Goal: Task Accomplishment & Management: Use online tool/utility

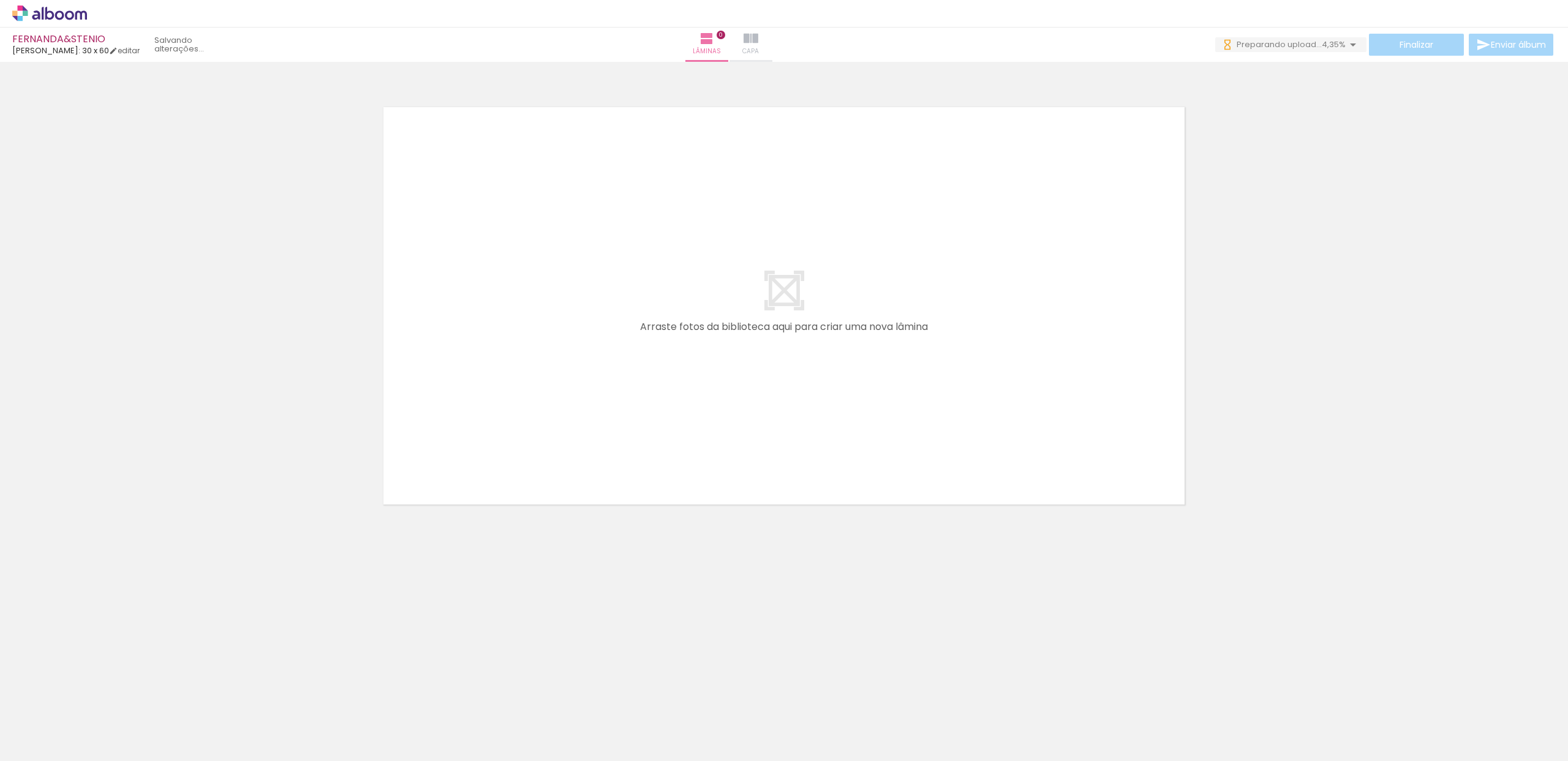
click at [759, 41] on iron-icon at bounding box center [751, 39] width 15 height 15
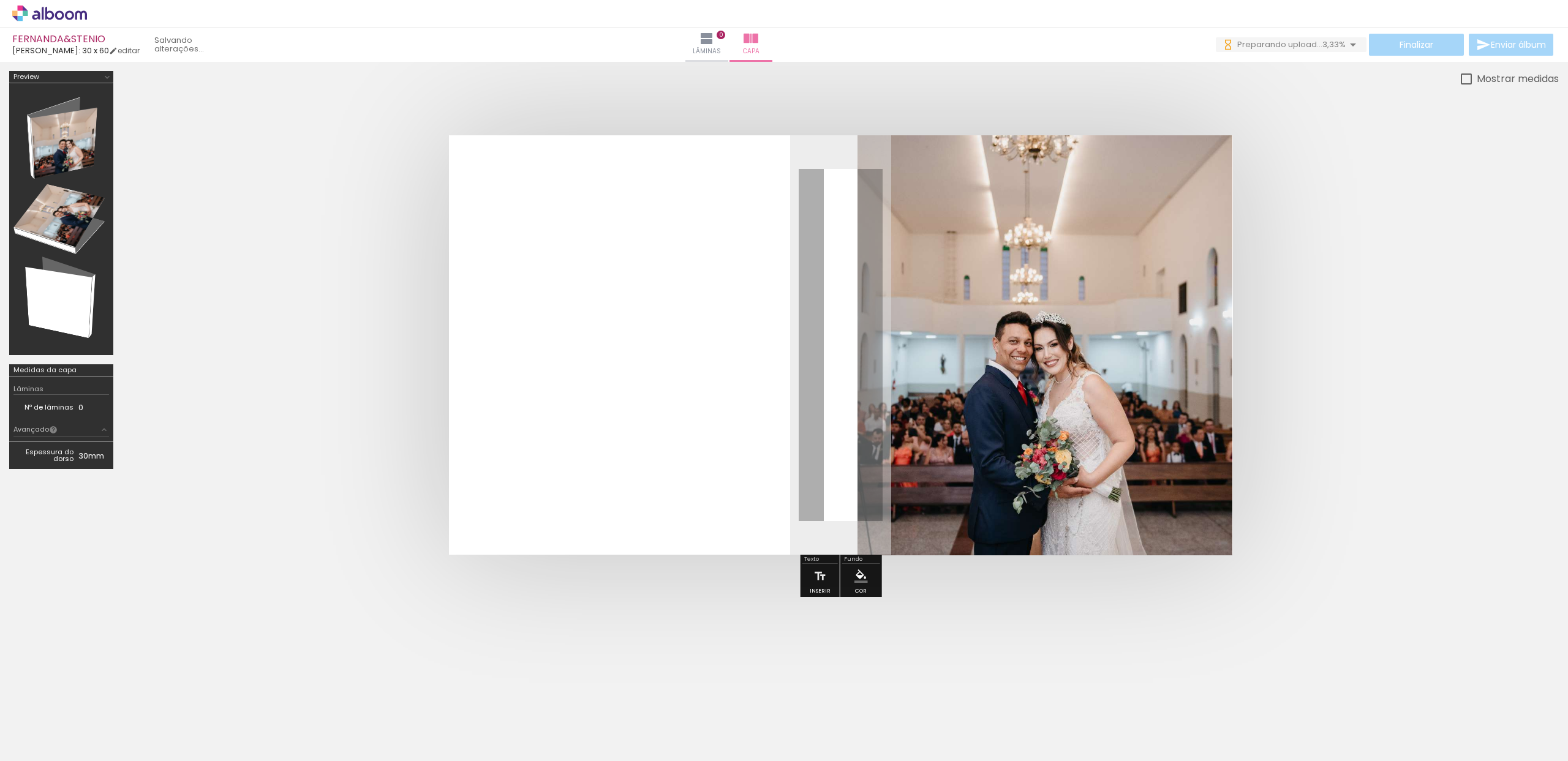
click at [1008, 331] on quentale-photo at bounding box center [1046, 345] width 376 height 420
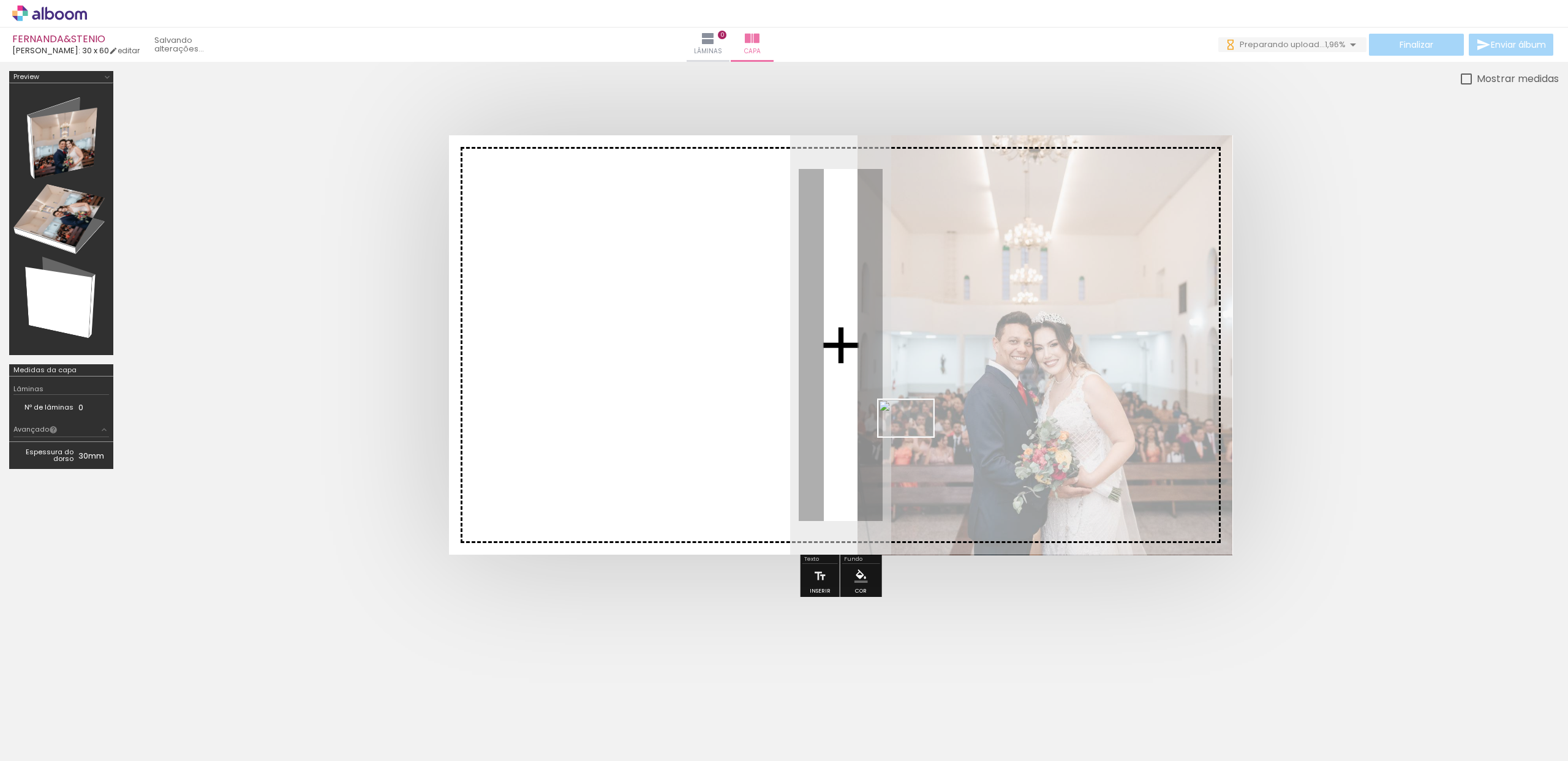
drag, startPoint x: 564, startPoint y: 726, endPoint x: 915, endPoint y: 437, distance: 454.7
click at [915, 437] on quentale-workspace at bounding box center [784, 380] width 1568 height 761
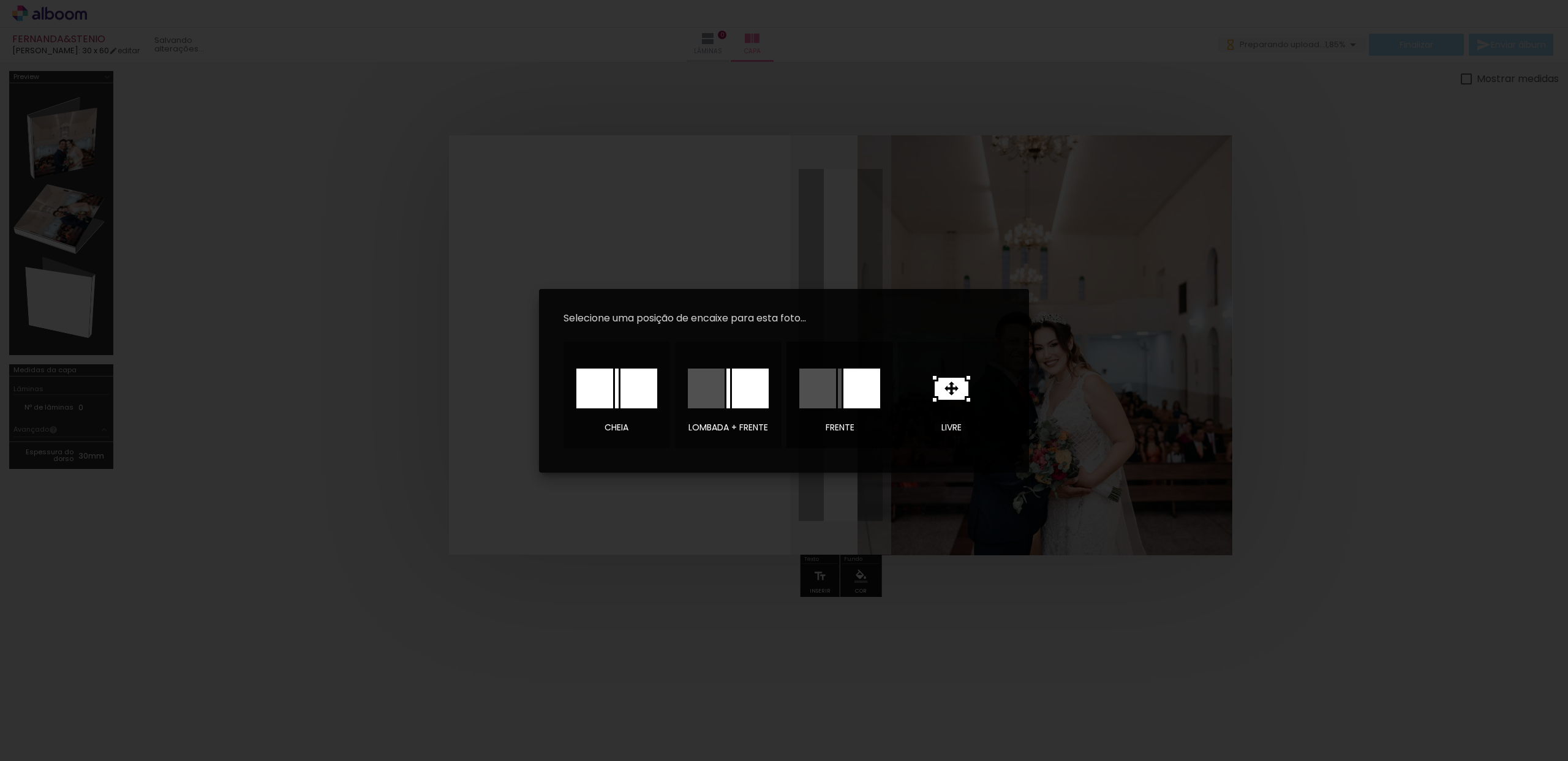
click at [858, 379] on div at bounding box center [861, 389] width 37 height 40
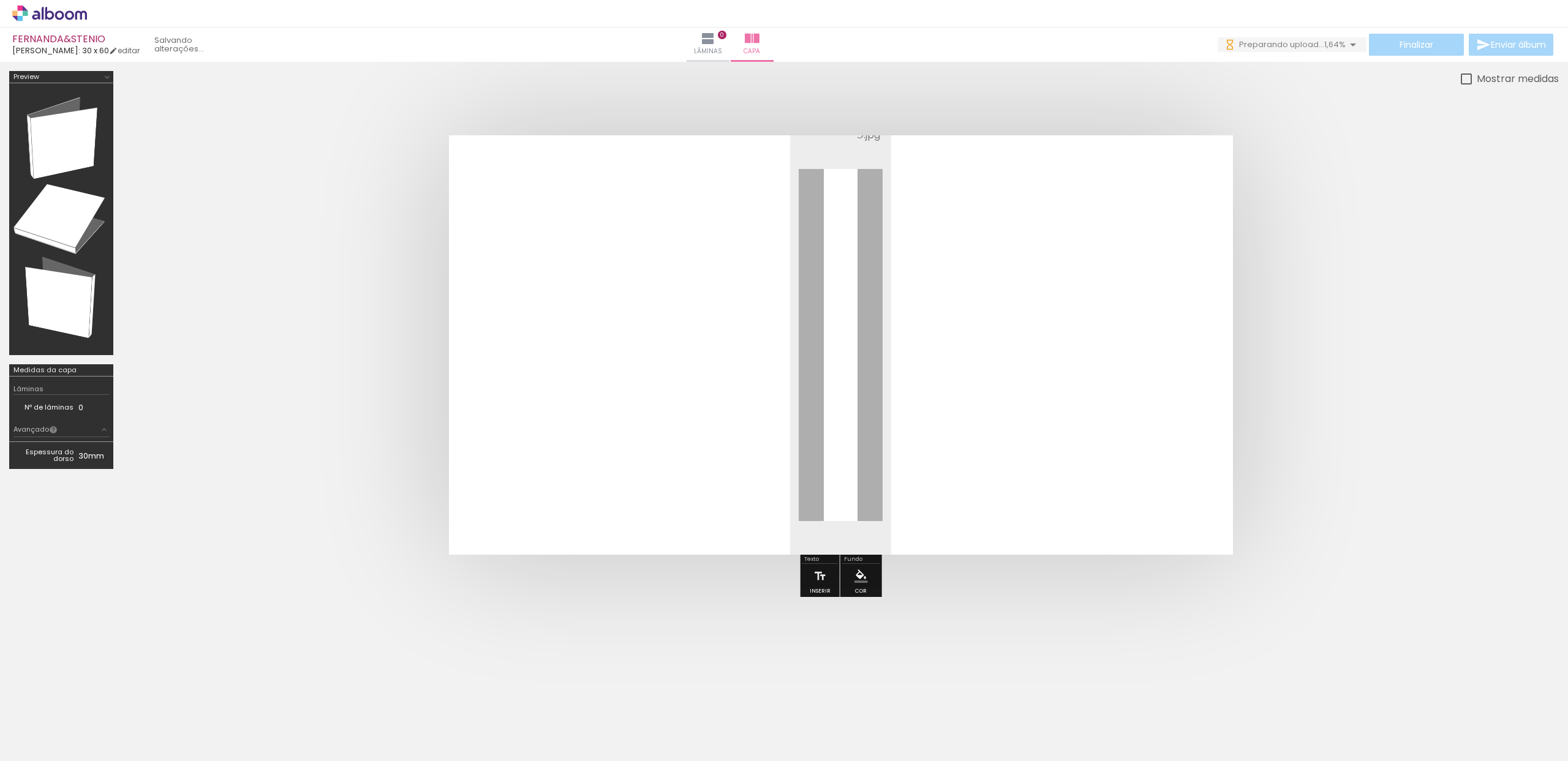
scroll to position [0, 1751]
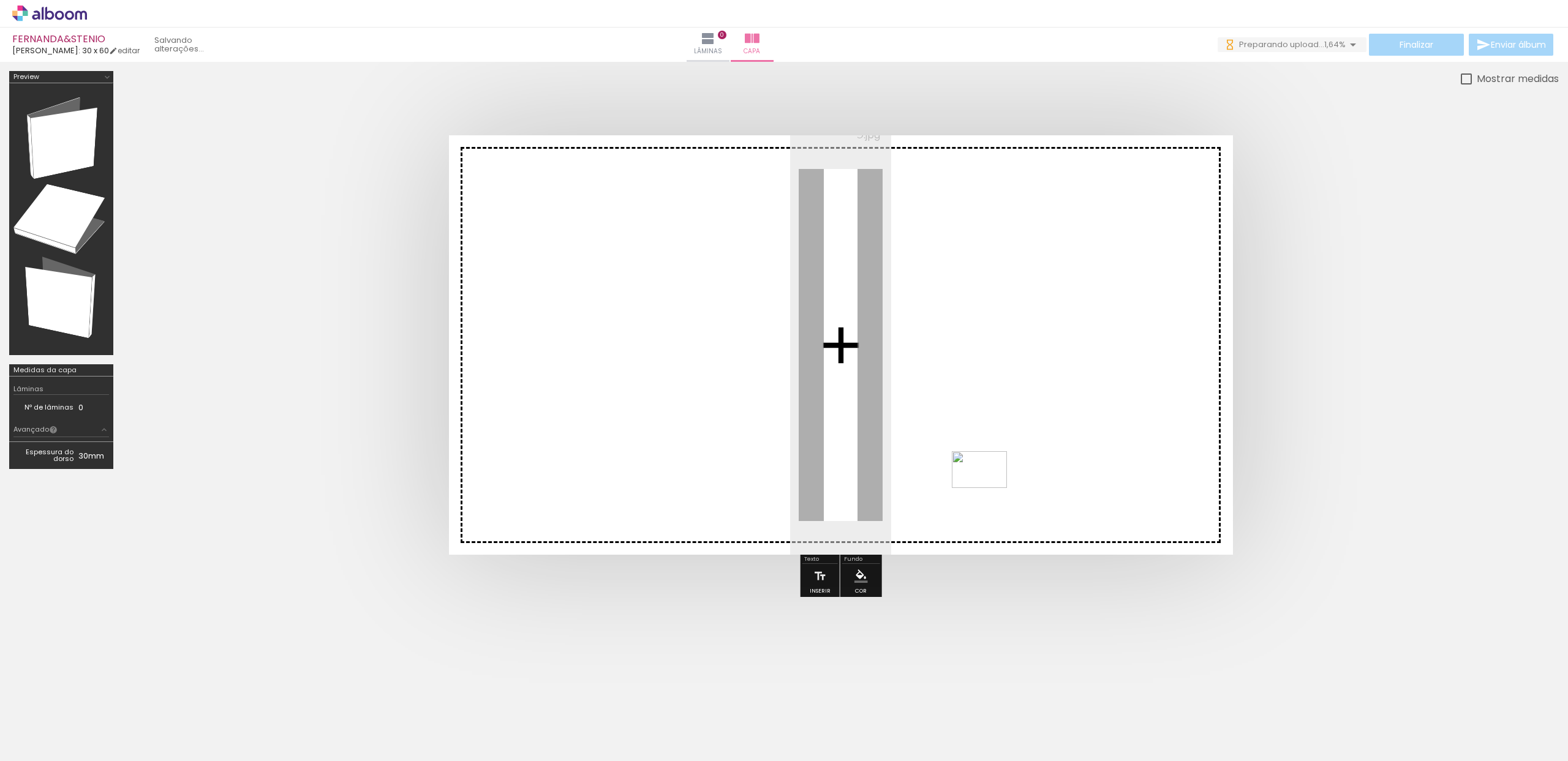
drag, startPoint x: 851, startPoint y: 727, endPoint x: 990, endPoint y: 487, distance: 277.3
click at [990, 487] on quentale-workspace at bounding box center [784, 380] width 1568 height 761
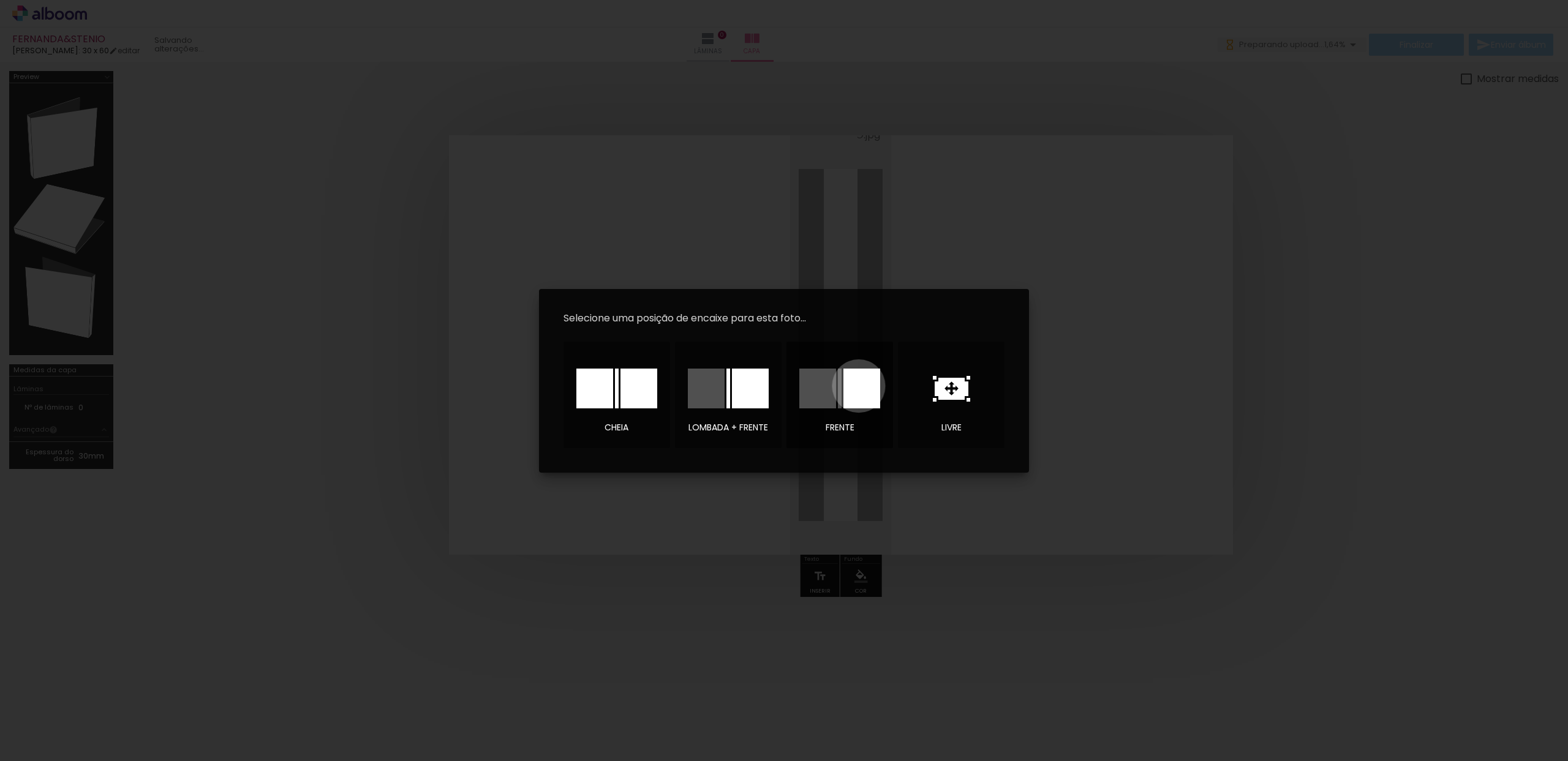
click at [859, 385] on div at bounding box center [861, 389] width 37 height 40
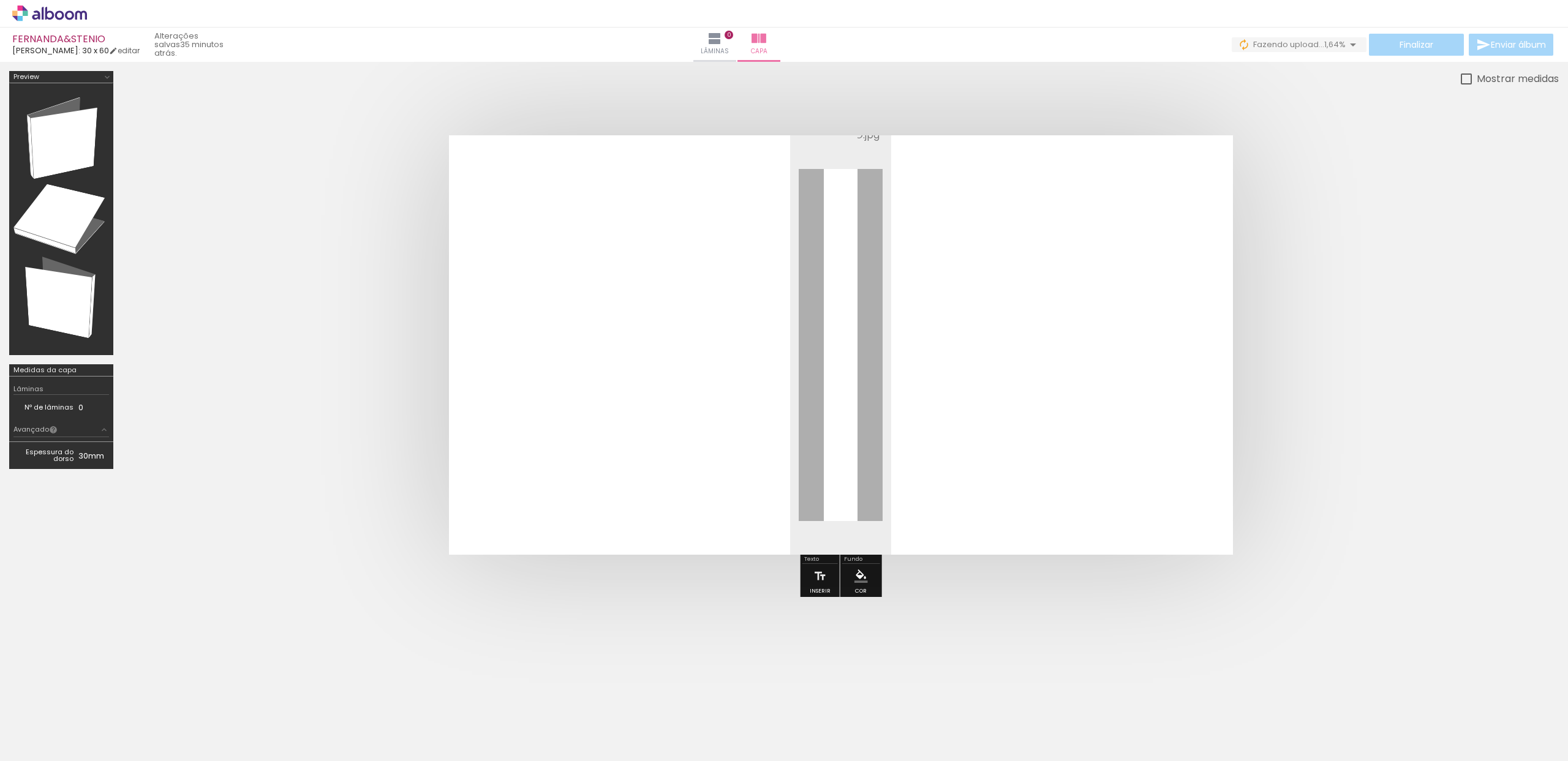
scroll to position [0, 0]
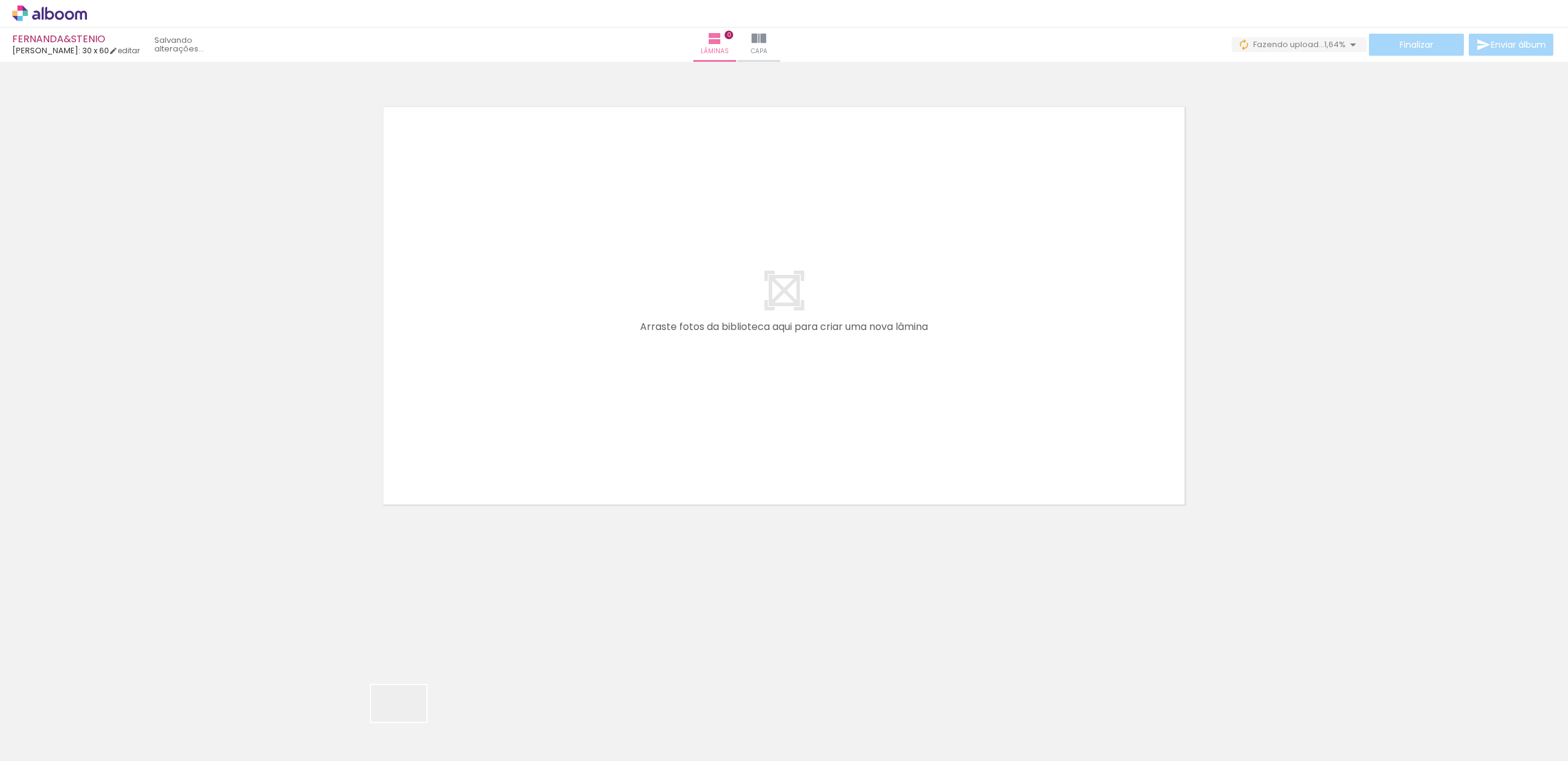
drag, startPoint x: 390, startPoint y: 725, endPoint x: 405, endPoint y: 725, distance: 15.0
click at [406, 725] on div at bounding box center [397, 720] width 61 height 41
click at [721, 40] on iron-icon at bounding box center [713, 39] width 15 height 15
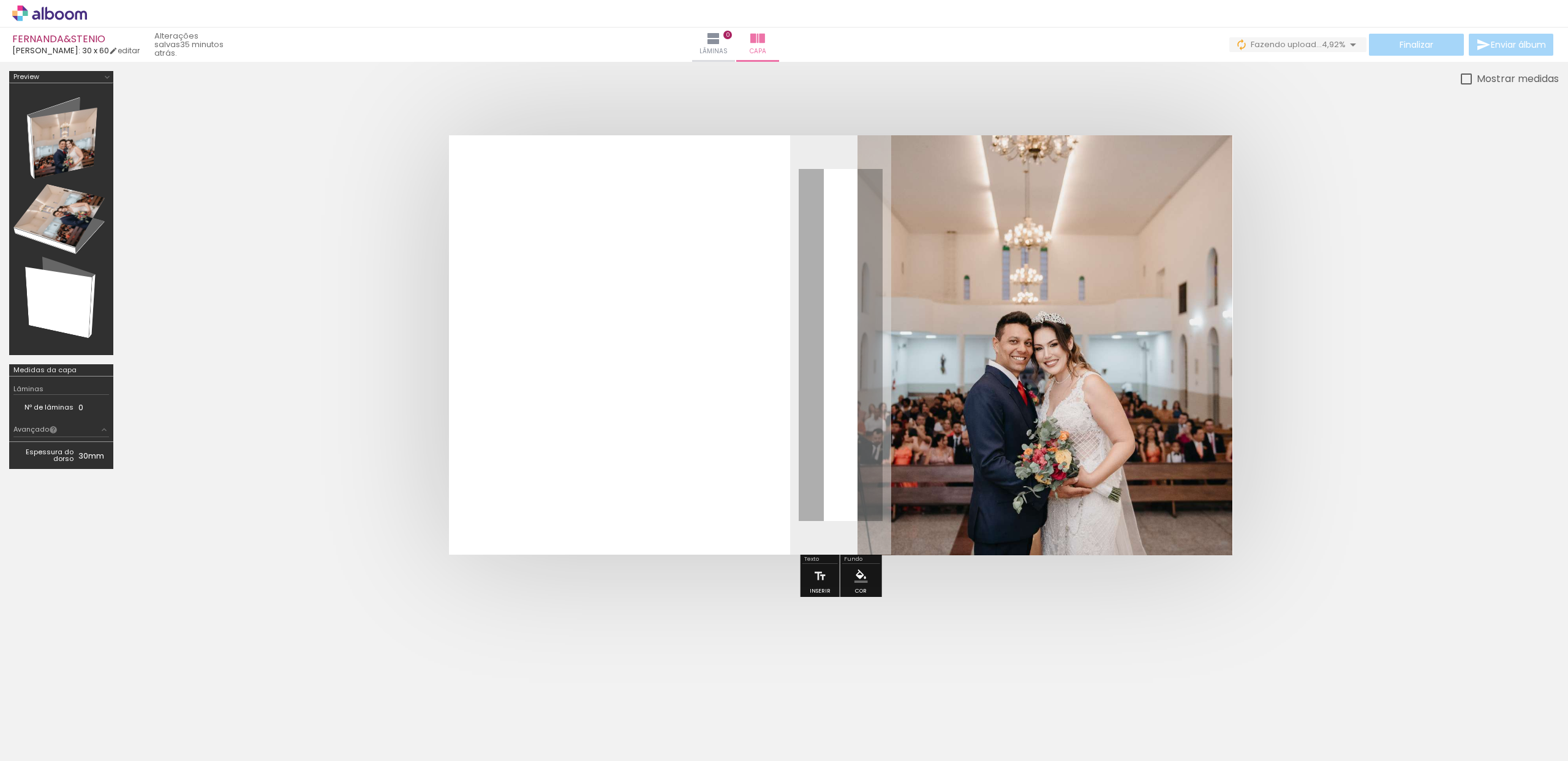
click at [193, 728] on div at bounding box center [191, 720] width 41 height 61
click at [721, 35] on iron-icon at bounding box center [713, 39] width 15 height 15
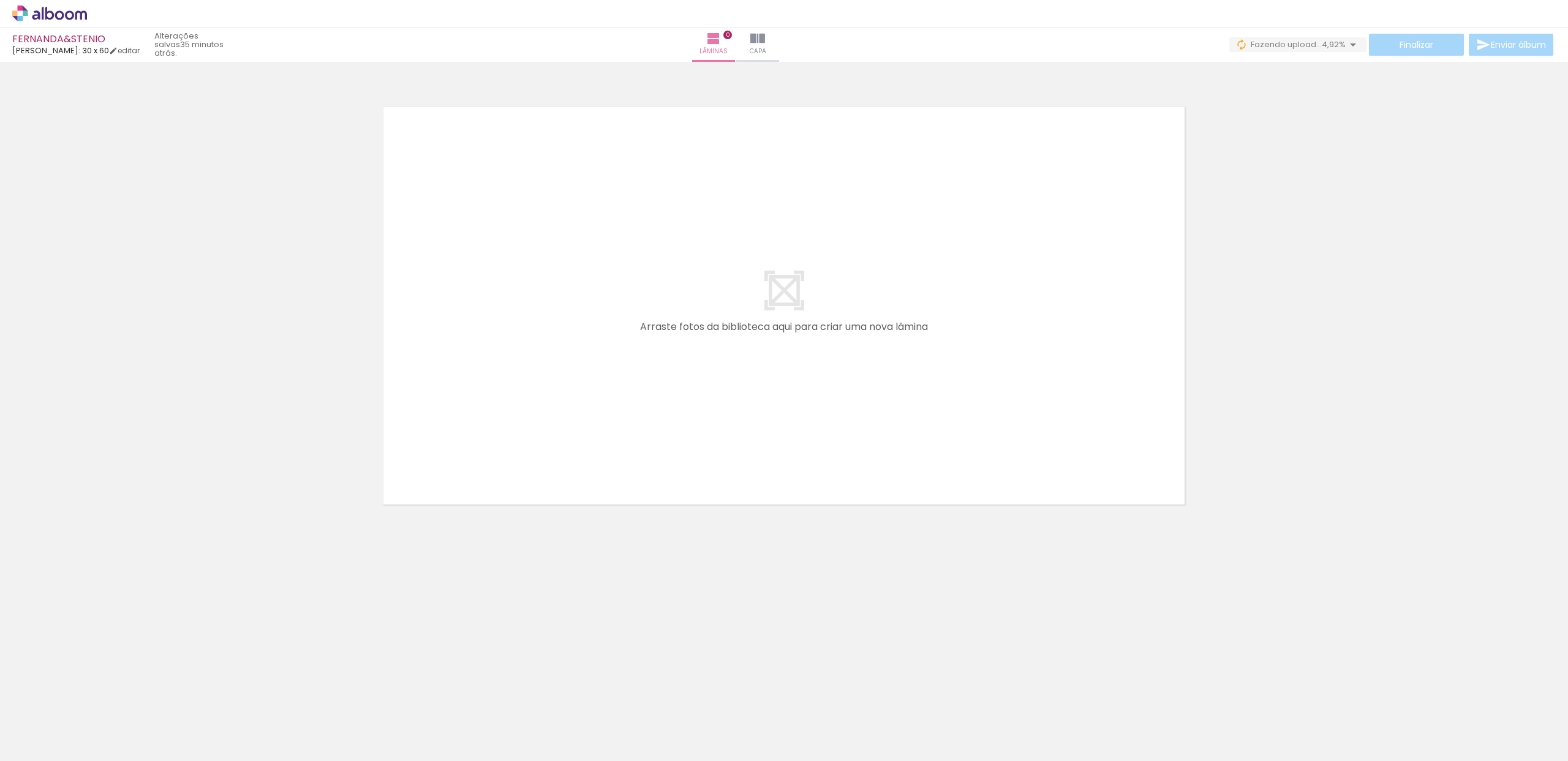
click at [195, 703] on div at bounding box center [191, 720] width 41 height 61
click at [251, 709] on div at bounding box center [260, 720] width 41 height 61
click at [301, 719] on quentale-thumb at bounding box center [328, 720] width 69 height 71
click at [325, 721] on div at bounding box center [328, 720] width 61 height 41
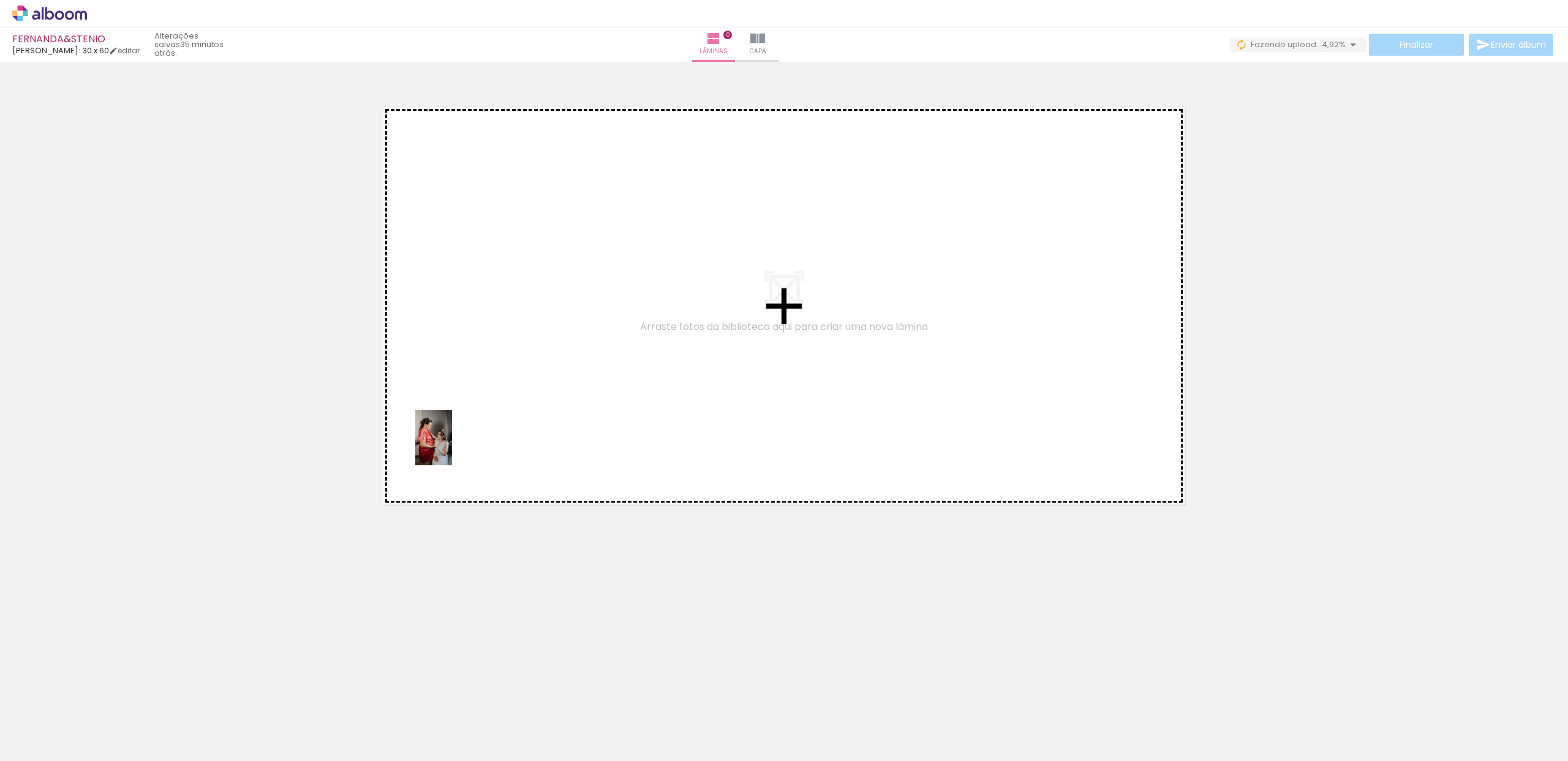
drag, startPoint x: 198, startPoint y: 724, endPoint x: 452, endPoint y: 447, distance: 375.8
click at [452, 447] on quentale-workspace at bounding box center [784, 380] width 1568 height 761
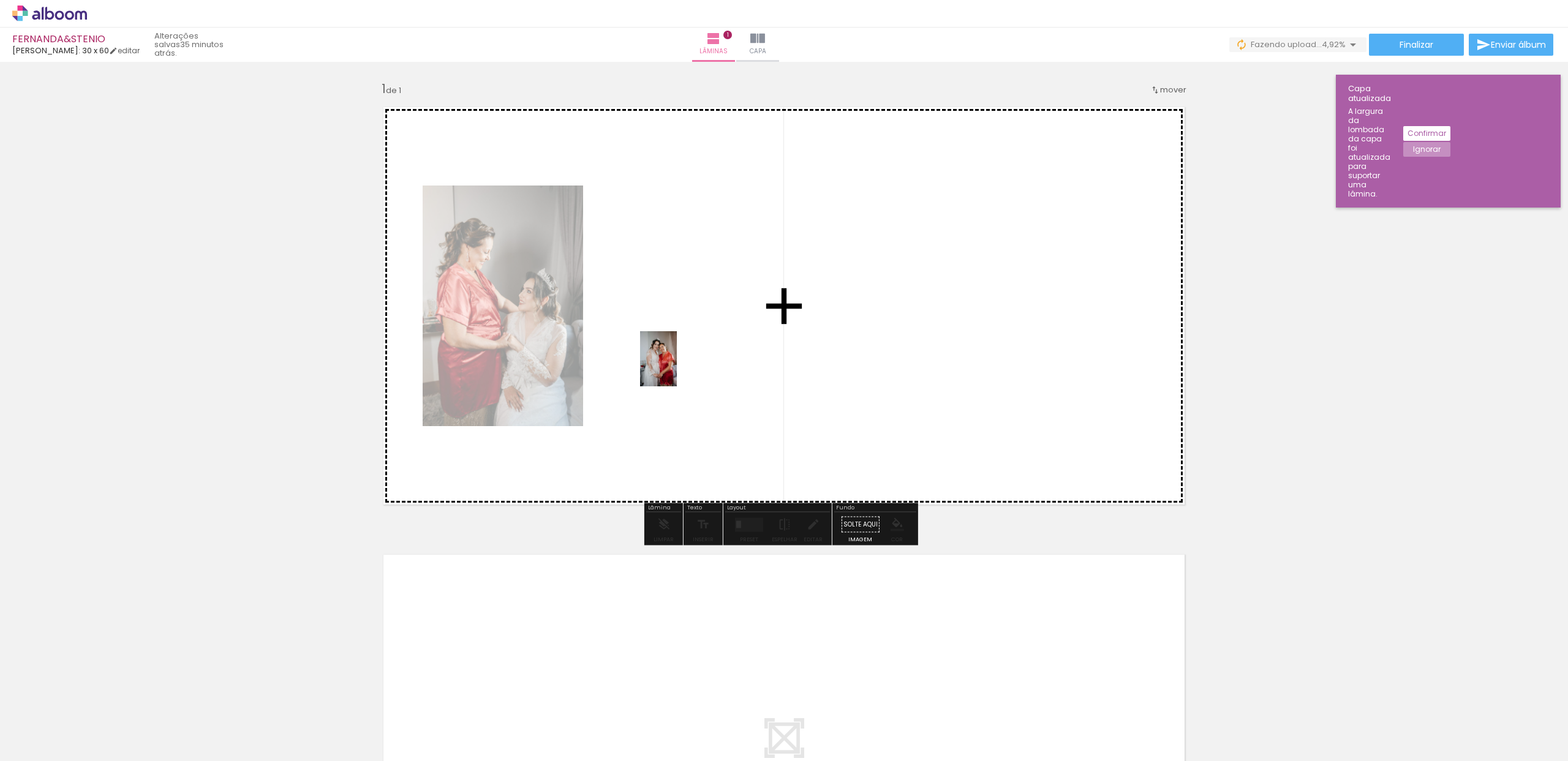
drag, startPoint x: 265, startPoint y: 723, endPoint x: 677, endPoint y: 368, distance: 543.8
click at [677, 368] on quentale-workspace at bounding box center [784, 380] width 1568 height 761
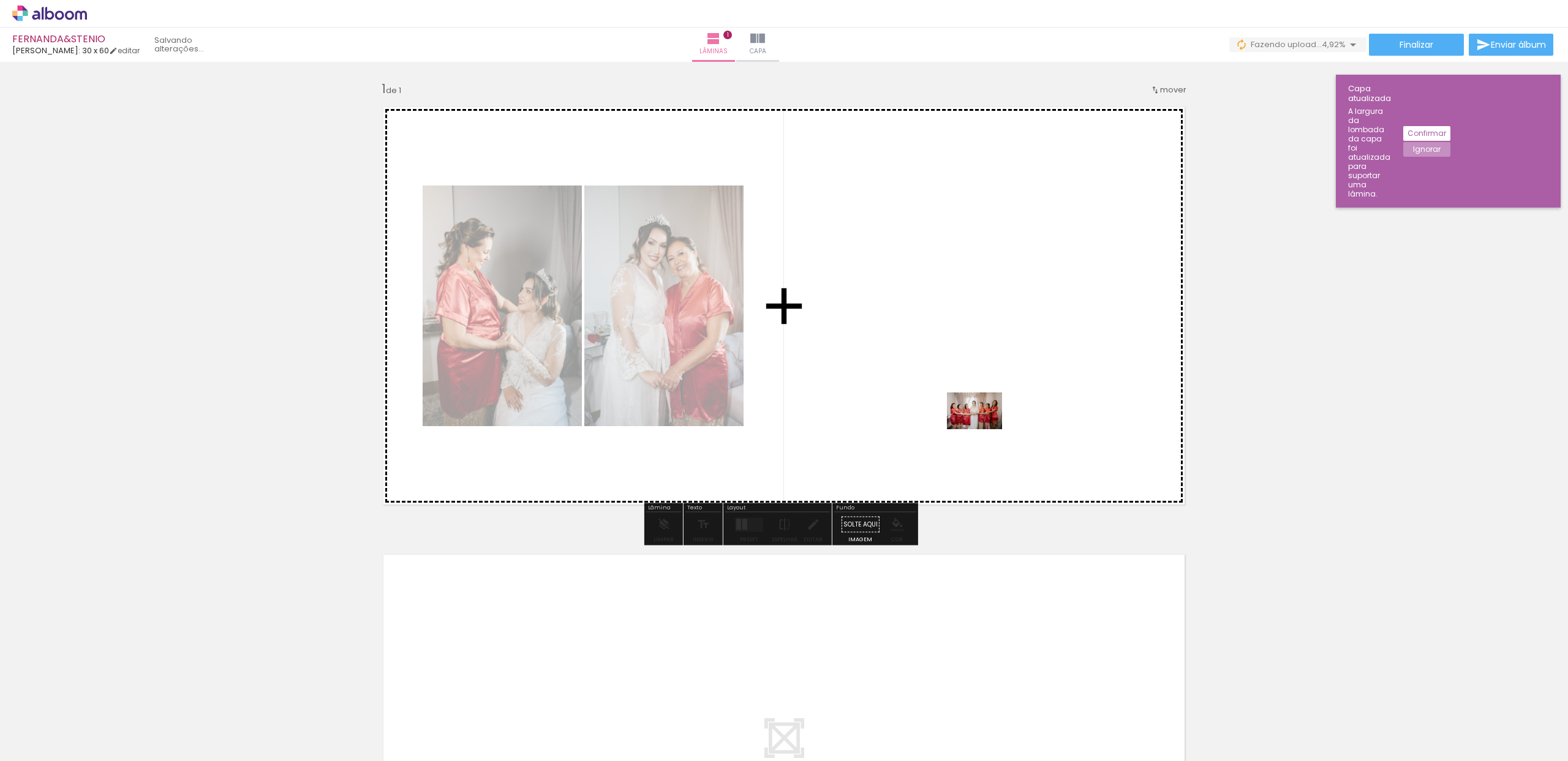
drag, startPoint x: 328, startPoint y: 728, endPoint x: 986, endPoint y: 426, distance: 724.0
click at [986, 426] on quentale-workspace at bounding box center [784, 380] width 1568 height 761
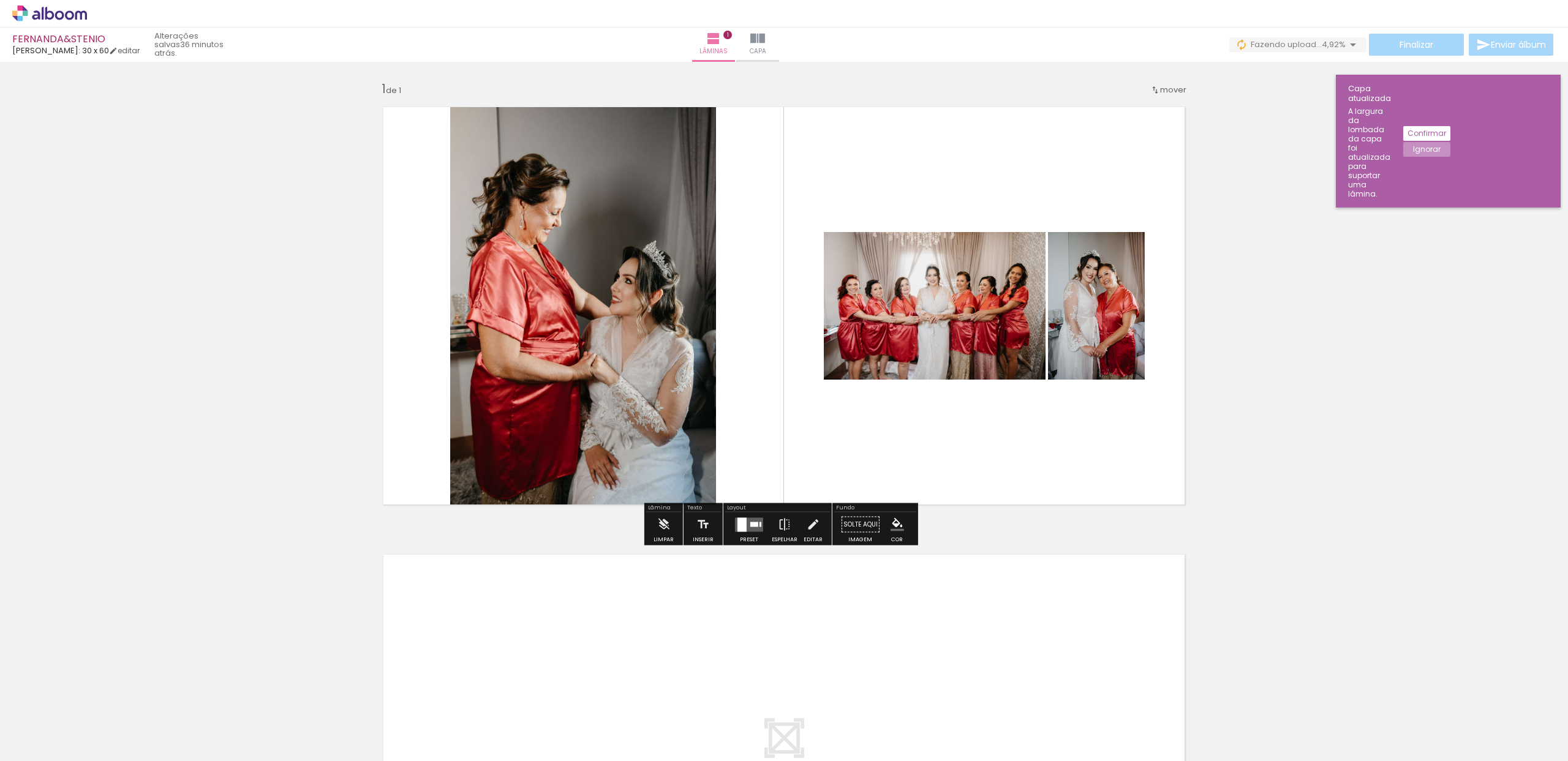
click at [753, 517] on quentale-layouter at bounding box center [749, 524] width 28 height 14
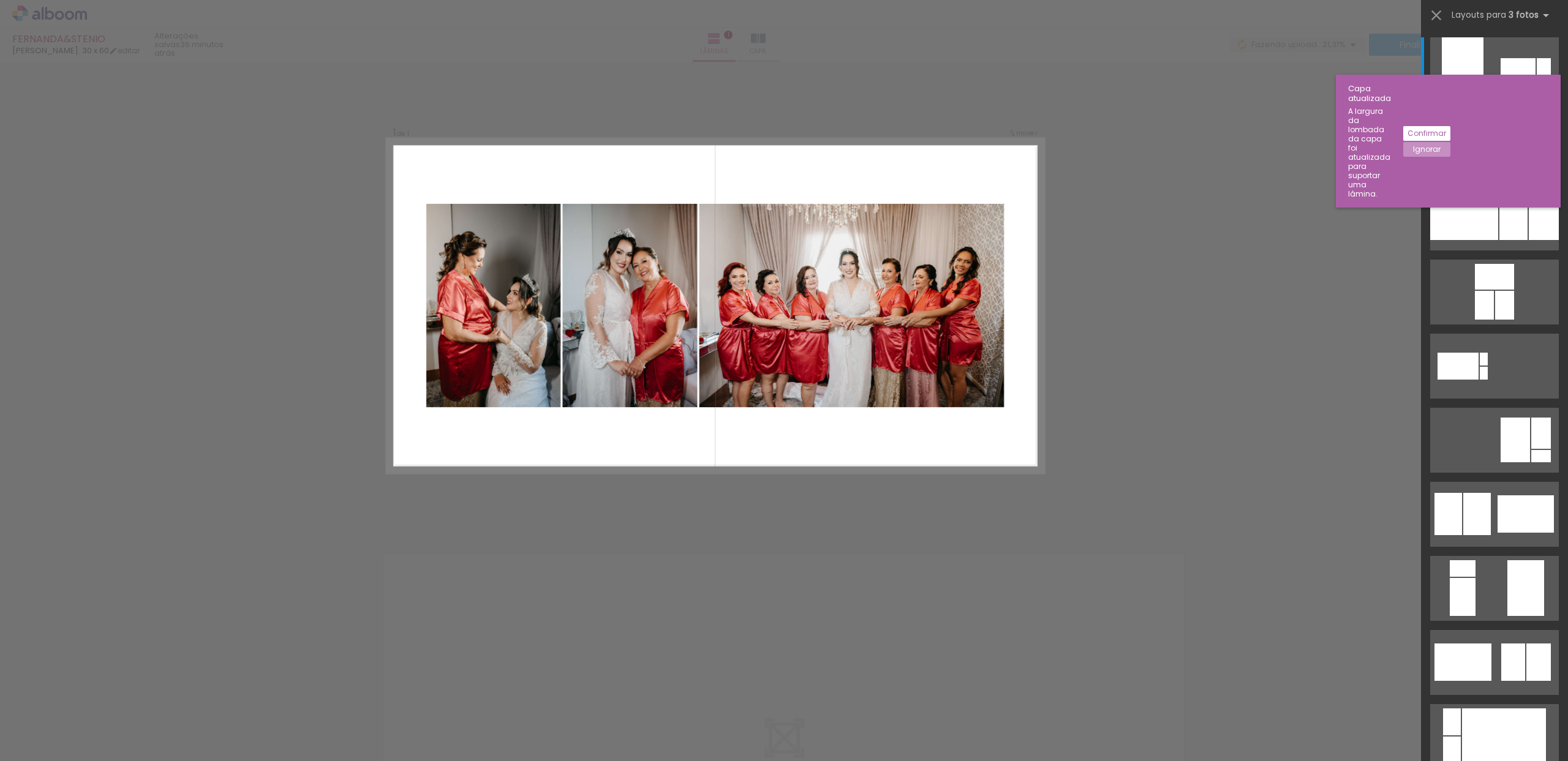
click at [1506, 138] on div at bounding box center [1521, 144] width 59 height 40
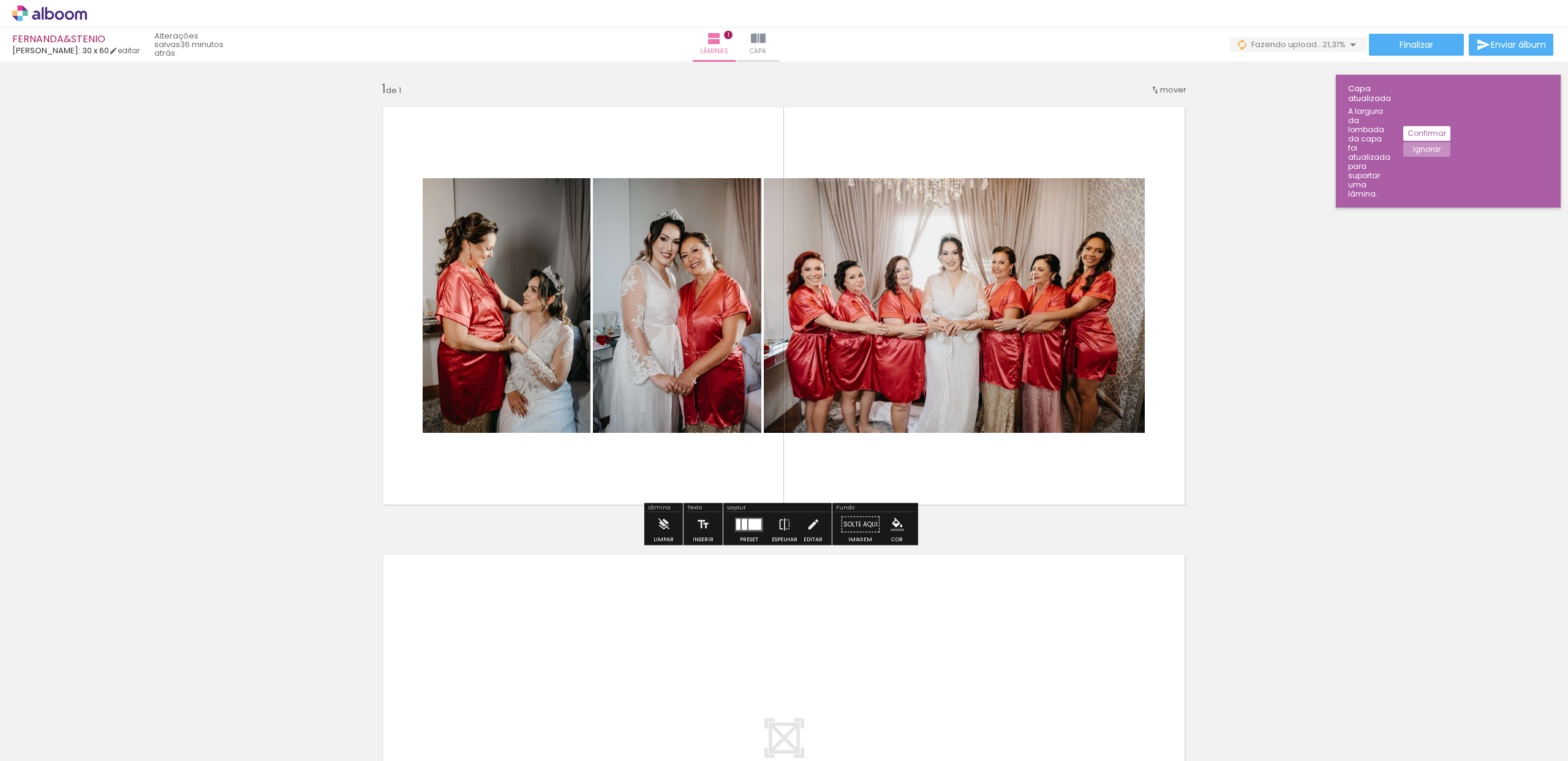
click at [694, 575] on quentale-layouter at bounding box center [784, 753] width 821 height 417
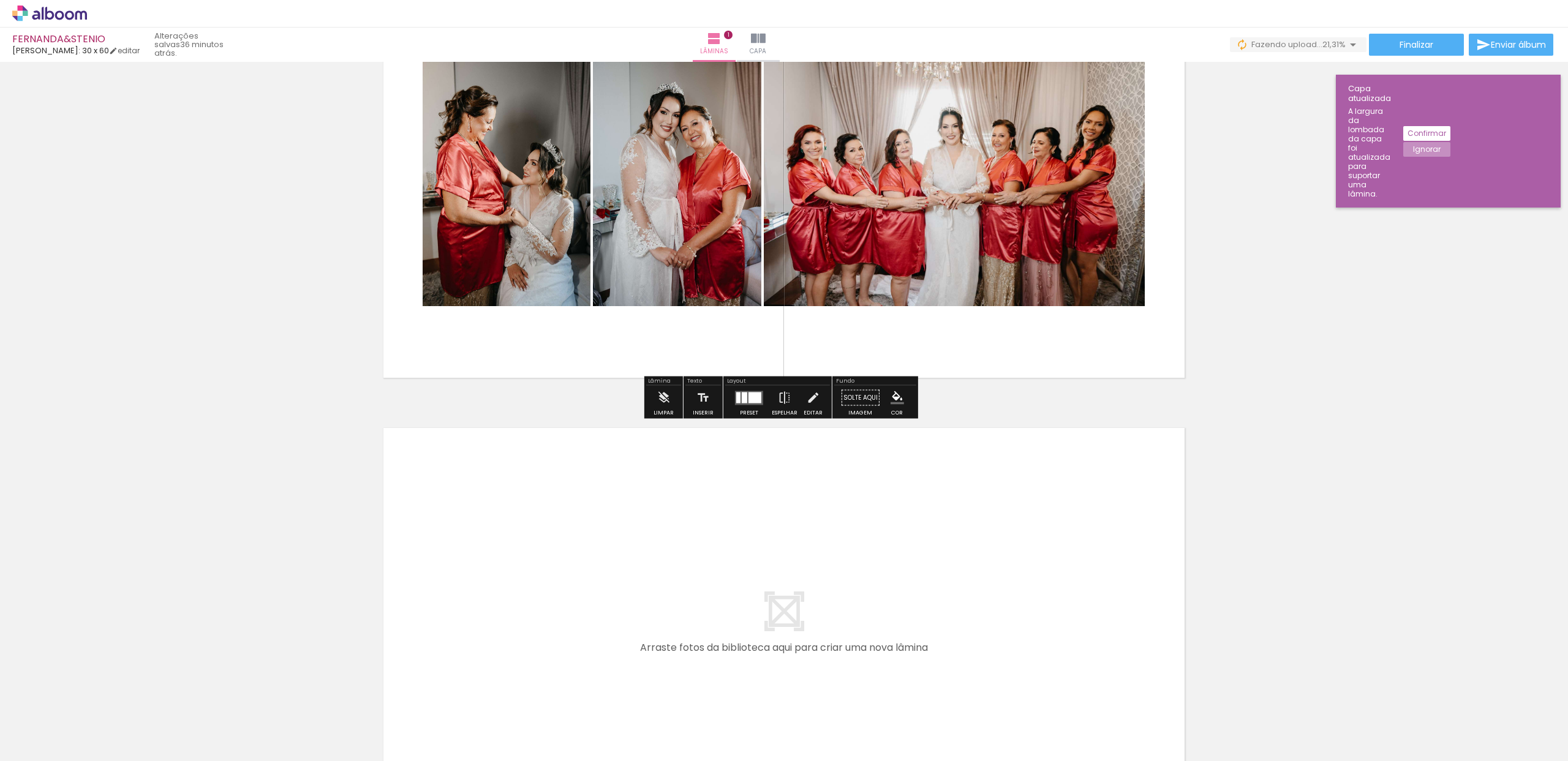
scroll to position [130, 0]
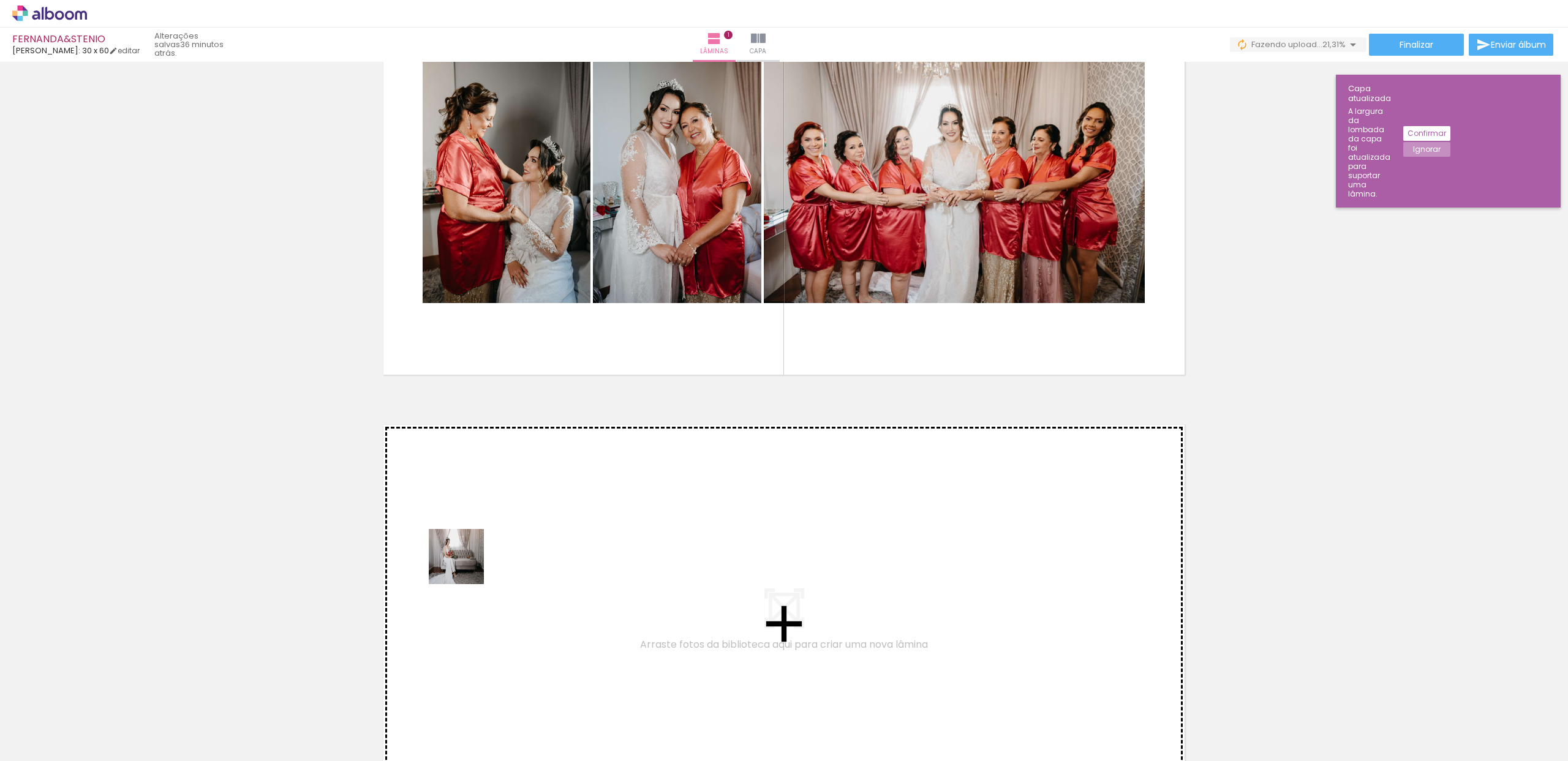
click at [466, 567] on quentale-workspace at bounding box center [784, 380] width 1568 height 761
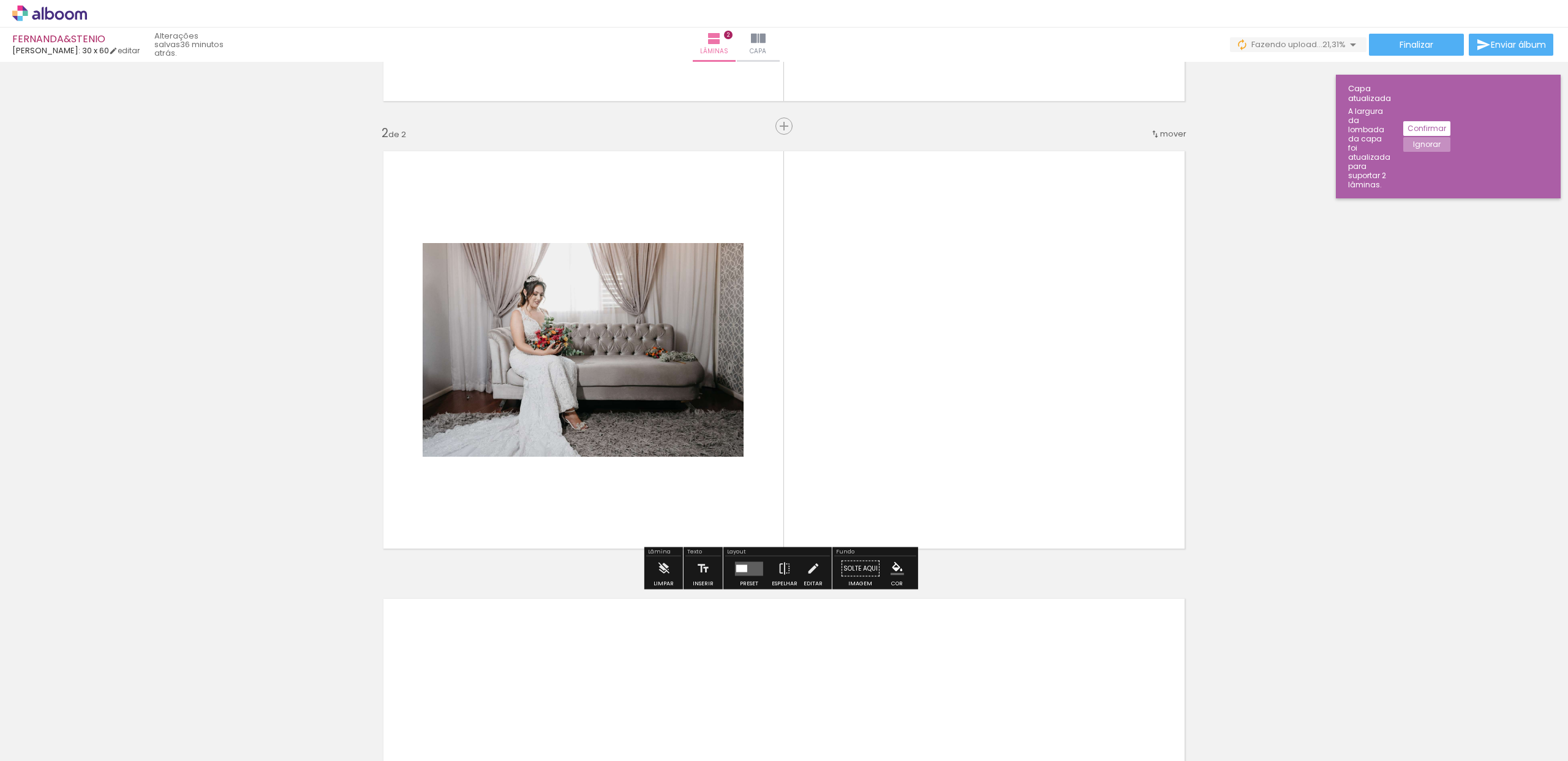
scroll to position [415, 0]
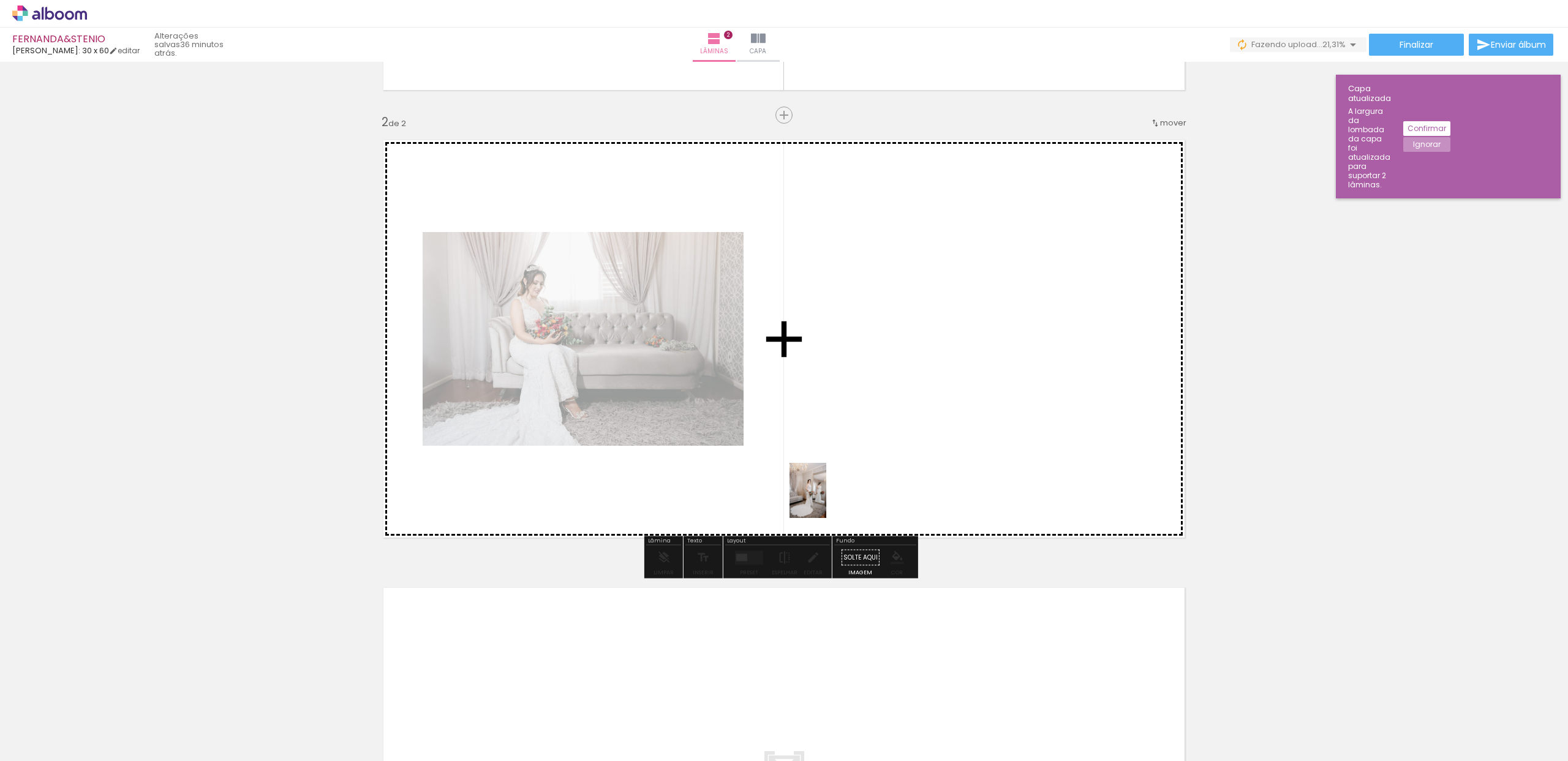
drag, startPoint x: 602, startPoint y: 720, endPoint x: 827, endPoint y: 499, distance: 315.4
click at [827, 499] on quentale-workspace at bounding box center [784, 380] width 1568 height 761
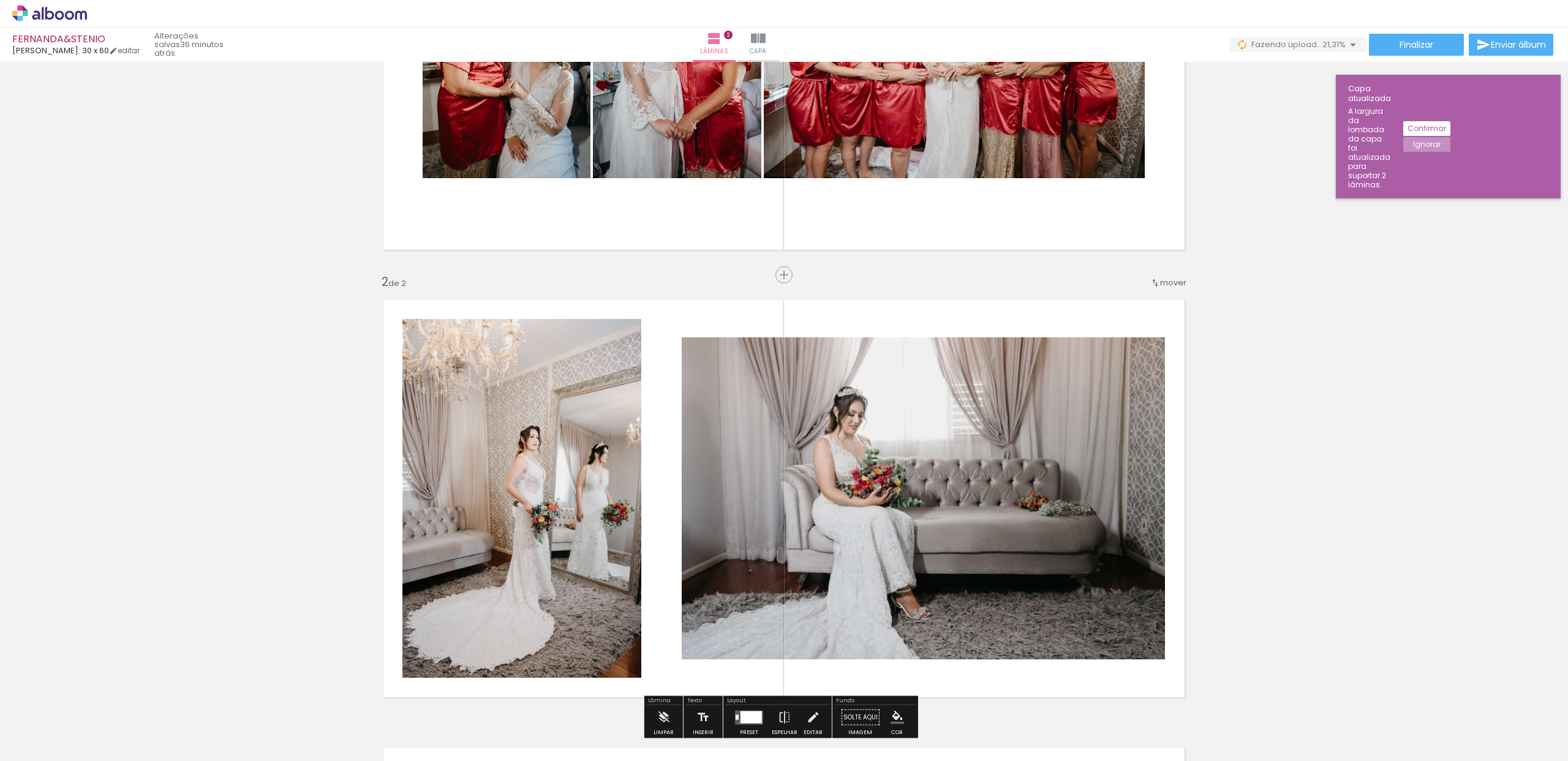
scroll to position [254, 0]
click at [777, 276] on span "Inserir lâmina" at bounding box center [790, 276] width 48 height 8
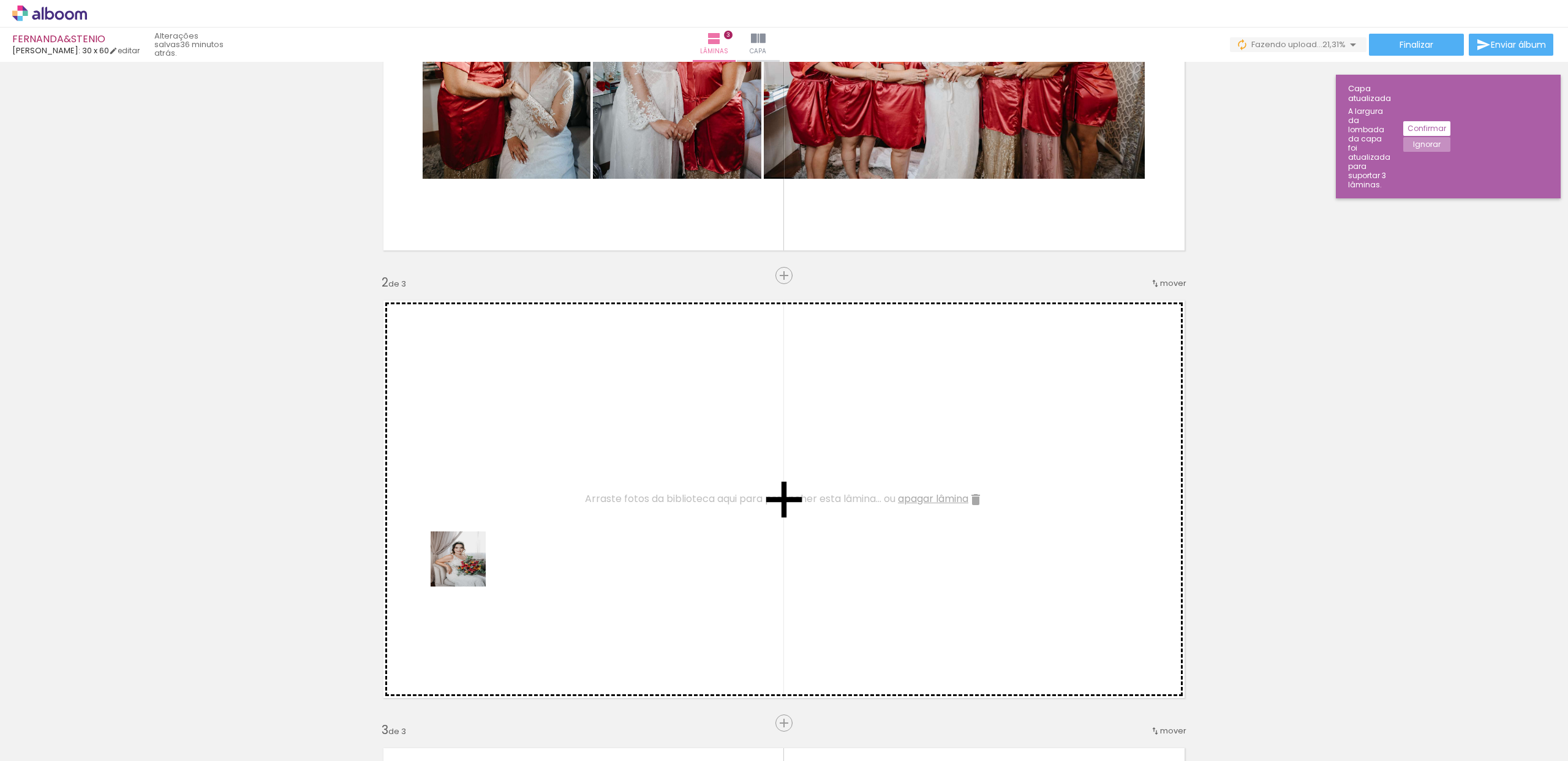
click at [468, 563] on quentale-workspace at bounding box center [784, 380] width 1568 height 761
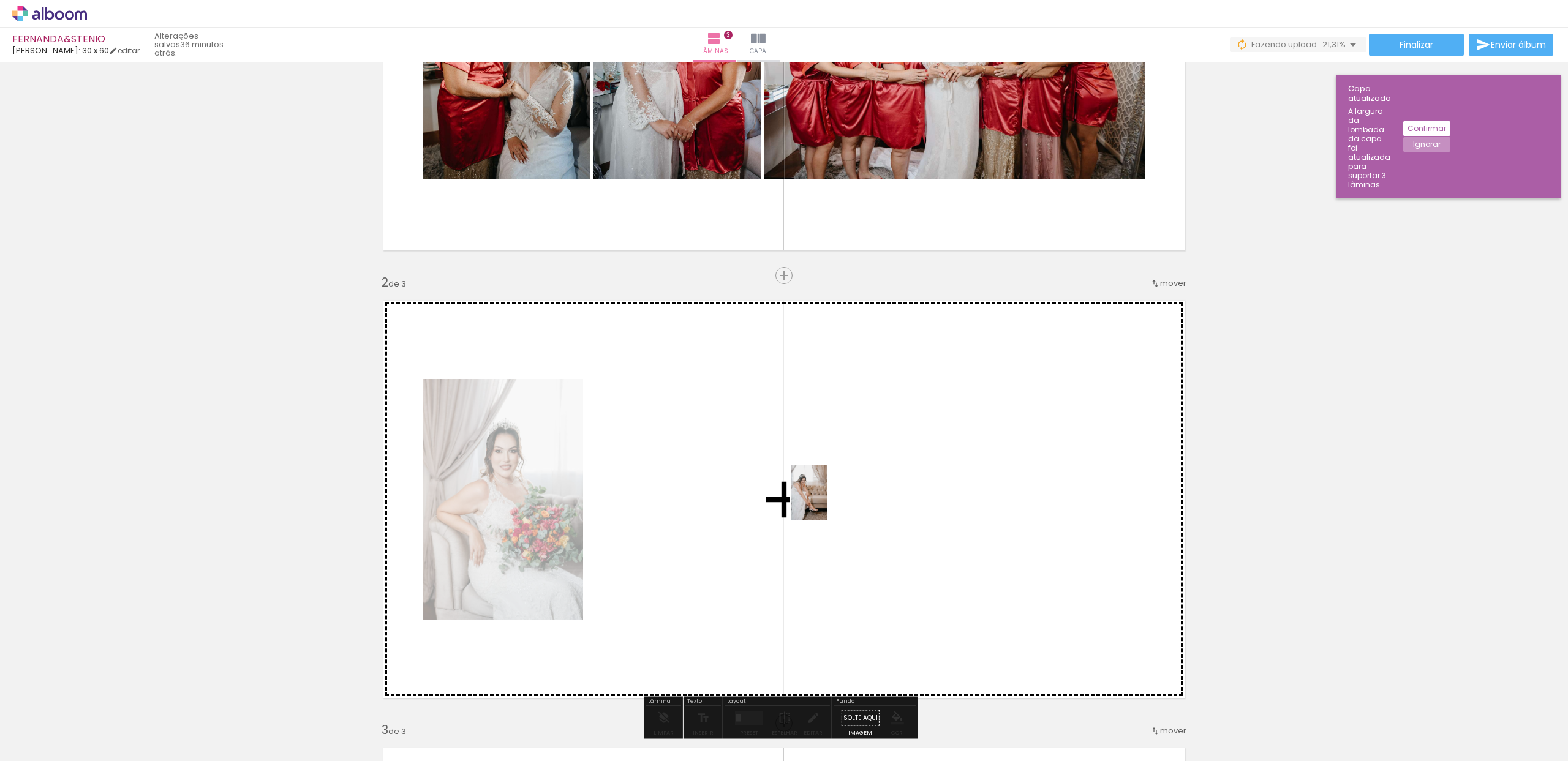
drag, startPoint x: 549, startPoint y: 719, endPoint x: 828, endPoint y: 501, distance: 354.1
click at [828, 501] on quentale-workspace at bounding box center [784, 380] width 1568 height 761
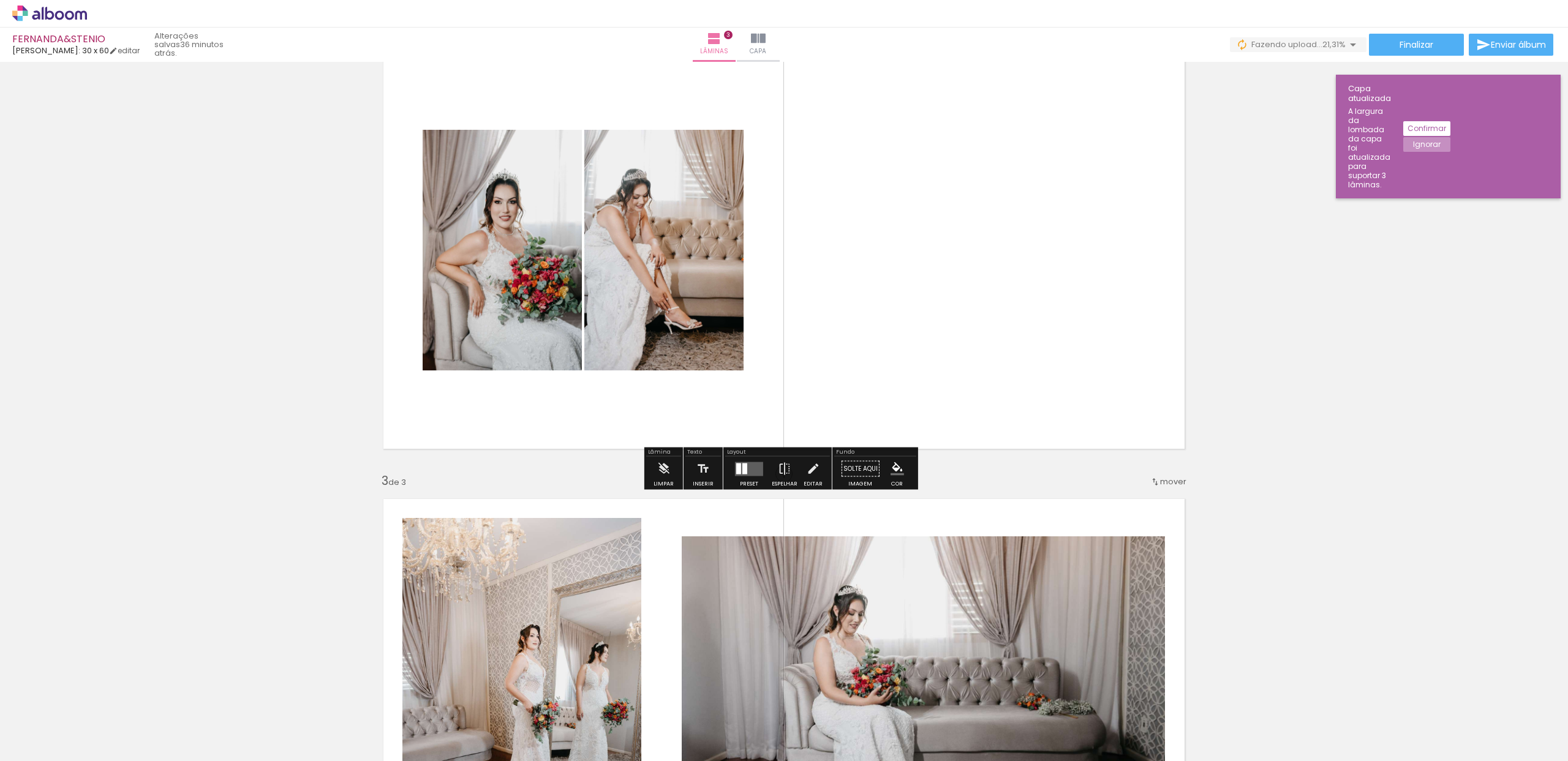
scroll to position [509, 0]
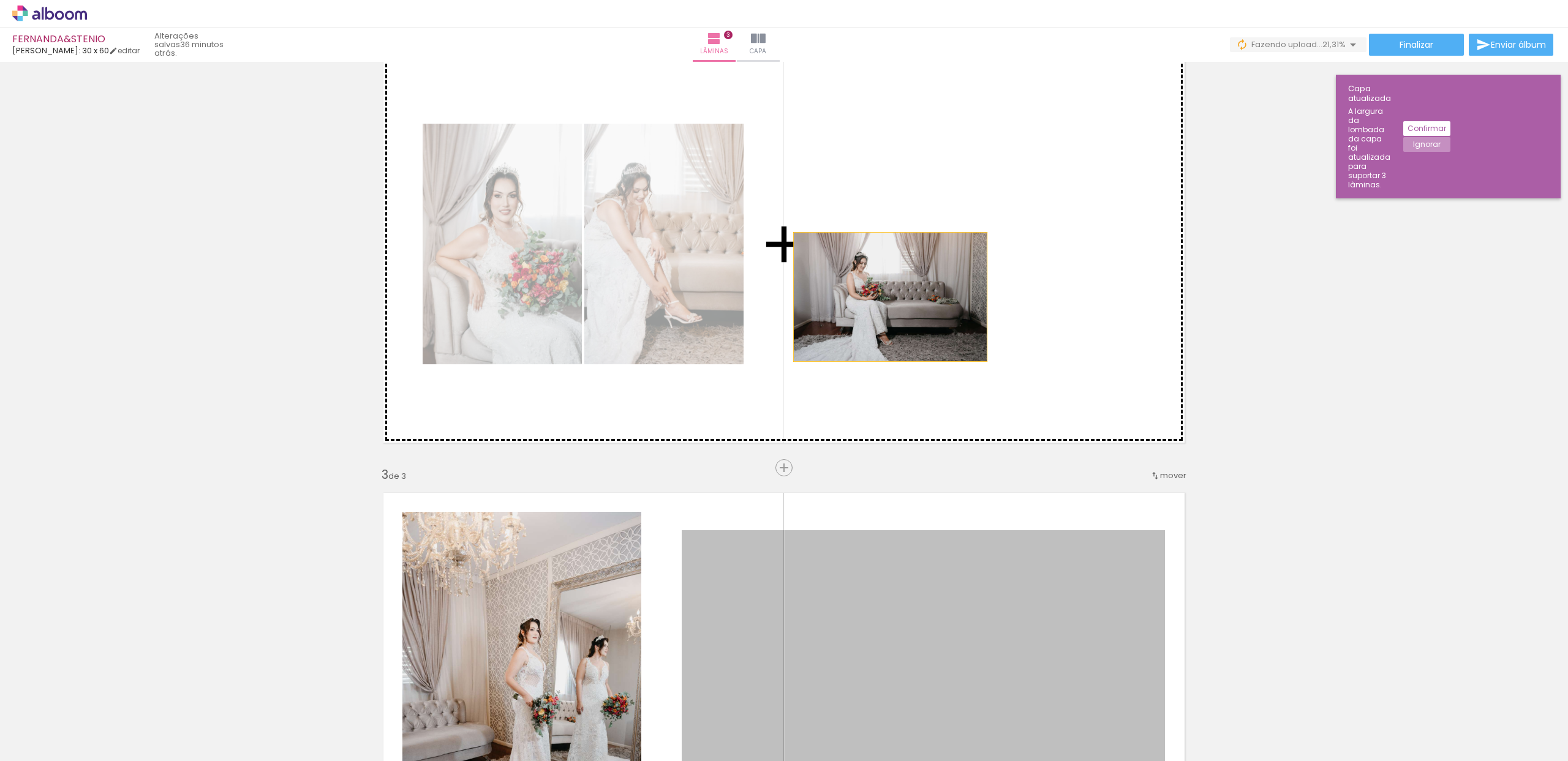
drag, startPoint x: 741, startPoint y: 557, endPoint x: 886, endPoint y: 297, distance: 297.7
click at [886, 297] on div "Inserir lâmina 1 de 3 Inserir lâmina 2 de 3 Inserir lâmina 3 de 3" at bounding box center [784, 452] width 1568 height 1791
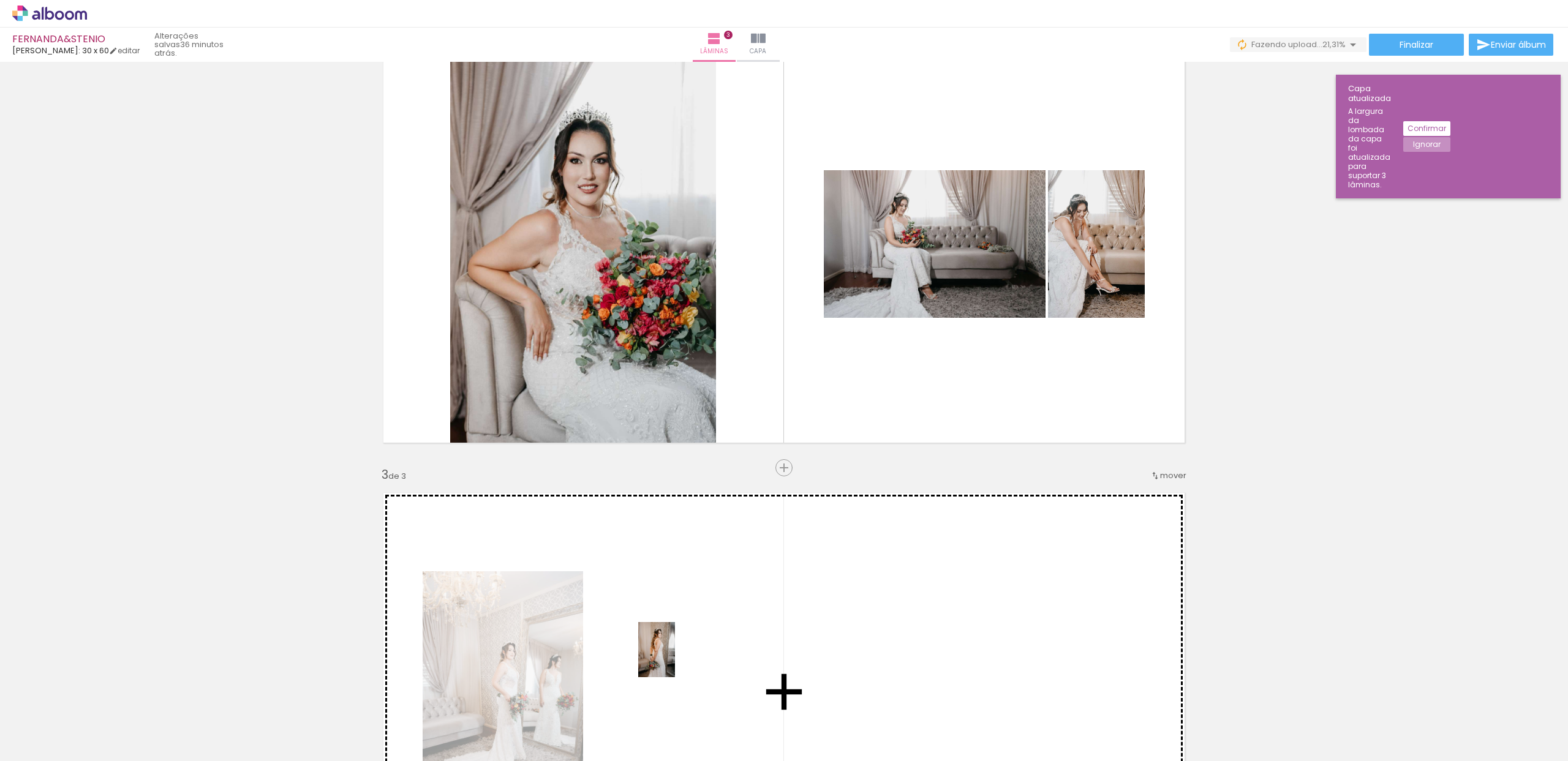
drag, startPoint x: 676, startPoint y: 720, endPoint x: 675, endPoint y: 659, distance: 61.0
click at [675, 659] on quentale-workspace at bounding box center [784, 380] width 1568 height 761
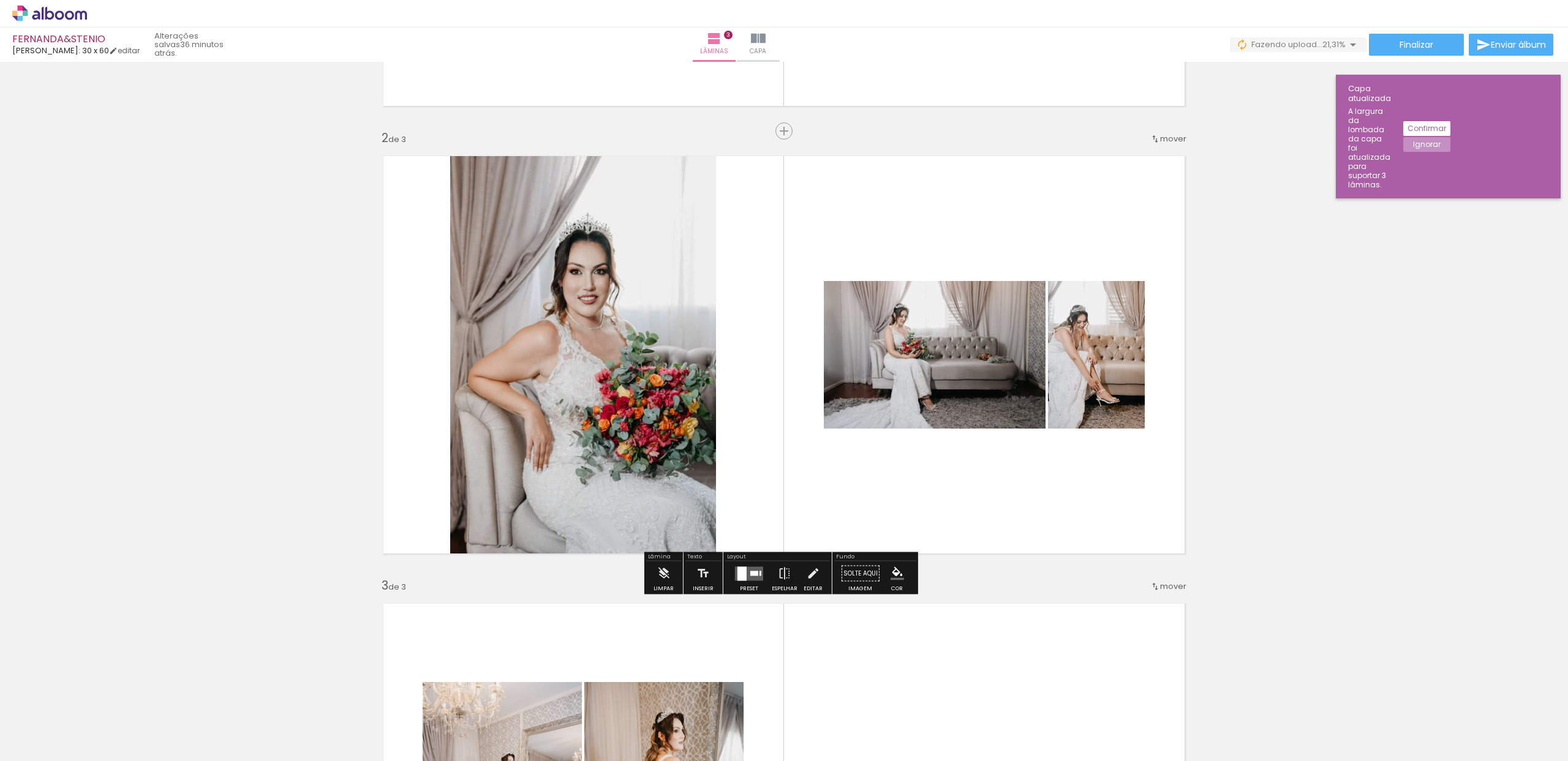
scroll to position [405, 0]
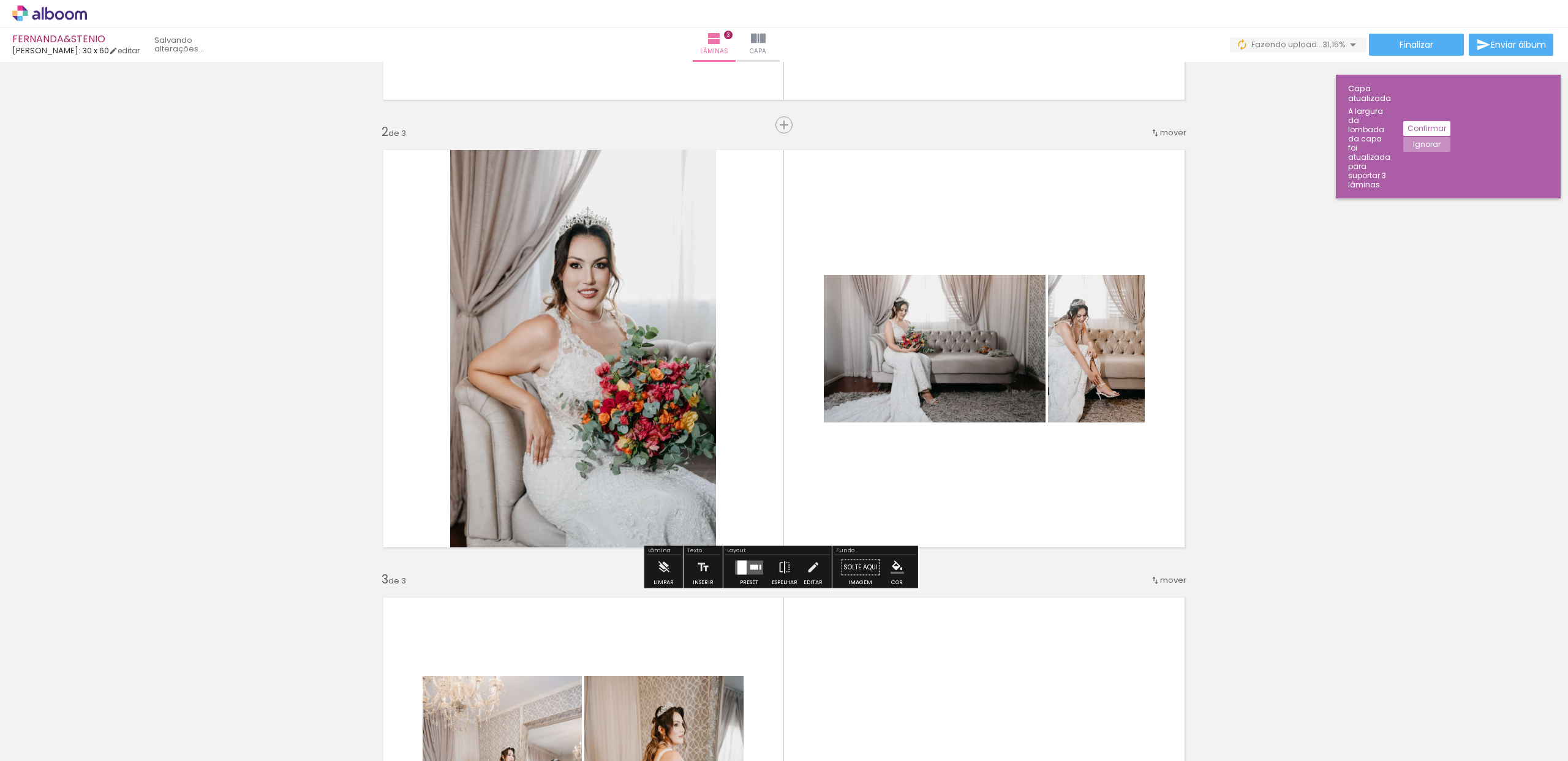
click at [751, 566] on div at bounding box center [755, 567] width 8 height 5
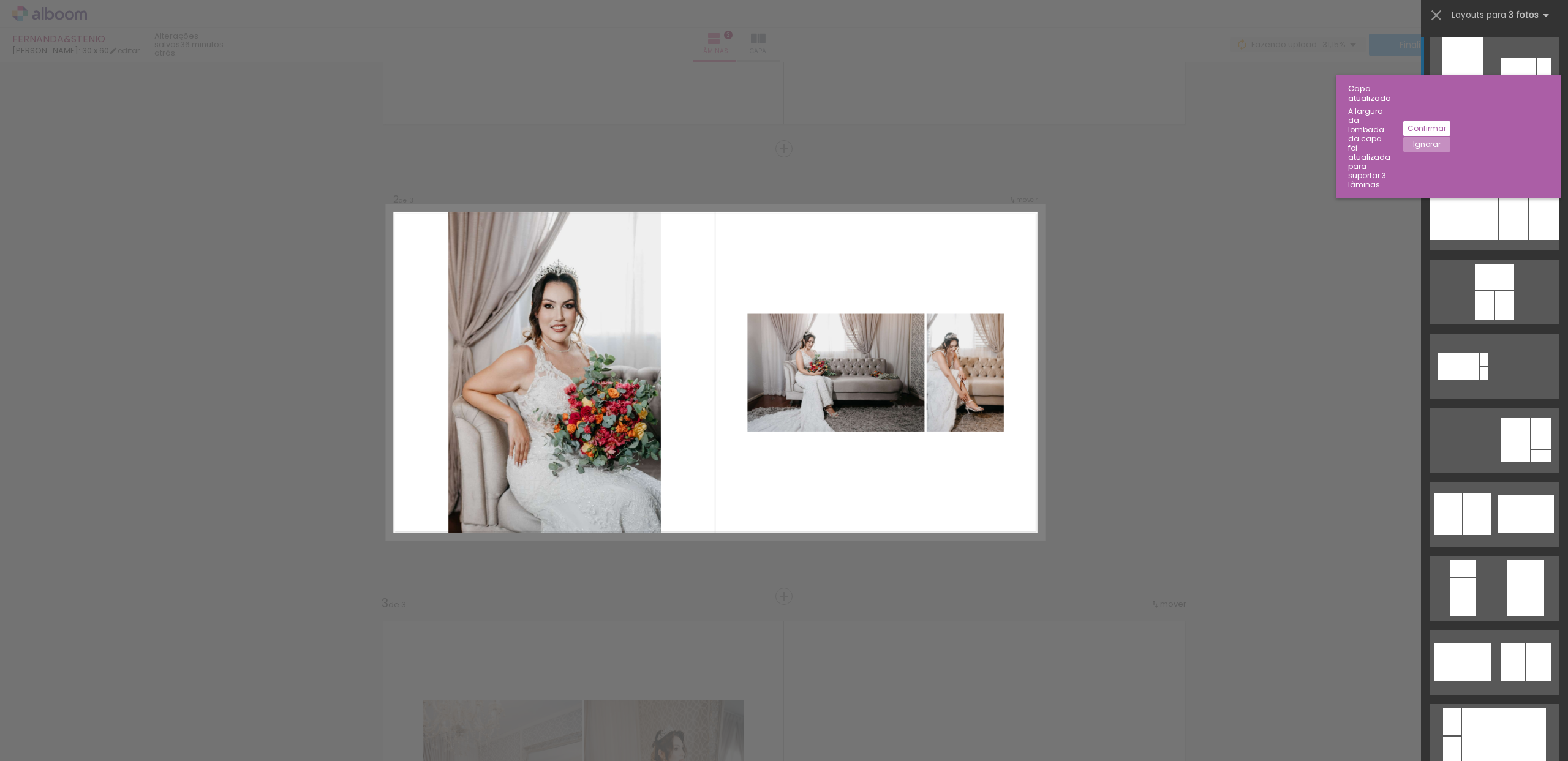
scroll to position [380, 0]
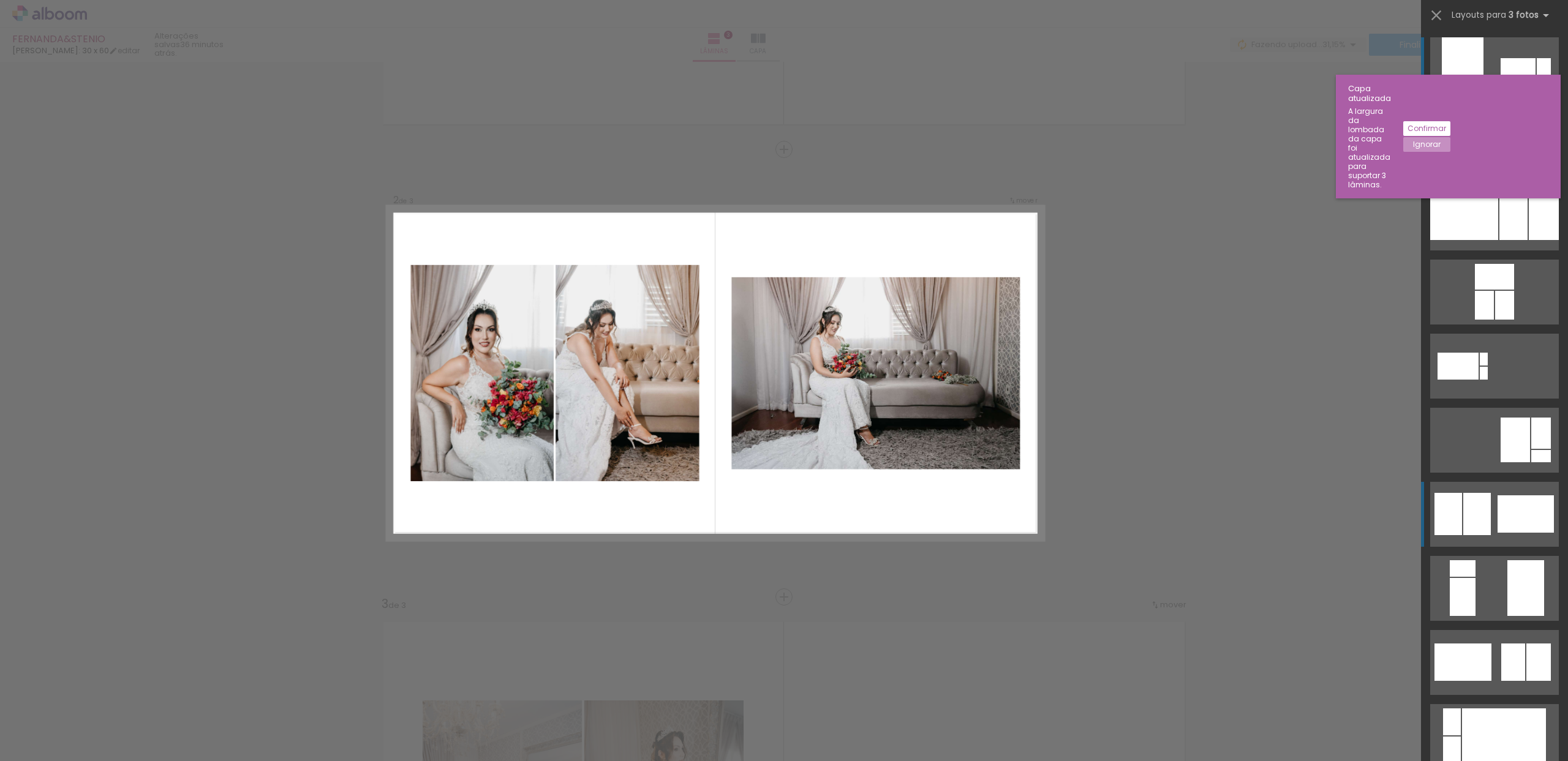
click at [1466, 508] on div at bounding box center [1477, 513] width 27 height 42
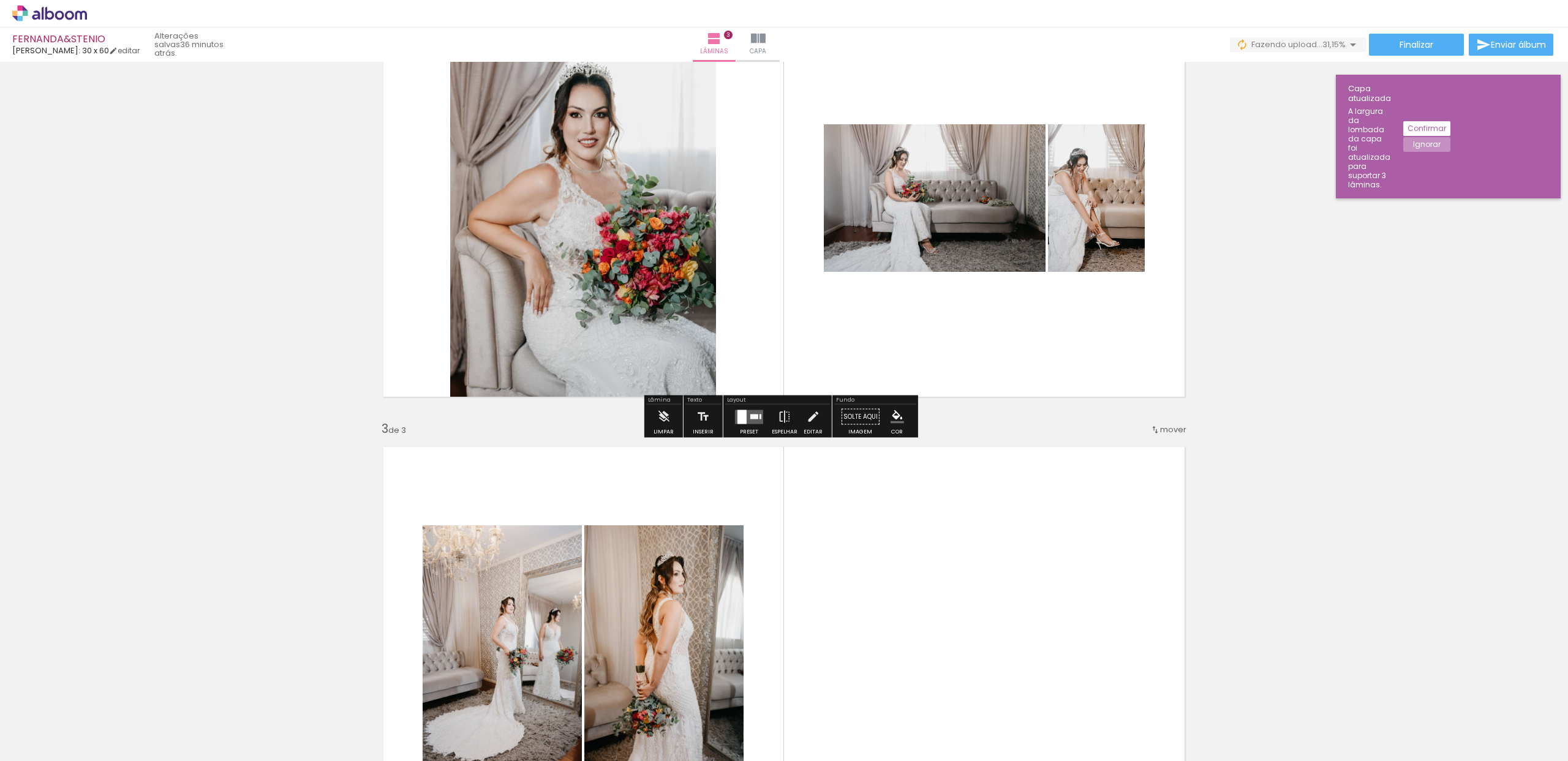
scroll to position [421, 0]
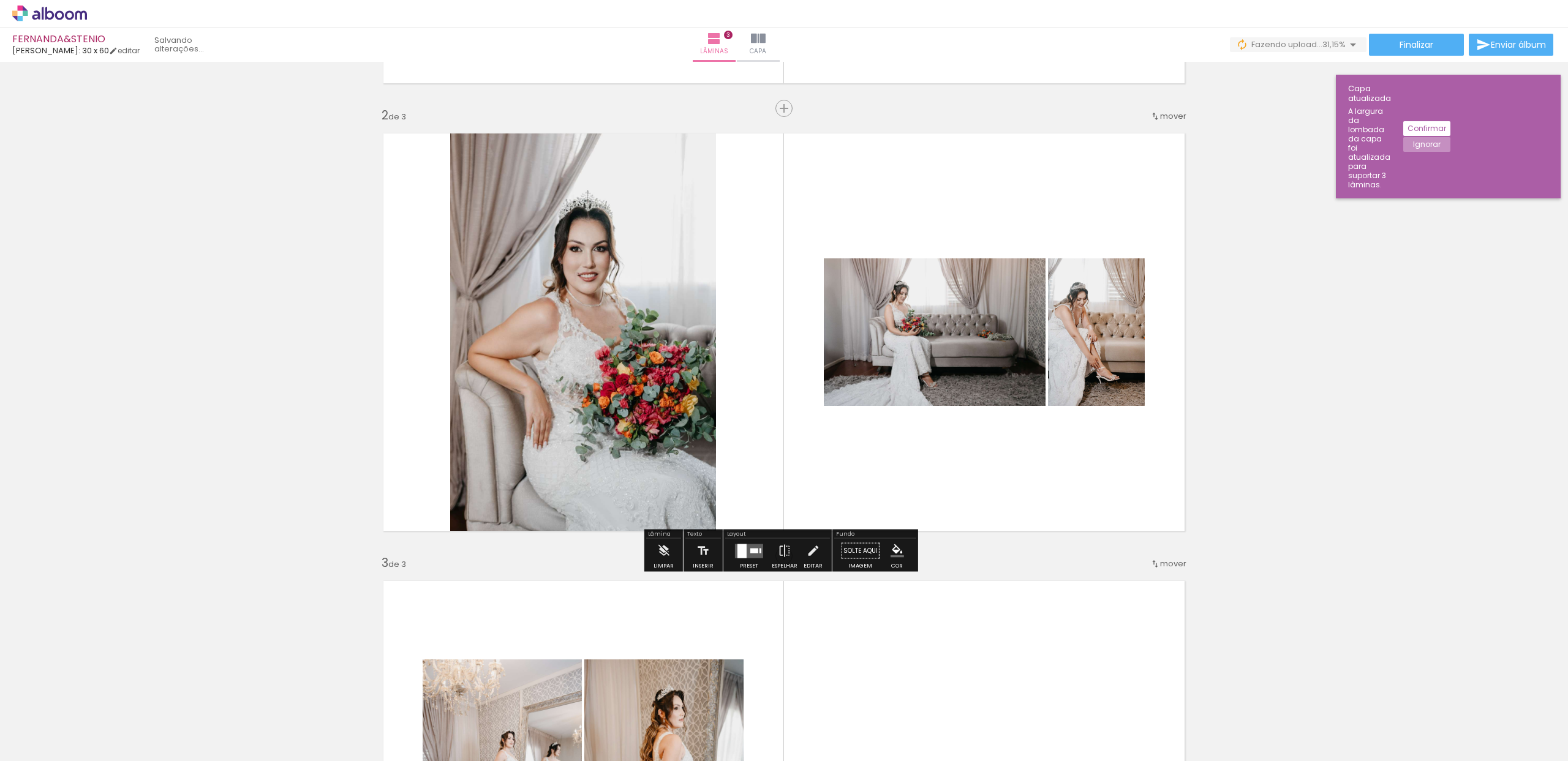
click at [1079, 181] on quentale-layouter at bounding box center [784, 332] width 821 height 417
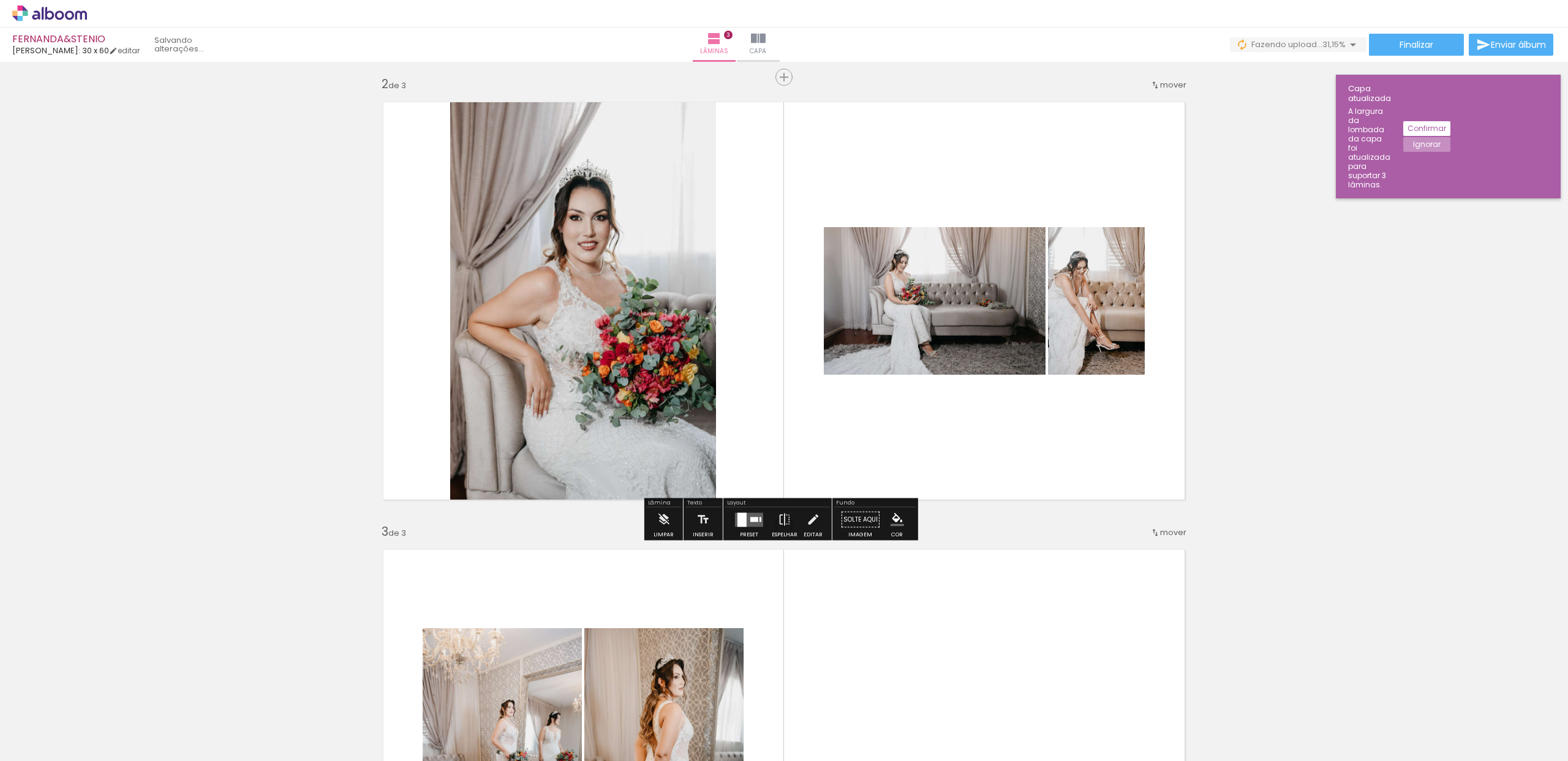
scroll to position [467, 0]
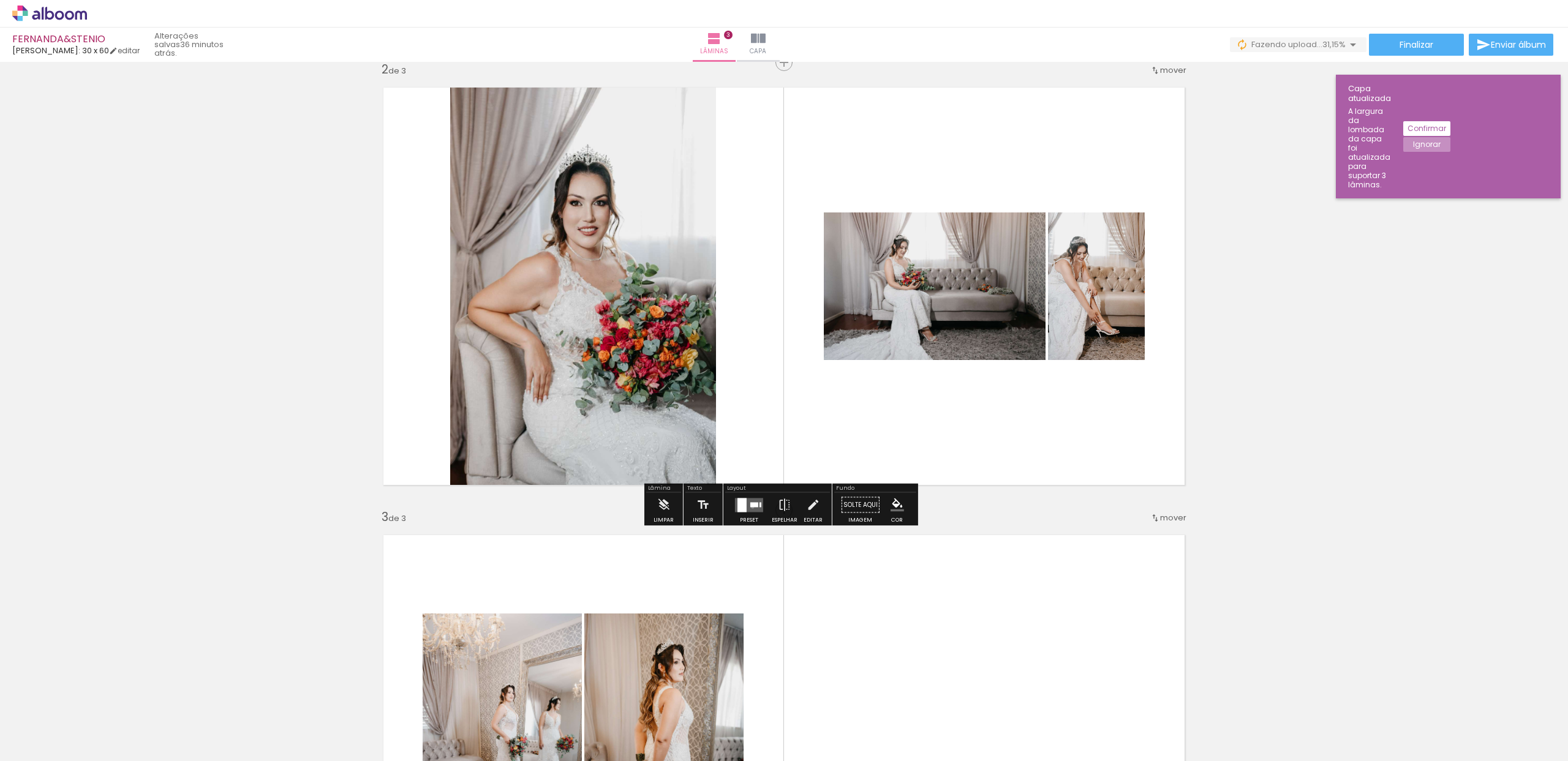
click at [750, 507] on quentale-layouter at bounding box center [749, 505] width 28 height 14
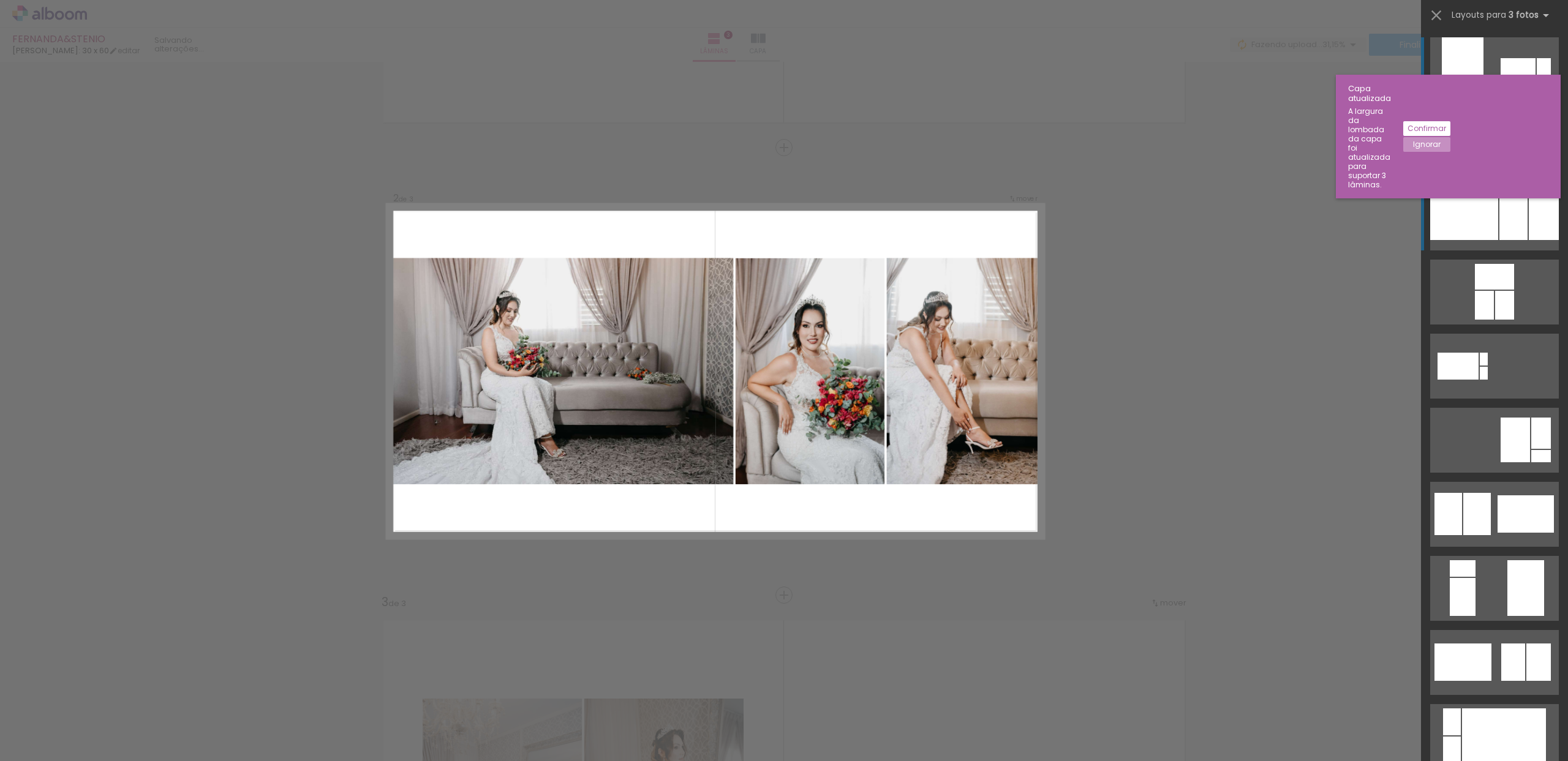
scroll to position [380, 0]
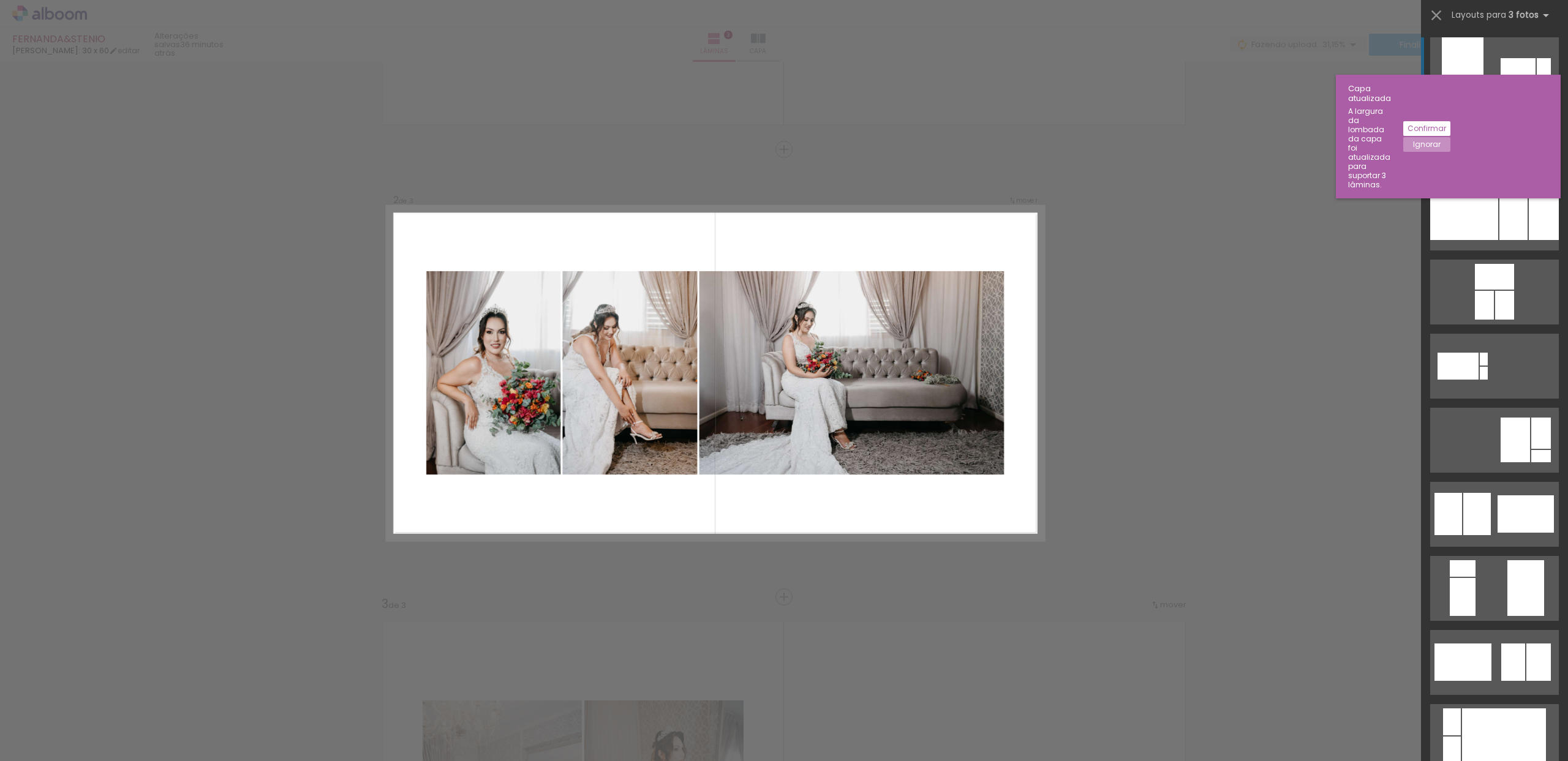
click at [1502, 154] on div at bounding box center [1521, 144] width 59 height 40
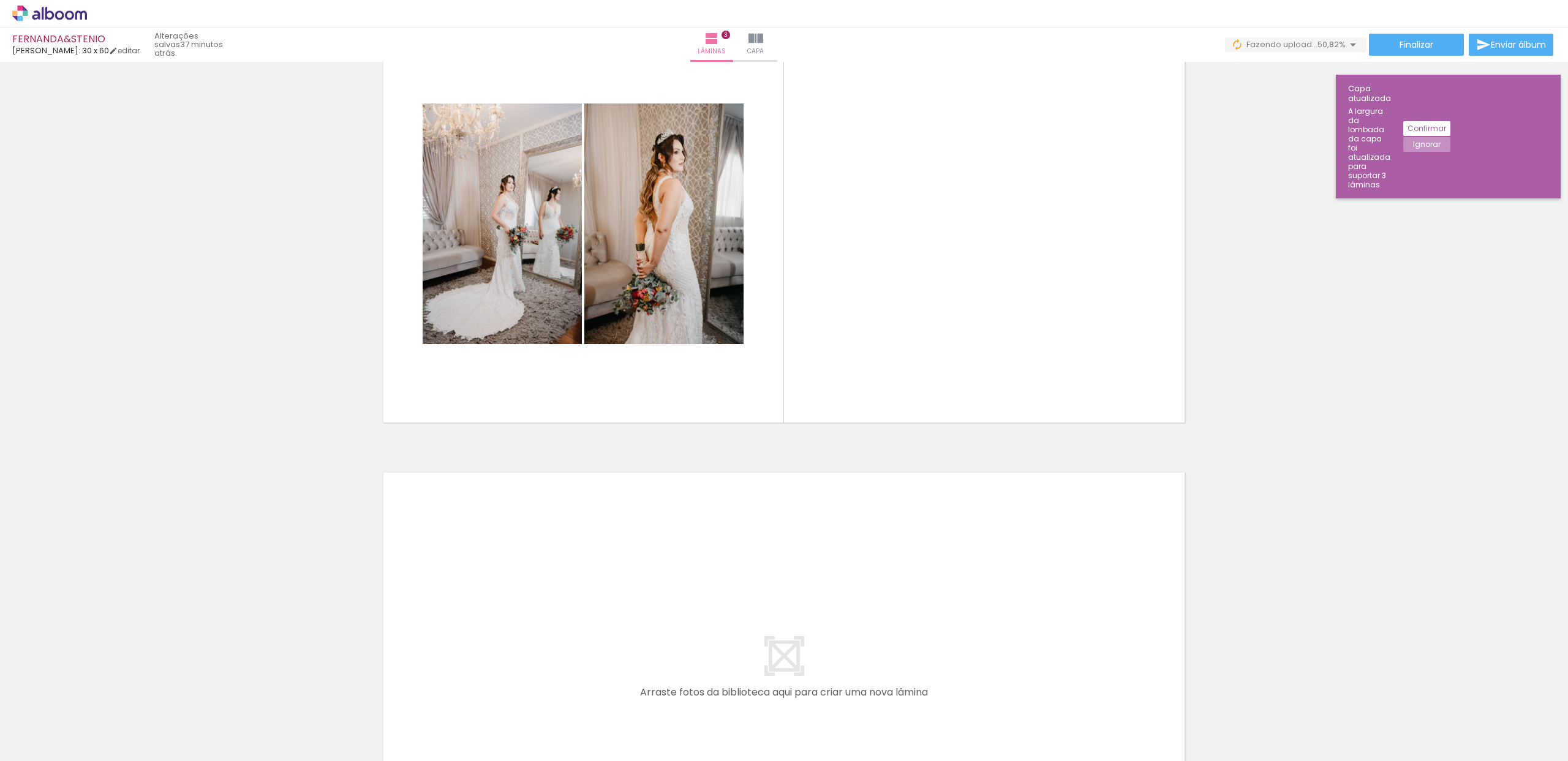
scroll to position [979, 0]
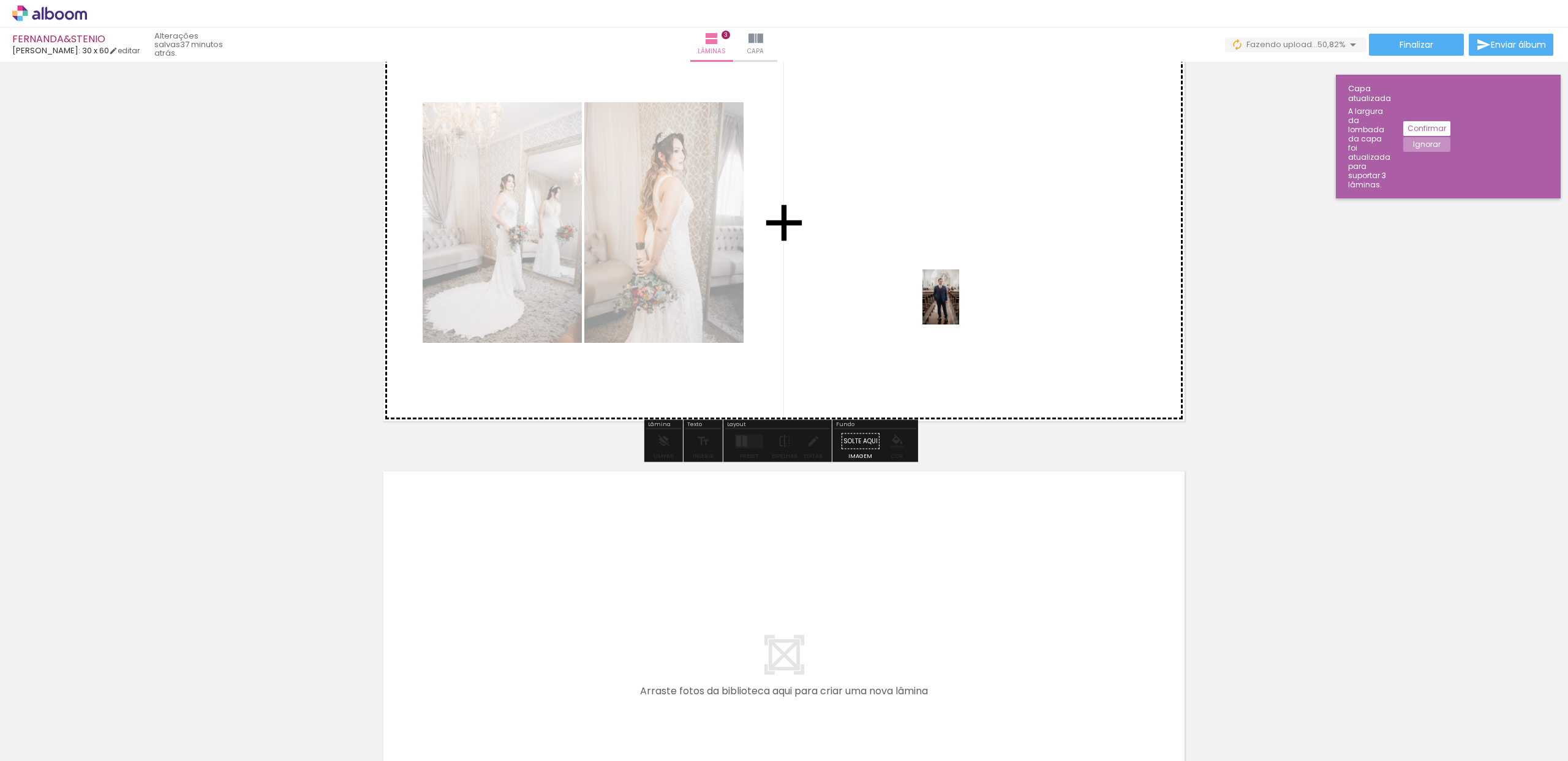
drag, startPoint x: 737, startPoint y: 720, endPoint x: 960, endPoint y: 306, distance: 470.2
click at [960, 306] on quentale-workspace at bounding box center [784, 380] width 1568 height 761
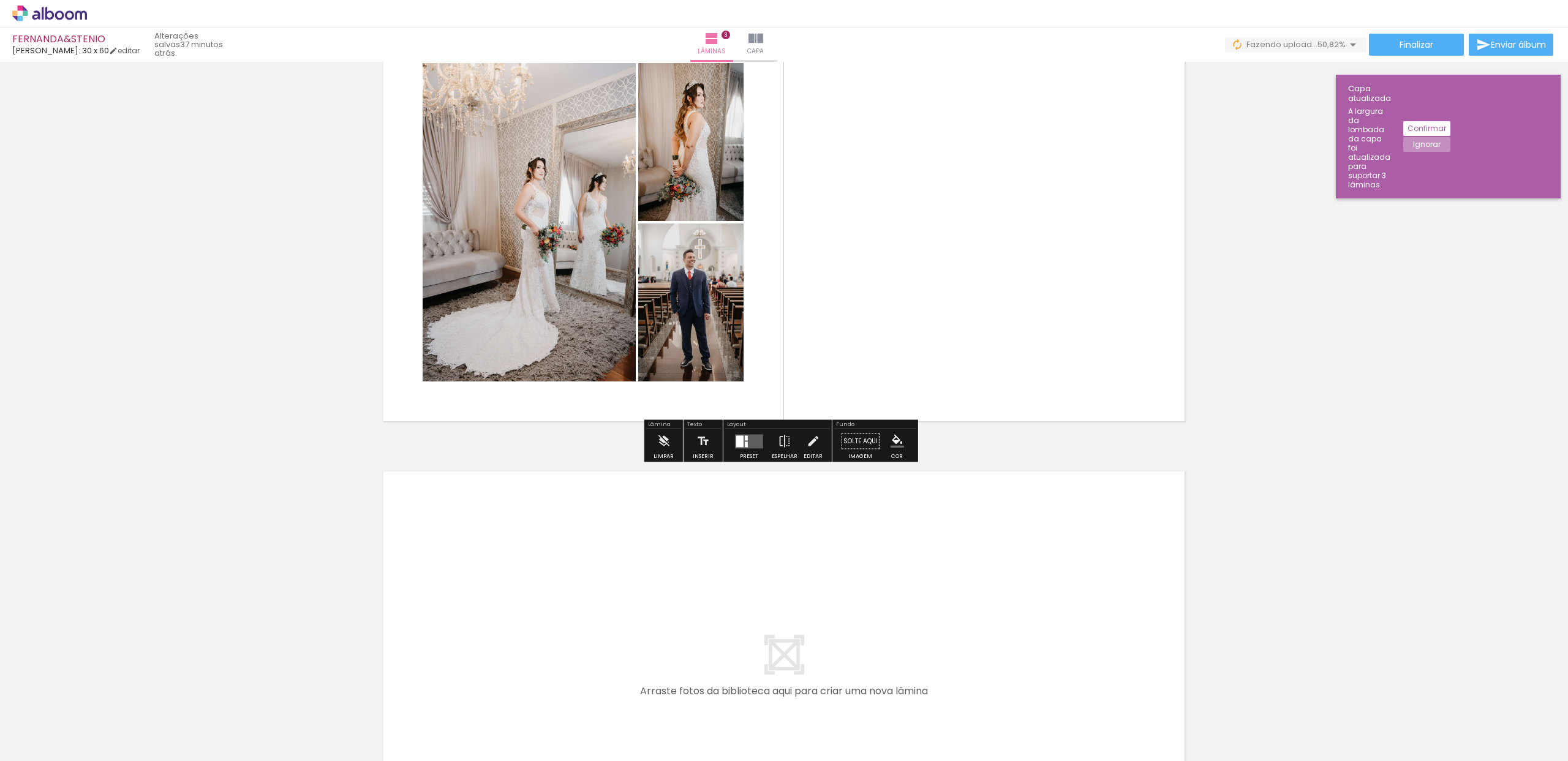
click at [751, 440] on quentale-layouter at bounding box center [749, 441] width 28 height 14
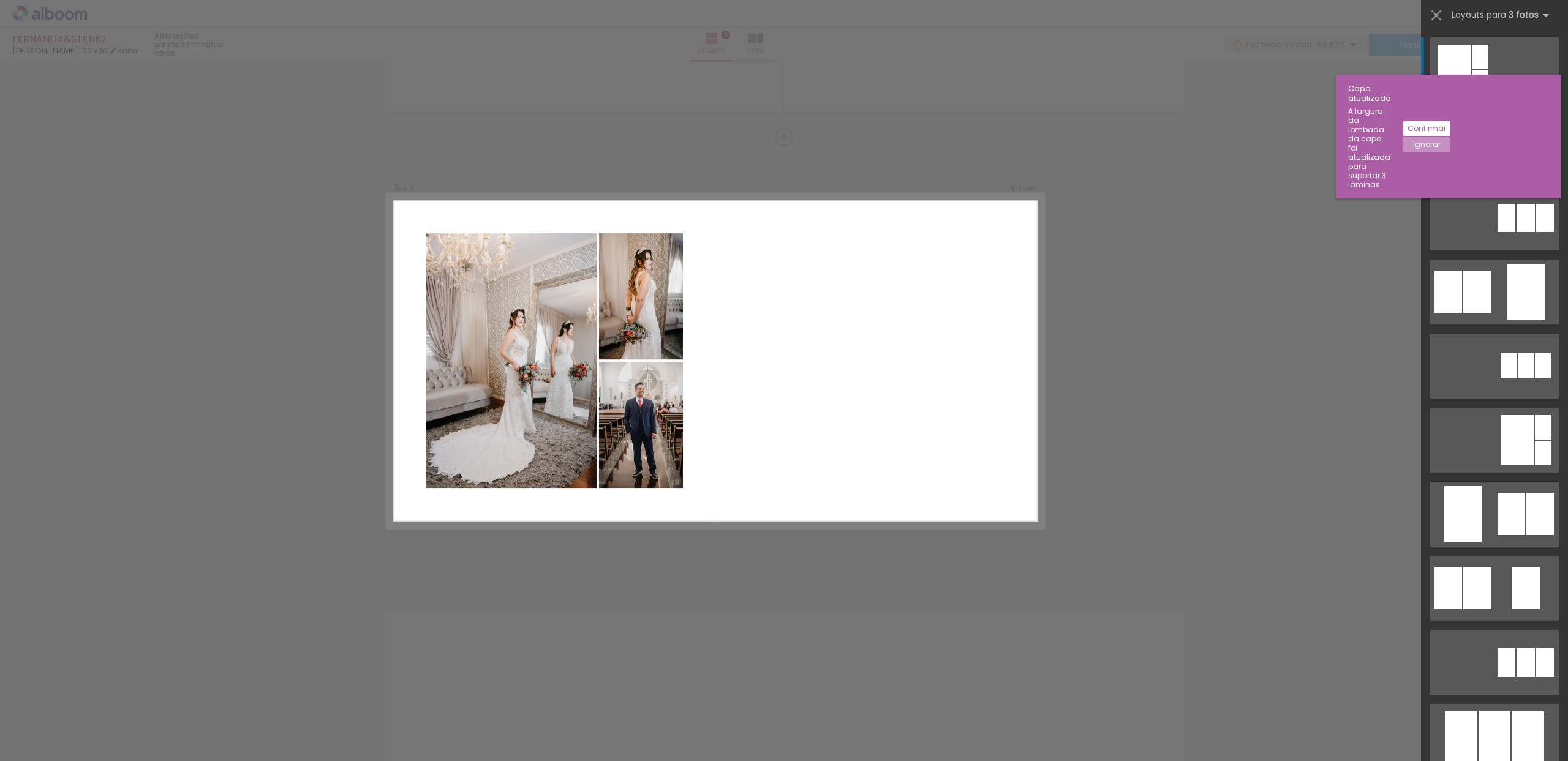
scroll to position [828, 0]
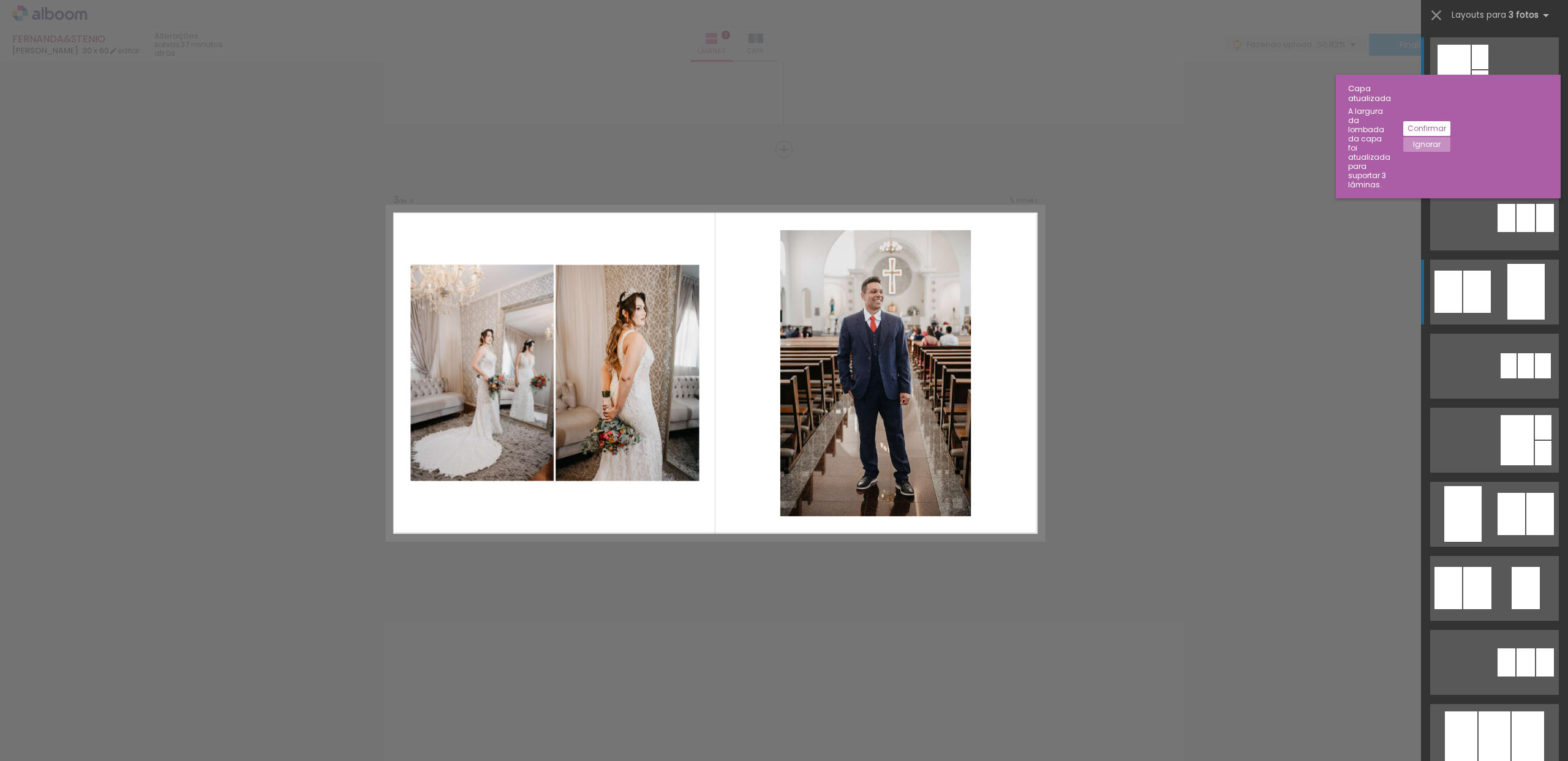
click at [1449, 289] on div at bounding box center [1448, 291] width 27 height 42
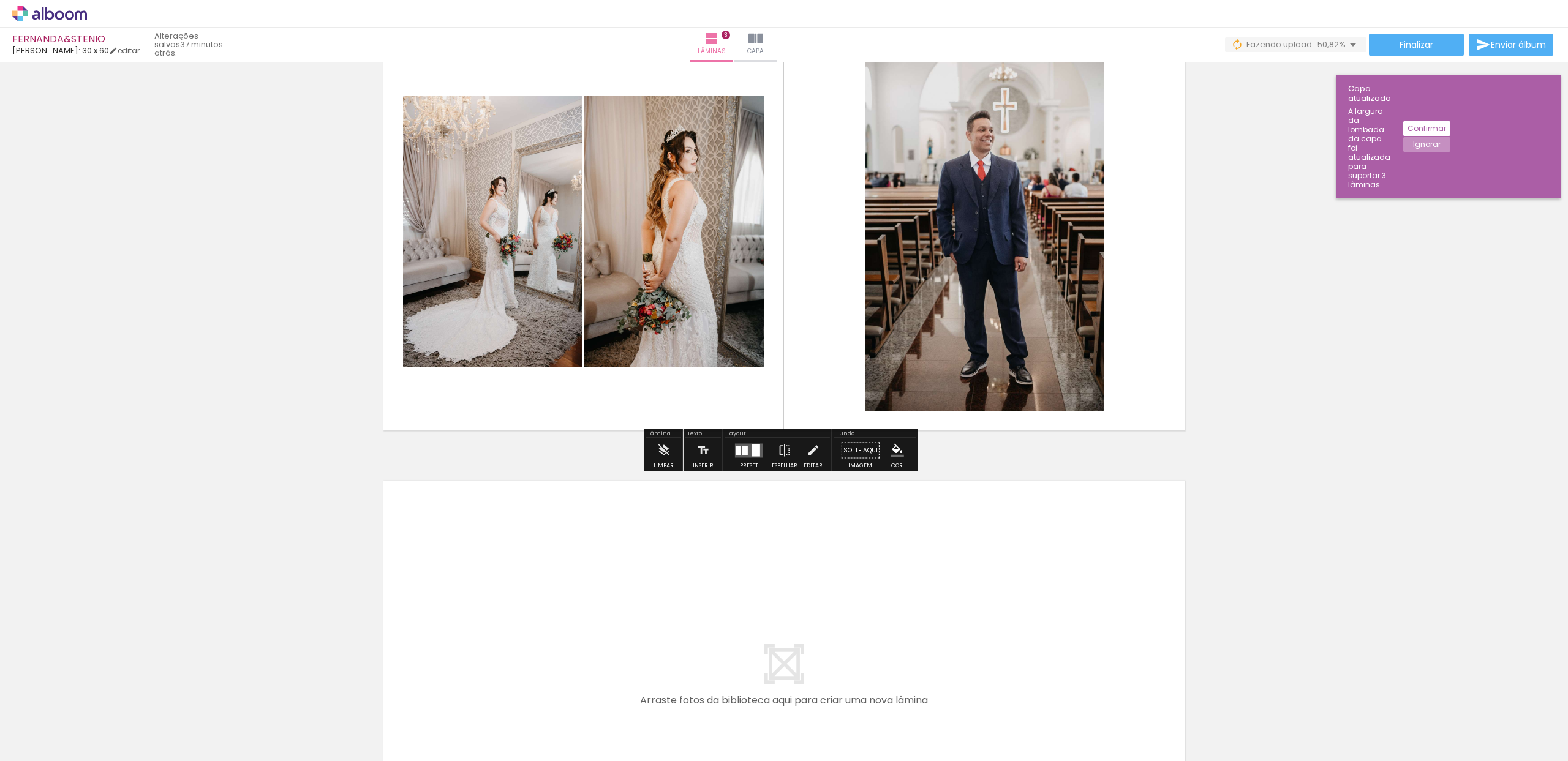
scroll to position [1215, 0]
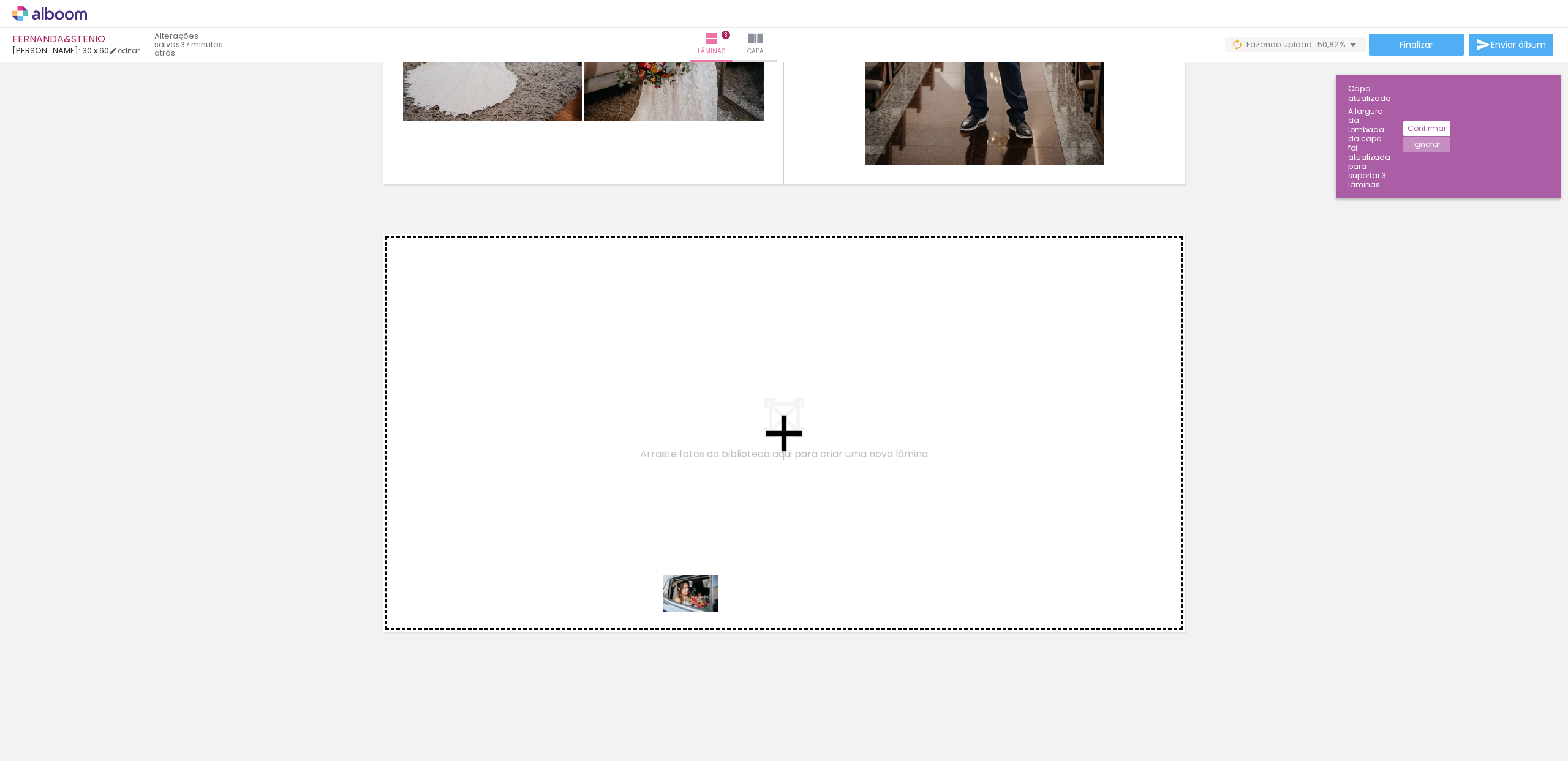
drag, startPoint x: 807, startPoint y: 726, endPoint x: 699, endPoint y: 612, distance: 157.0
click at [699, 612] on quentale-workspace at bounding box center [784, 380] width 1568 height 761
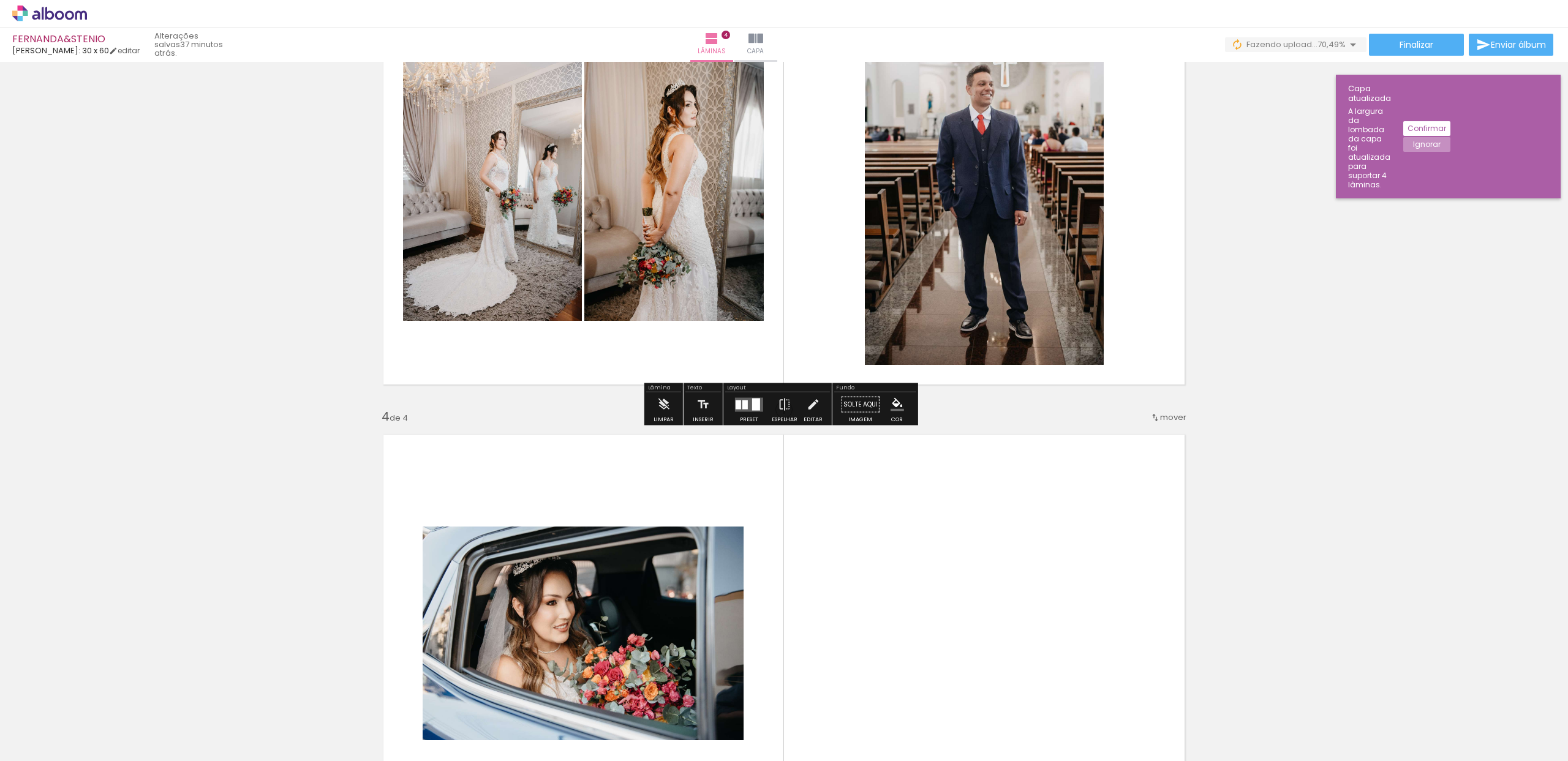
scroll to position [995, 0]
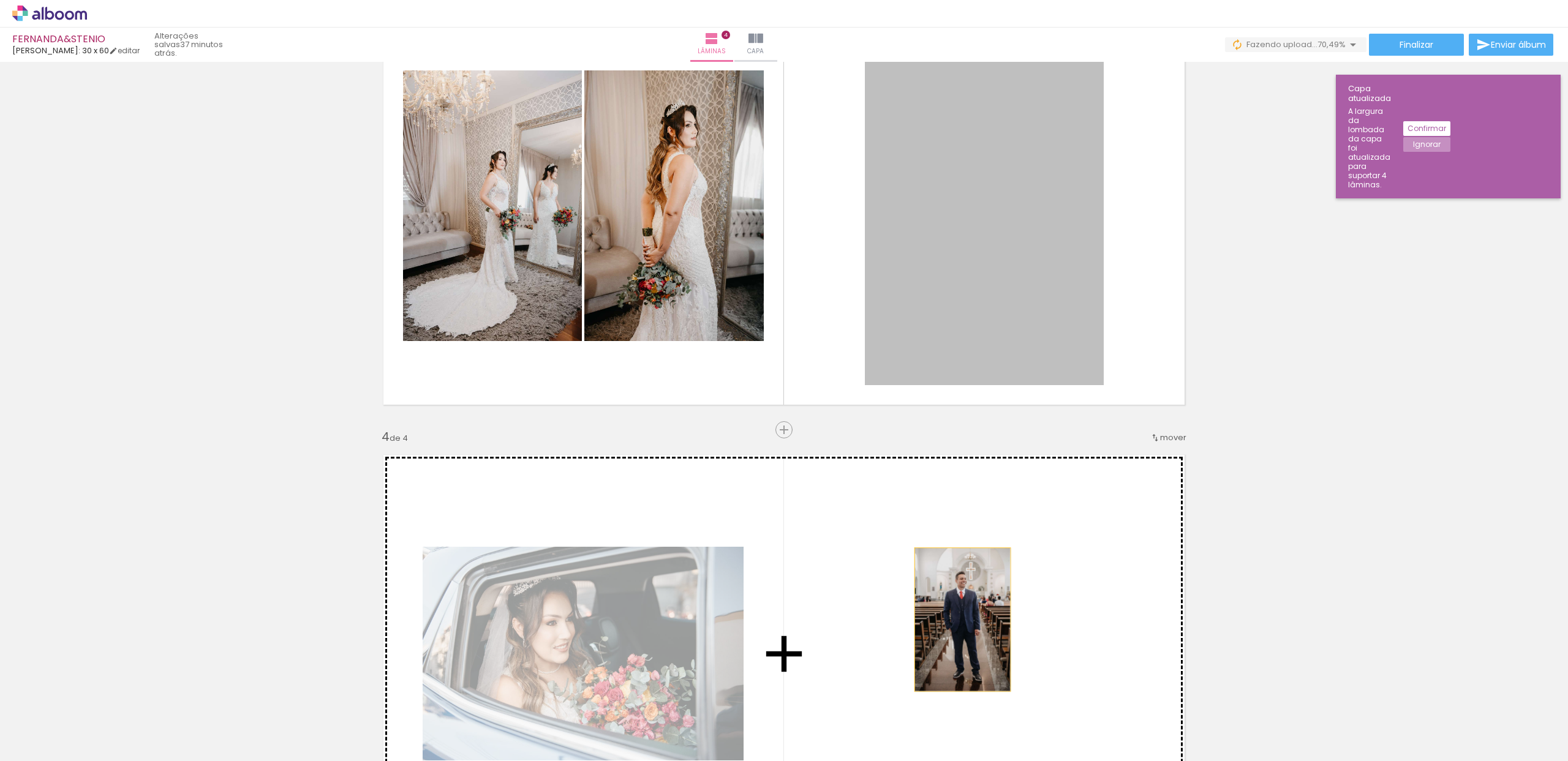
drag, startPoint x: 990, startPoint y: 250, endPoint x: 957, endPoint y: 617, distance: 368.5
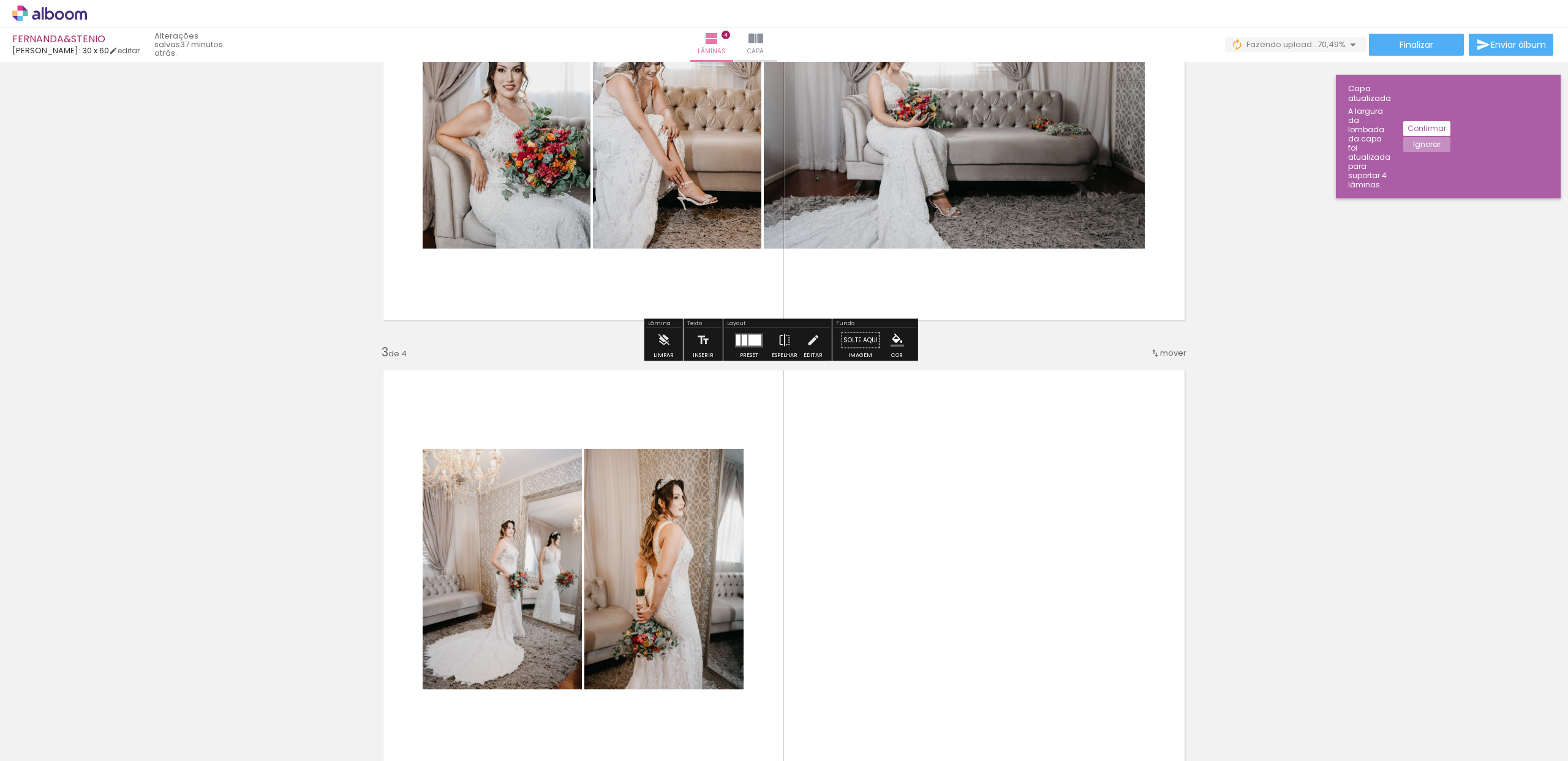
scroll to position [649, 0]
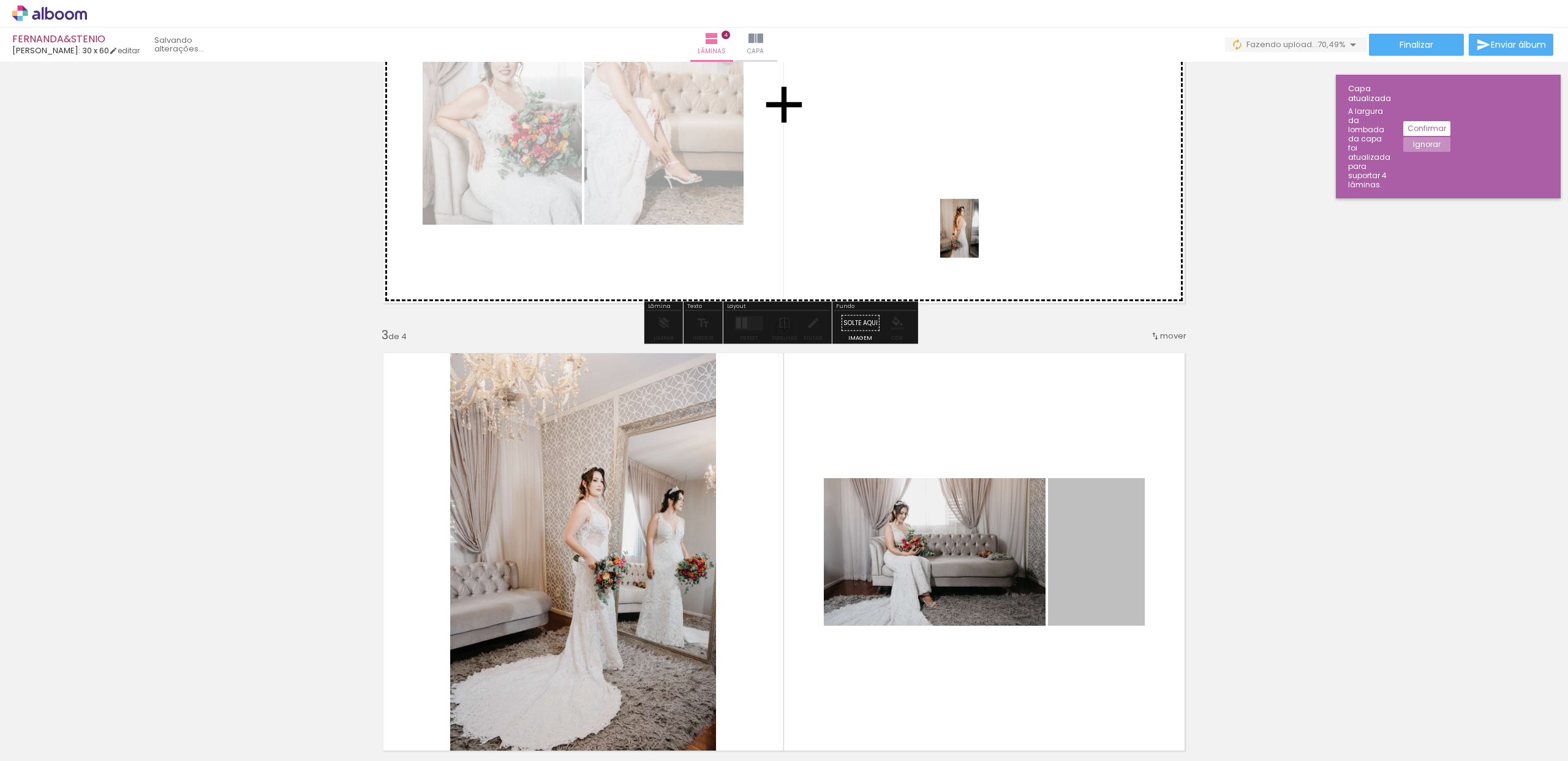
drag, startPoint x: 1071, startPoint y: 516, endPoint x: 955, endPoint y: 229, distance: 309.6
click at [955, 229] on div "Inserir lâmina 1 de 4 Inserir lâmina 2 de 4 Inserir lâmina 3 de 4 Inserir lâmin…" at bounding box center [784, 536] width 1568 height 2238
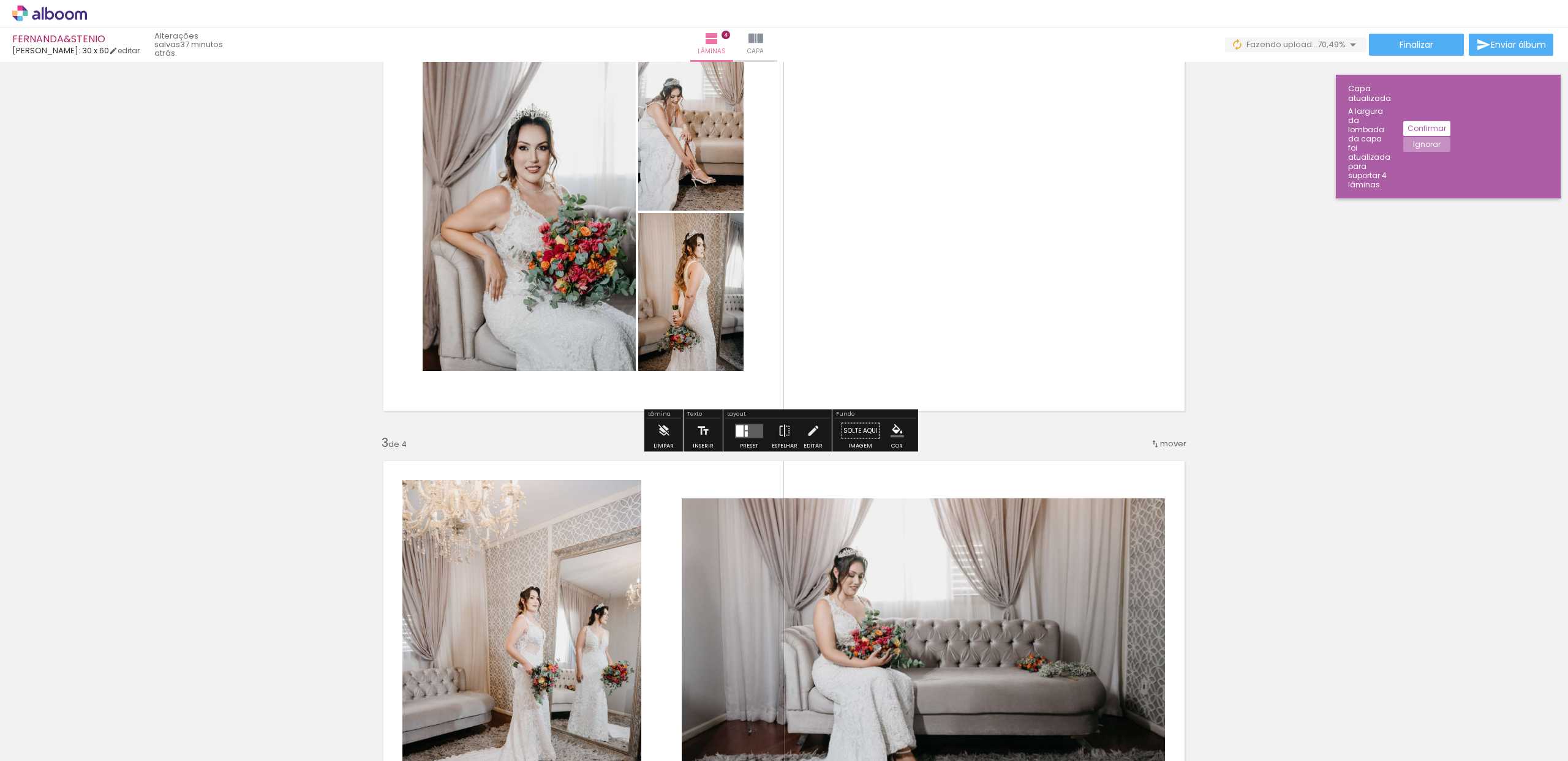
scroll to position [519, 0]
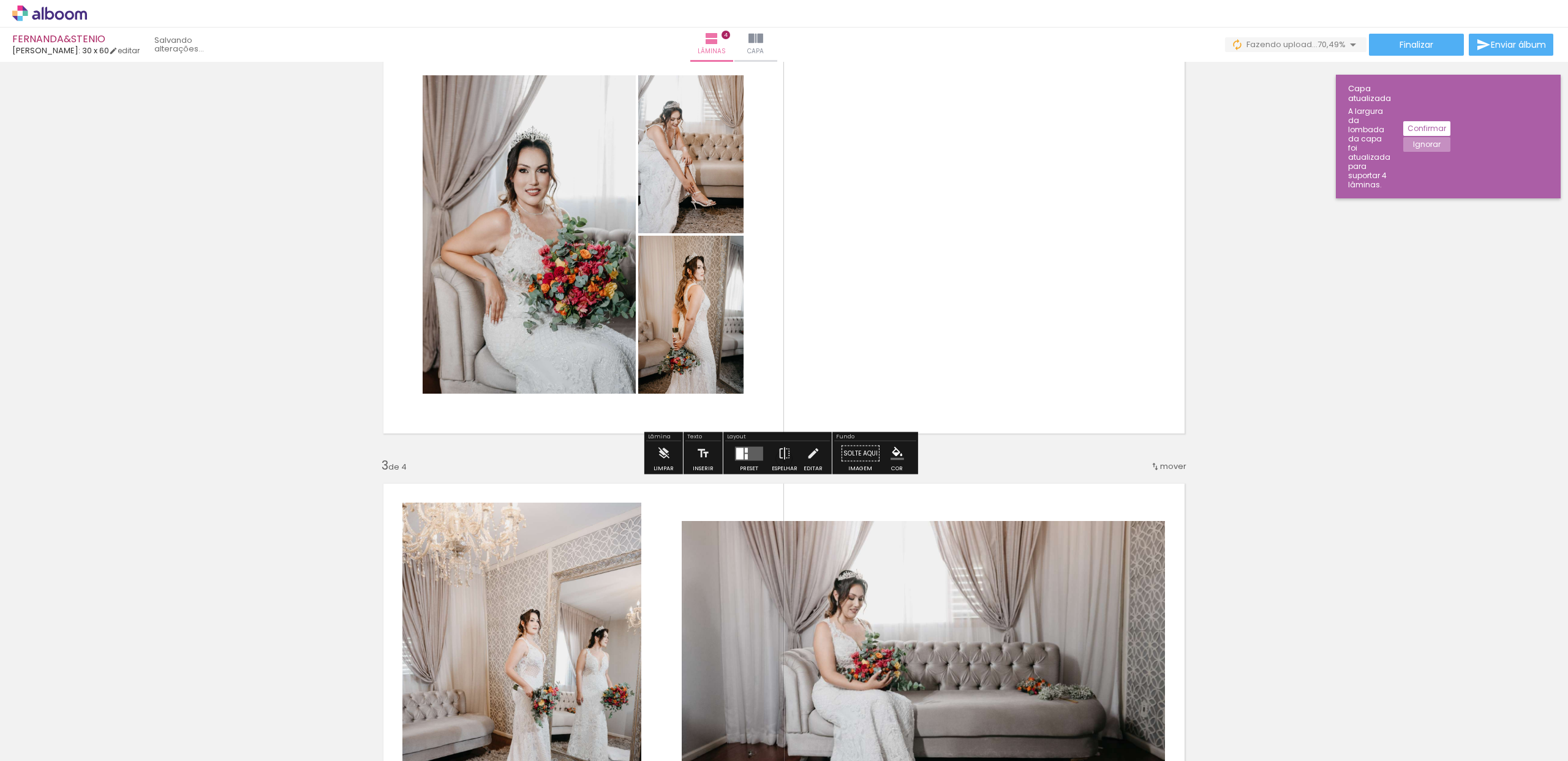
click at [747, 448] on quentale-layouter at bounding box center [749, 453] width 28 height 14
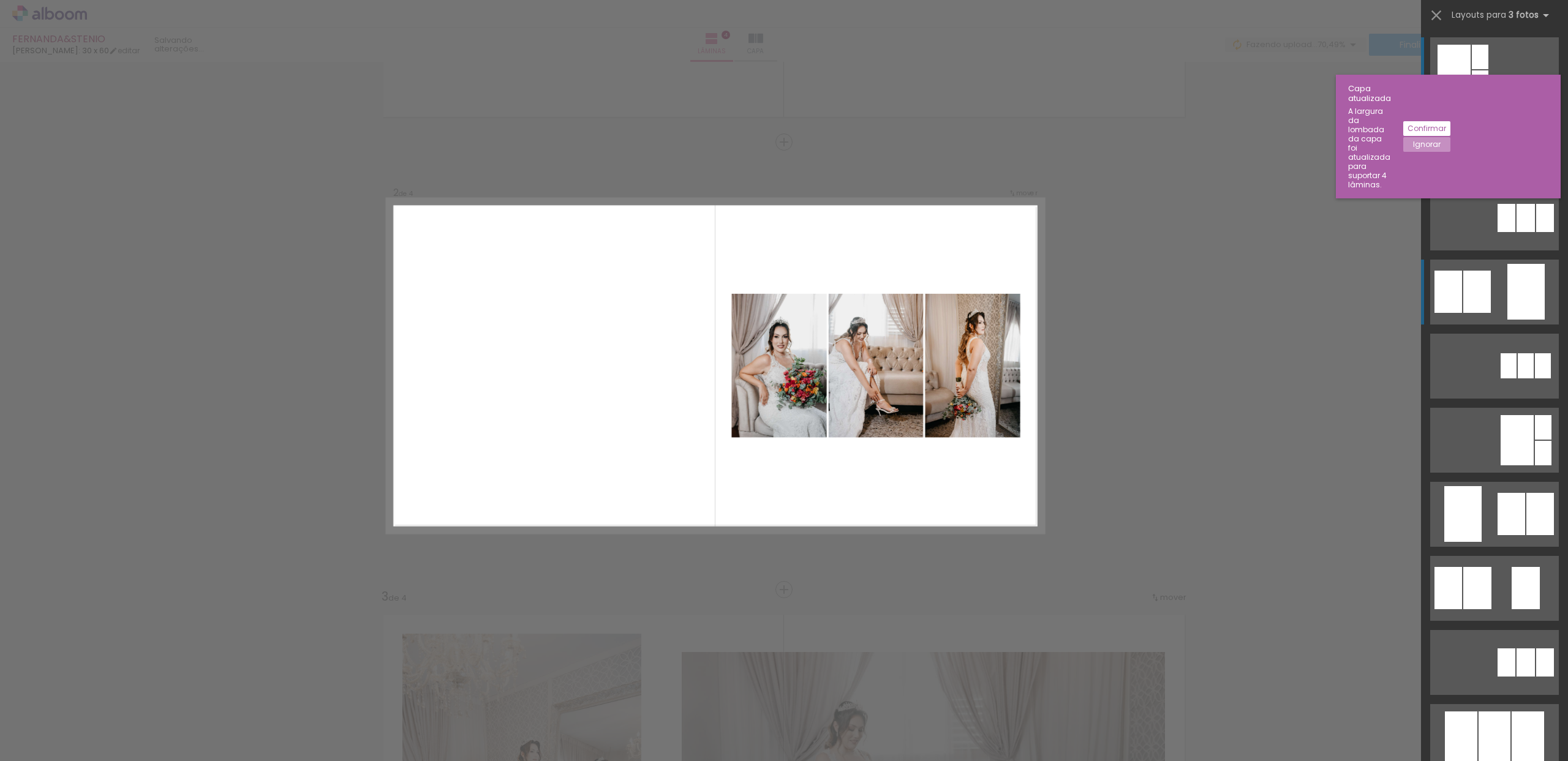
scroll to position [380, 0]
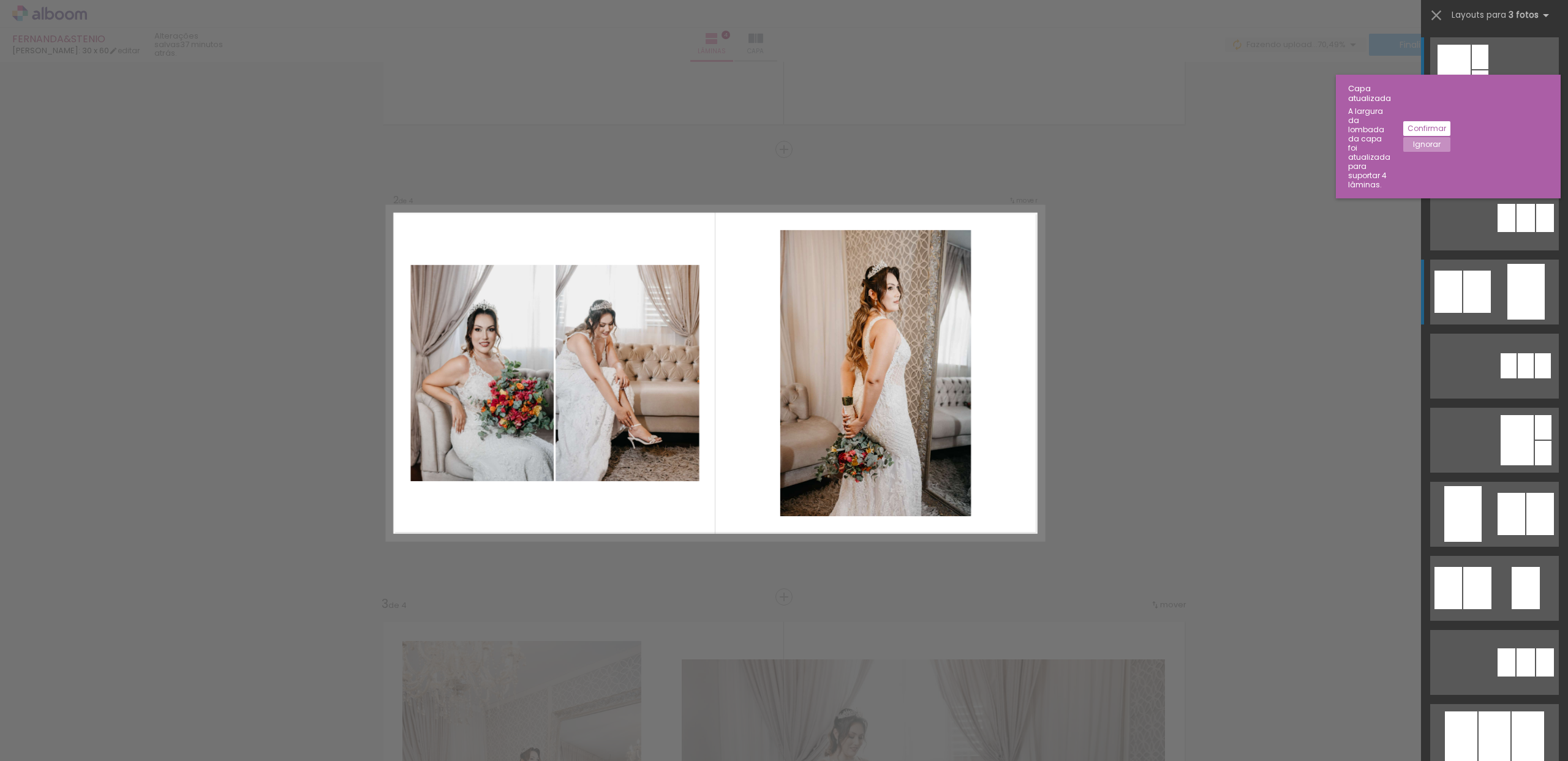
click at [1449, 280] on div at bounding box center [1448, 291] width 27 height 42
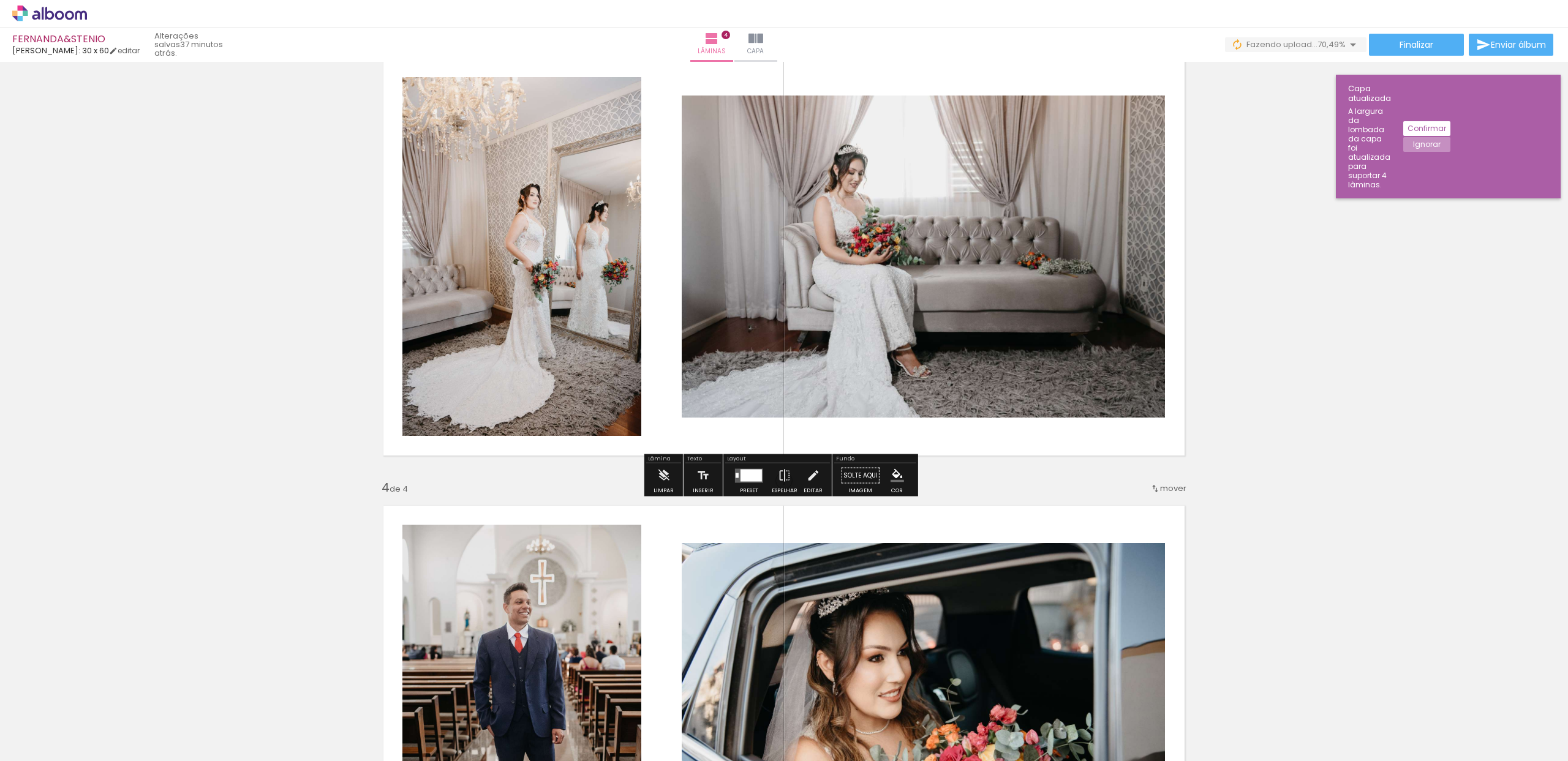
scroll to position [961, 0]
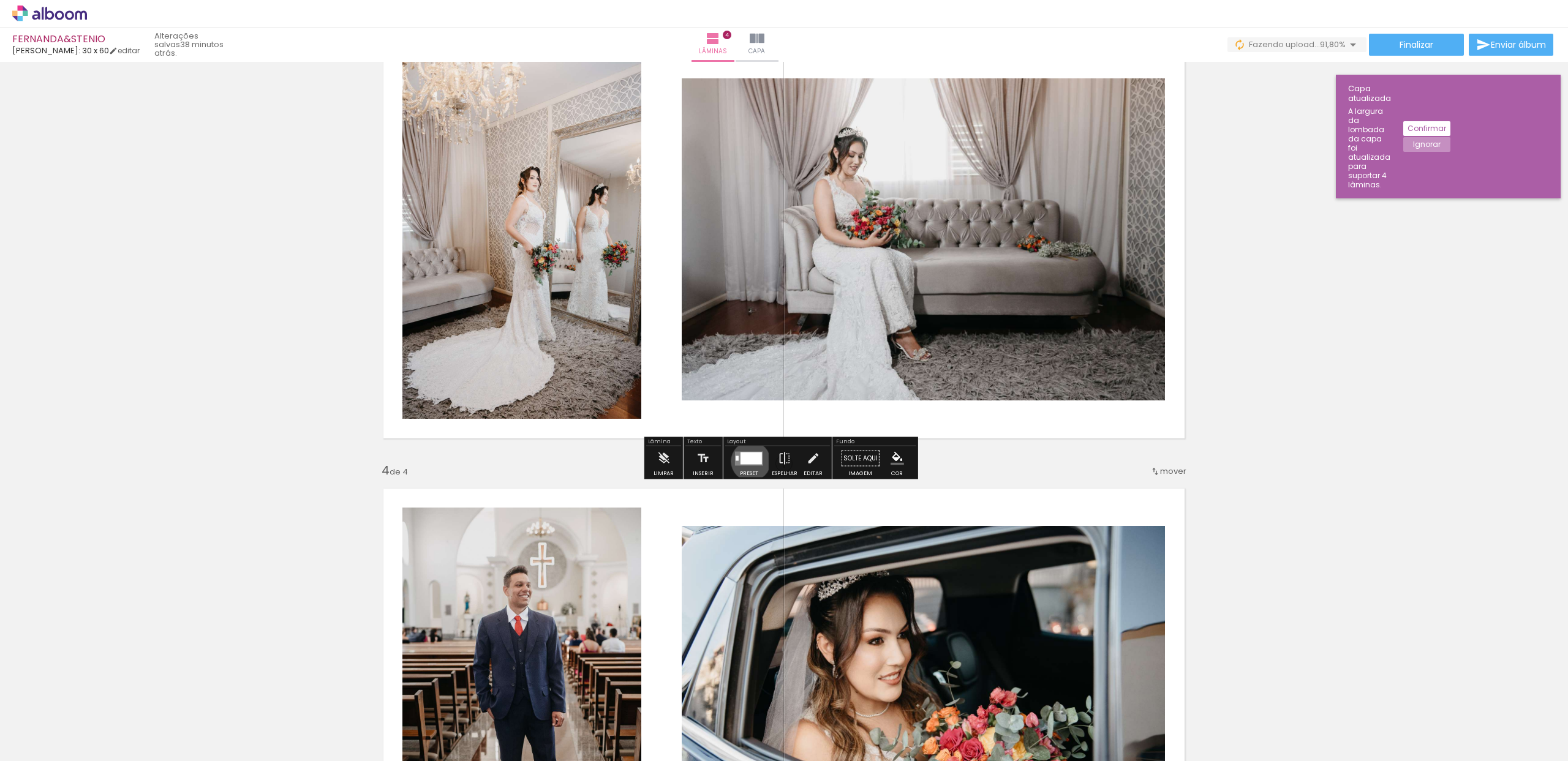
click at [748, 461] on div at bounding box center [751, 458] width 21 height 12
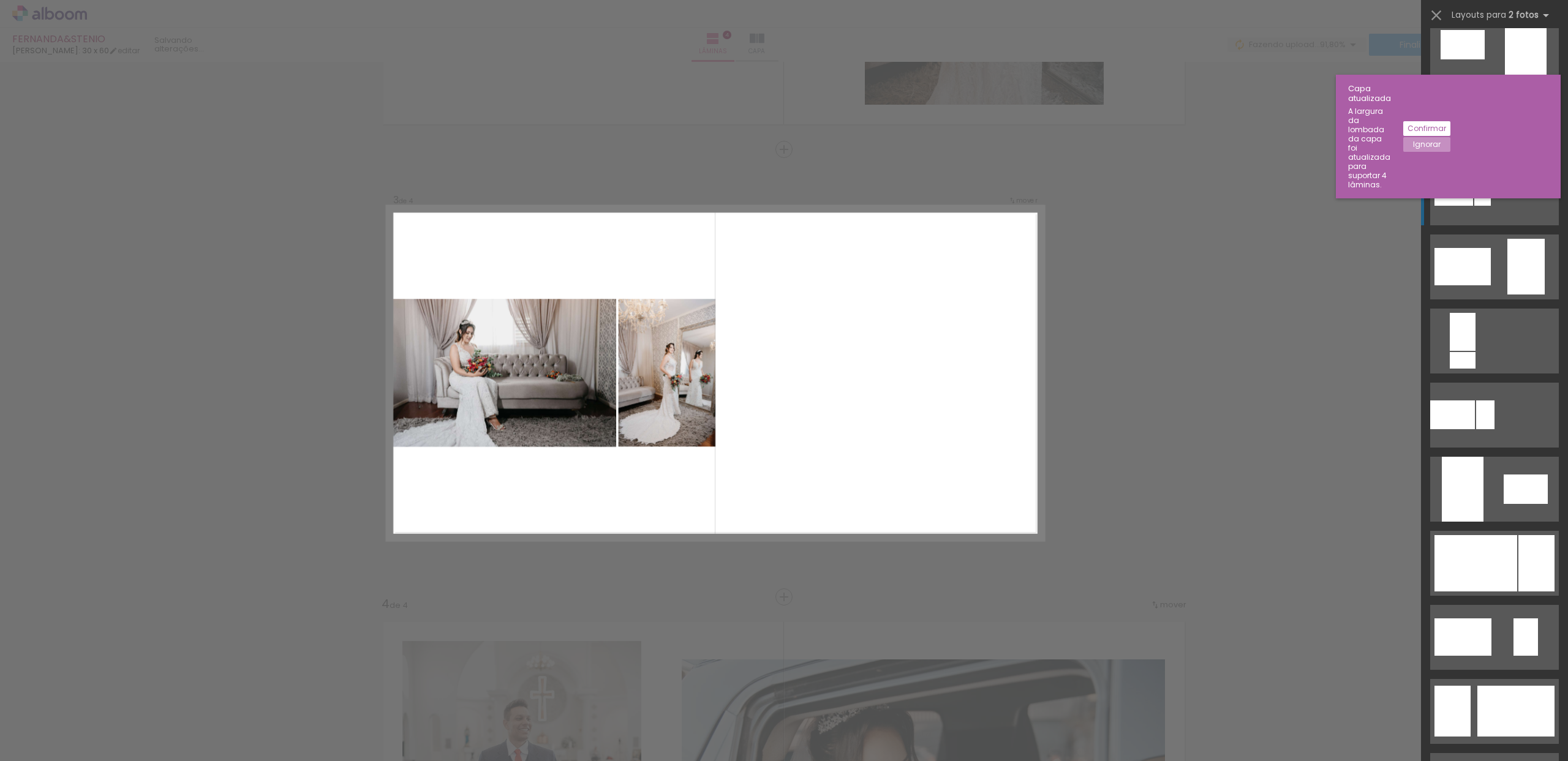
scroll to position [248, 0]
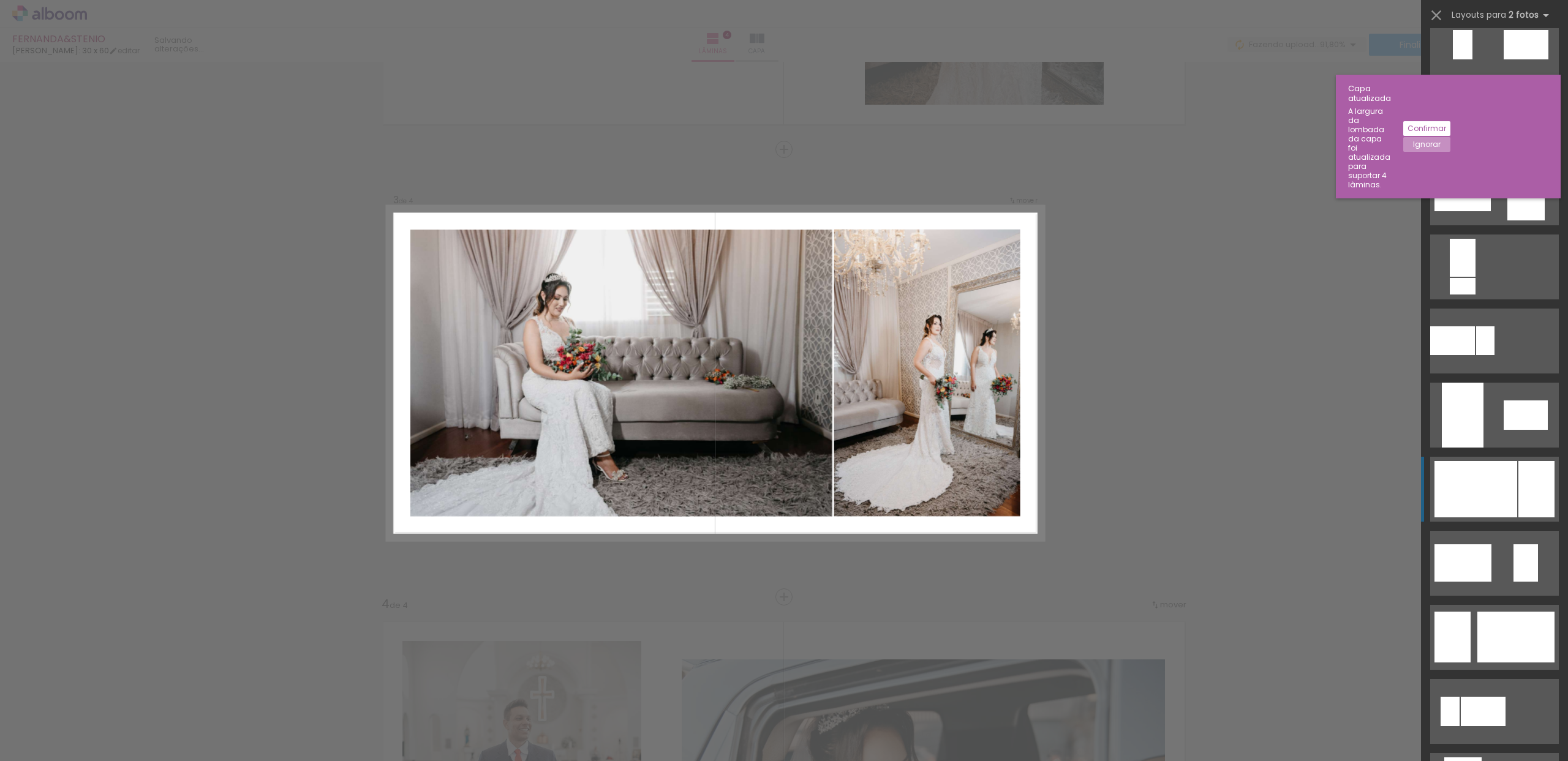
click at [1489, 474] on div at bounding box center [1476, 489] width 83 height 57
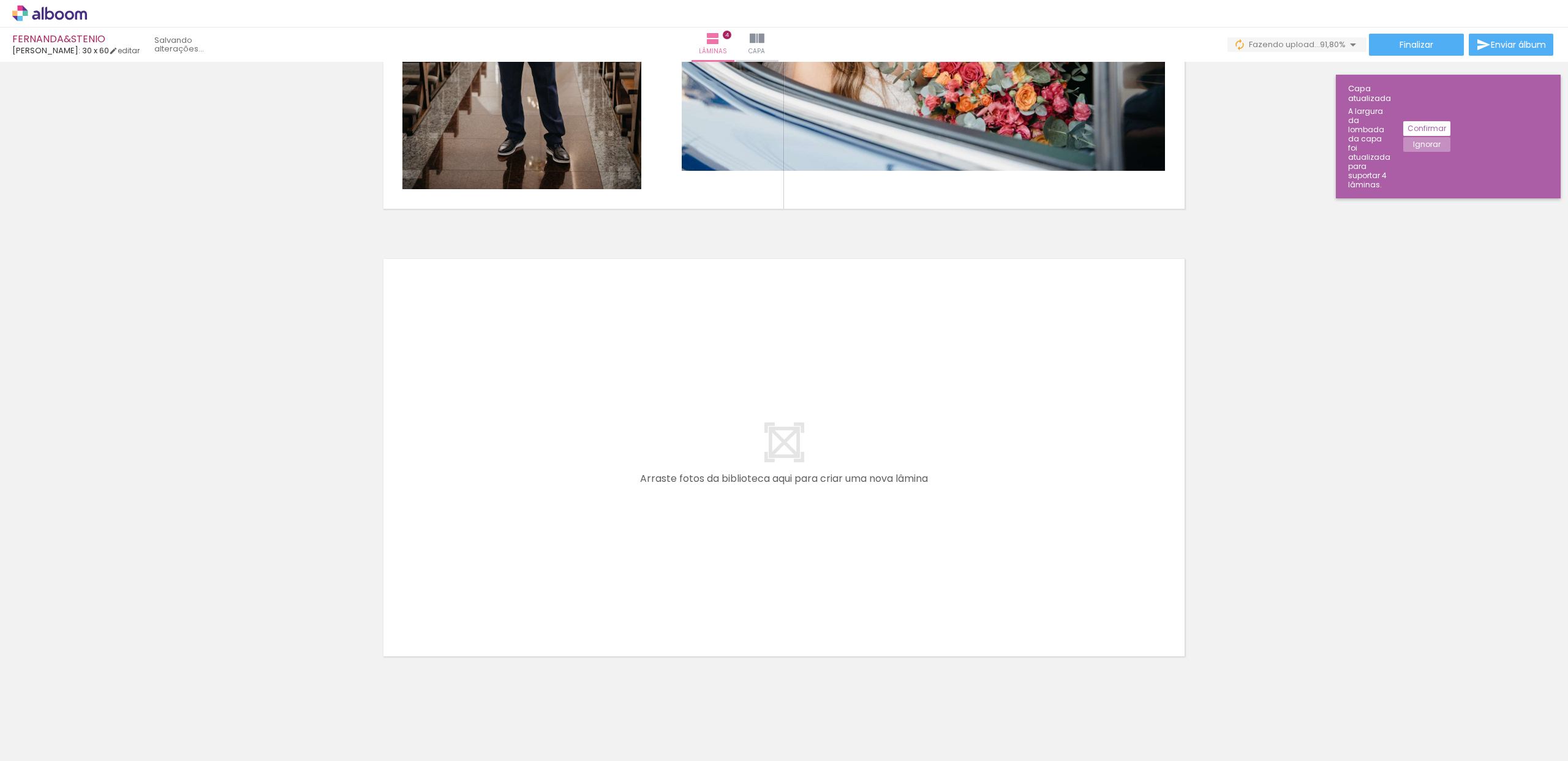
scroll to position [1663, 0]
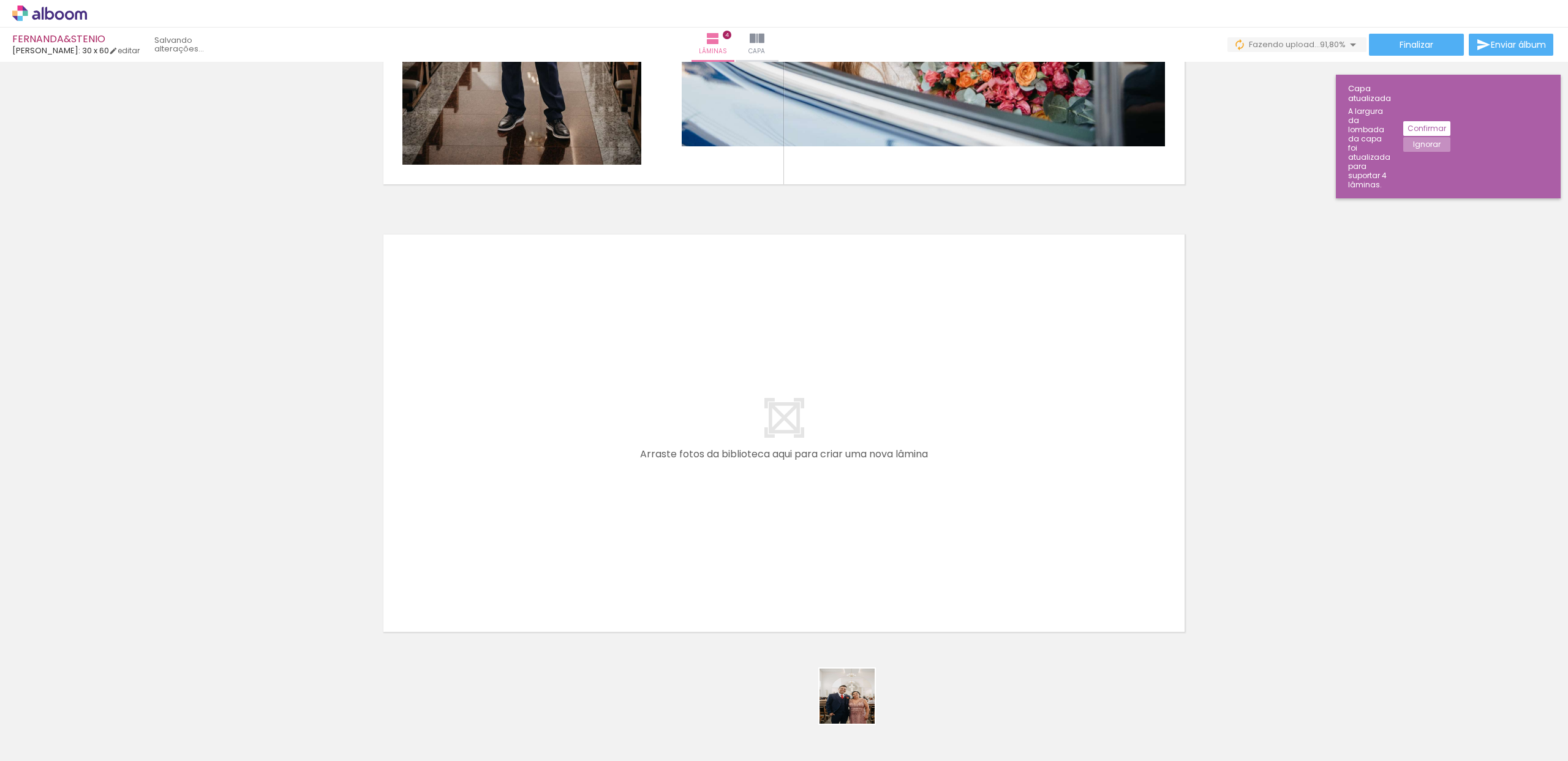
click at [743, 613] on quentale-workspace at bounding box center [784, 380] width 1568 height 761
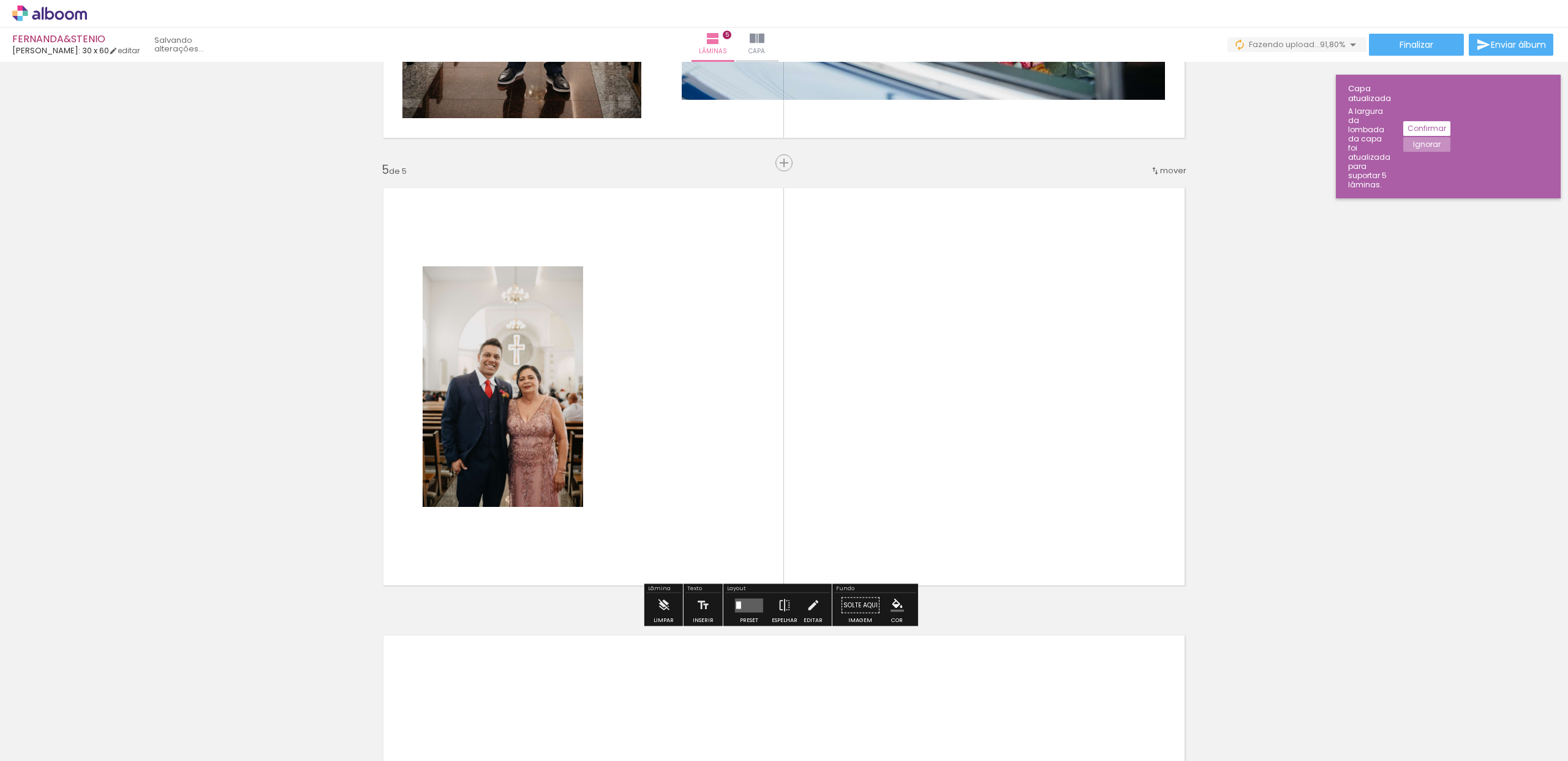
scroll to position [1723, 0]
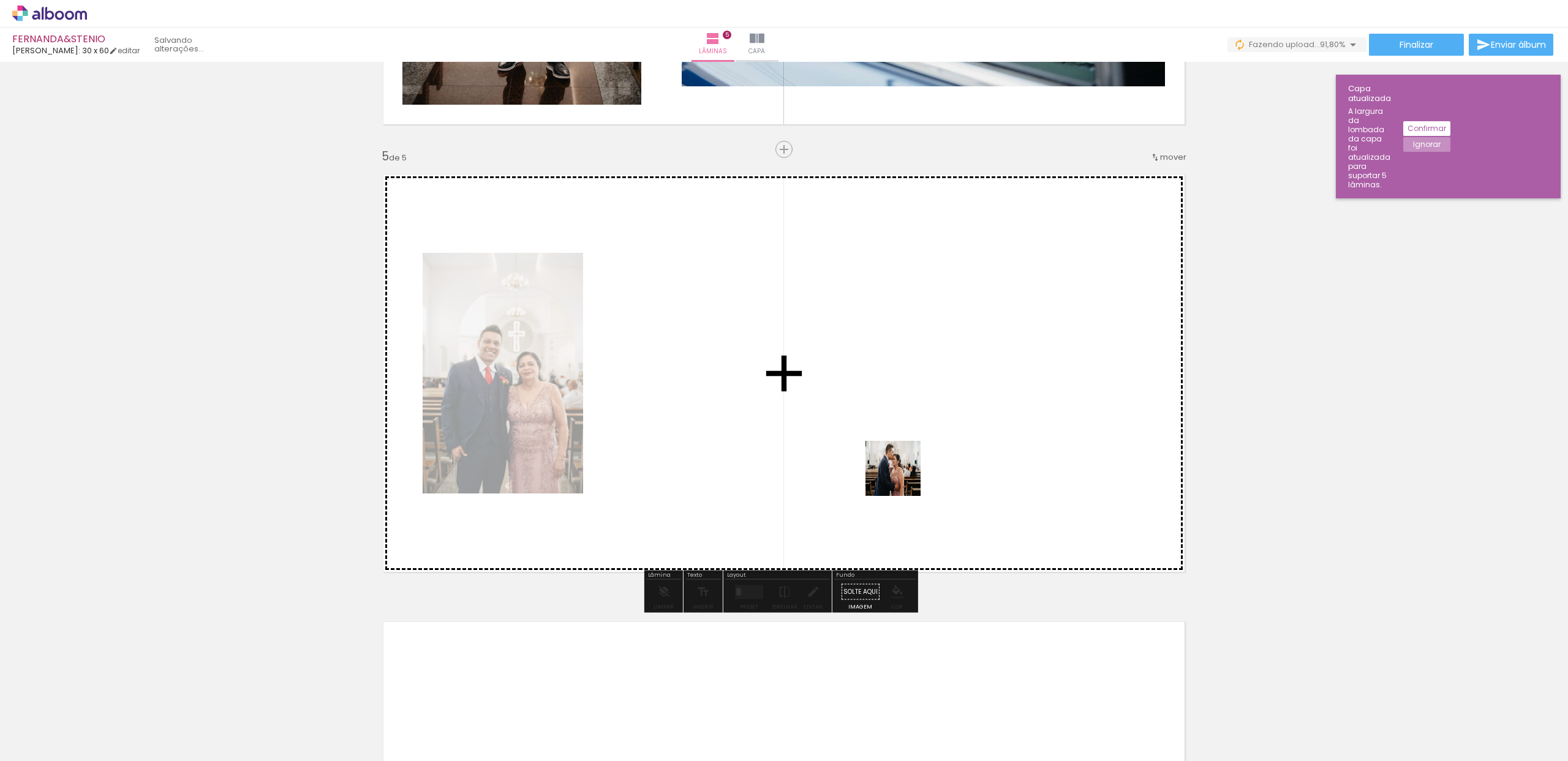
click at [894, 473] on quentale-workspace at bounding box center [784, 380] width 1568 height 761
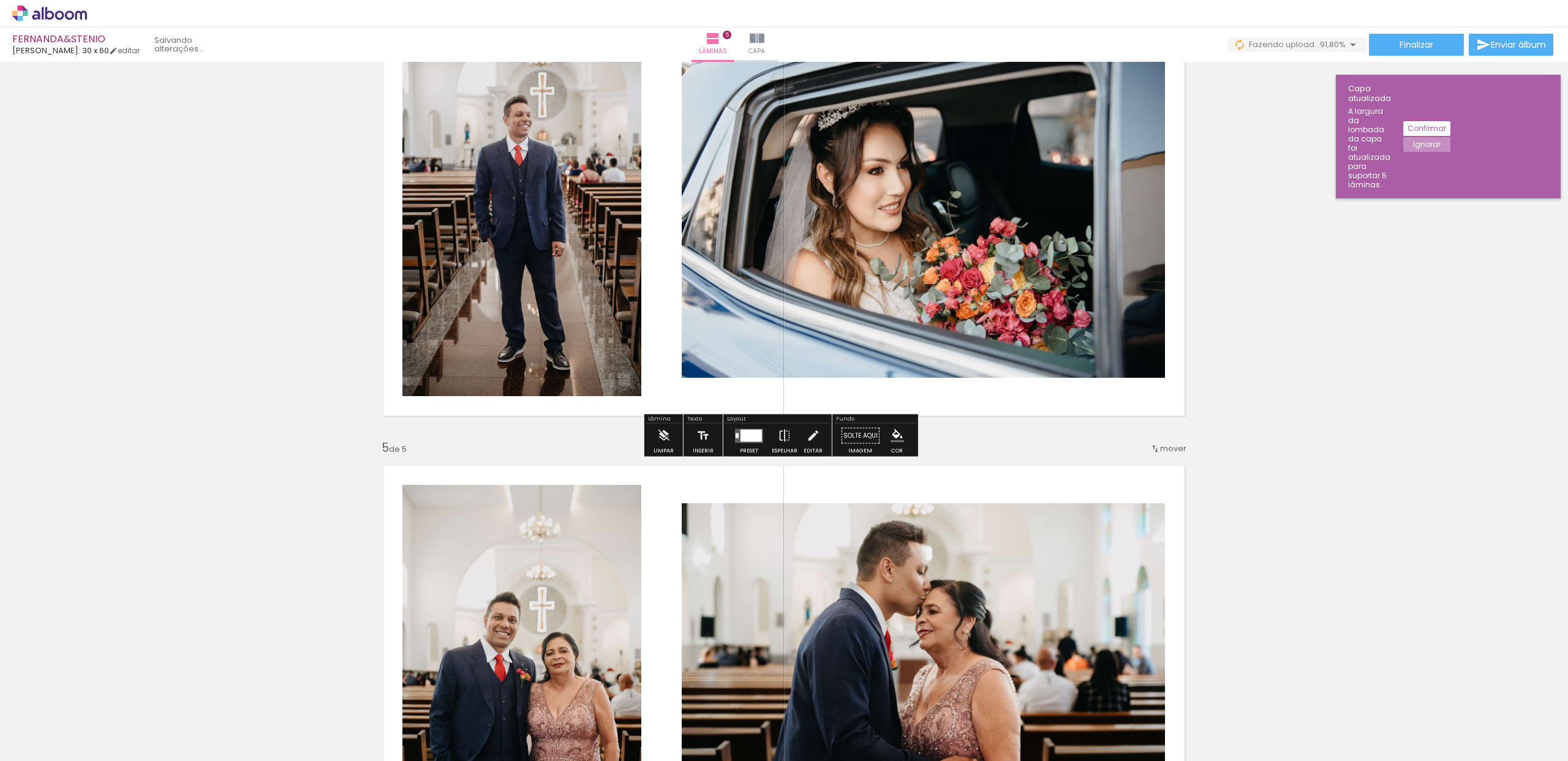
scroll to position [1439, 0]
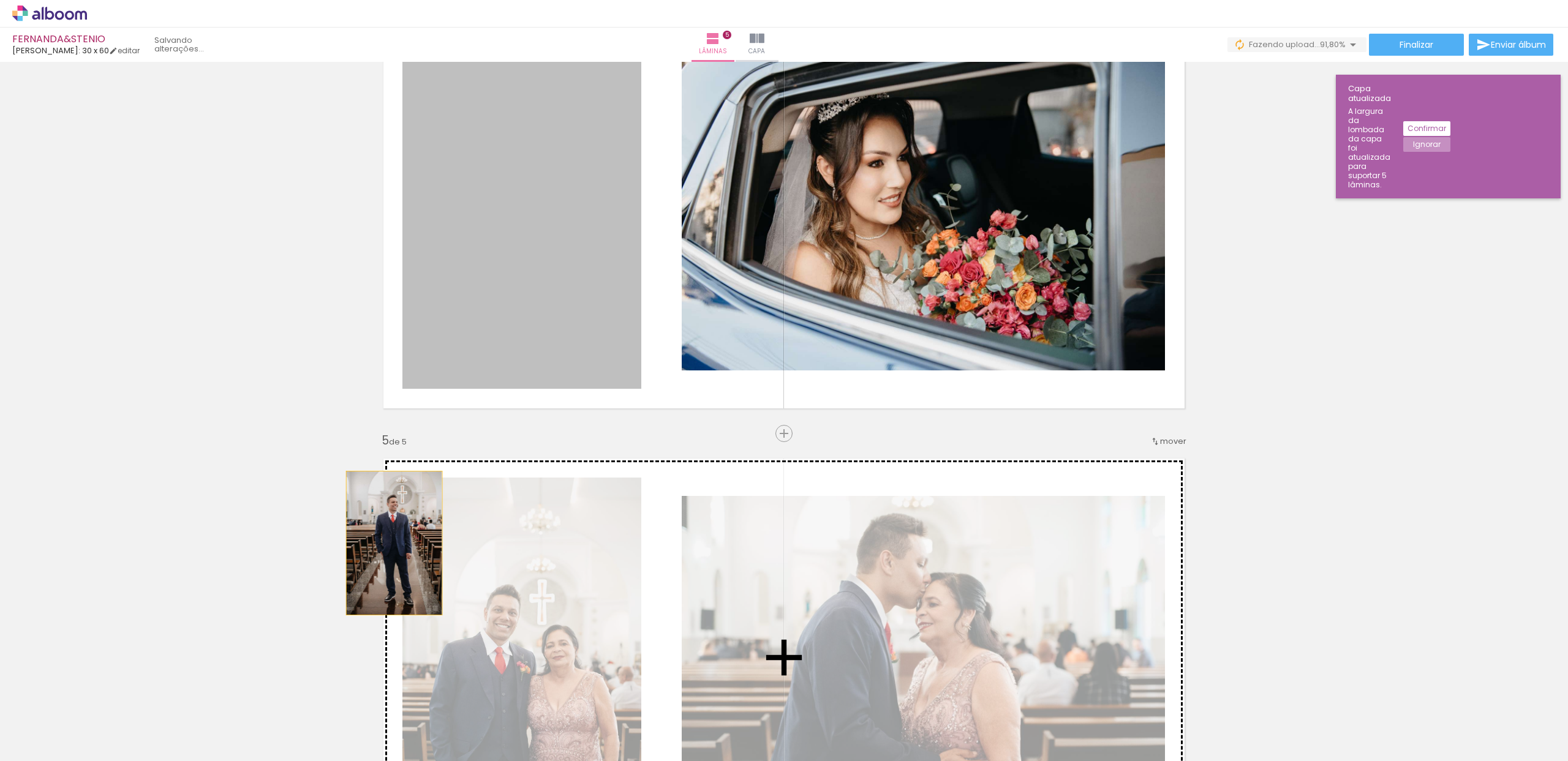
drag, startPoint x: 528, startPoint y: 292, endPoint x: 390, endPoint y: 543, distance: 286.4
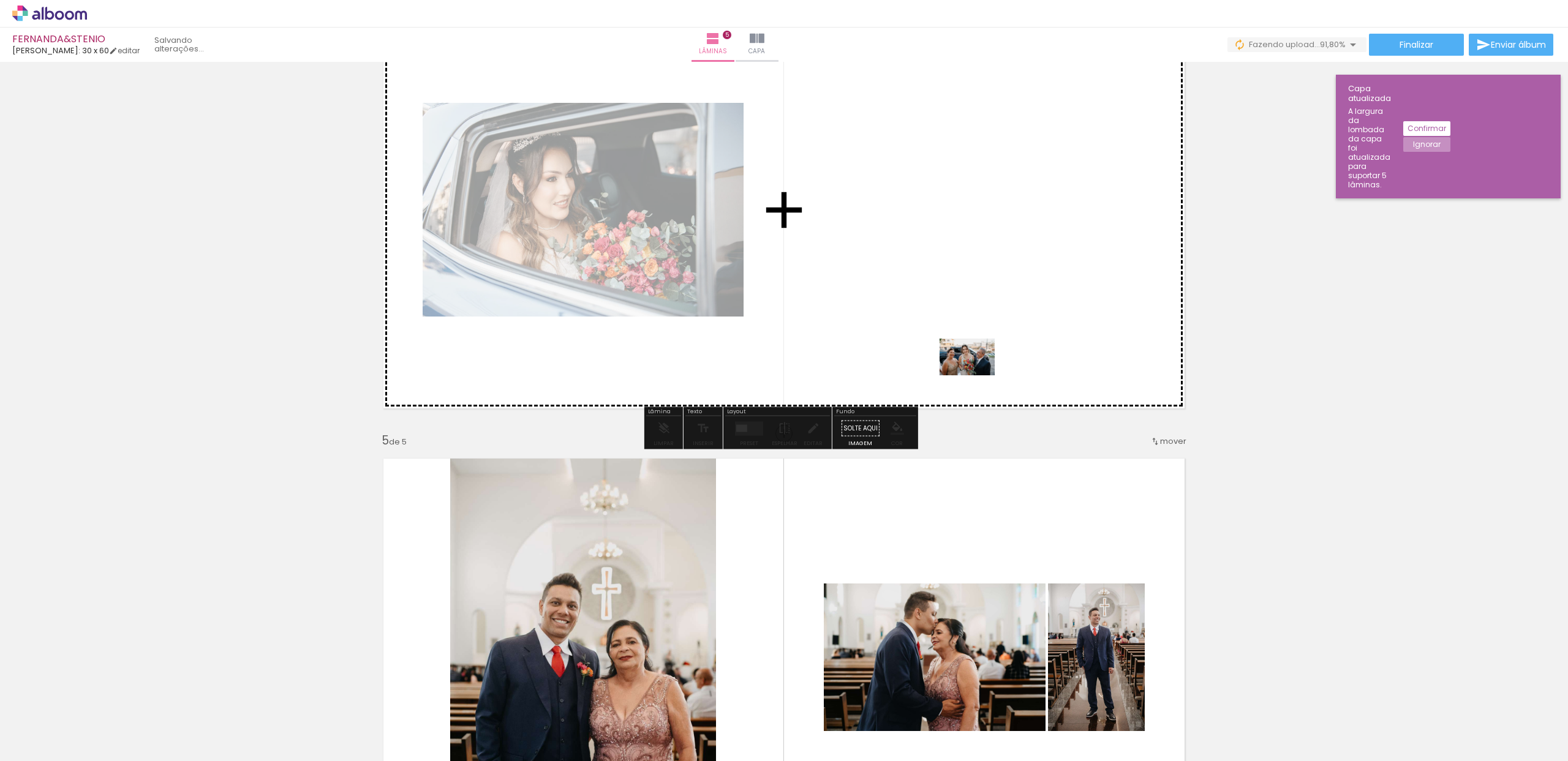
drag, startPoint x: 1016, startPoint y: 715, endPoint x: 973, endPoint y: 369, distance: 348.7
click at [973, 370] on quentale-workspace at bounding box center [784, 380] width 1568 height 761
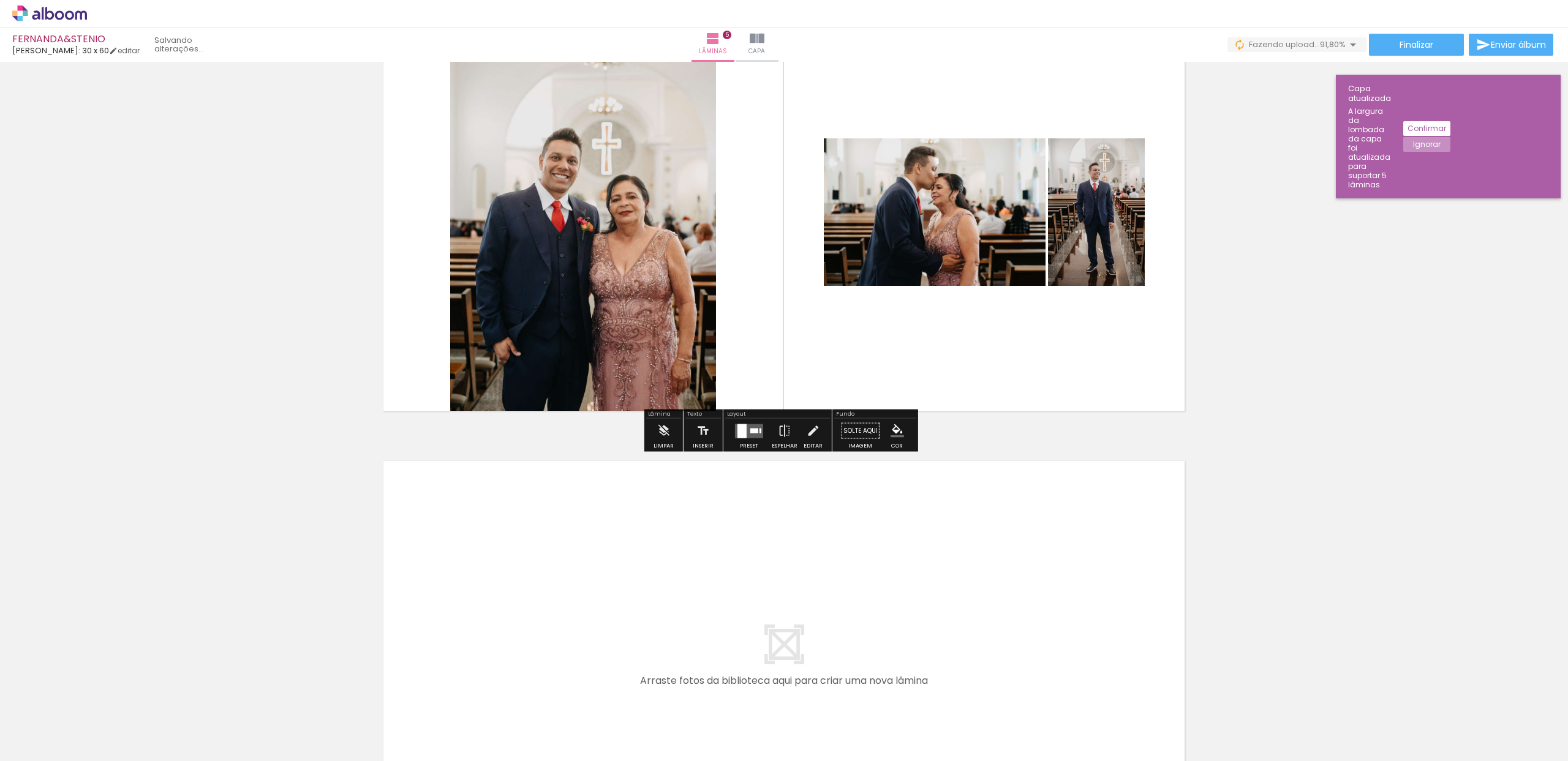
scroll to position [1843, 0]
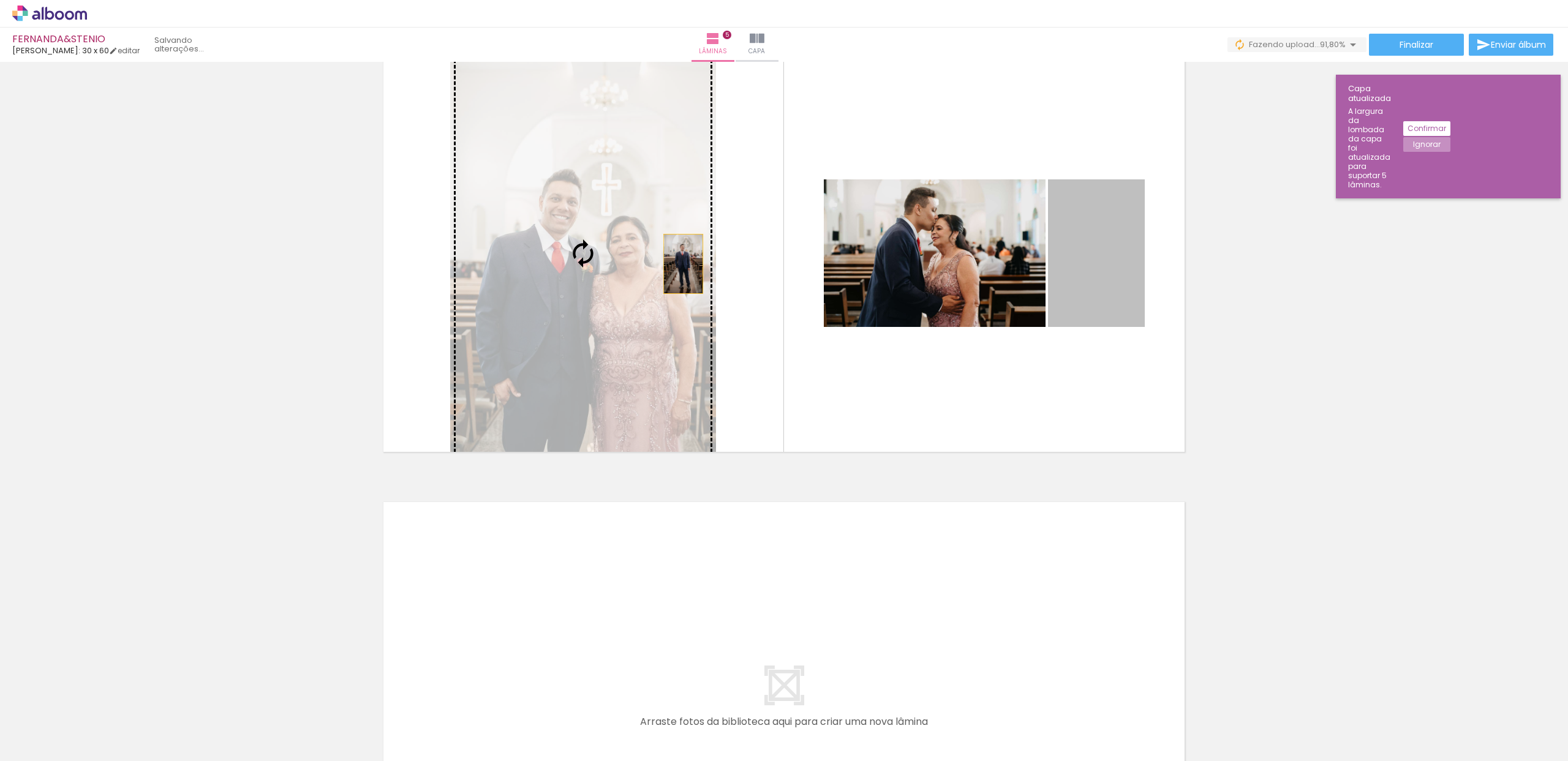
drag, startPoint x: 1088, startPoint y: 249, endPoint x: 534, endPoint y: 272, distance: 554.5
click at [0, 0] on slot at bounding box center [0, 0] width 0 height 0
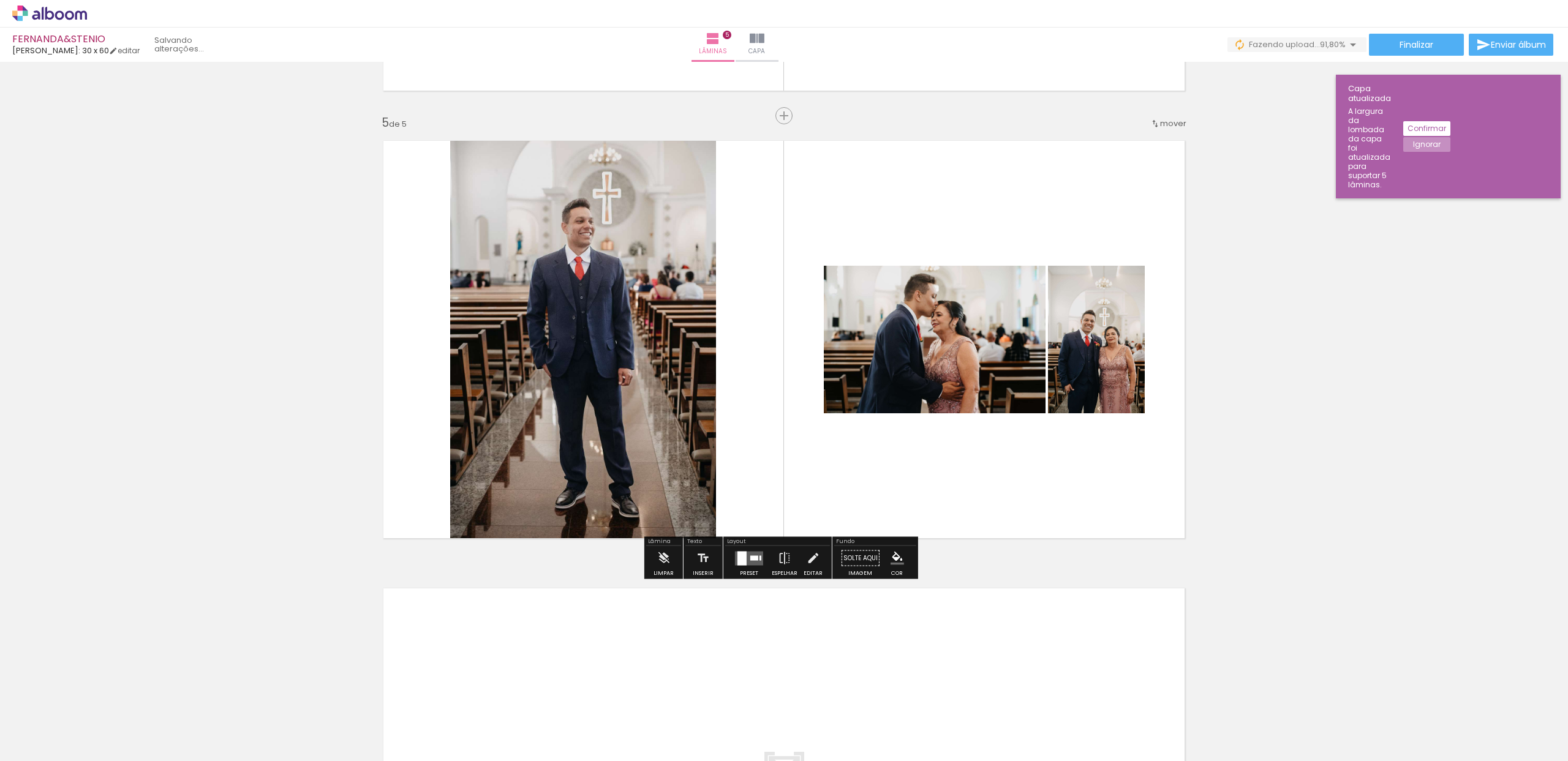
scroll to position [1739, 0]
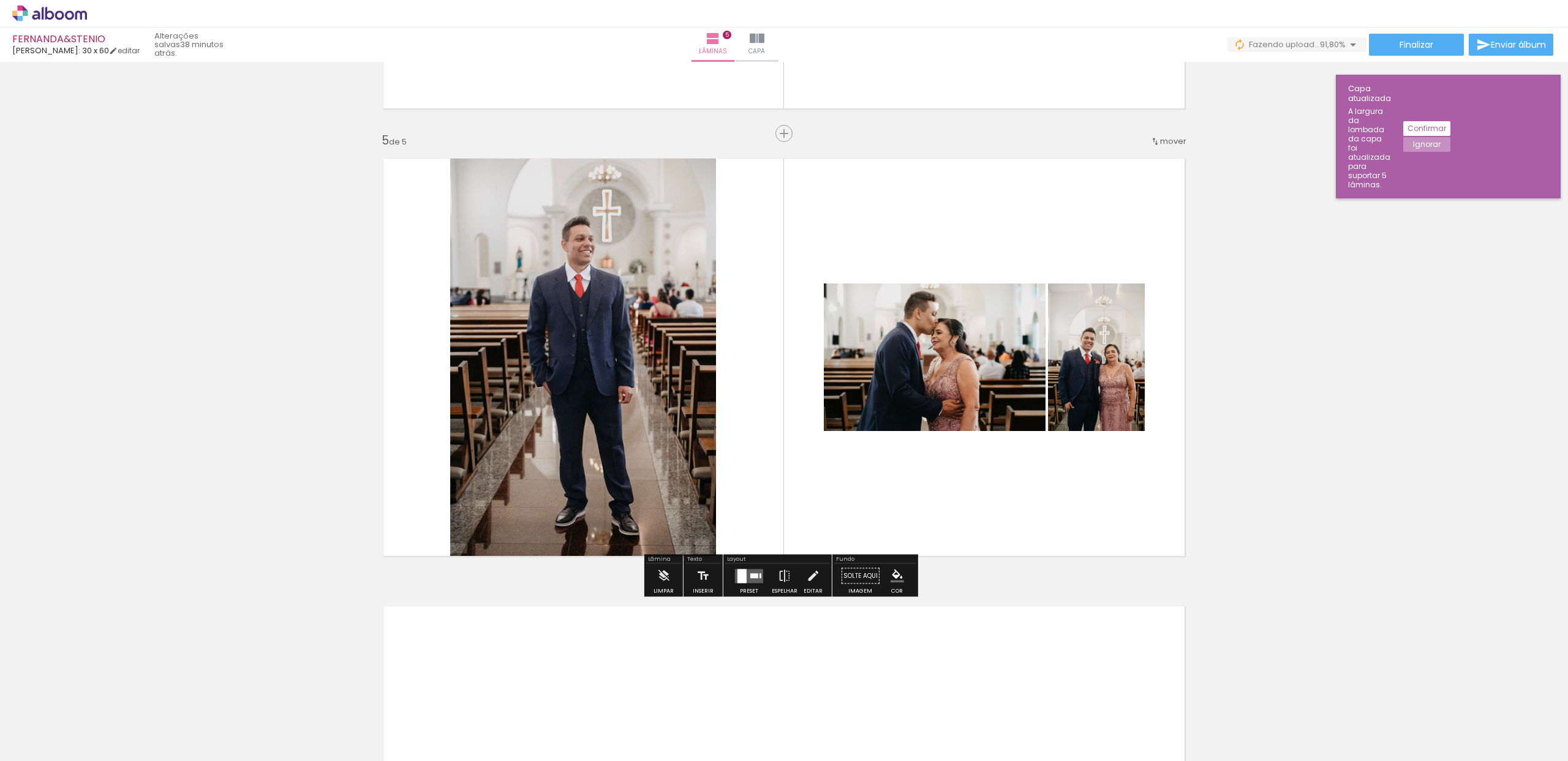
click at [745, 579] on quentale-layouter at bounding box center [749, 575] width 28 height 14
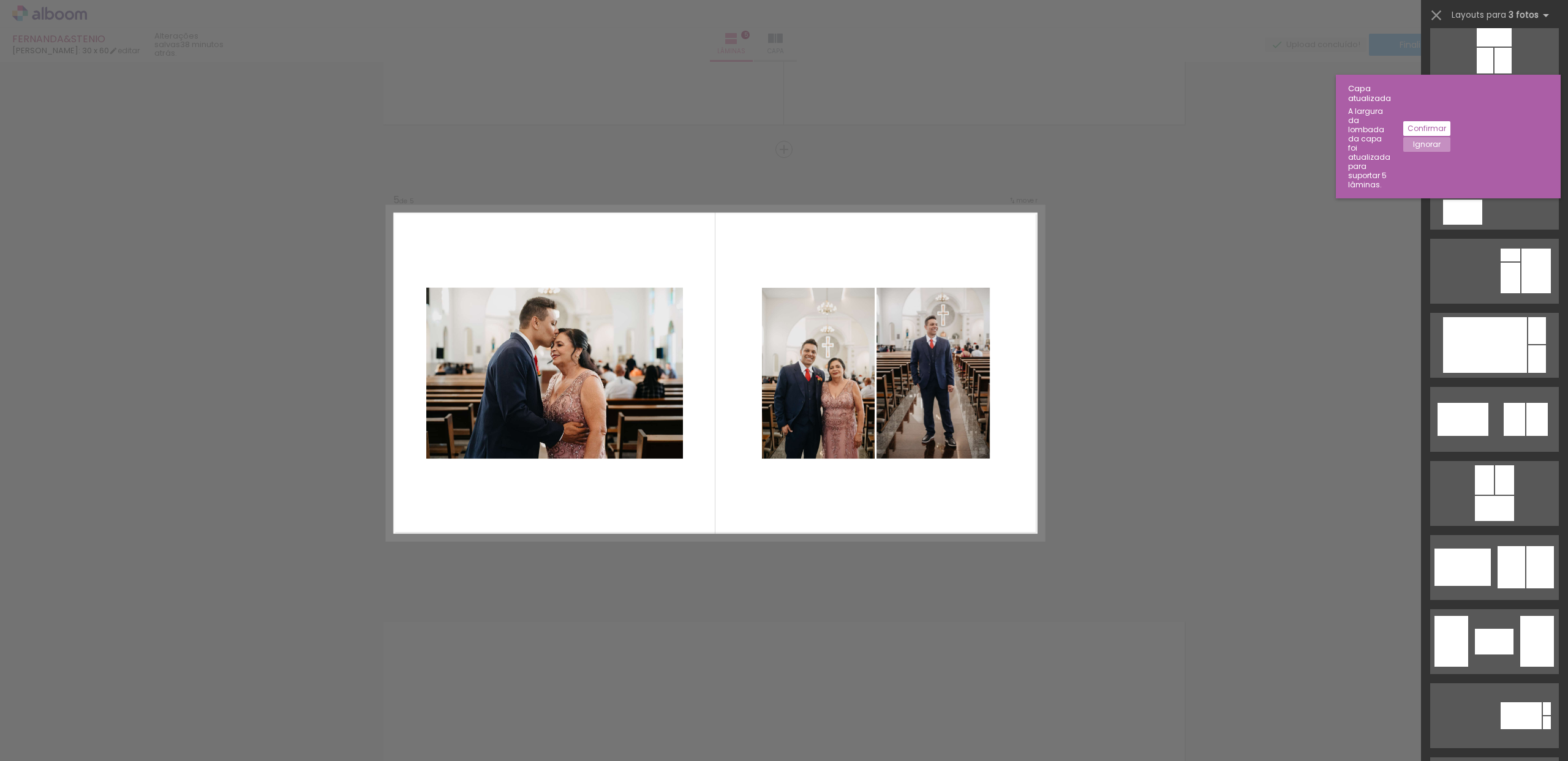
scroll to position [1497, 0]
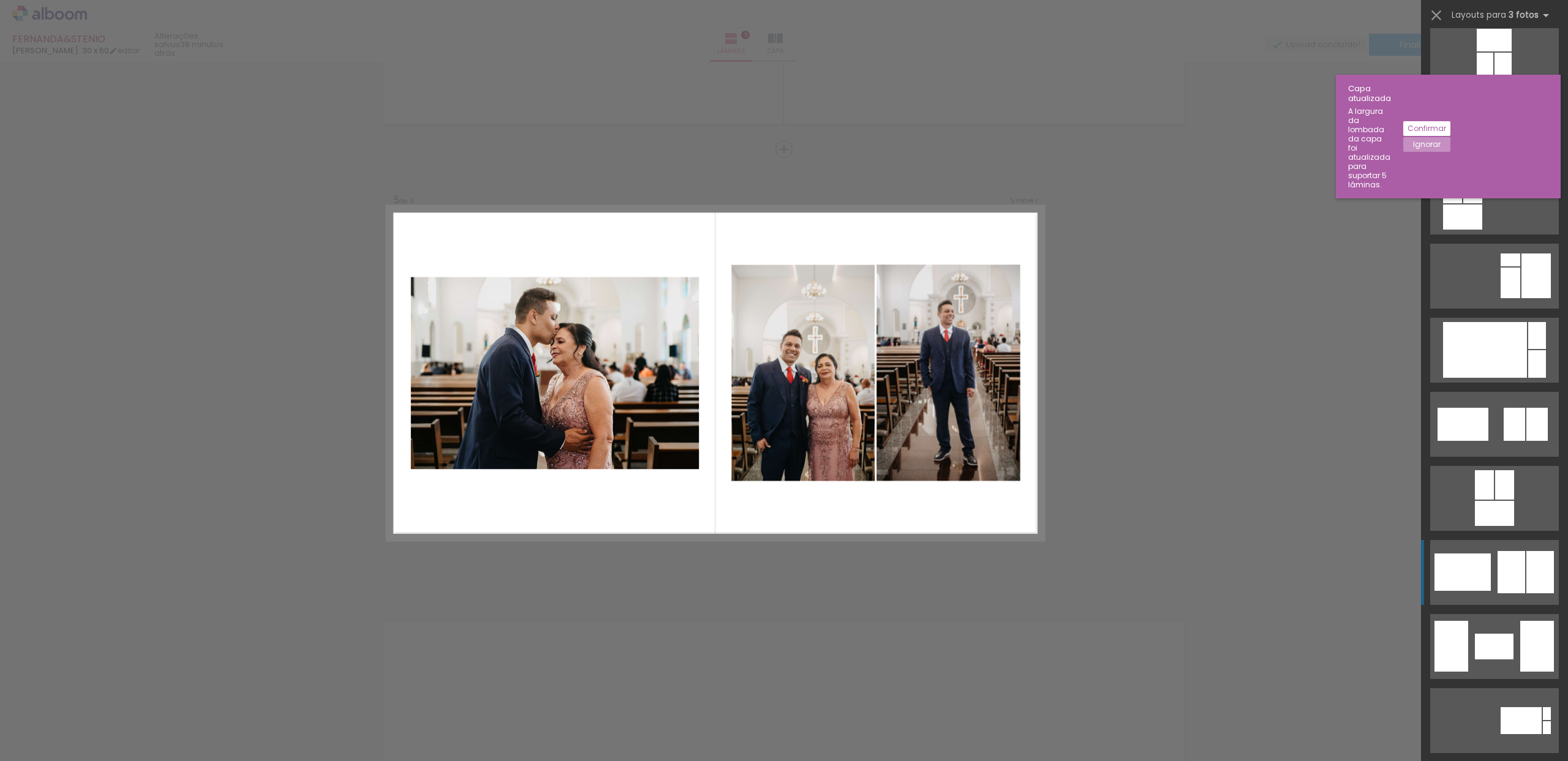
click at [1448, 553] on div at bounding box center [1463, 572] width 57 height 37
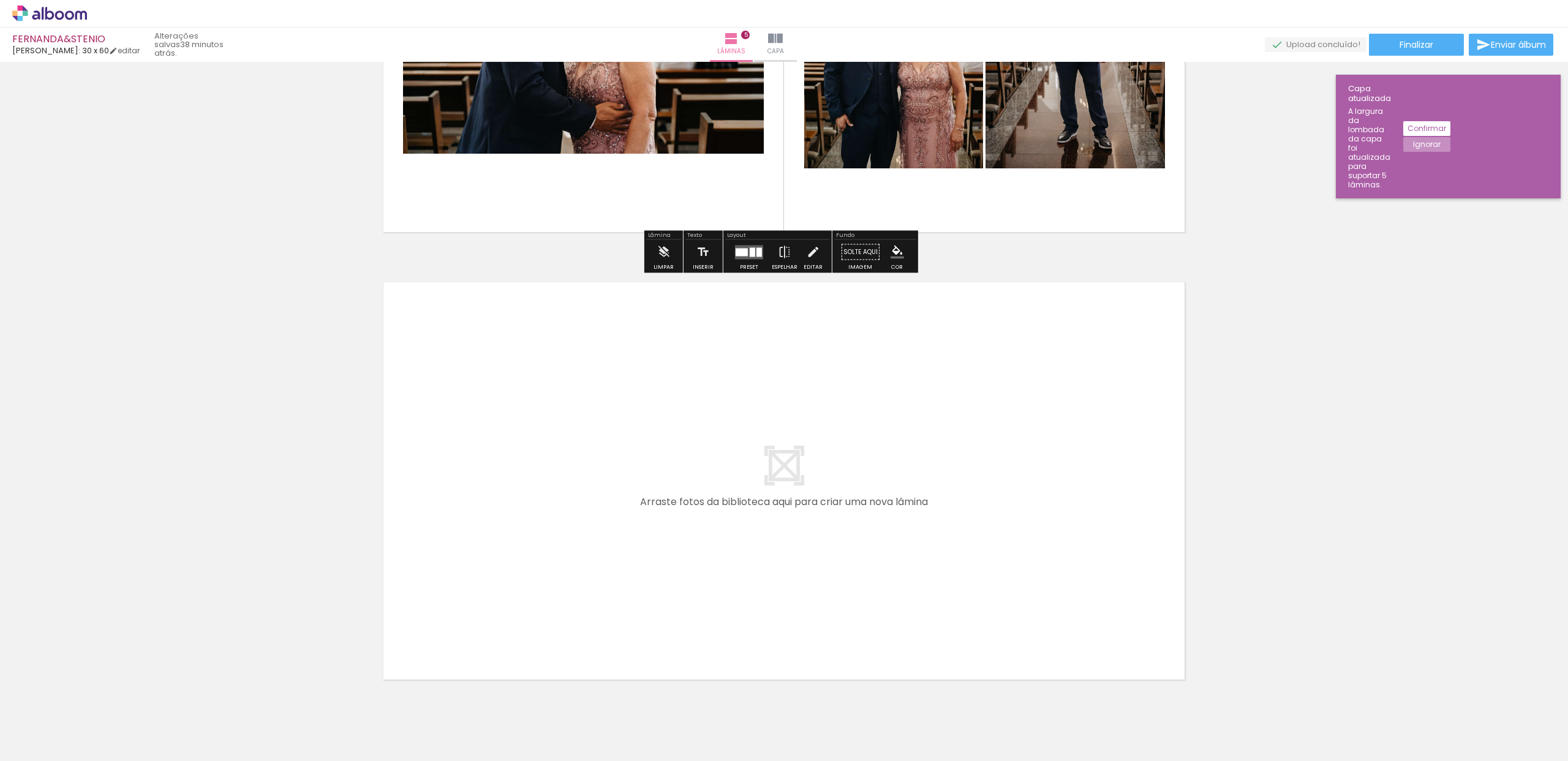
scroll to position [2111, 0]
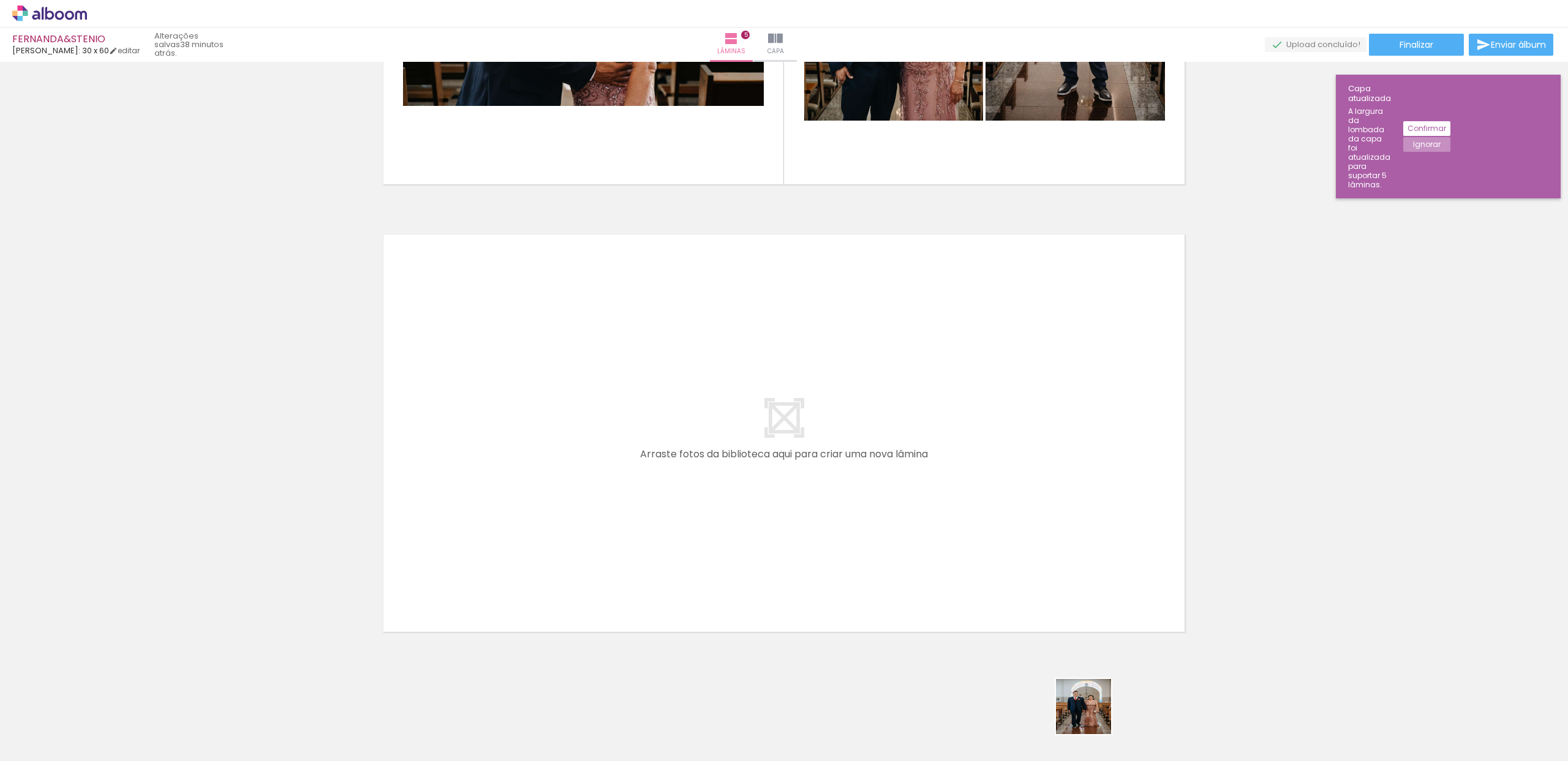
drag, startPoint x: 1096, startPoint y: 724, endPoint x: 915, endPoint y: 537, distance: 260.2
click at [915, 537] on quentale-workspace at bounding box center [784, 380] width 1568 height 761
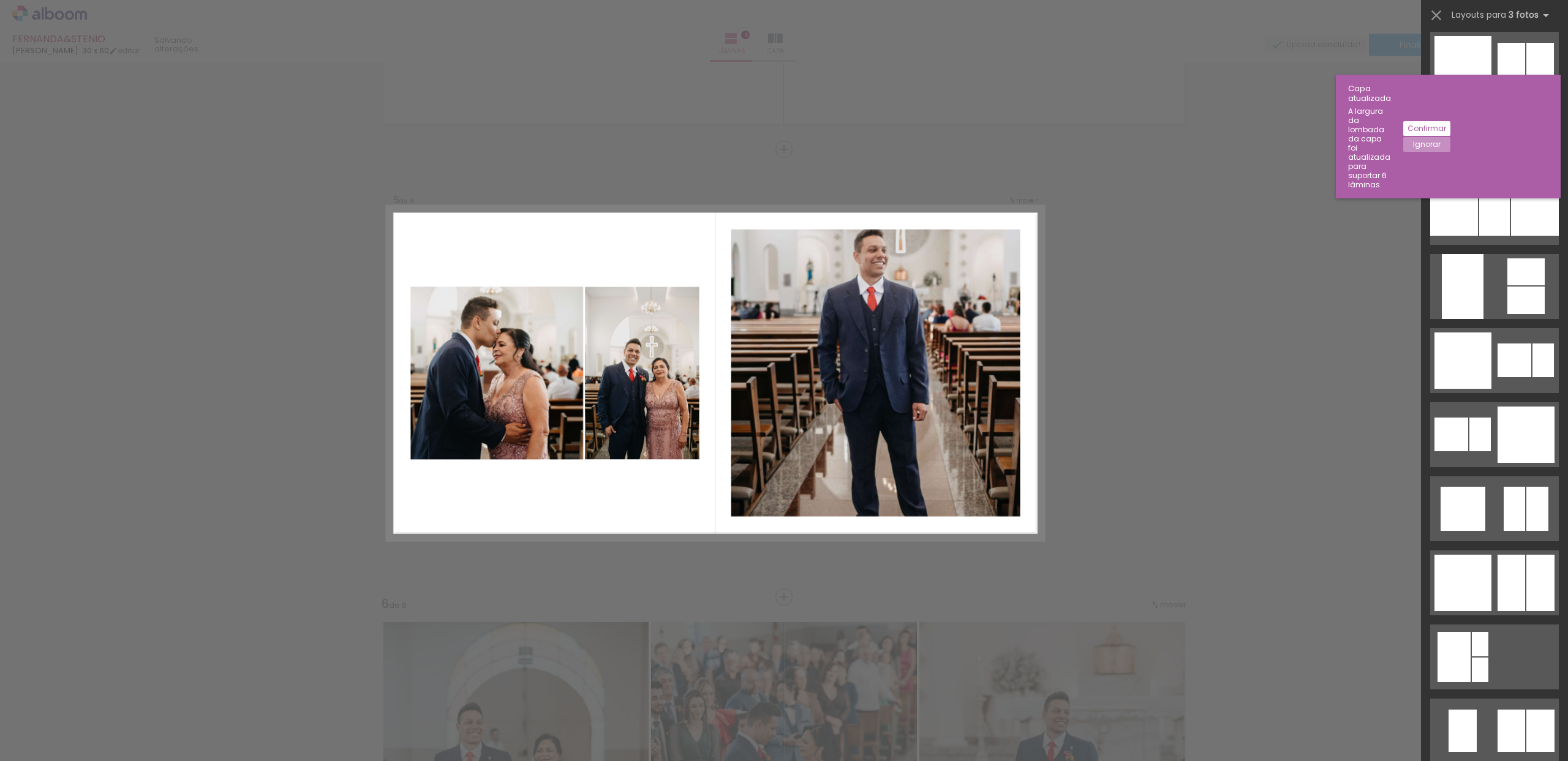
scroll to position [3460, 0]
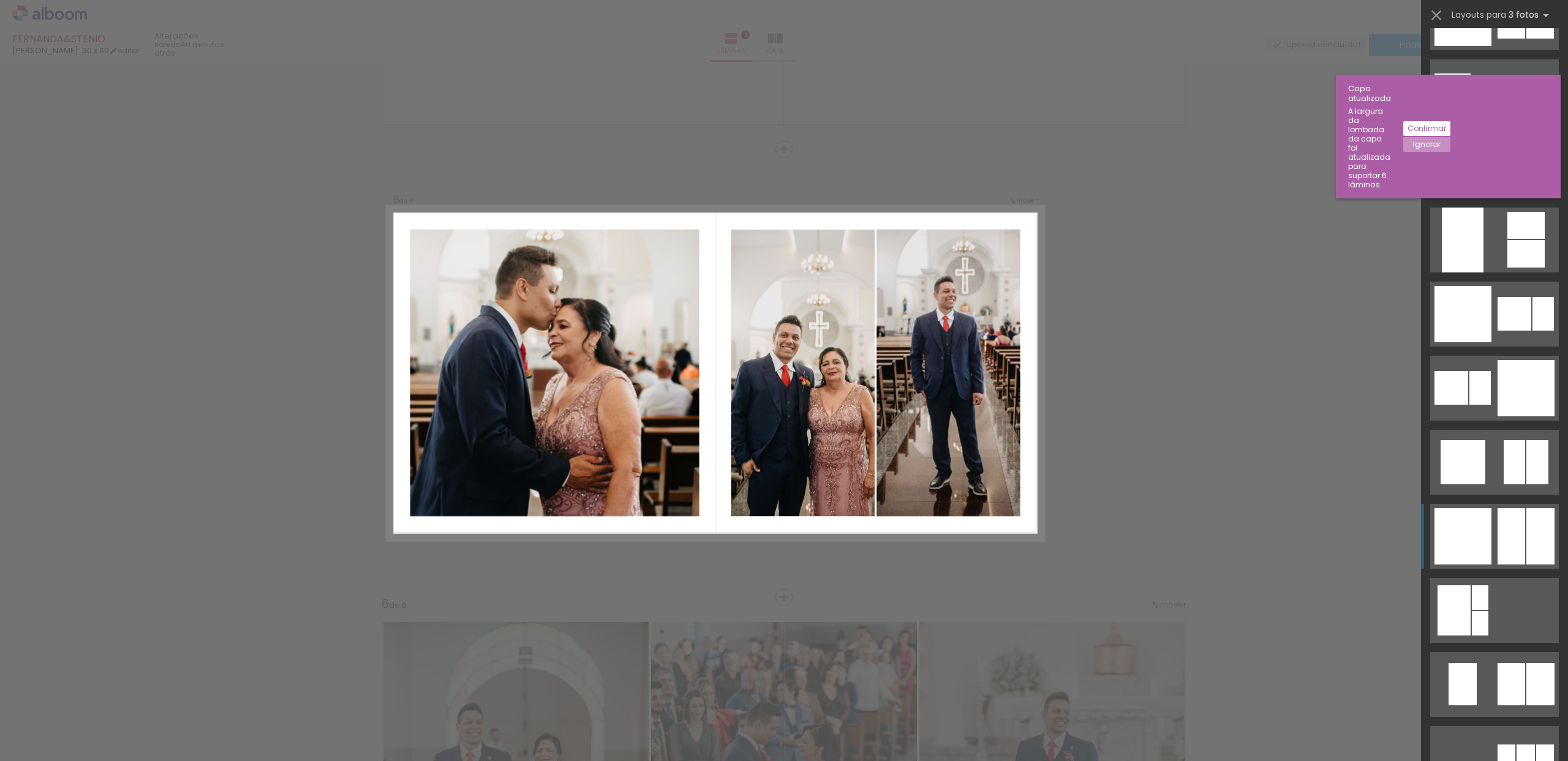
click at [1454, 526] on div at bounding box center [1463, 536] width 57 height 57
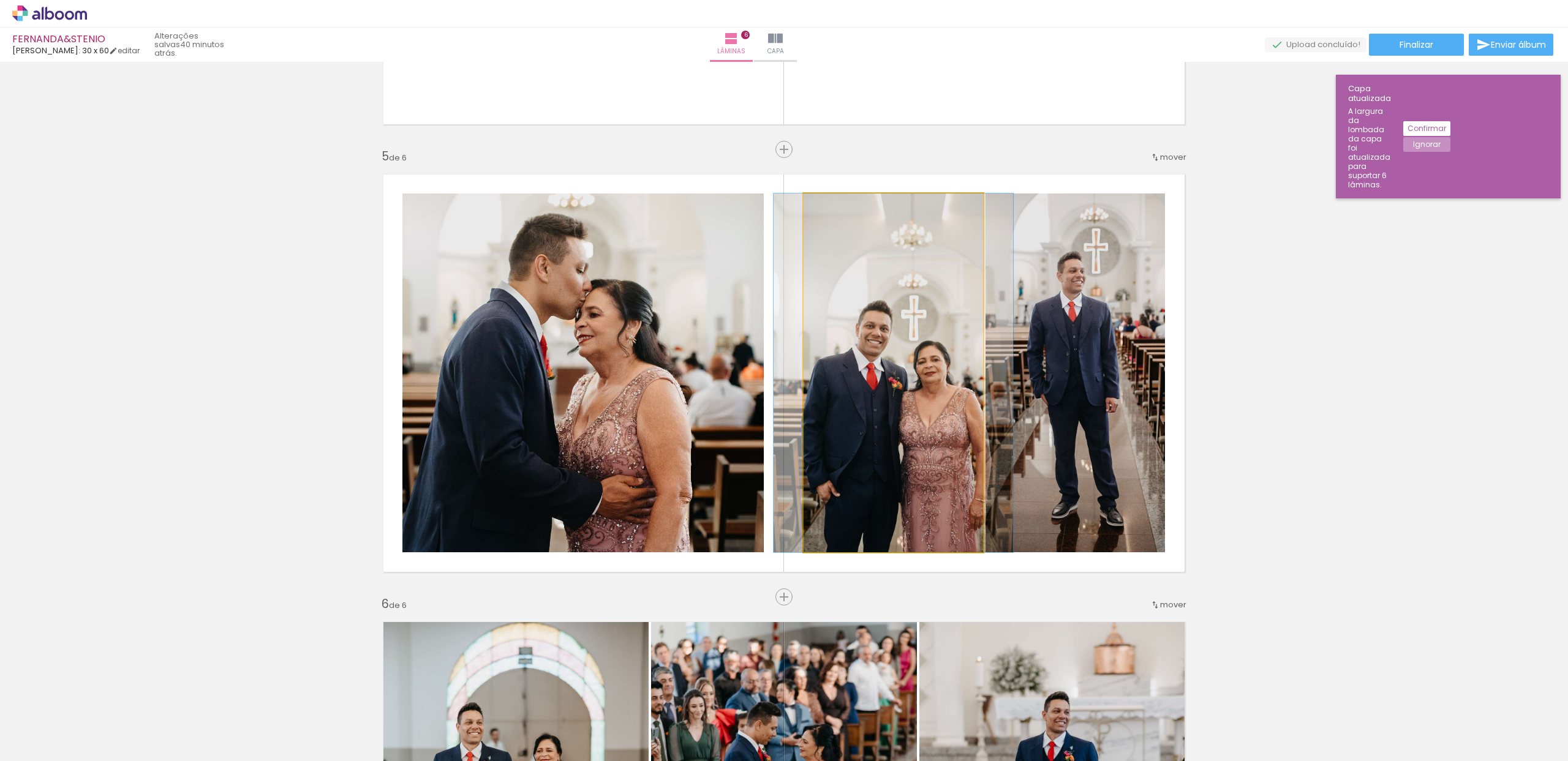
drag, startPoint x: 914, startPoint y: 436, endPoint x: 1054, endPoint y: 413, distance: 141.9
click at [0, 0] on slot at bounding box center [0, 0] width 0 height 0
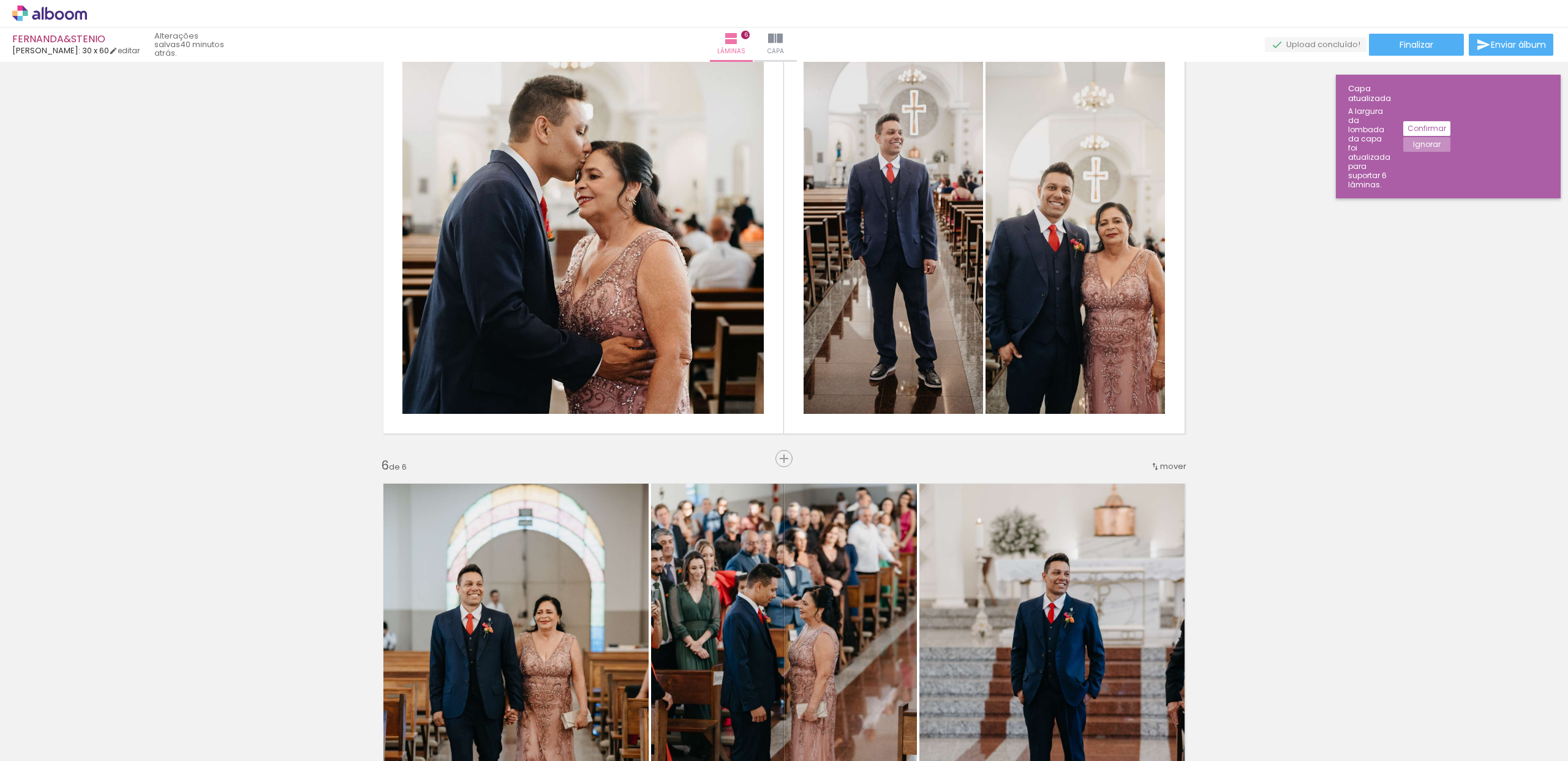
scroll to position [1826, 0]
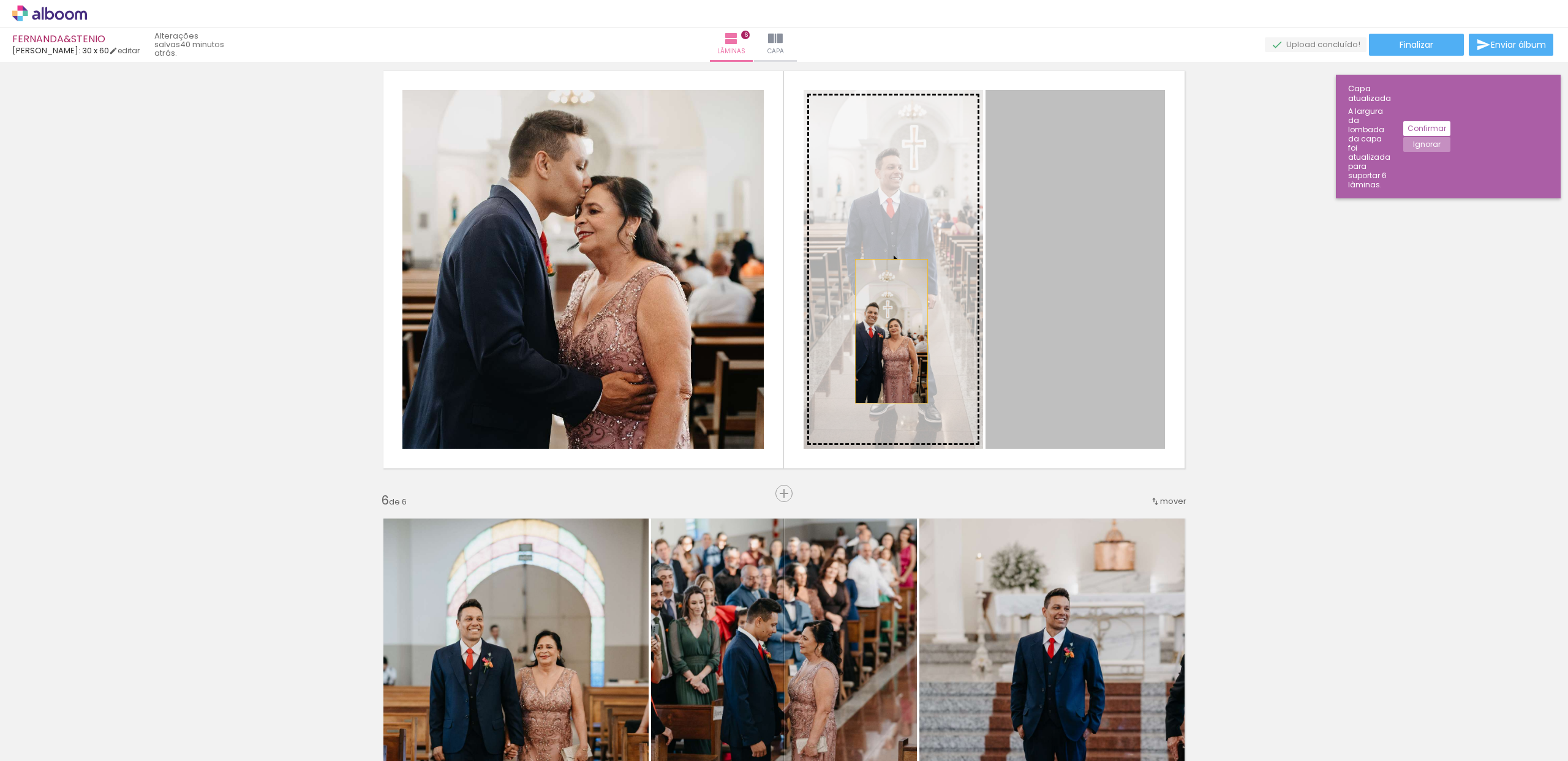
drag, startPoint x: 1043, startPoint y: 332, endPoint x: 887, endPoint y: 332, distance: 156.0
click at [0, 0] on slot at bounding box center [0, 0] width 0 height 0
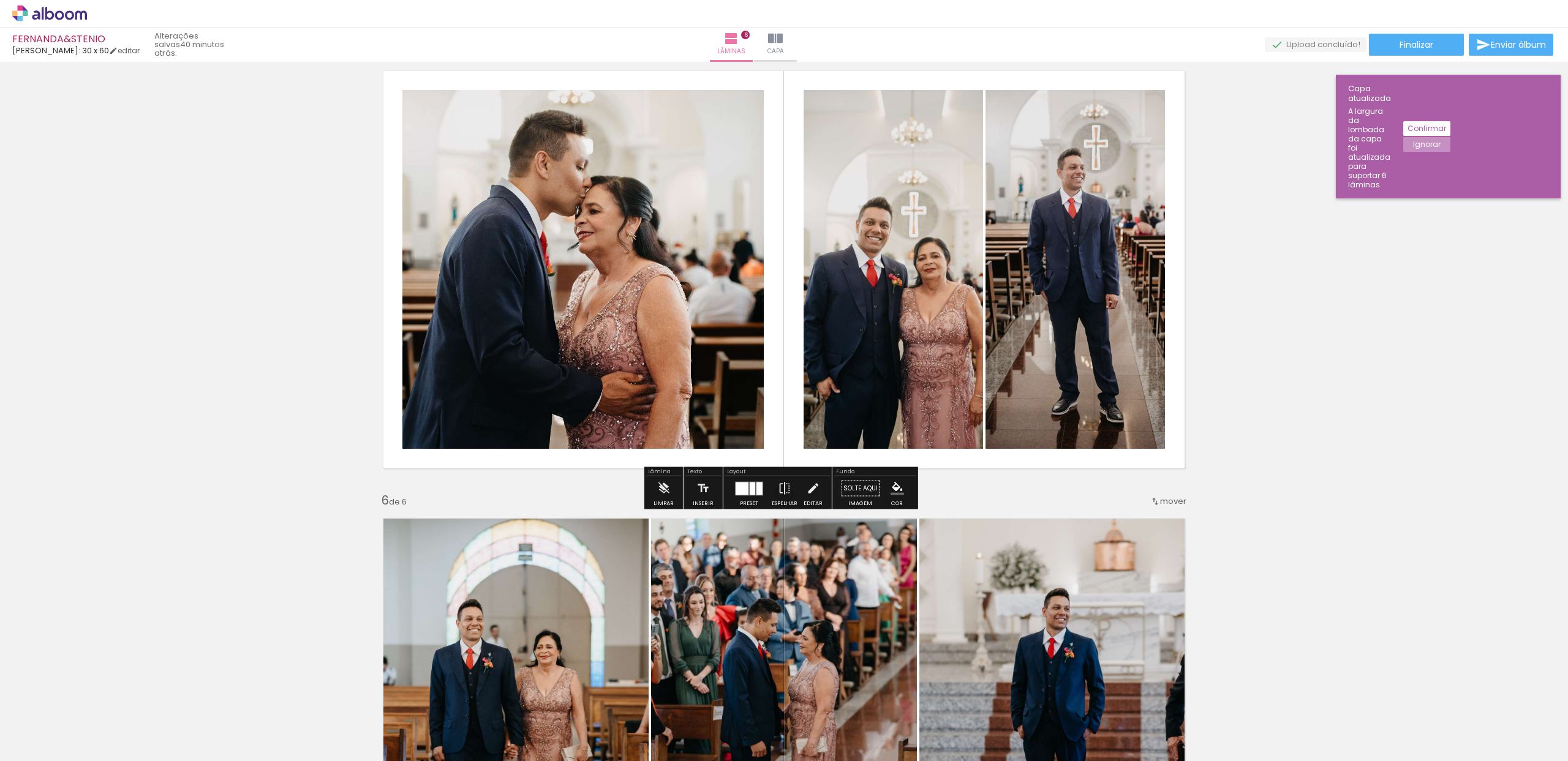
click at [677, 382] on quentale-photo at bounding box center [583, 269] width 362 height 359
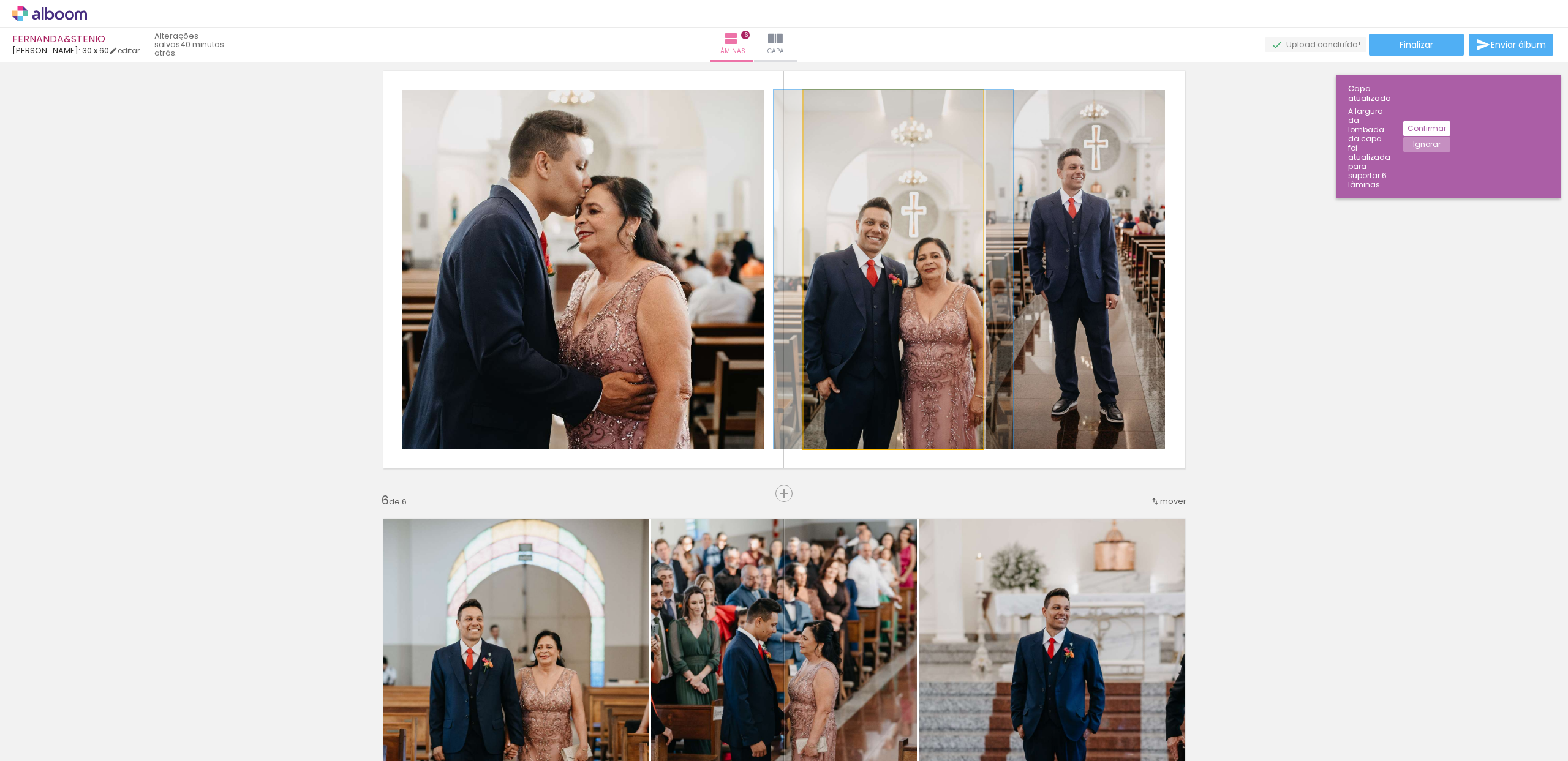
click at [909, 330] on quentale-photo at bounding box center [893, 269] width 179 height 359
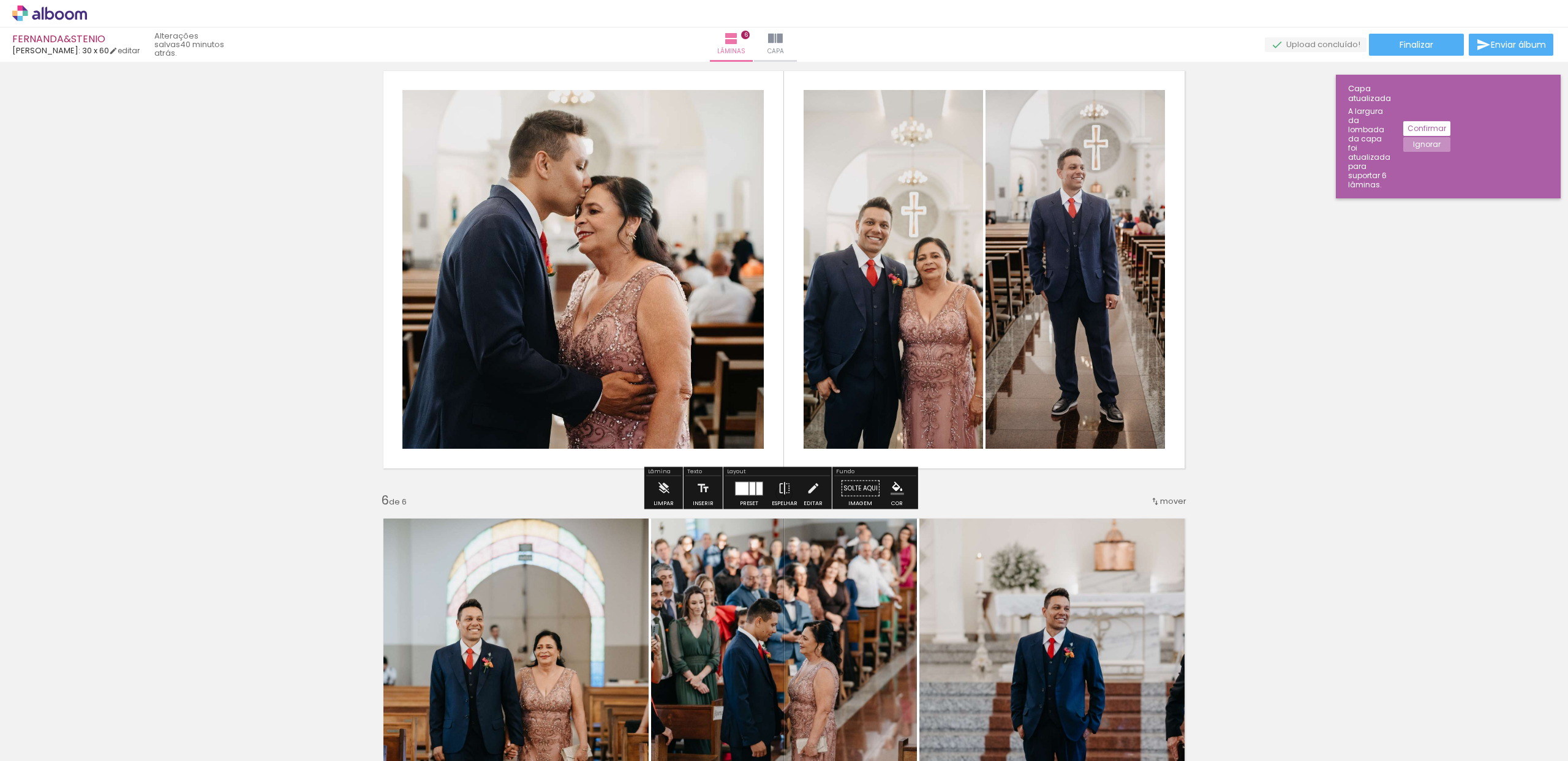
click at [745, 484] on quentale-layouter at bounding box center [749, 488] width 28 height 14
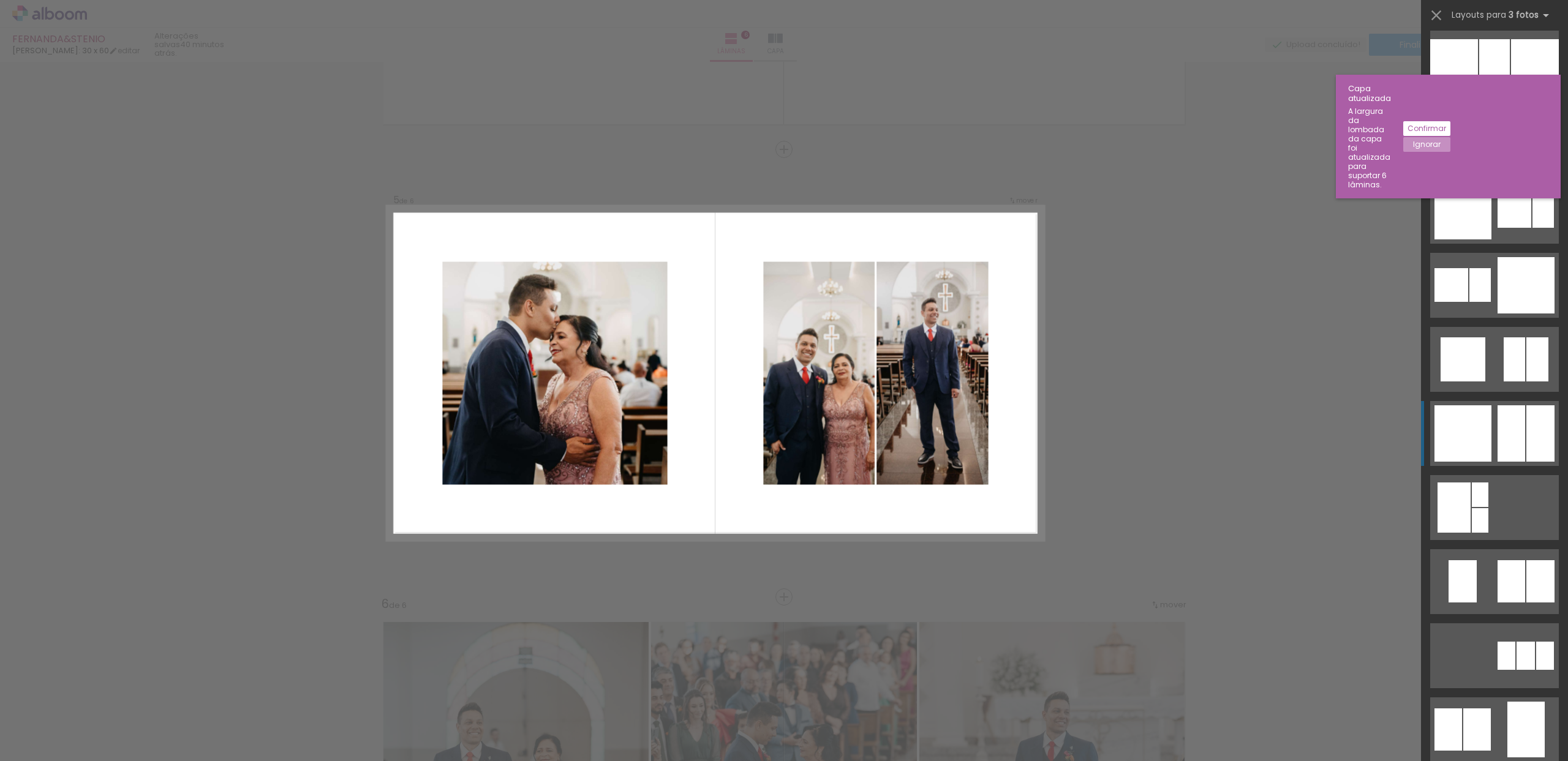
scroll to position [3567, 0]
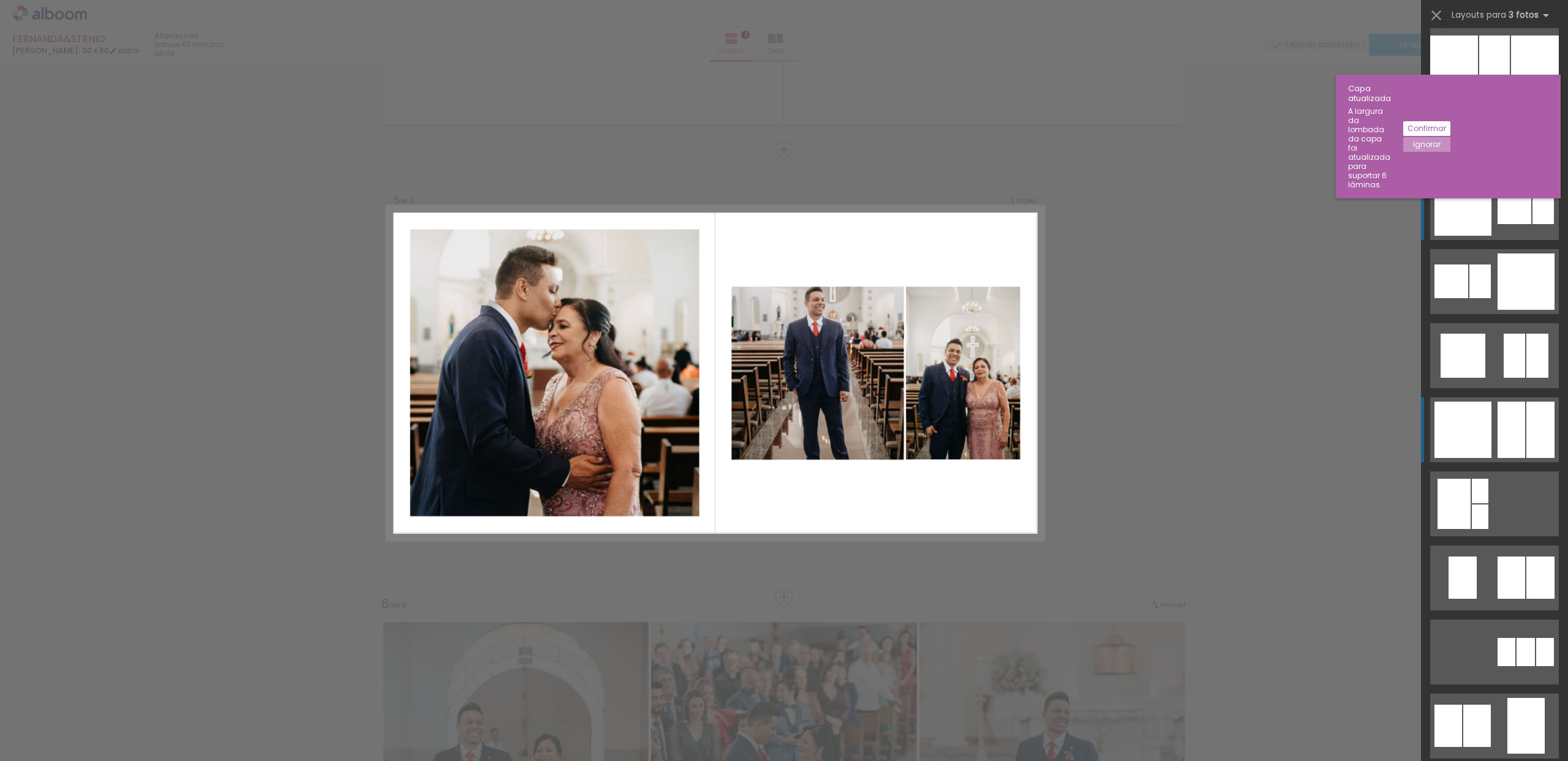
click at [1458, 195] on div at bounding box center [1463, 207] width 57 height 57
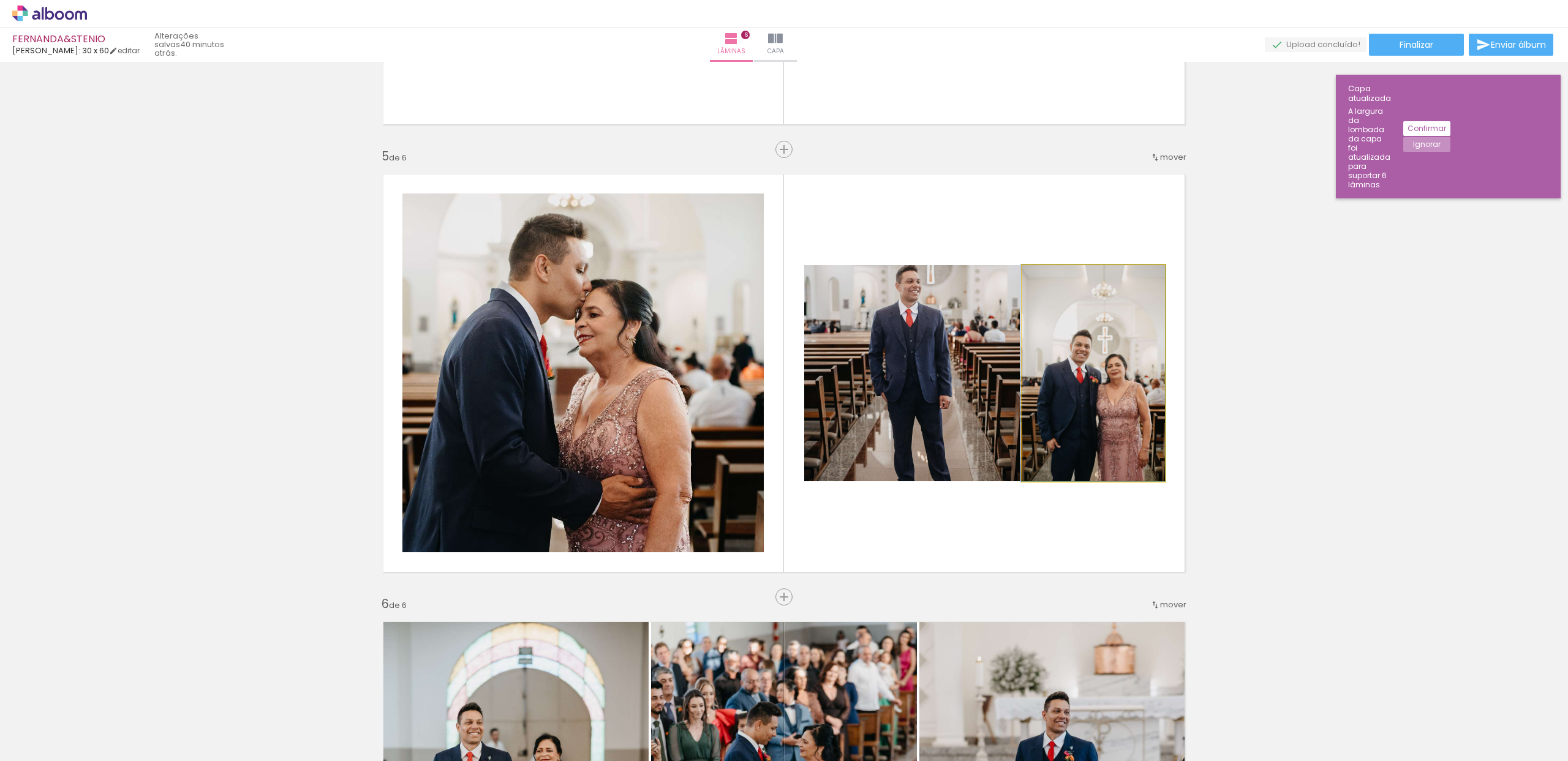
drag, startPoint x: 1078, startPoint y: 354, endPoint x: 919, endPoint y: 354, distance: 159.0
click at [0, 0] on slot at bounding box center [0, 0] width 0 height 0
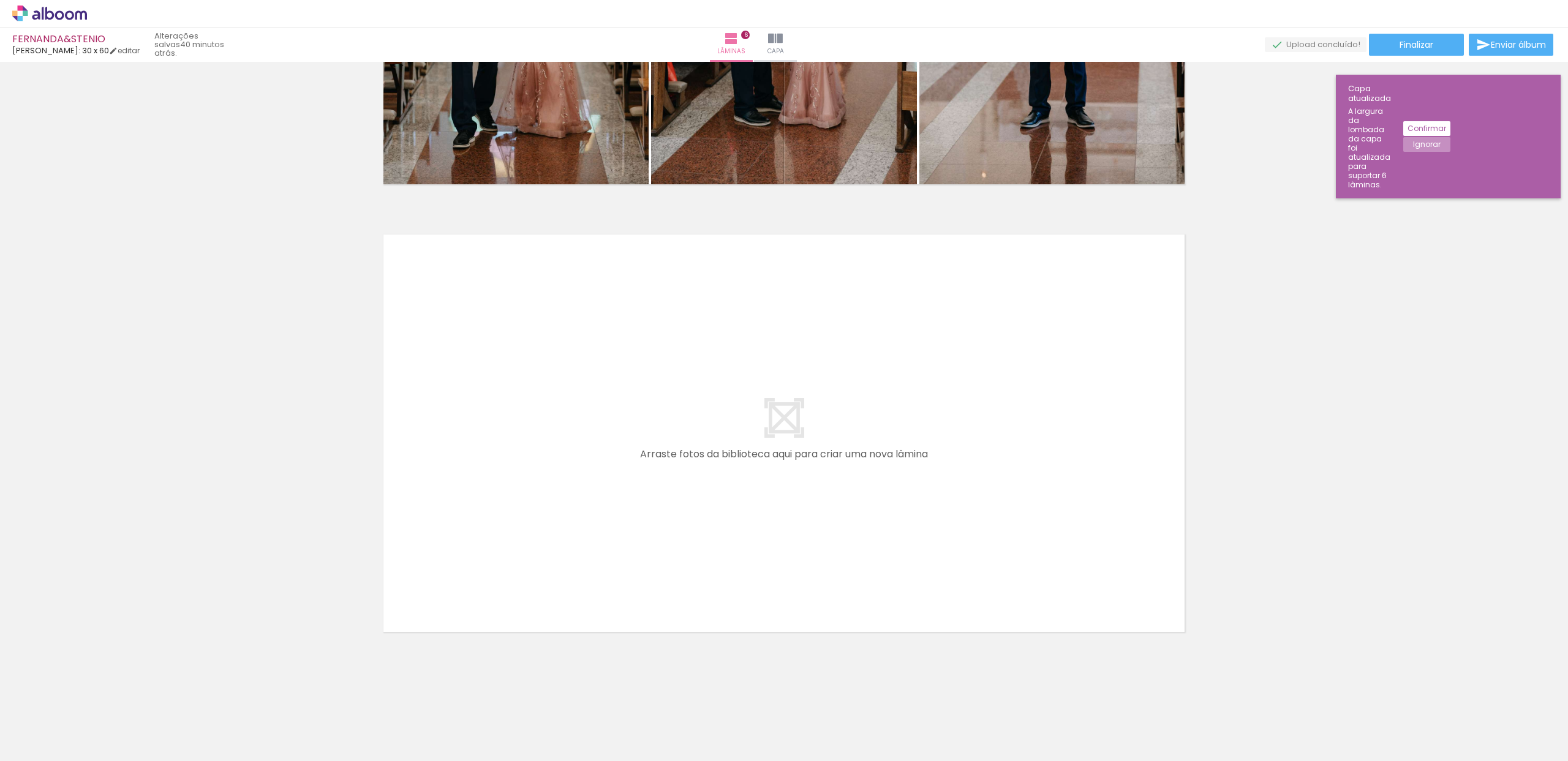
scroll to position [0, 789]
drag, startPoint x: 524, startPoint y: 737, endPoint x: 516, endPoint y: 570, distance: 167.2
click at [516, 570] on quentale-workspace at bounding box center [784, 380] width 1568 height 761
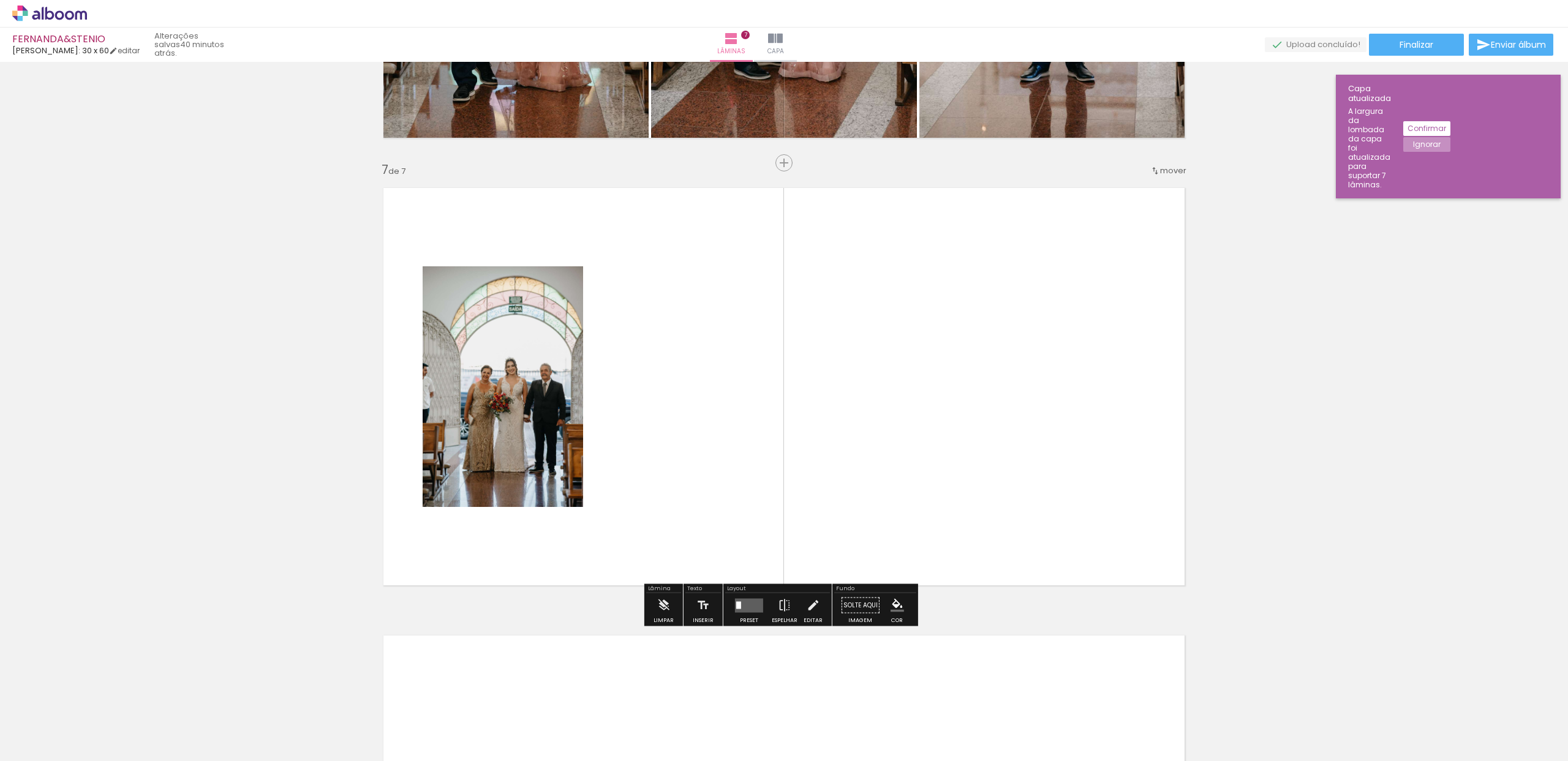
scroll to position [2618, 0]
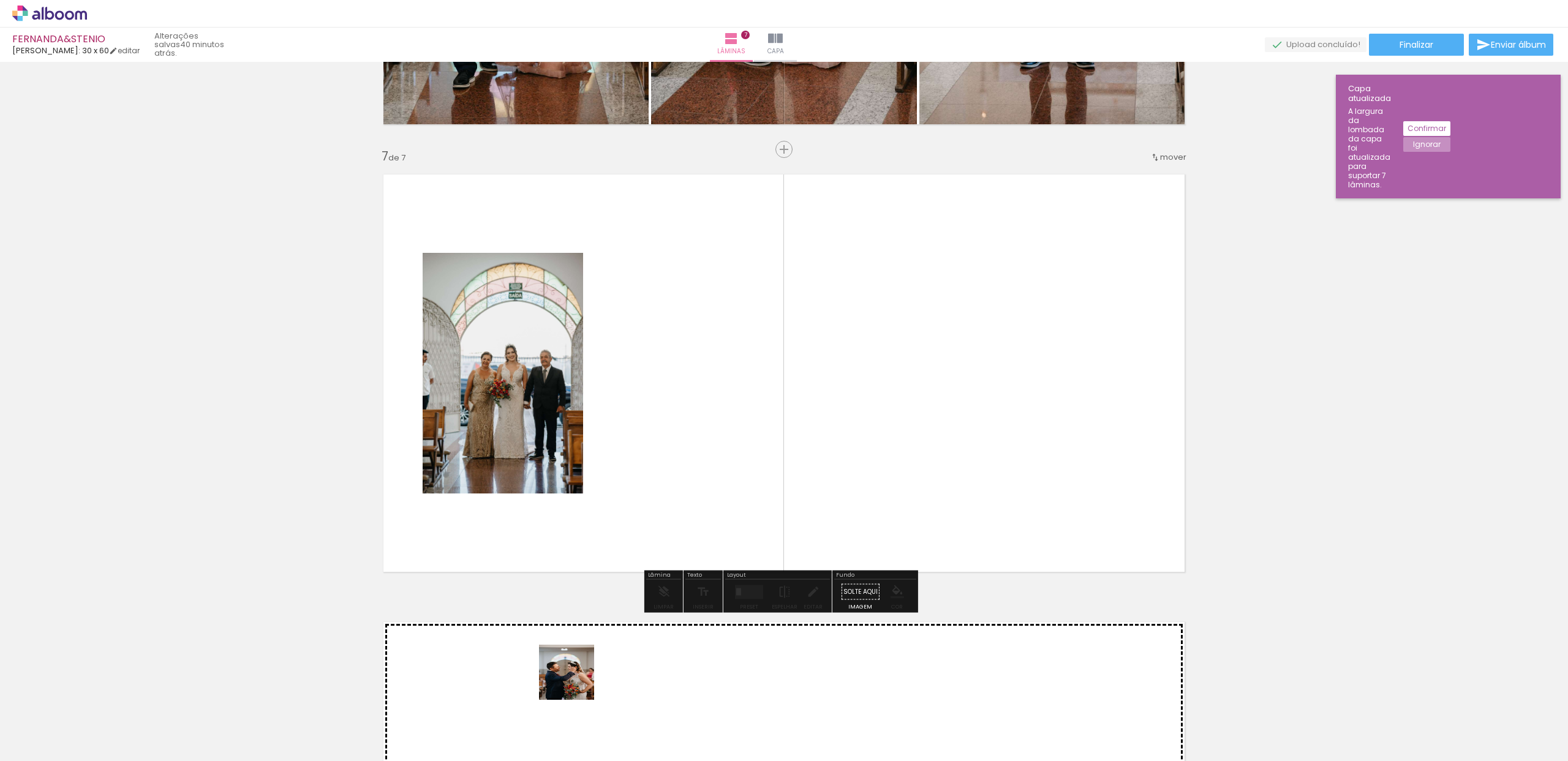
click at [611, 468] on quentale-workspace at bounding box center [784, 380] width 1568 height 761
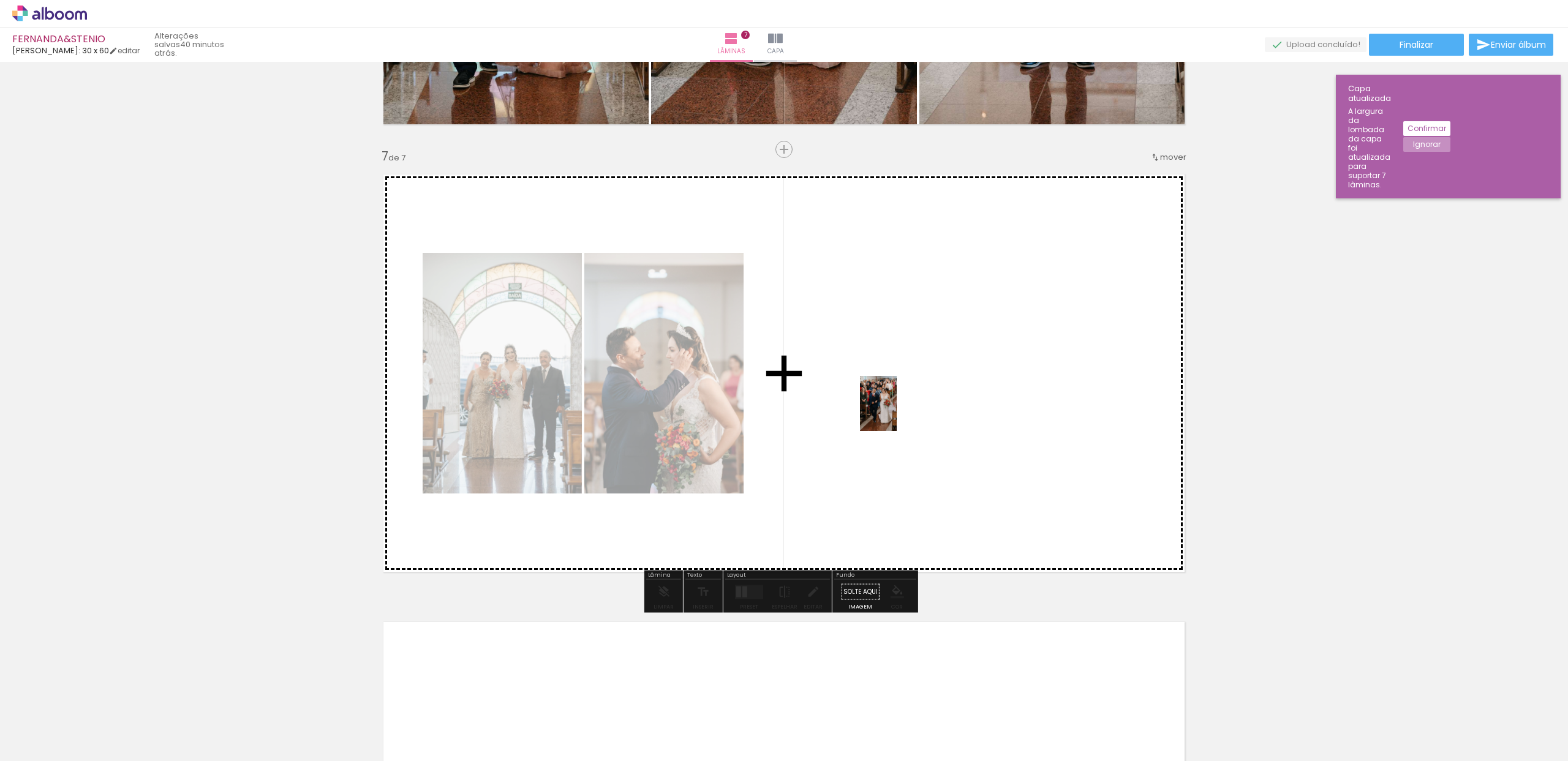
drag, startPoint x: 639, startPoint y: 725, endPoint x: 897, endPoint y: 413, distance: 404.9
click at [897, 413] on quentale-workspace at bounding box center [784, 380] width 1568 height 761
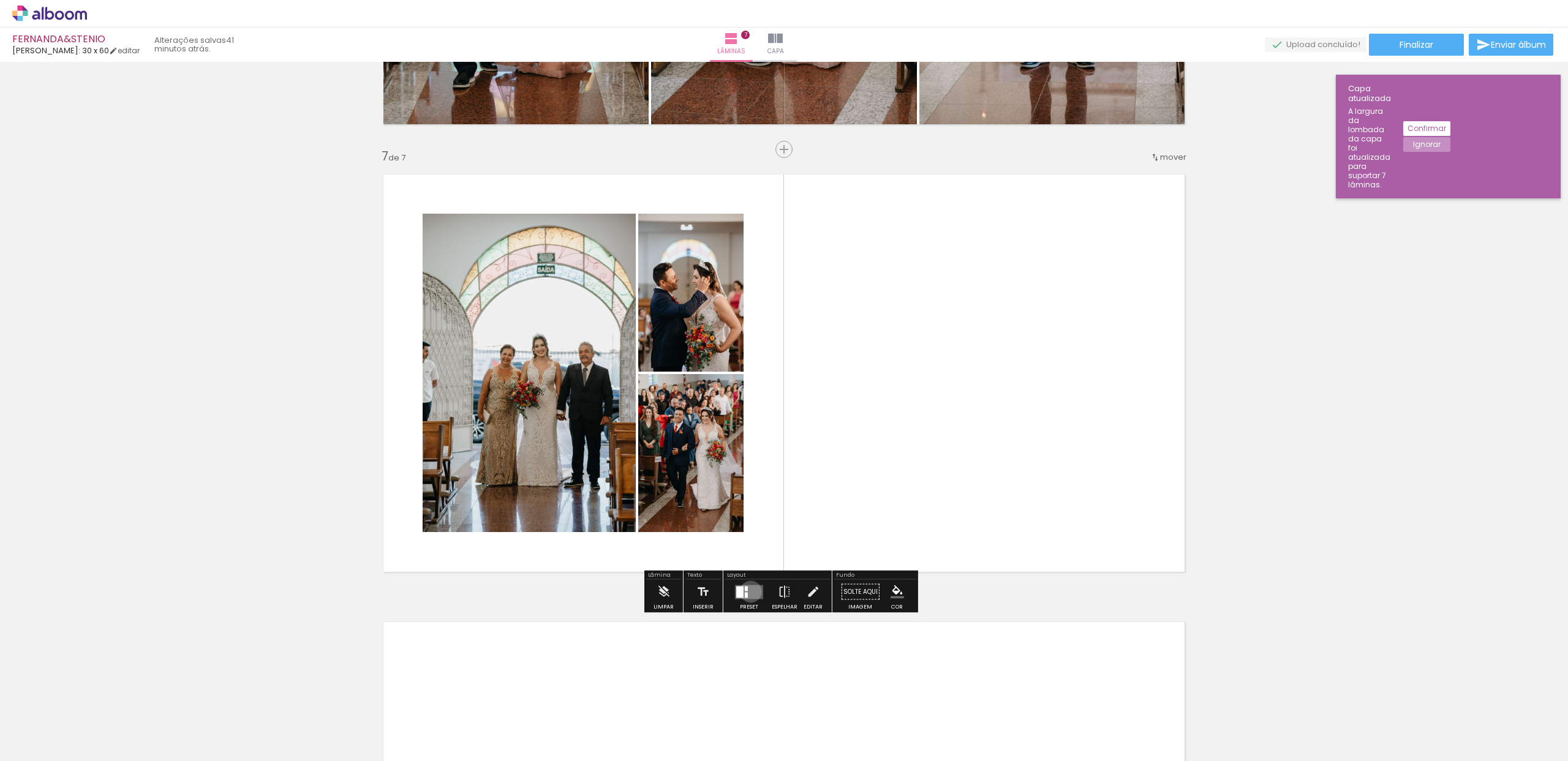
click at [748, 591] on quentale-layouter at bounding box center [749, 591] width 28 height 14
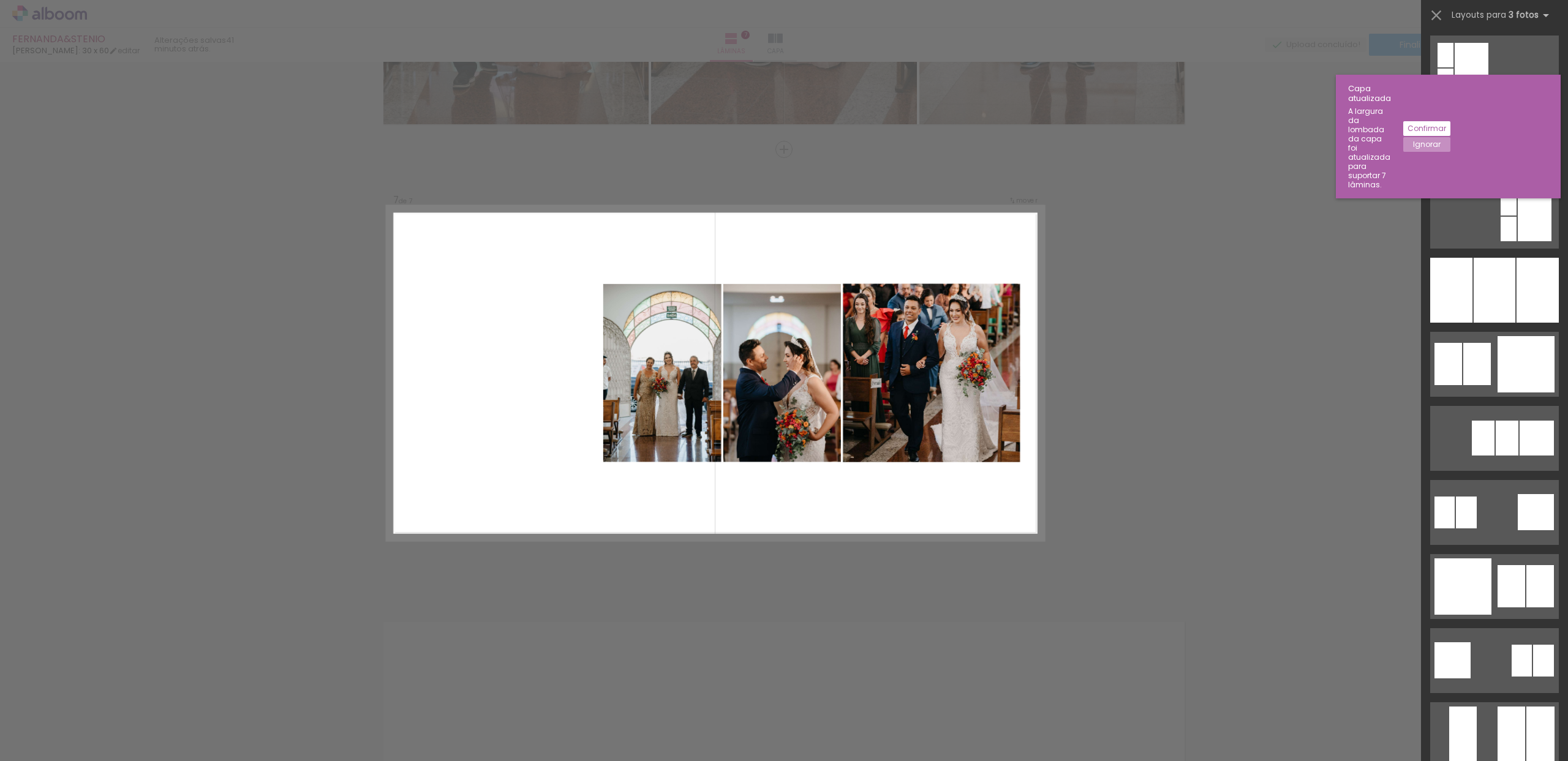
scroll to position [967, 0]
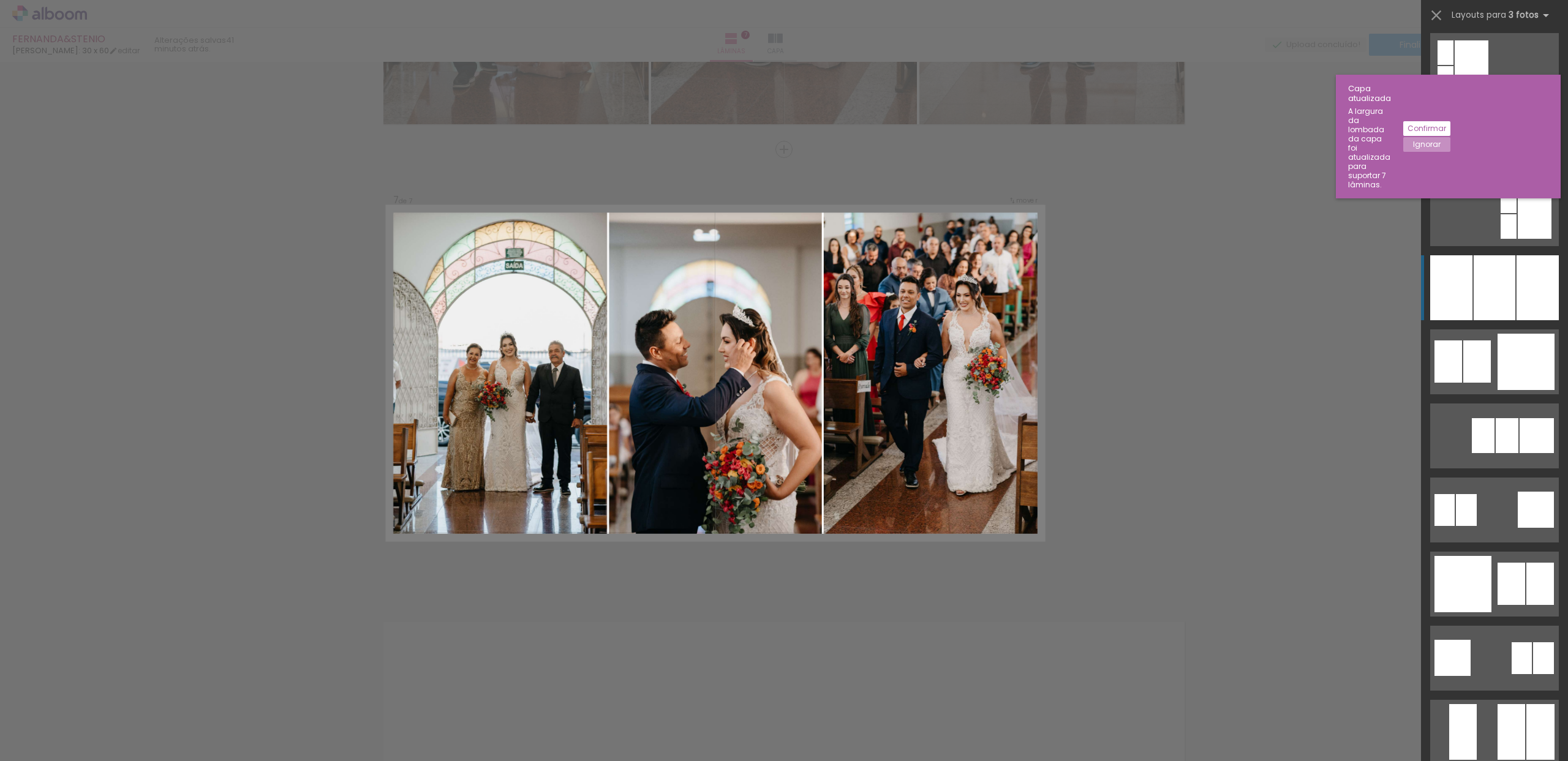
click at [1491, 302] on div at bounding box center [1495, 287] width 42 height 65
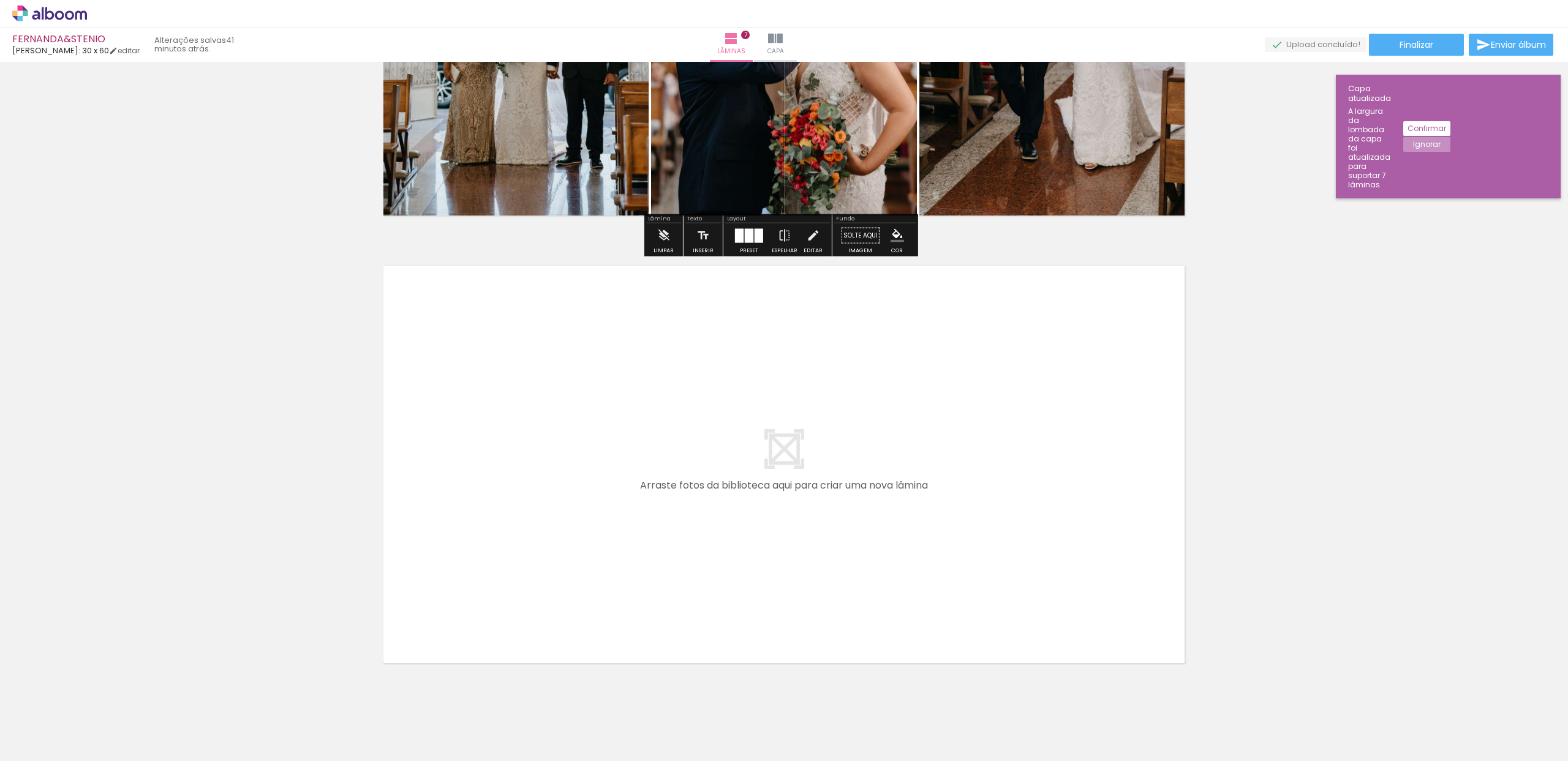
scroll to position [3006, 0]
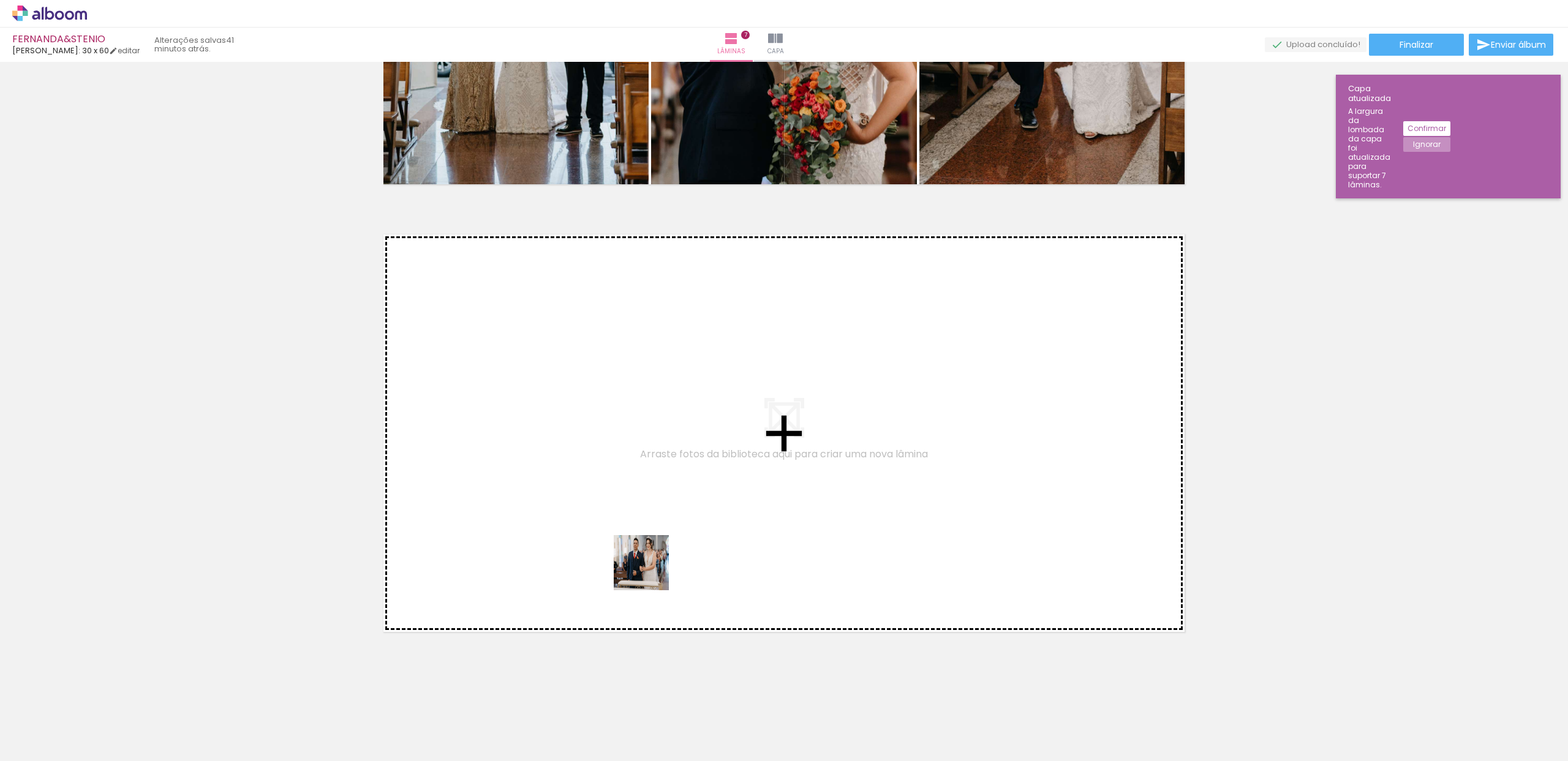
drag, startPoint x: 703, startPoint y: 716, endPoint x: 648, endPoint y: 569, distance: 157.0
click at [648, 569] on quentale-workspace at bounding box center [784, 380] width 1568 height 761
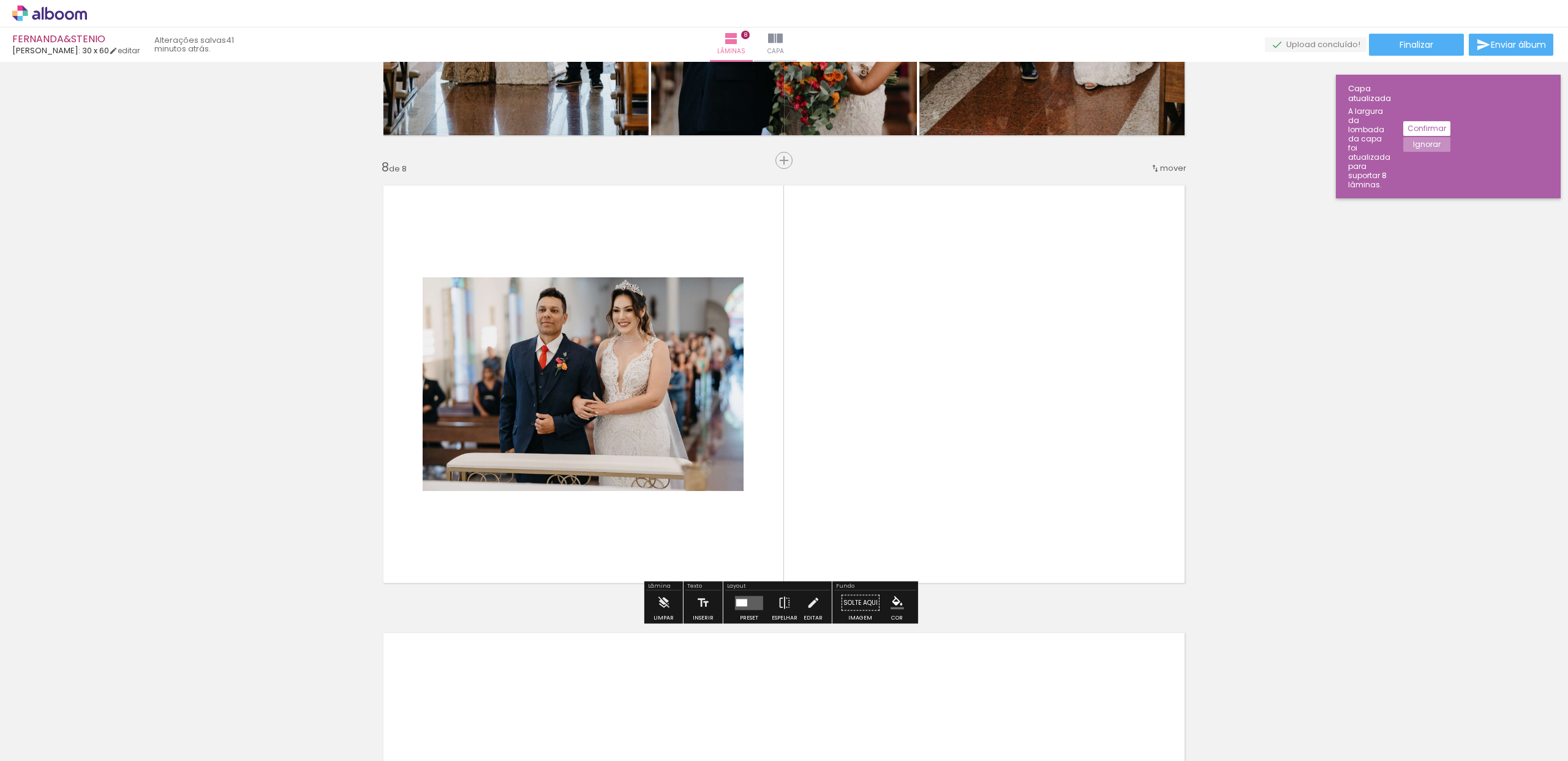
scroll to position [3066, 0]
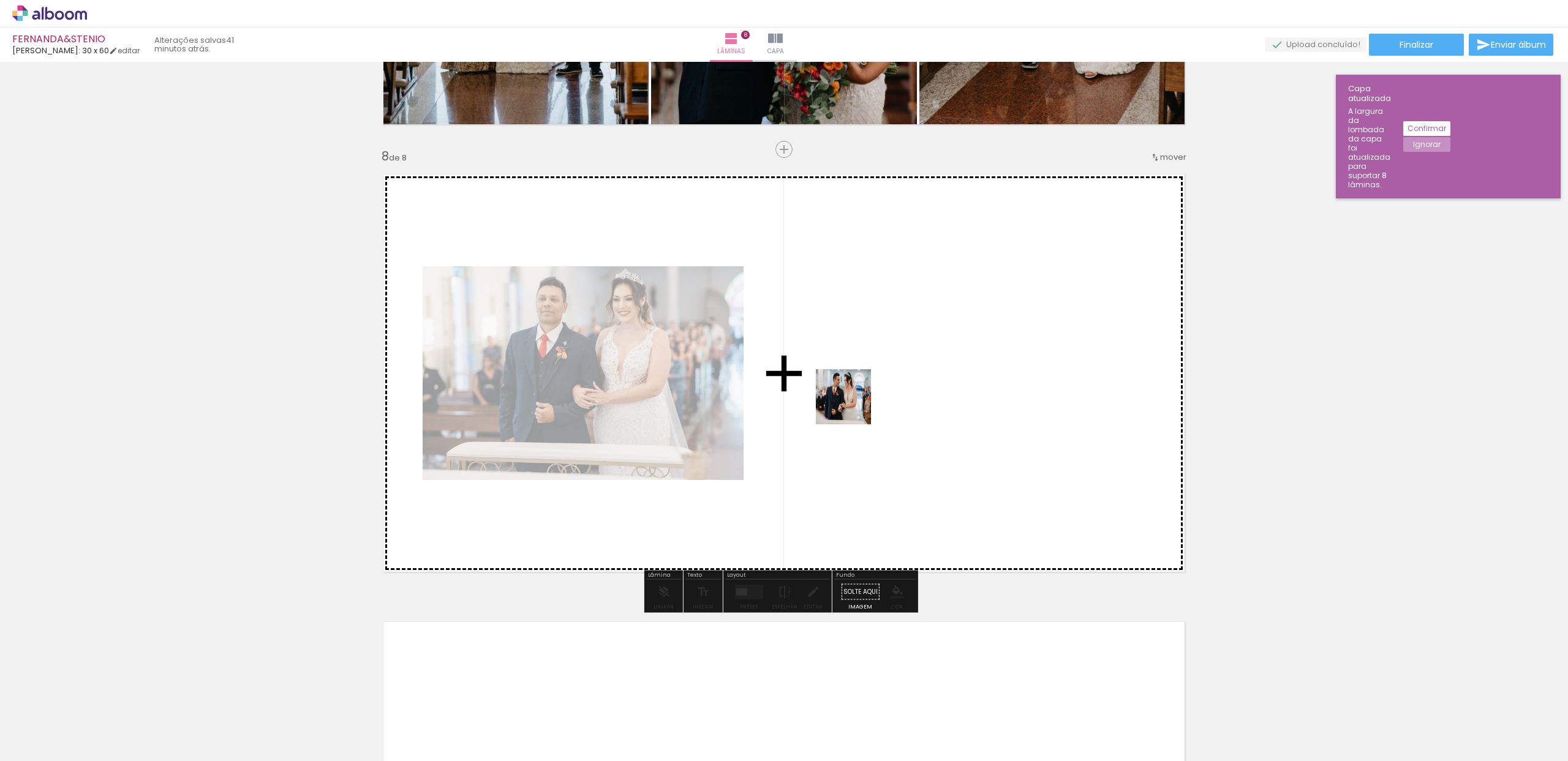
drag, startPoint x: 791, startPoint y: 720, endPoint x: 853, endPoint y: 406, distance: 320.1
click at [853, 406] on quentale-workspace at bounding box center [784, 380] width 1568 height 761
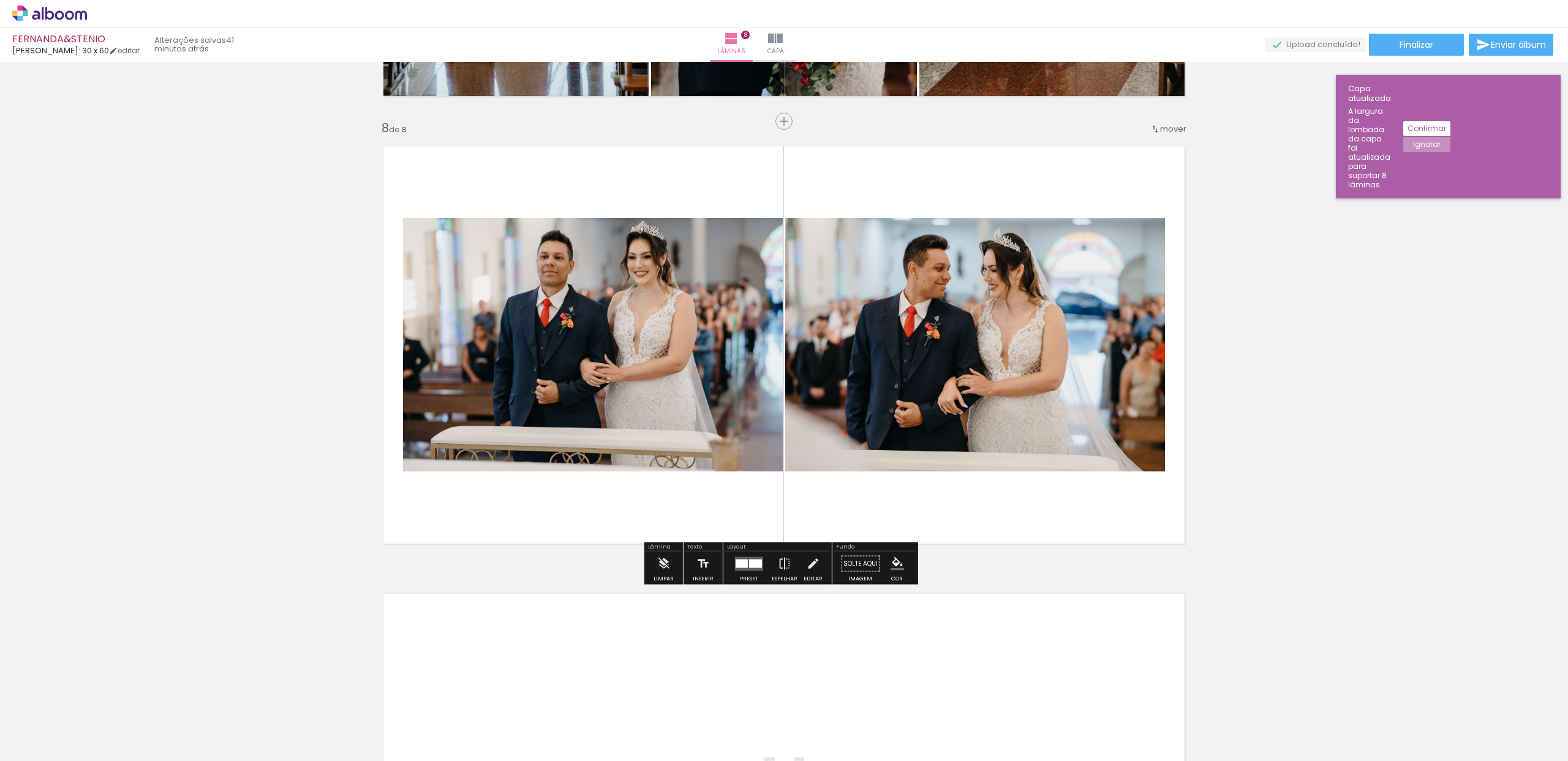
scroll to position [3098, 0]
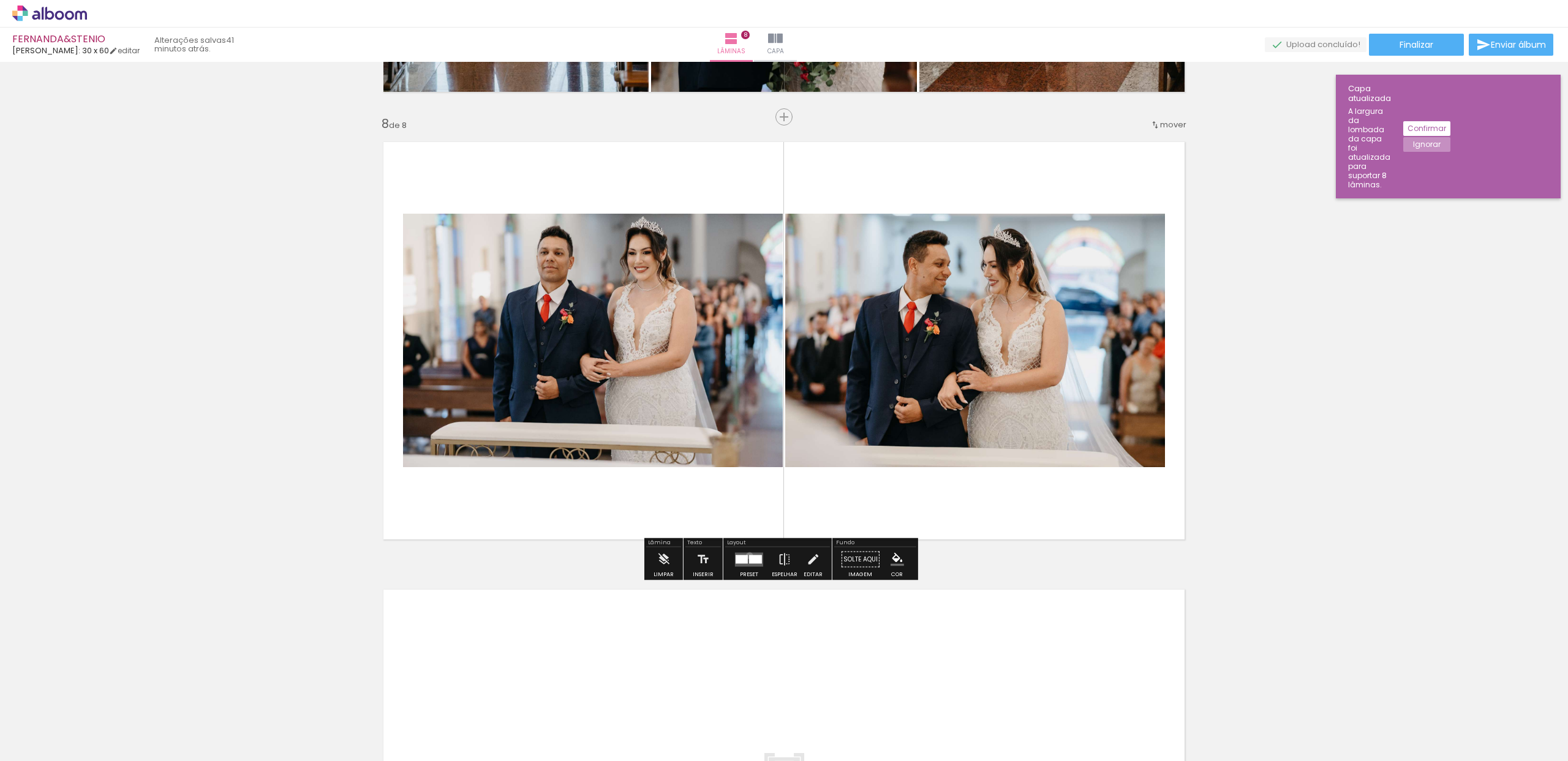
click at [749, 555] on div at bounding box center [755, 559] width 13 height 9
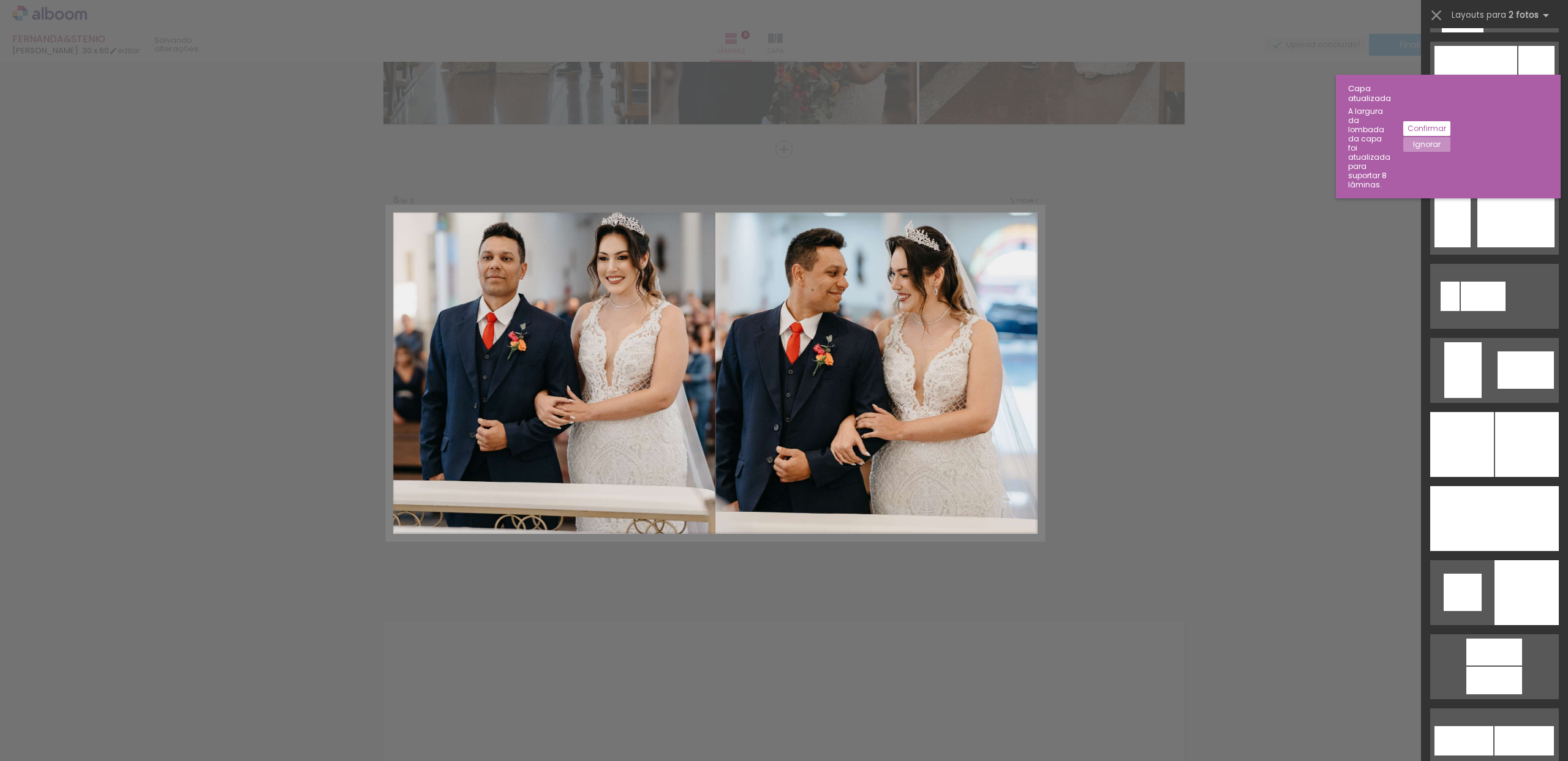
scroll to position [2677, 0]
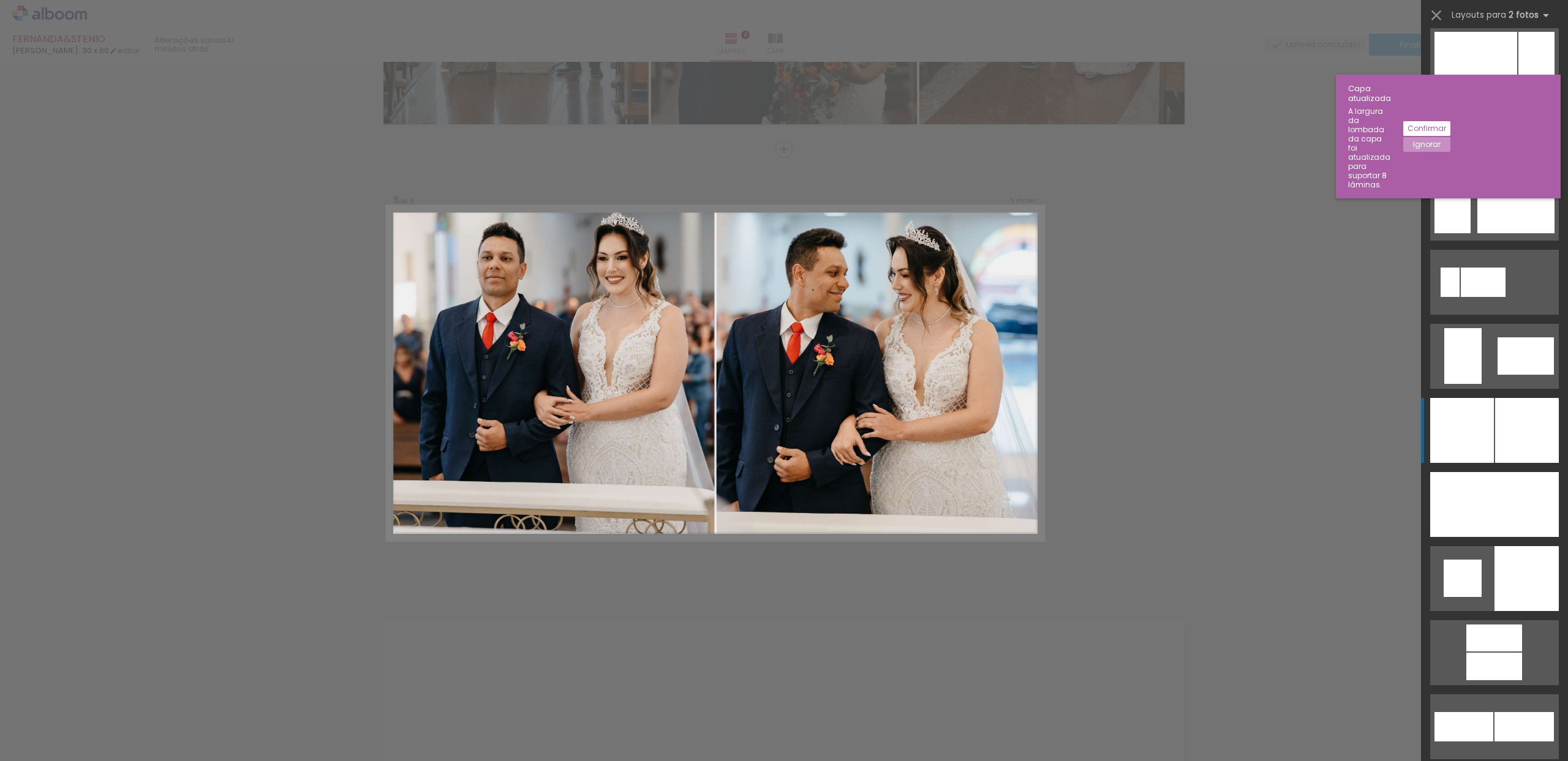
click at [1469, 436] on div at bounding box center [1462, 430] width 64 height 65
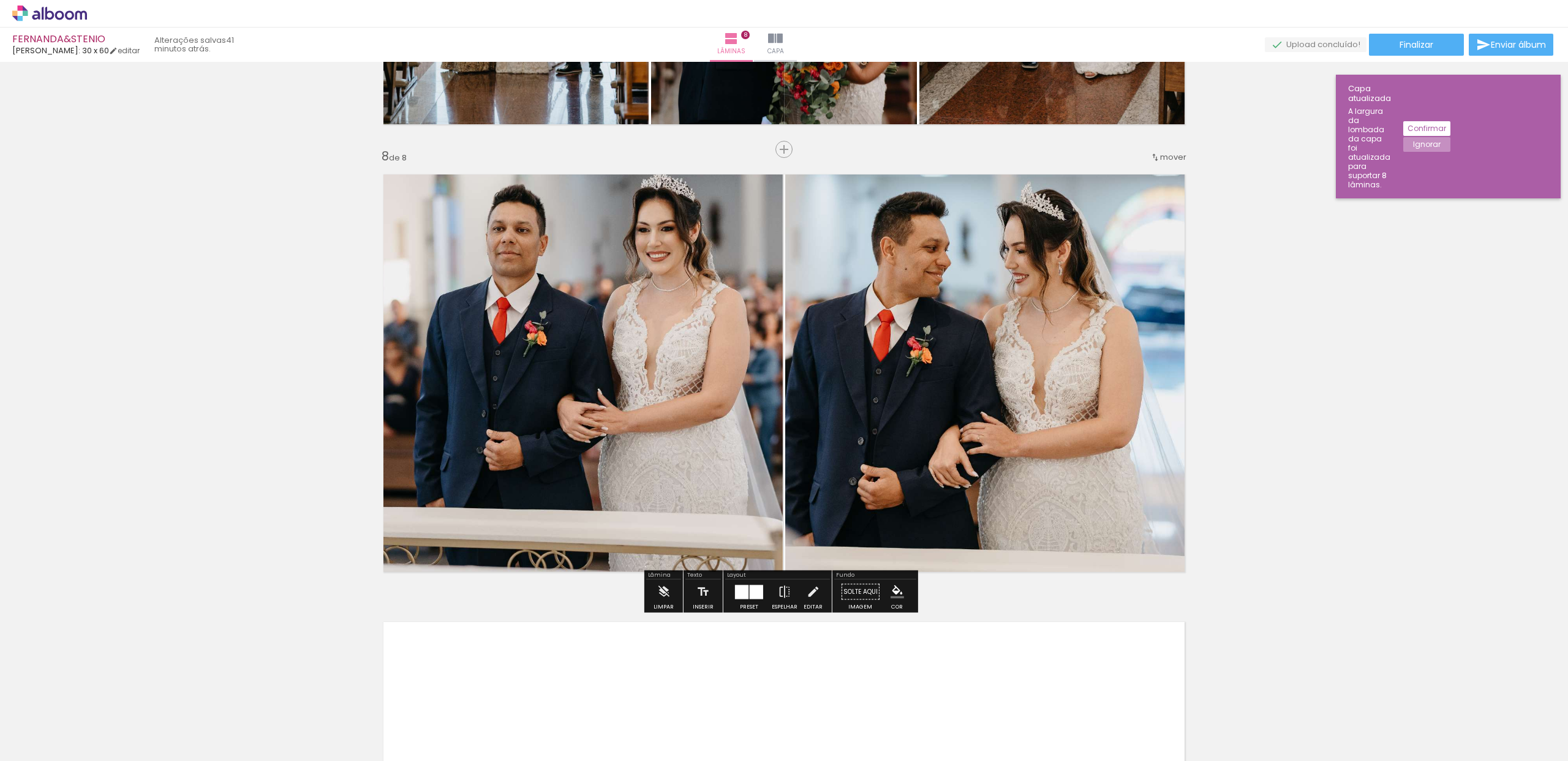
click at [979, 369] on quentale-photo at bounding box center [990, 373] width 409 height 417
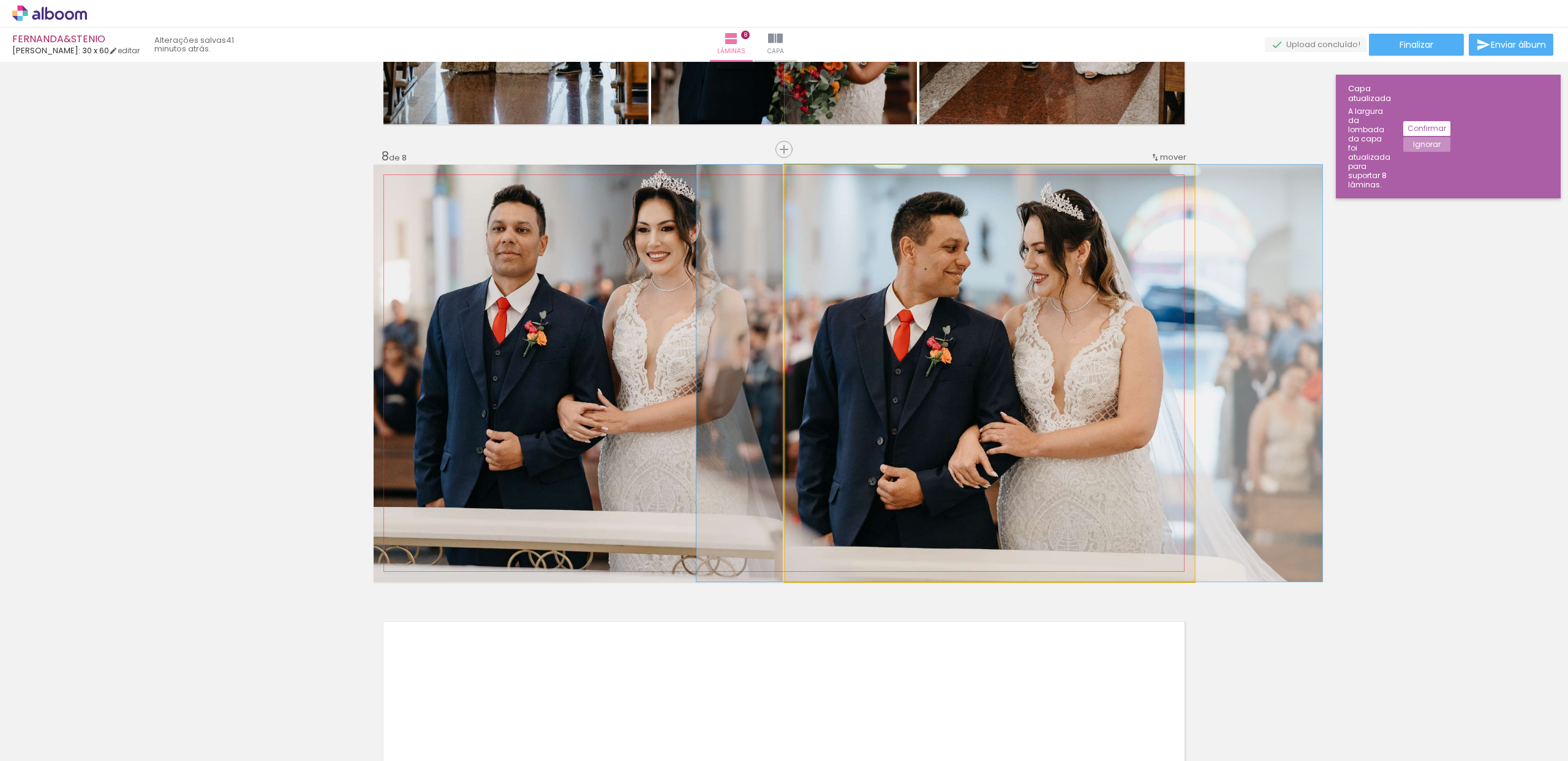
drag, startPoint x: 979, startPoint y: 369, endPoint x: 998, endPoint y: 364, distance: 19.6
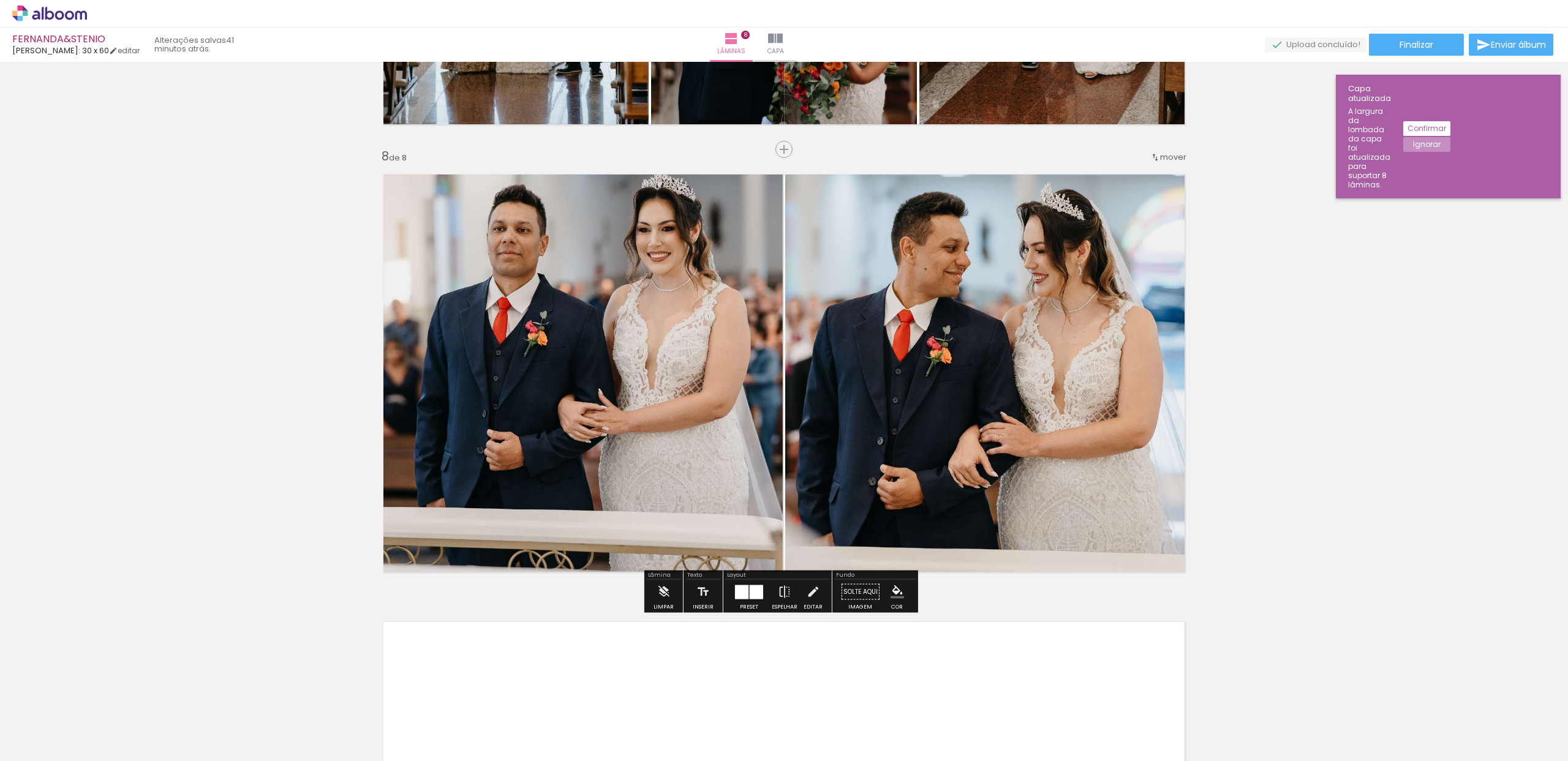
click at [693, 379] on quentale-photo at bounding box center [578, 373] width 409 height 417
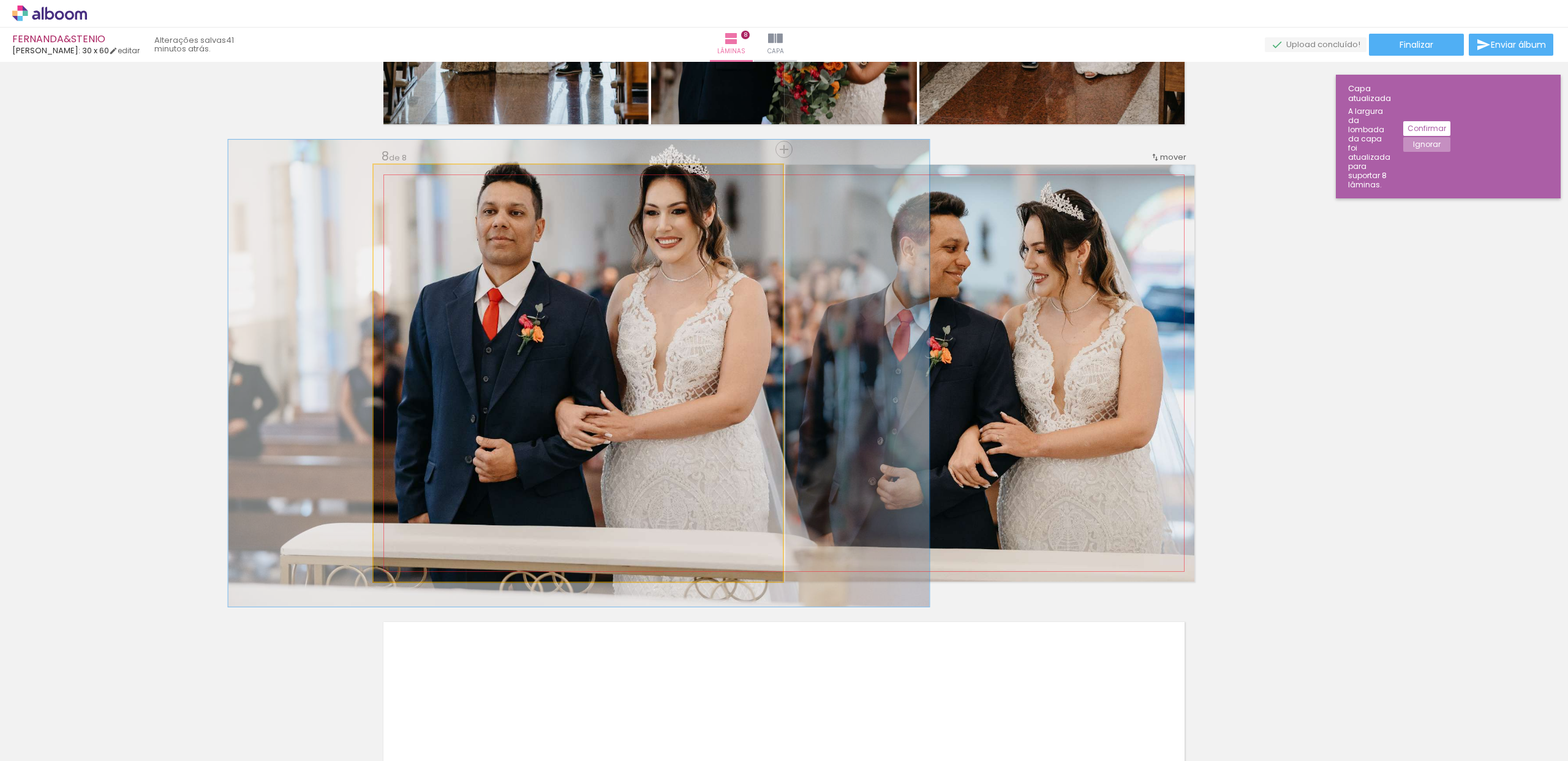
click at [402, 179] on div at bounding box center [407, 177] width 11 height 11
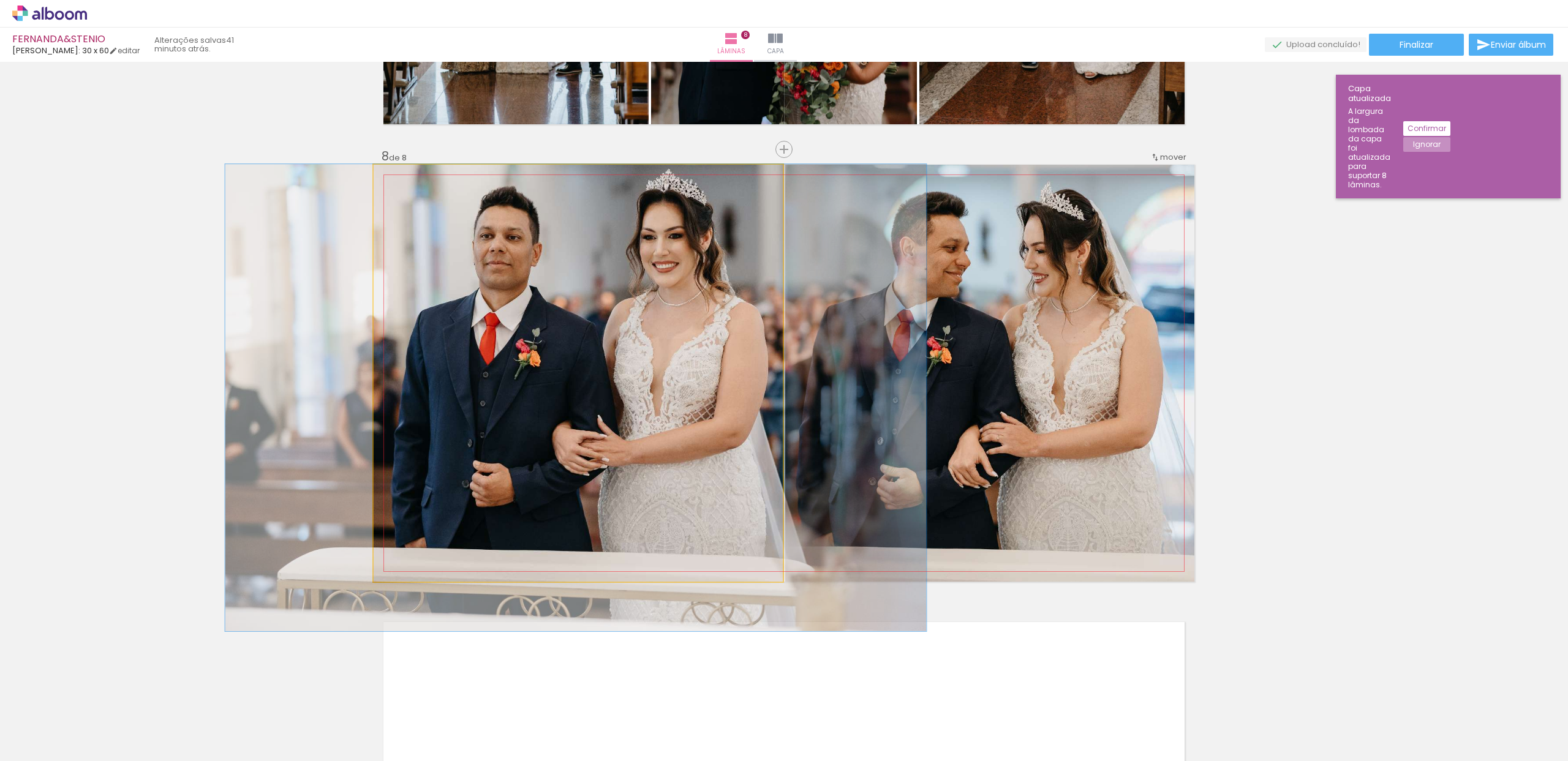
drag, startPoint x: 451, startPoint y: 239, endPoint x: 448, endPoint y: 267, distance: 28.2
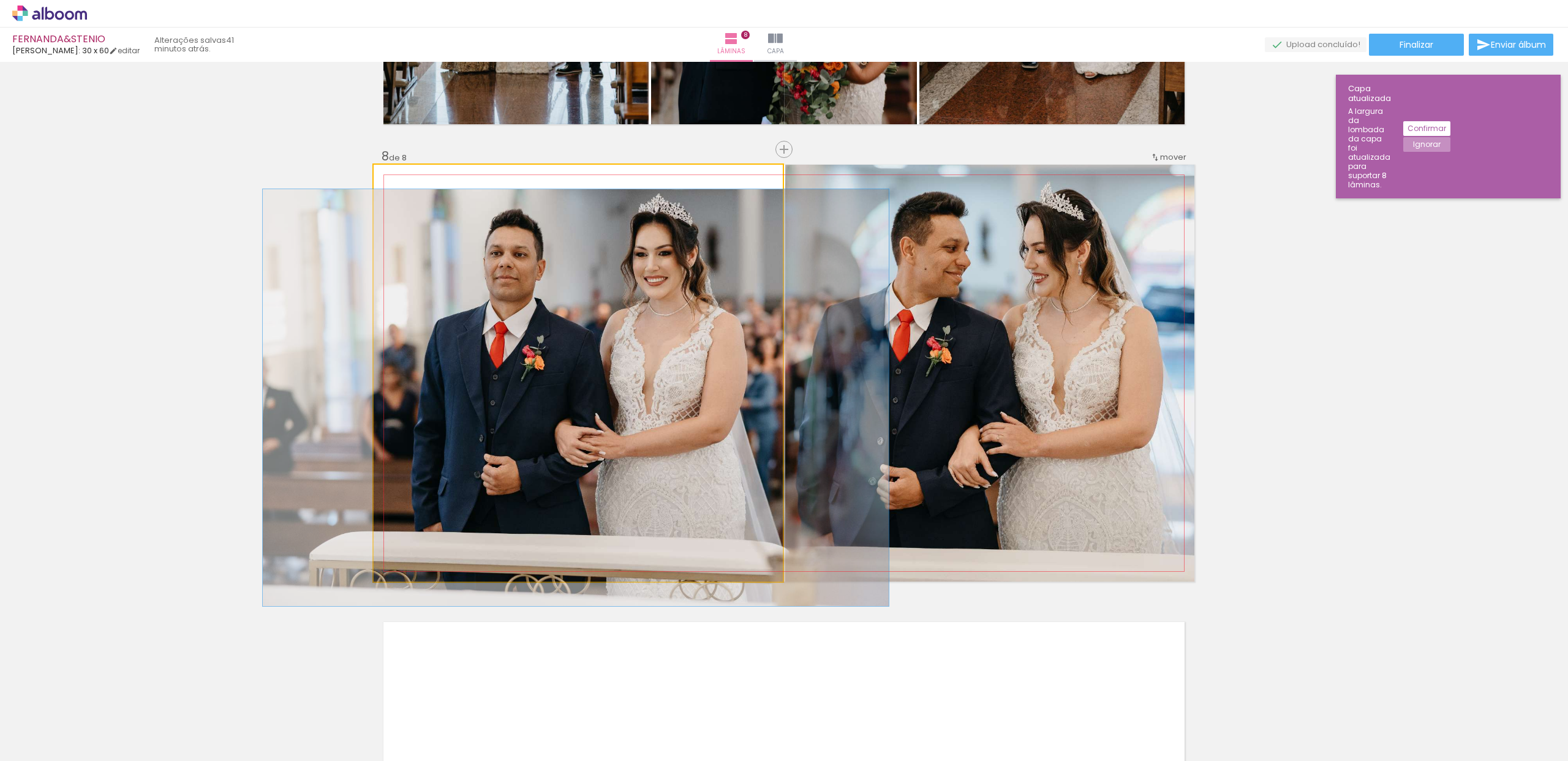
type paper-slider "100"
drag, startPoint x: 404, startPoint y: 176, endPoint x: 368, endPoint y: 176, distance: 36.0
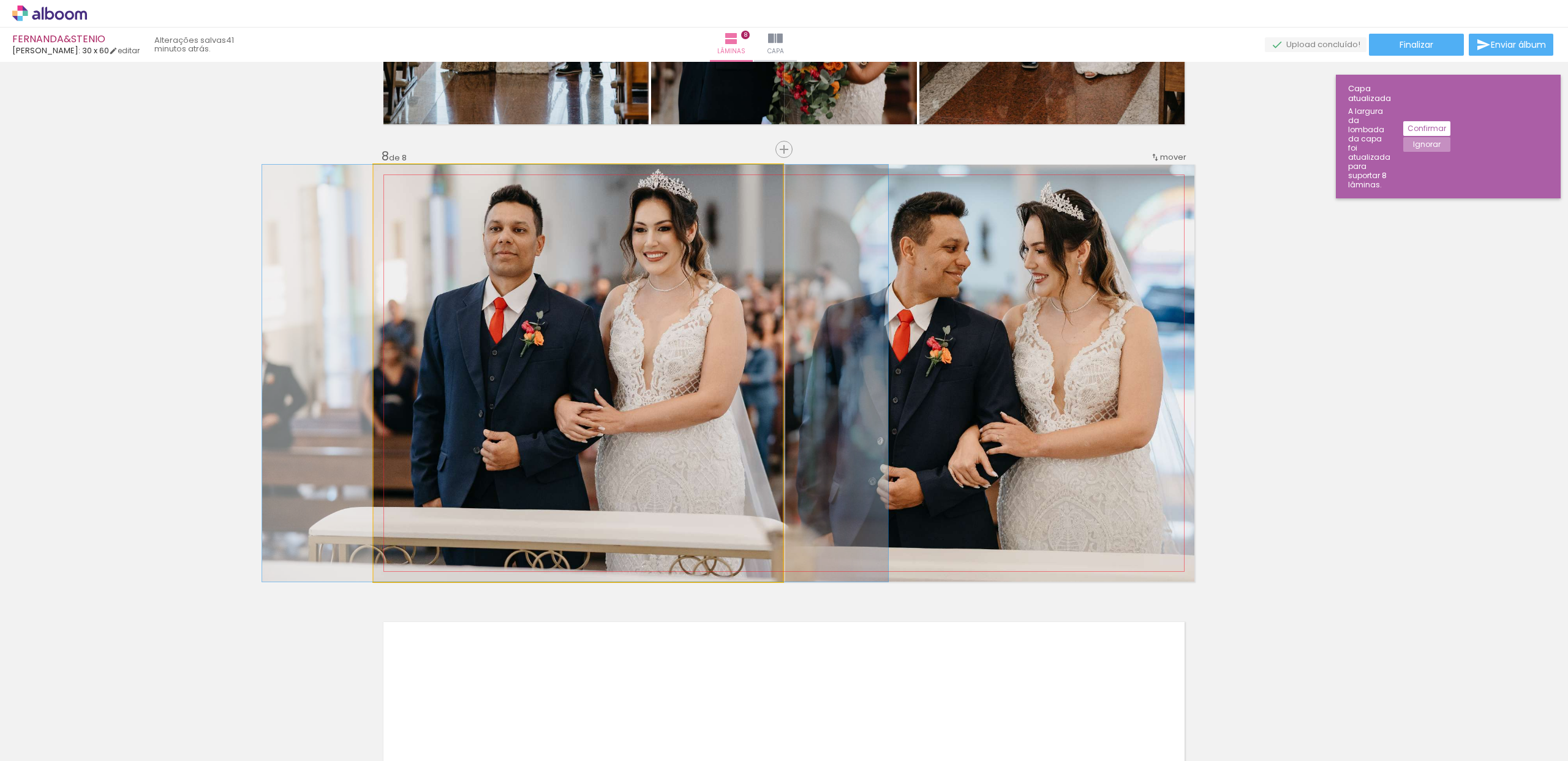
drag, startPoint x: 656, startPoint y: 279, endPoint x: 655, endPoint y: 265, distance: 14.0
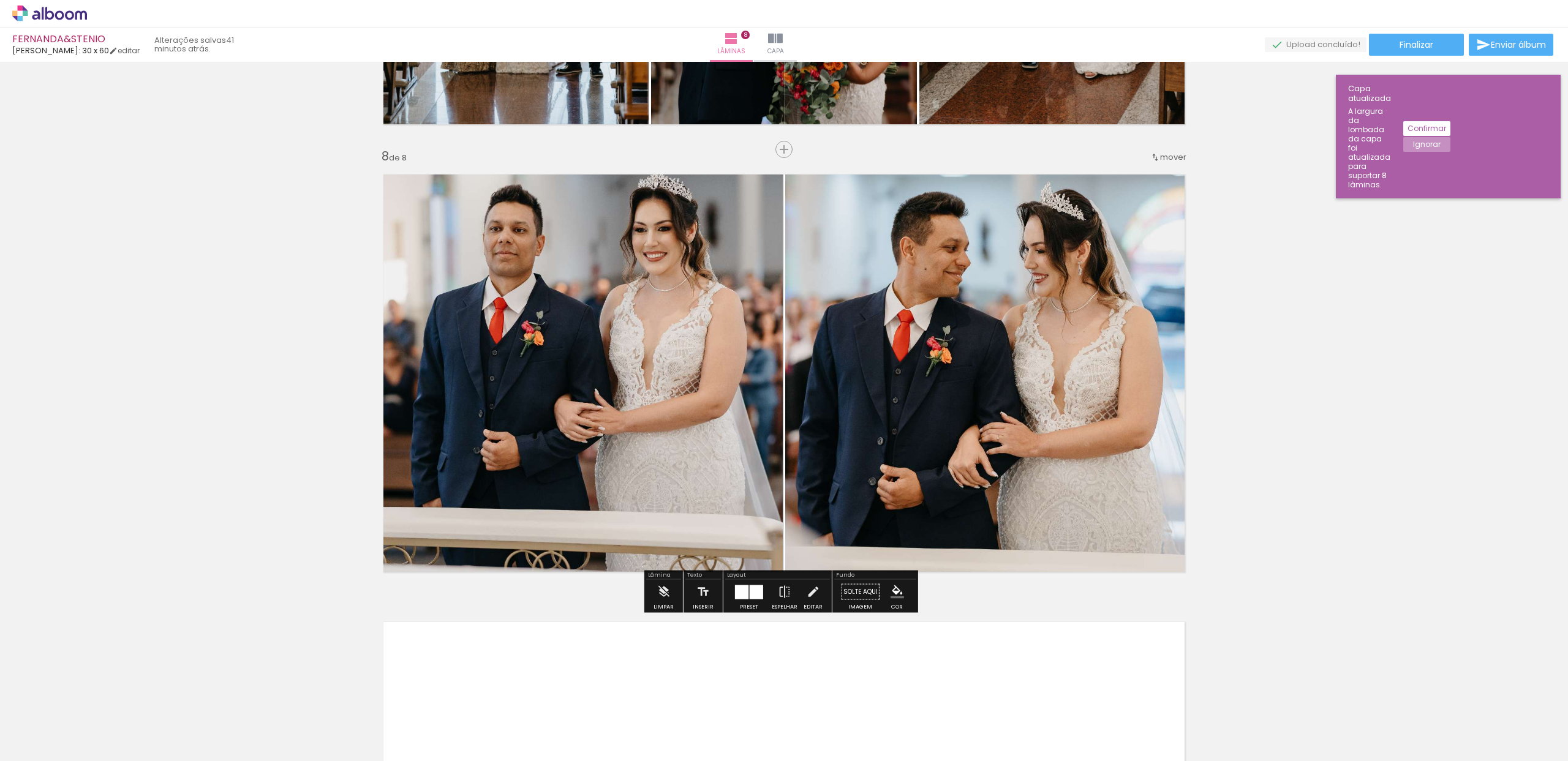
click at [755, 593] on div at bounding box center [757, 591] width 13 height 14
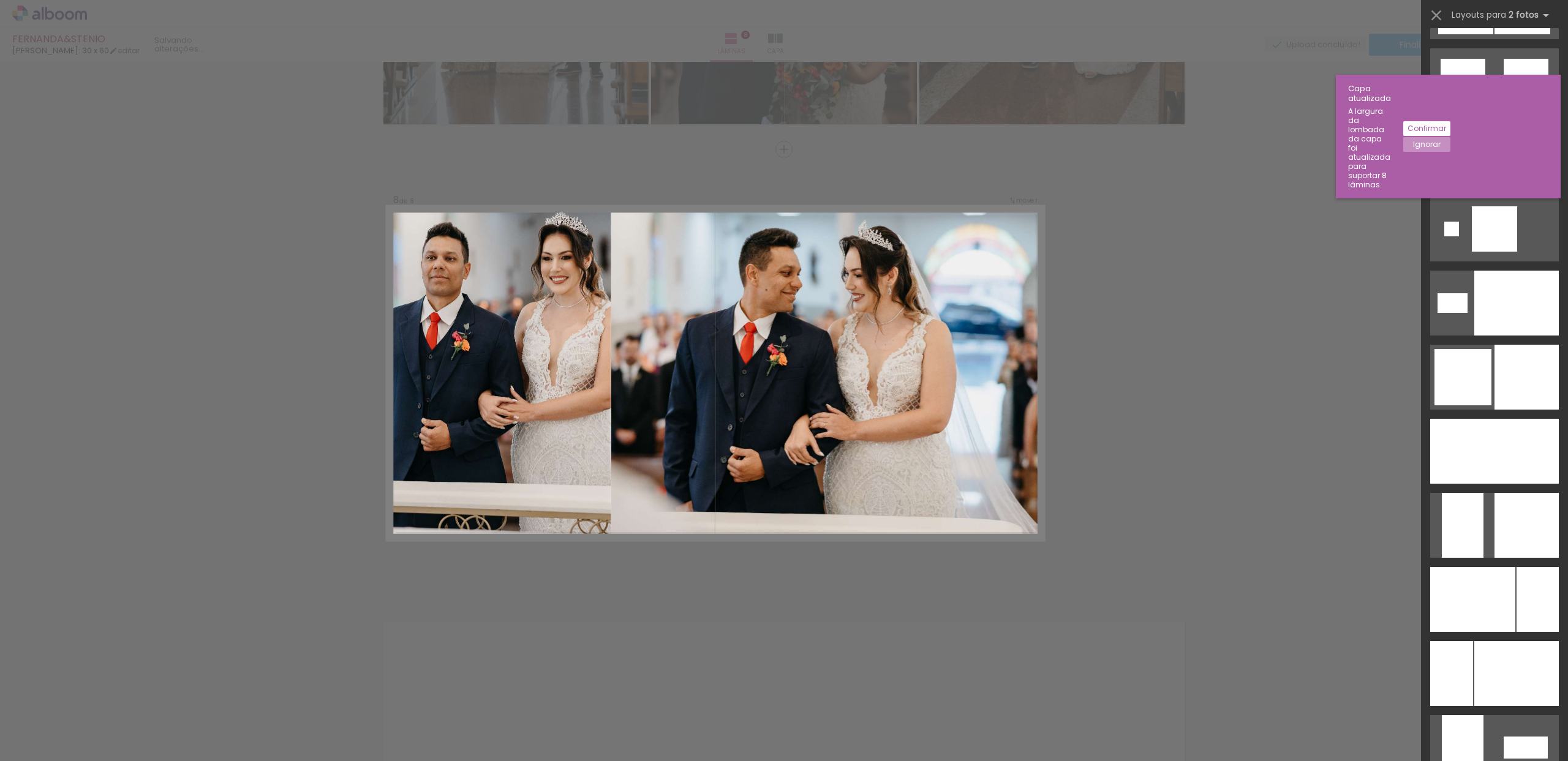
scroll to position [3852, 0]
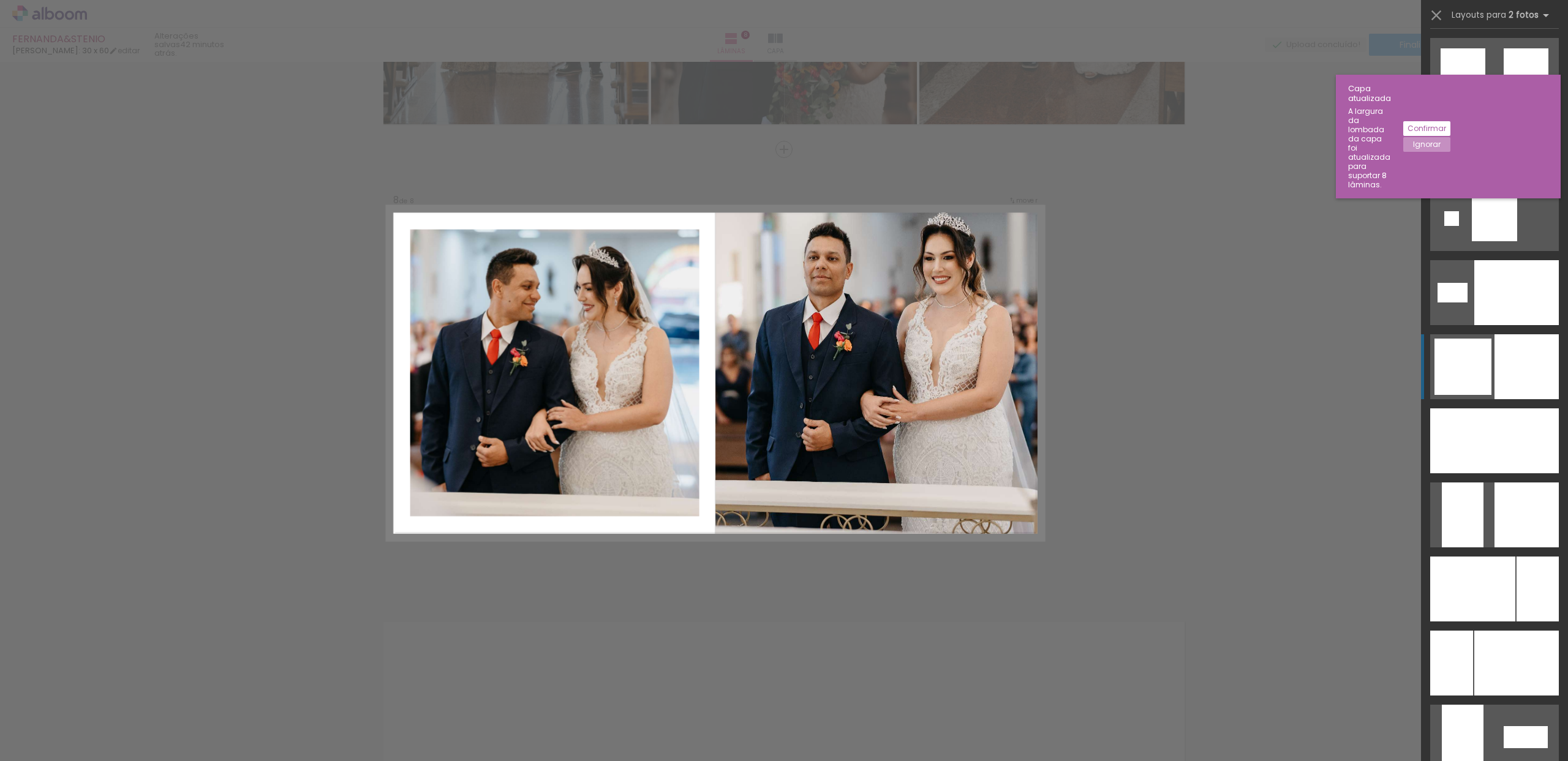
click at [1500, 383] on div at bounding box center [1527, 366] width 65 height 65
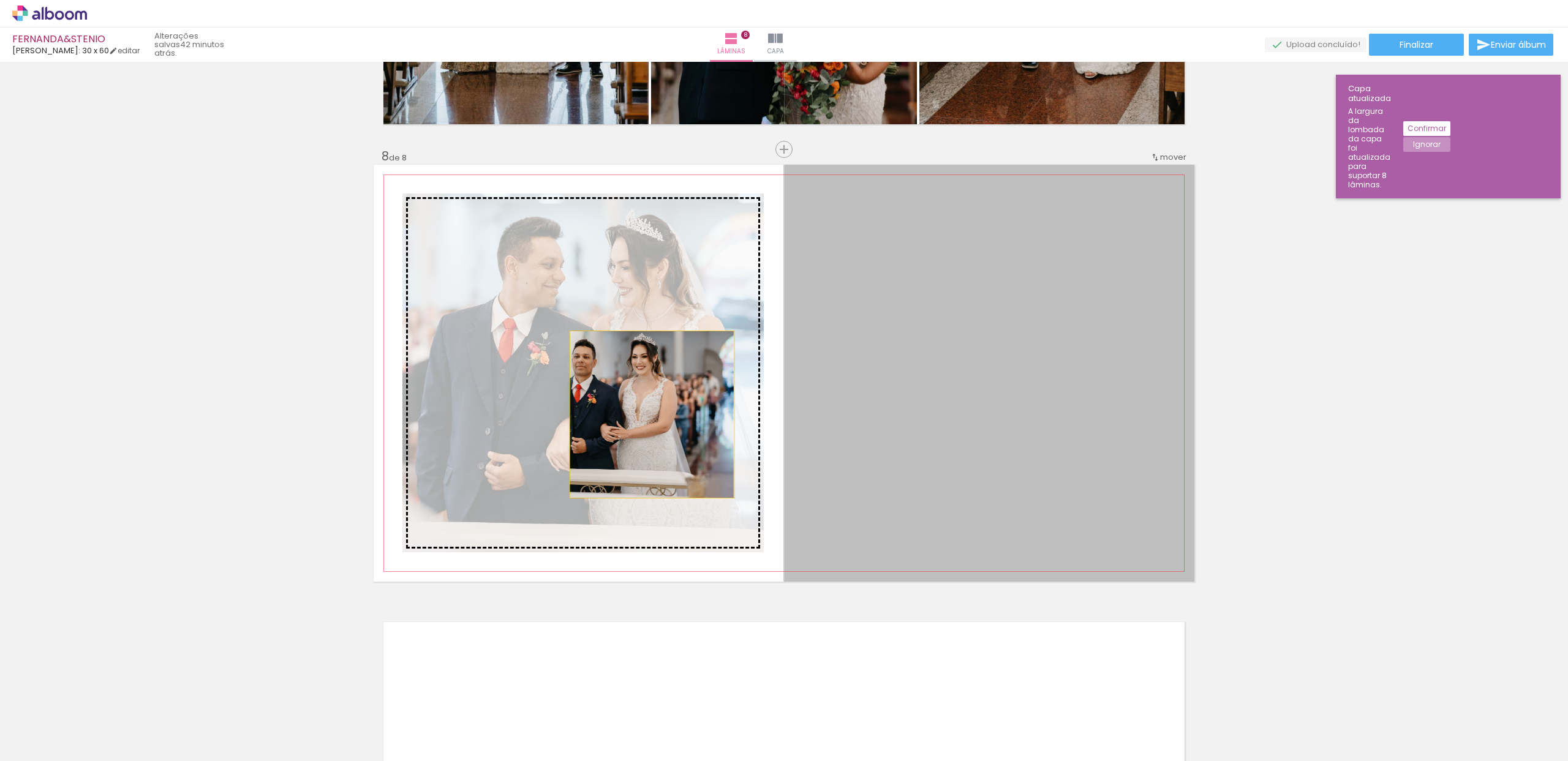
drag, startPoint x: 971, startPoint y: 397, endPoint x: 646, endPoint y: 415, distance: 325.5
click at [0, 0] on slot at bounding box center [0, 0] width 0 height 0
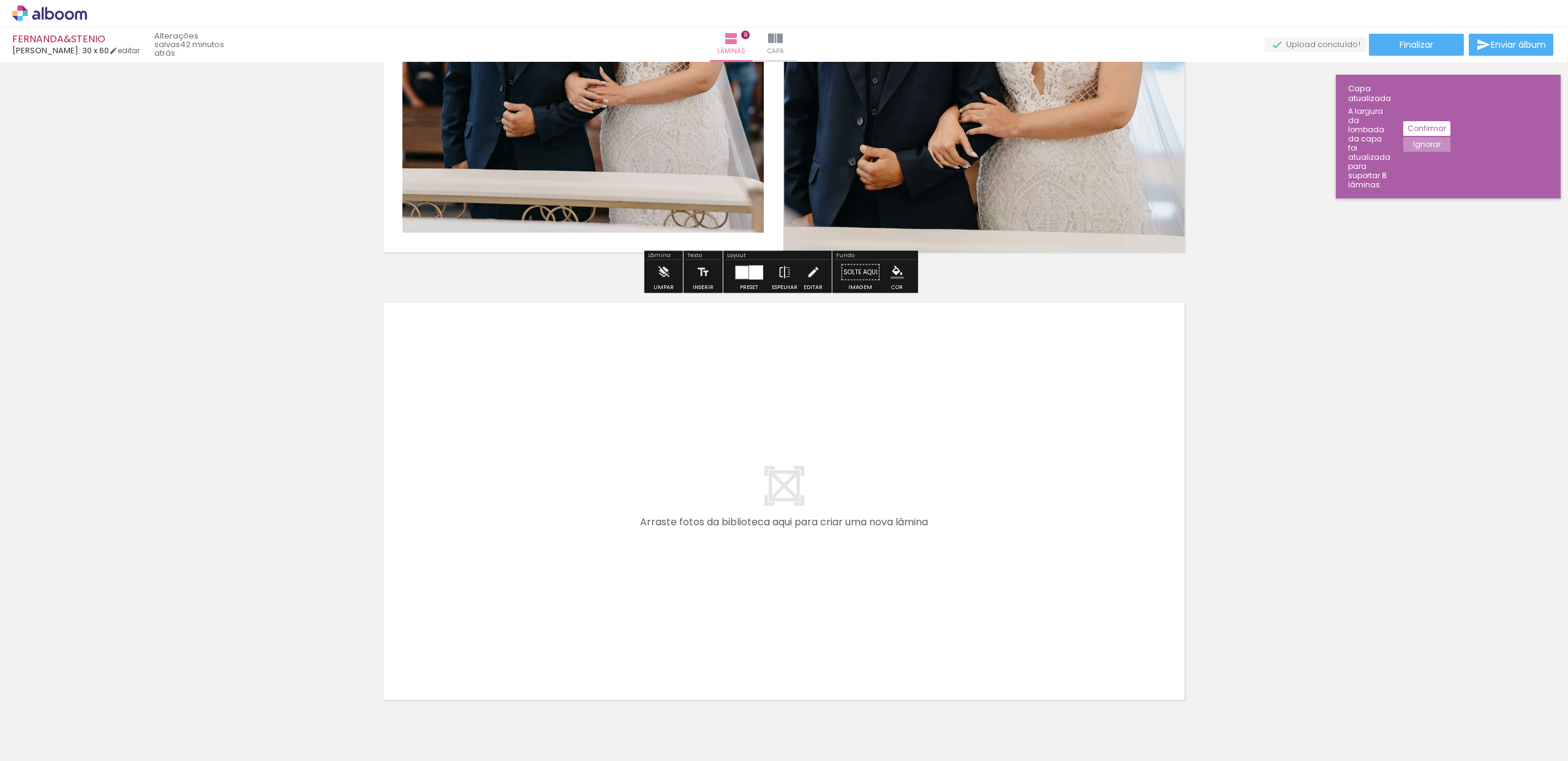
scroll to position [3453, 0]
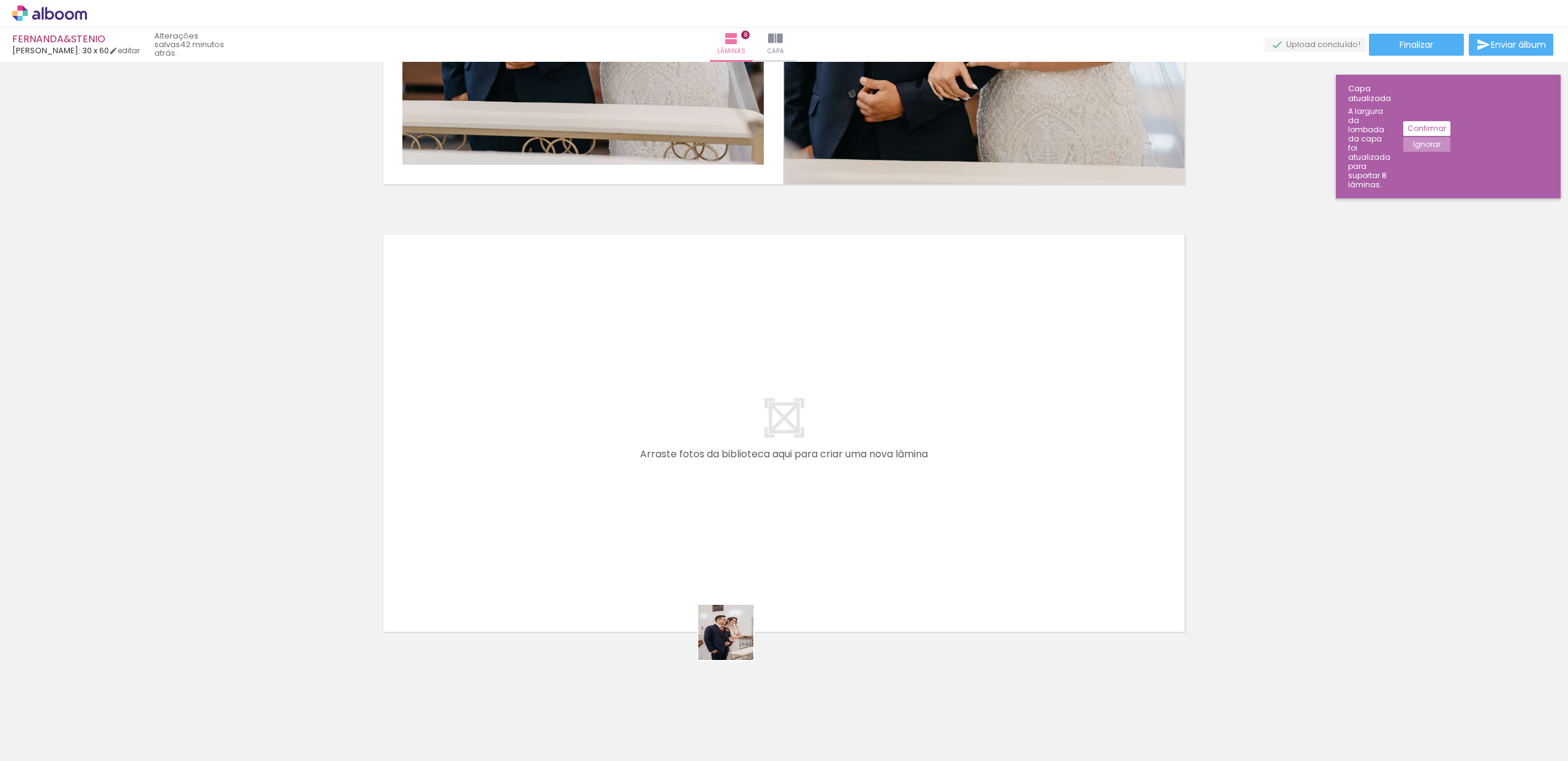
click at [714, 621] on quentale-workspace at bounding box center [784, 380] width 1568 height 761
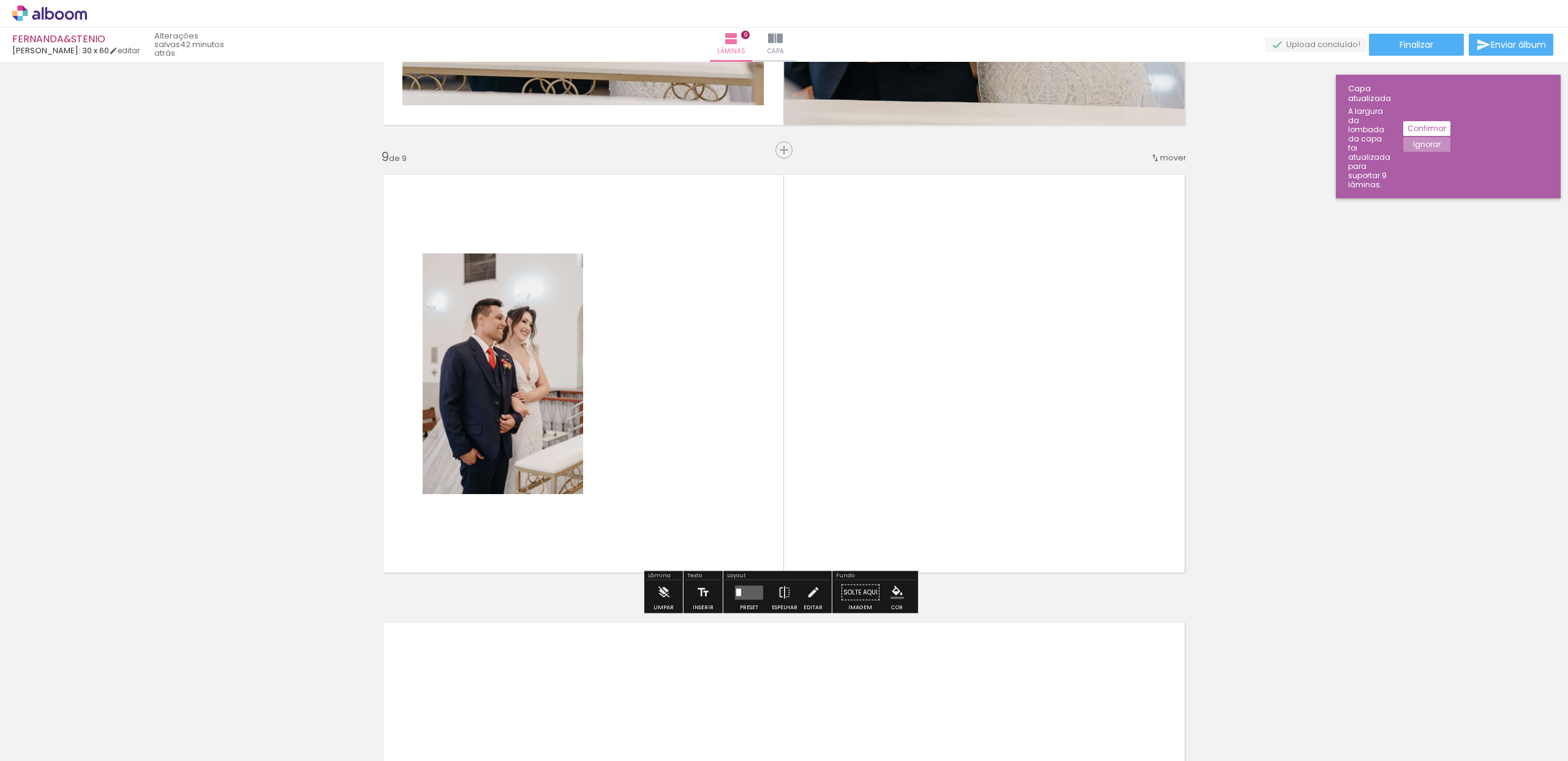
scroll to position [3513, 0]
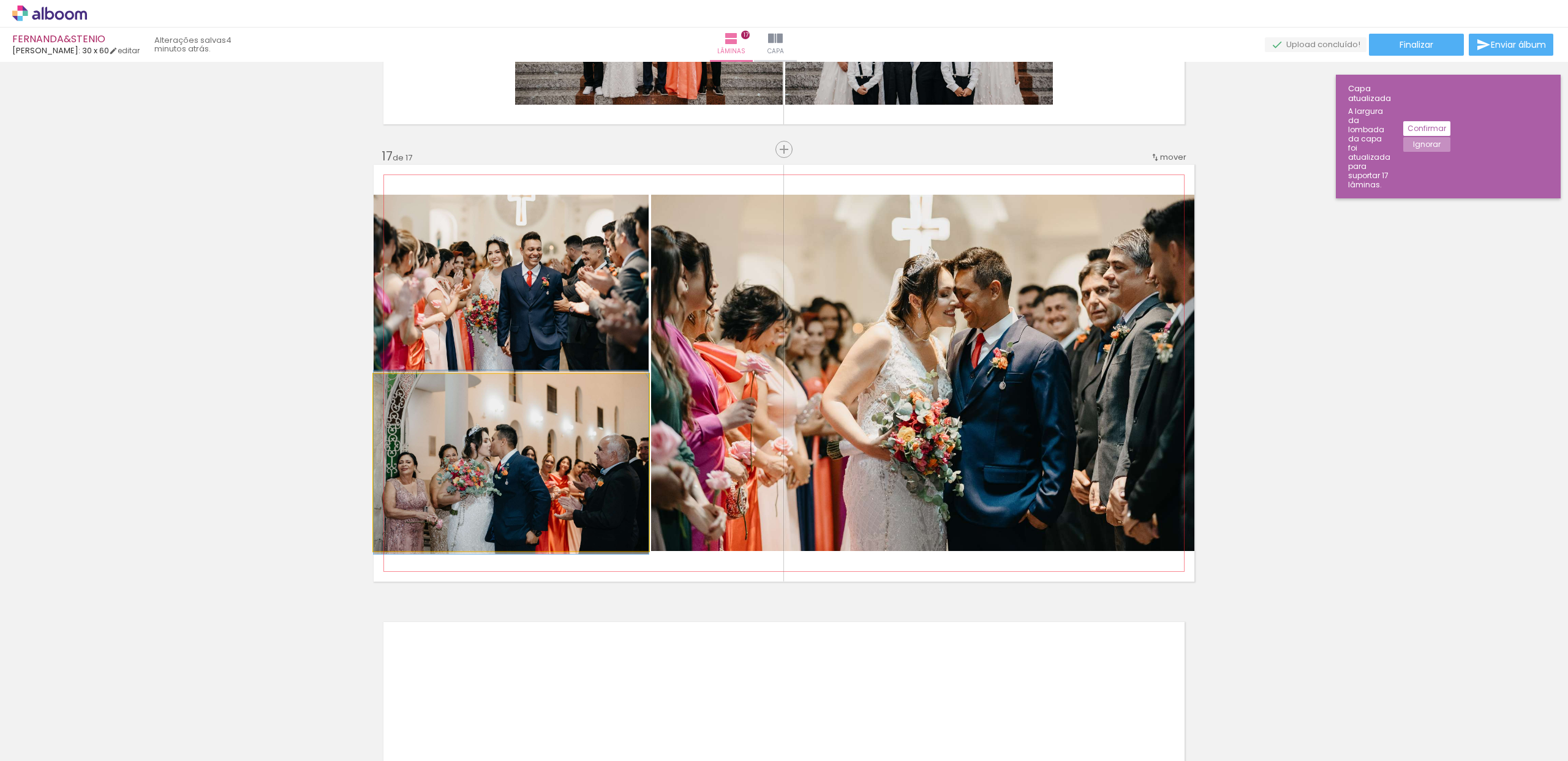
scroll to position [0, 2145]
drag, startPoint x: 521, startPoint y: 463, endPoint x: 787, endPoint y: 372, distance: 281.1
click at [0, 0] on slot at bounding box center [0, 0] width 0 height 0
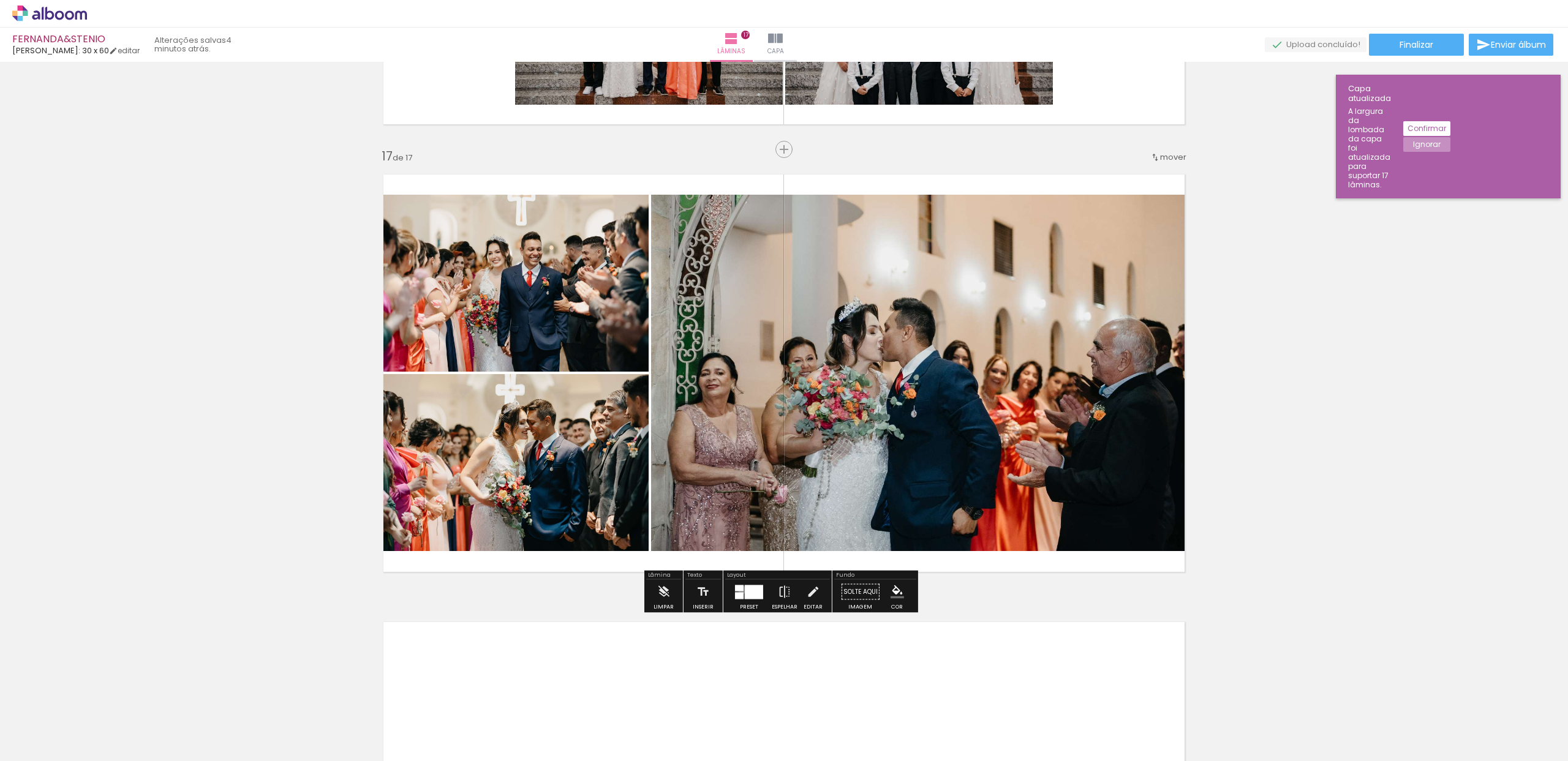
click at [739, 590] on div at bounding box center [739, 587] width 9 height 6
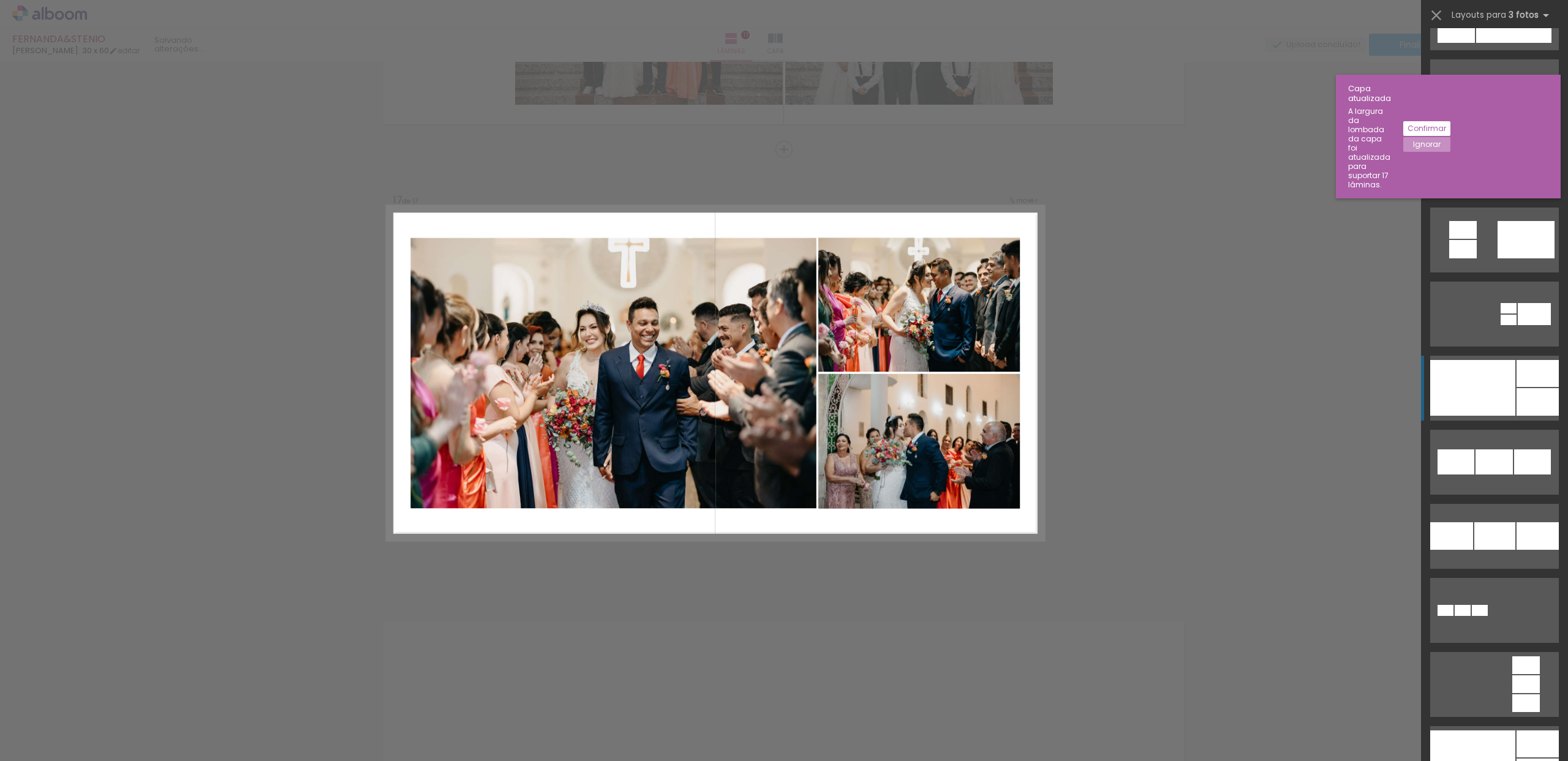
scroll to position [1396, 0]
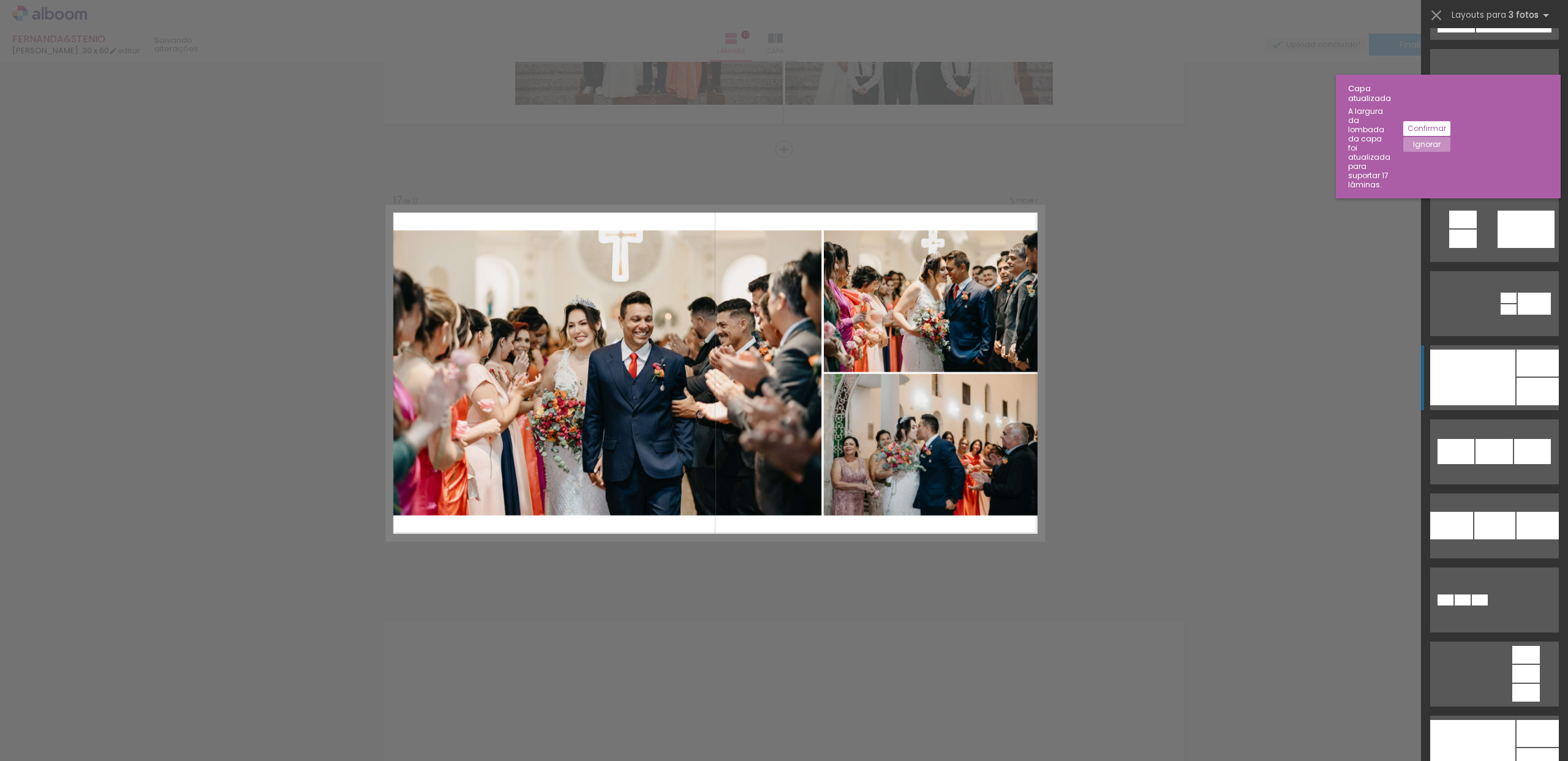
click at [1498, 374] on div at bounding box center [1473, 378] width 85 height 56
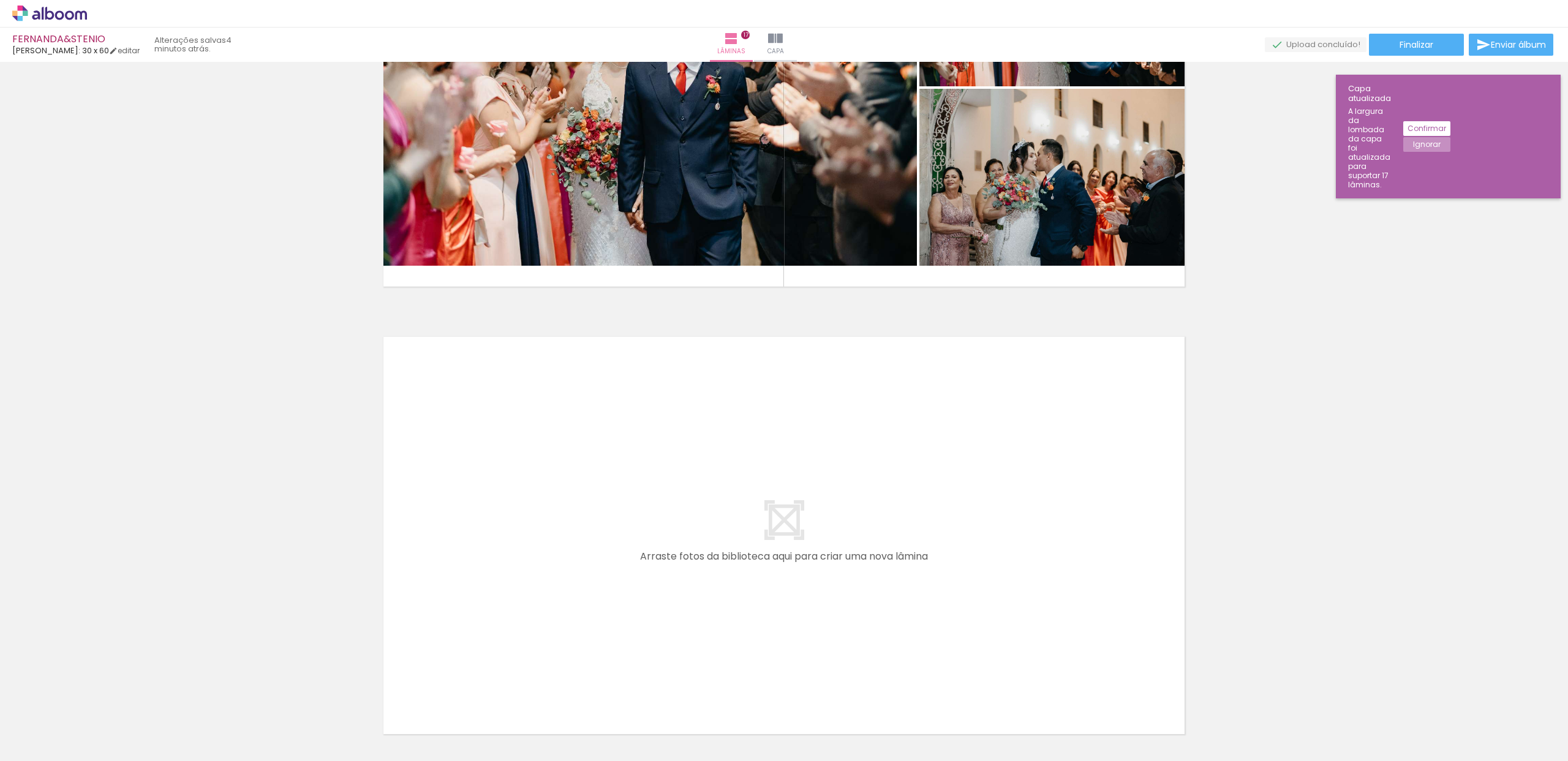
scroll to position [7393, 0]
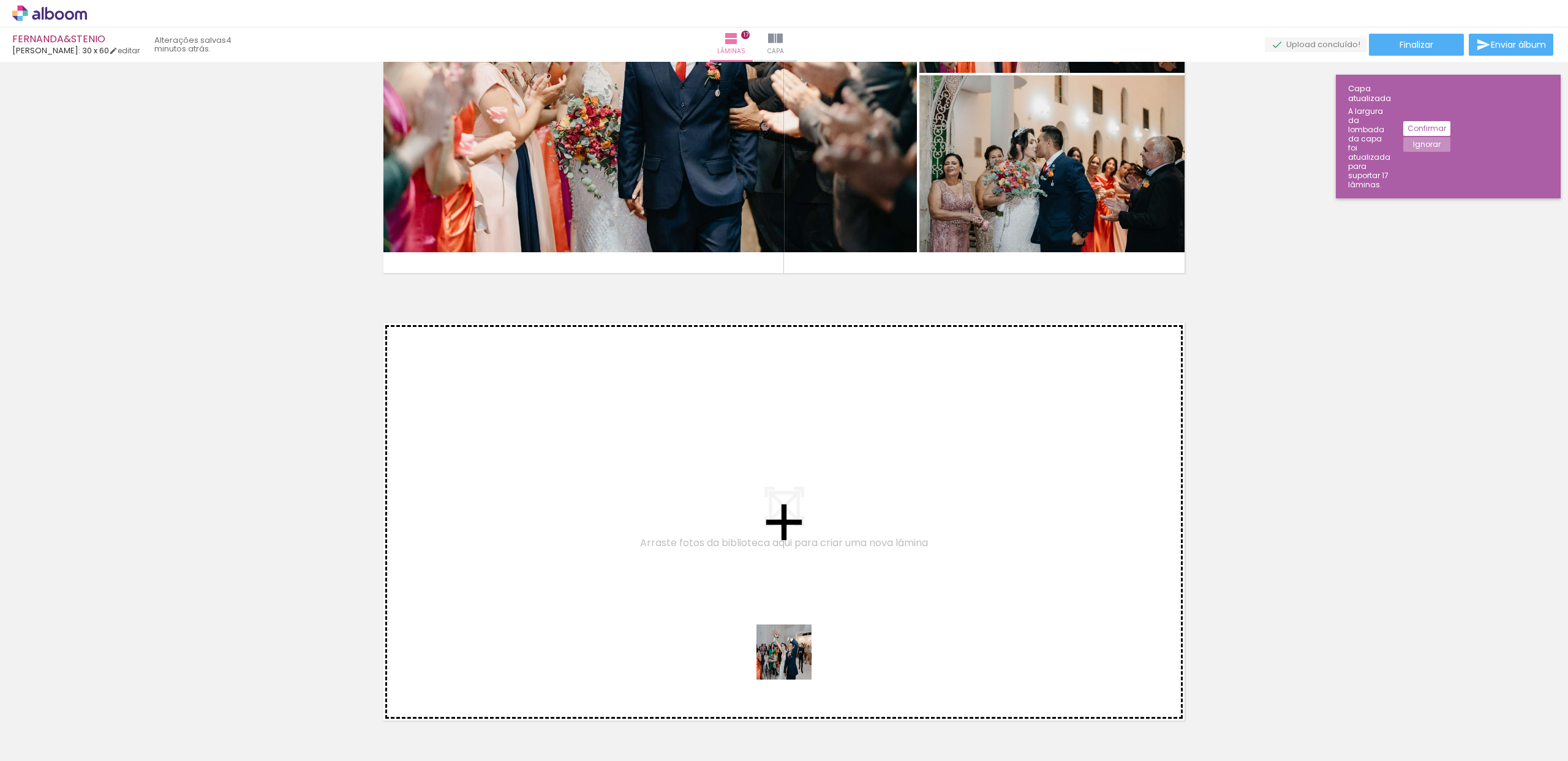
drag, startPoint x: 832, startPoint y: 731, endPoint x: 662, endPoint y: 576, distance: 230.1
click at [662, 576] on quentale-workspace at bounding box center [784, 380] width 1568 height 761
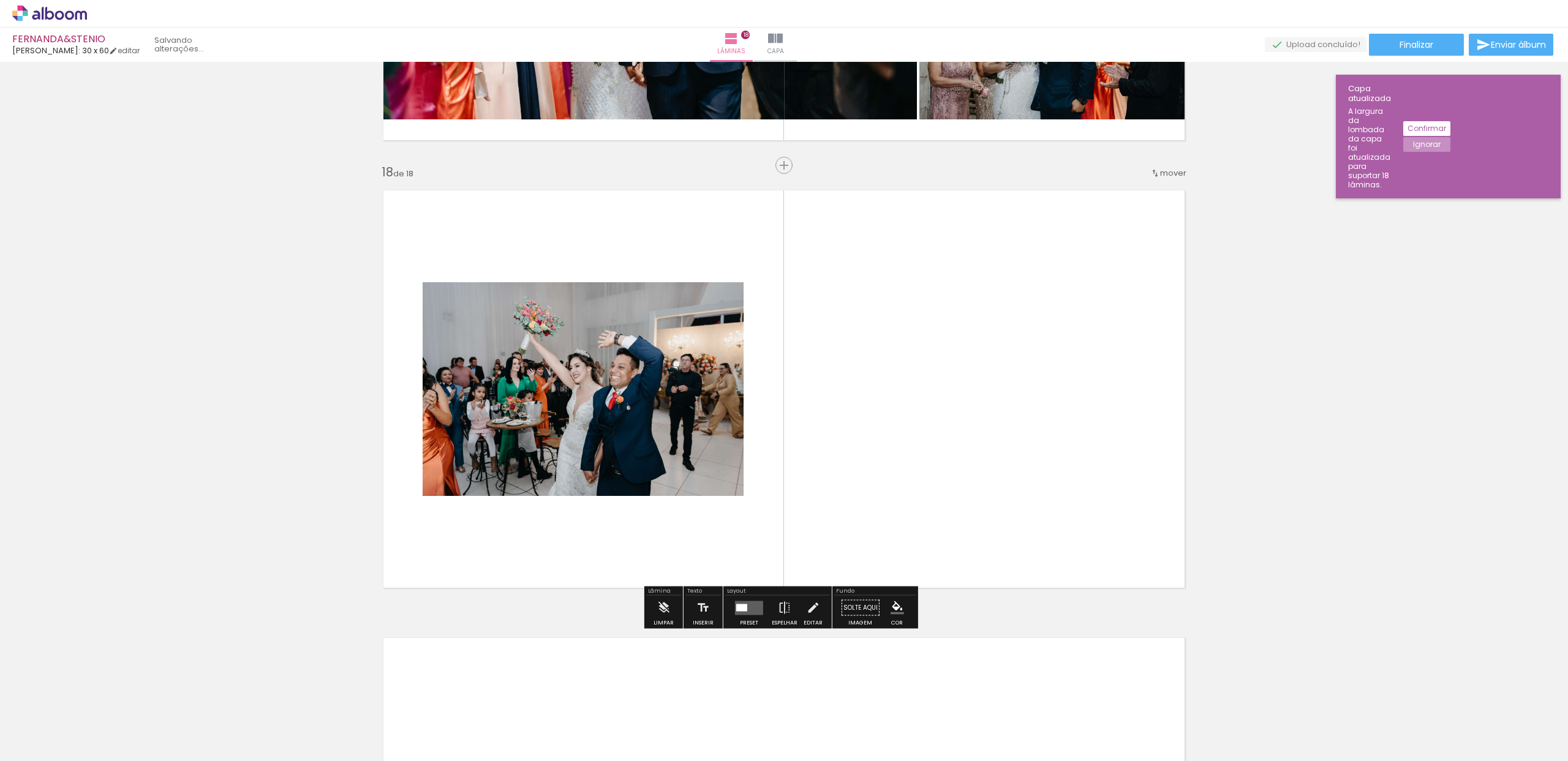
scroll to position [7541, 0]
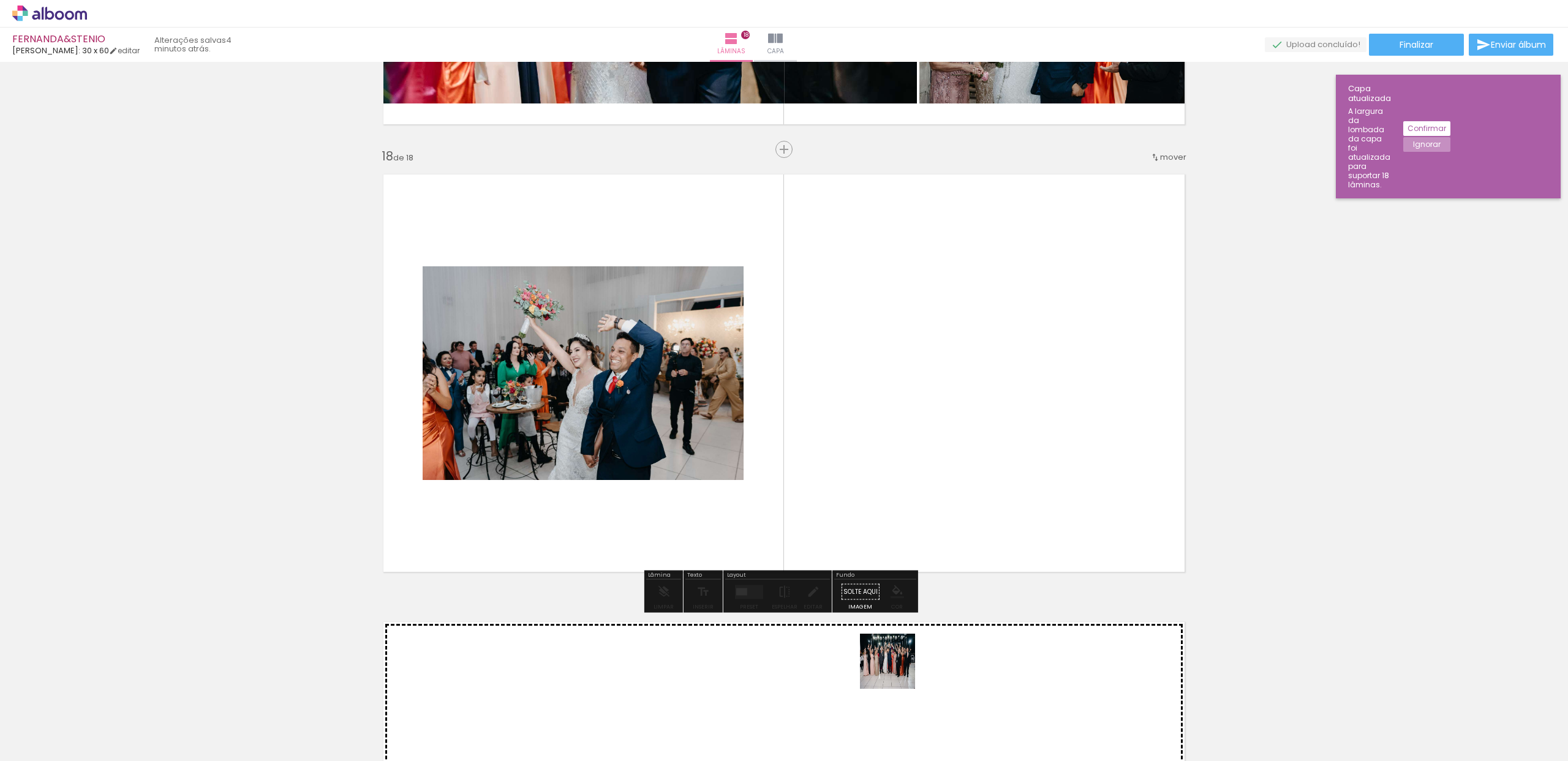
drag, startPoint x: 897, startPoint y: 719, endPoint x: 919, endPoint y: 472, distance: 248.0
click at [919, 472] on quentale-workspace at bounding box center [784, 380] width 1568 height 761
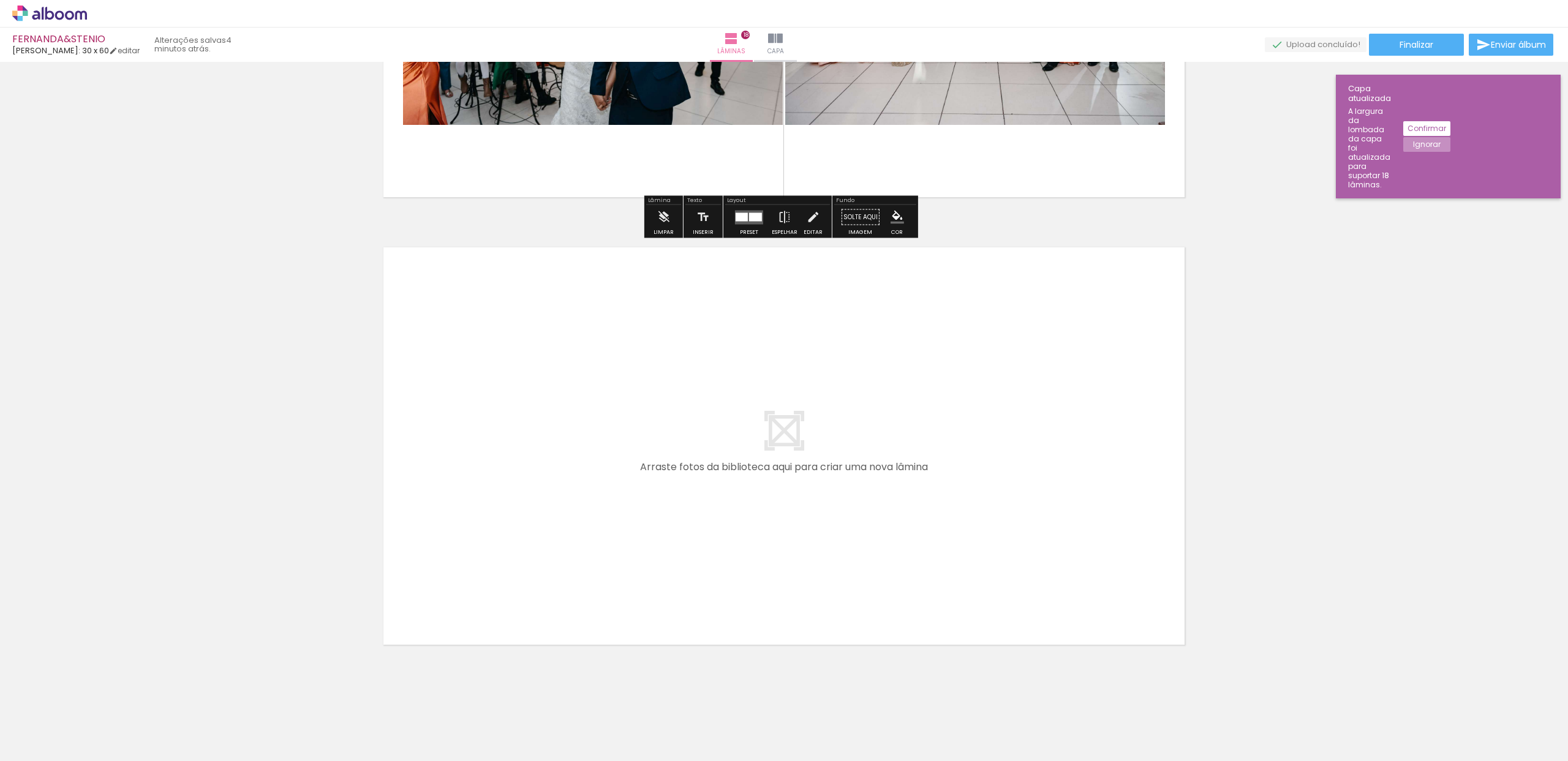
scroll to position [7929, 0]
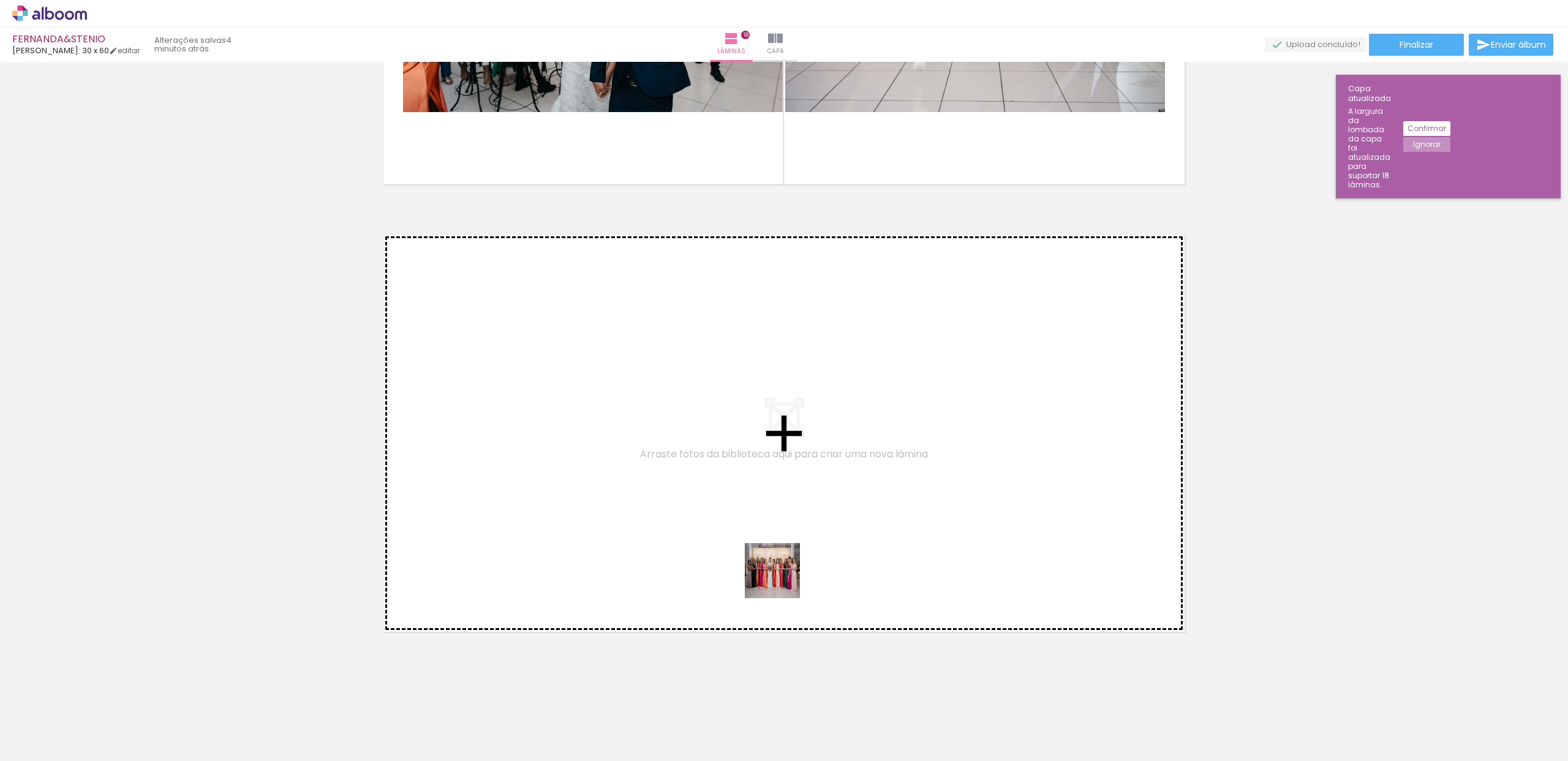
drag, startPoint x: 961, startPoint y: 726, endPoint x: 687, endPoint y: 529, distance: 337.5
click at [687, 529] on quentale-workspace at bounding box center [784, 380] width 1568 height 761
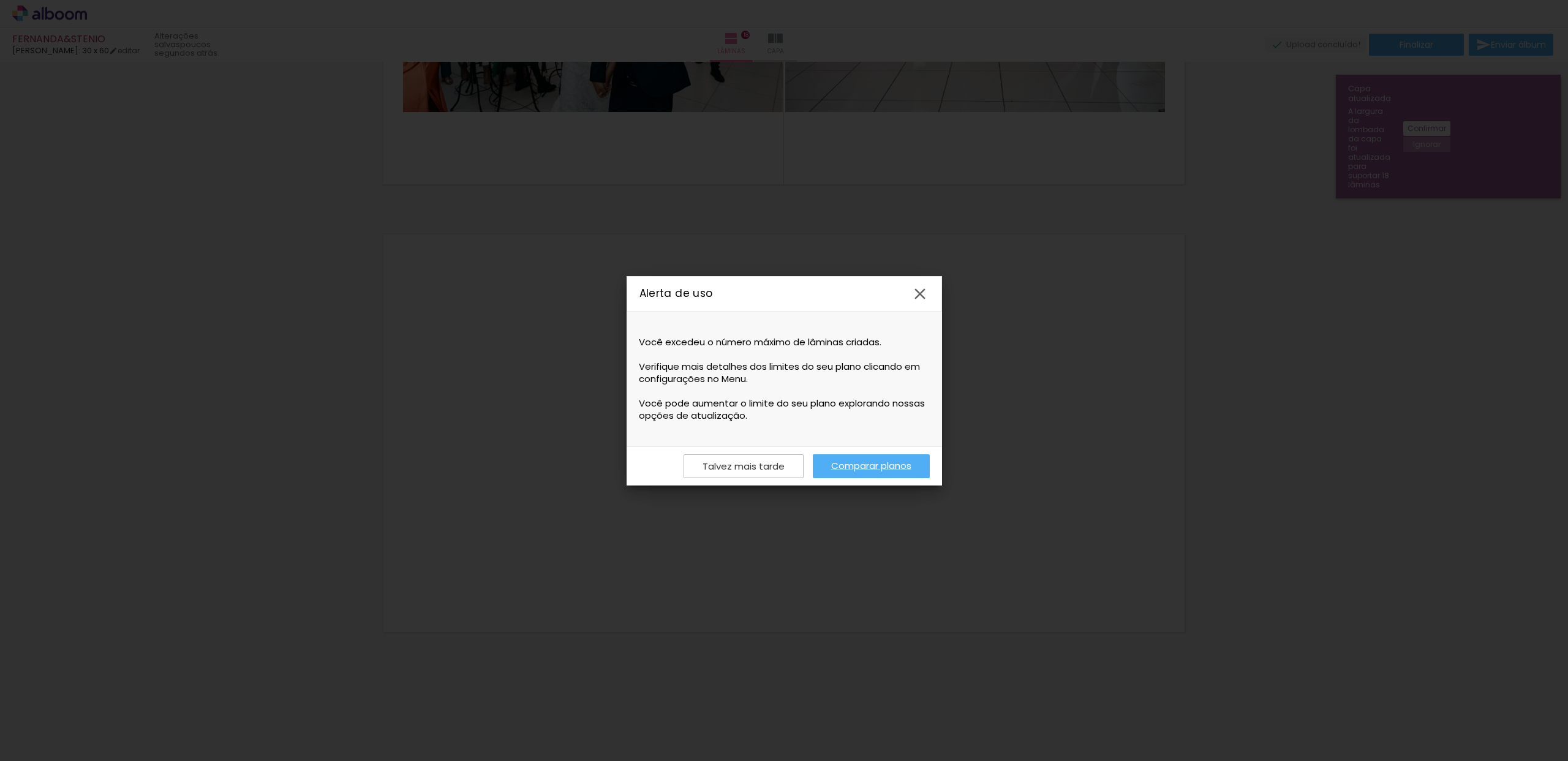
click at [840, 466] on link "Comparar planos" at bounding box center [871, 466] width 117 height 24
